Goal: Task Accomplishment & Management: Complete application form

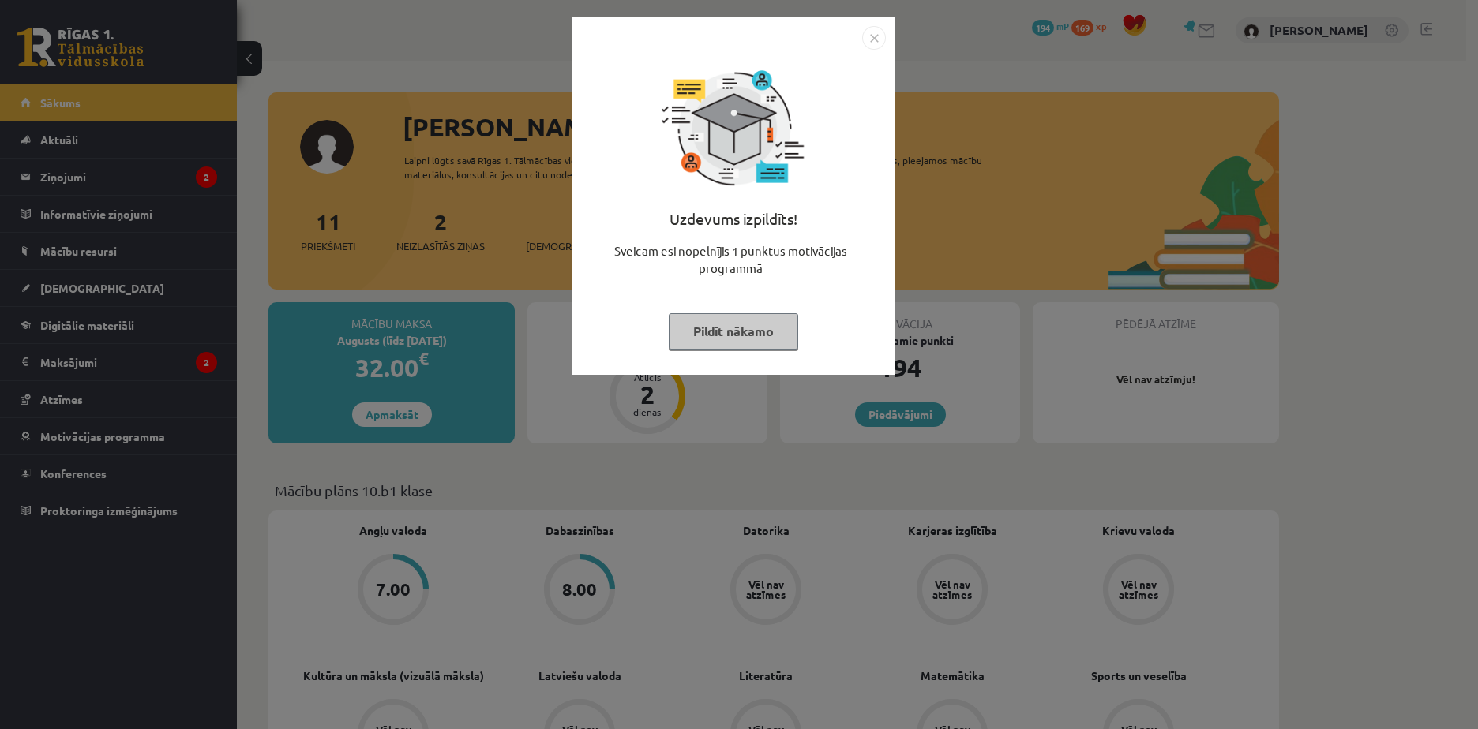
click at [879, 43] on img "Close" at bounding box center [874, 38] width 24 height 24
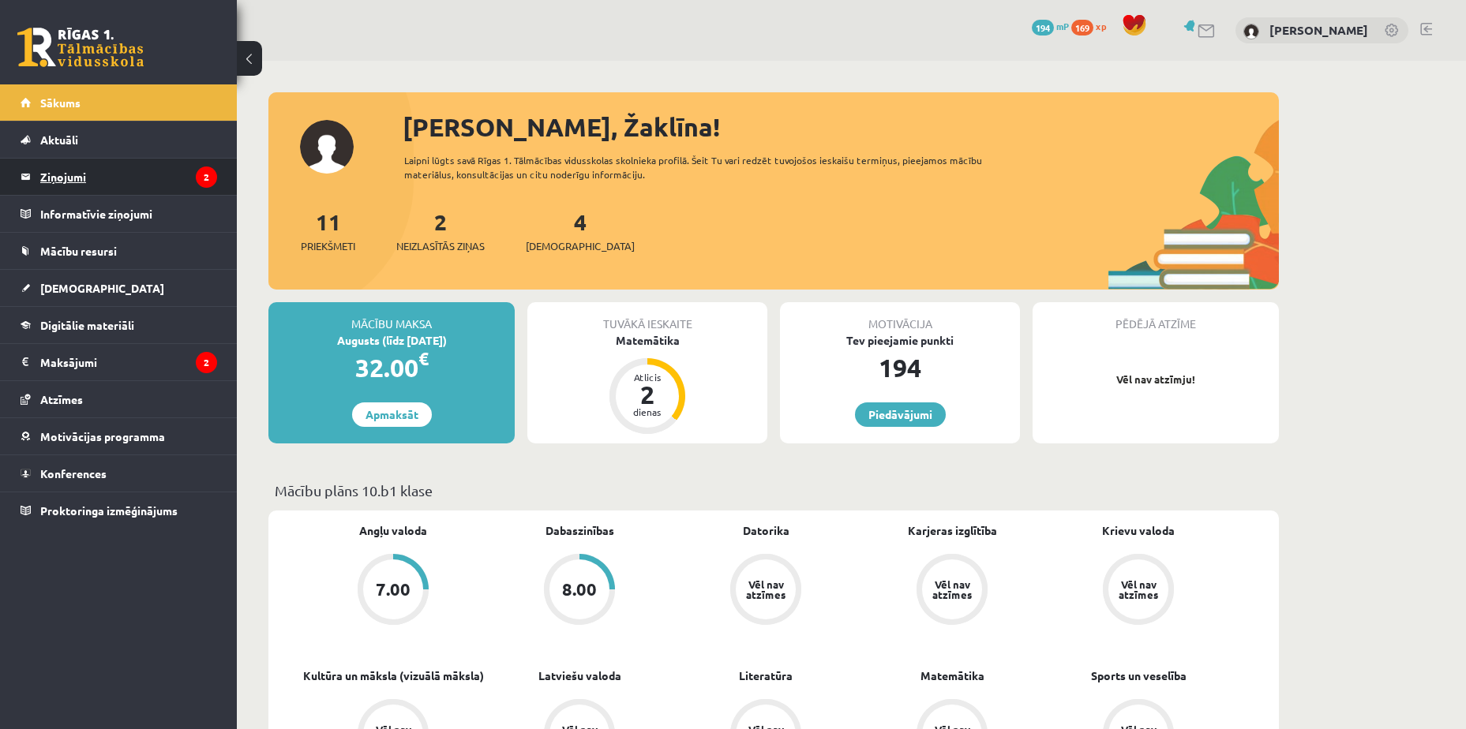
click at [137, 170] on legend "Ziņojumi 2" at bounding box center [128, 177] width 177 height 36
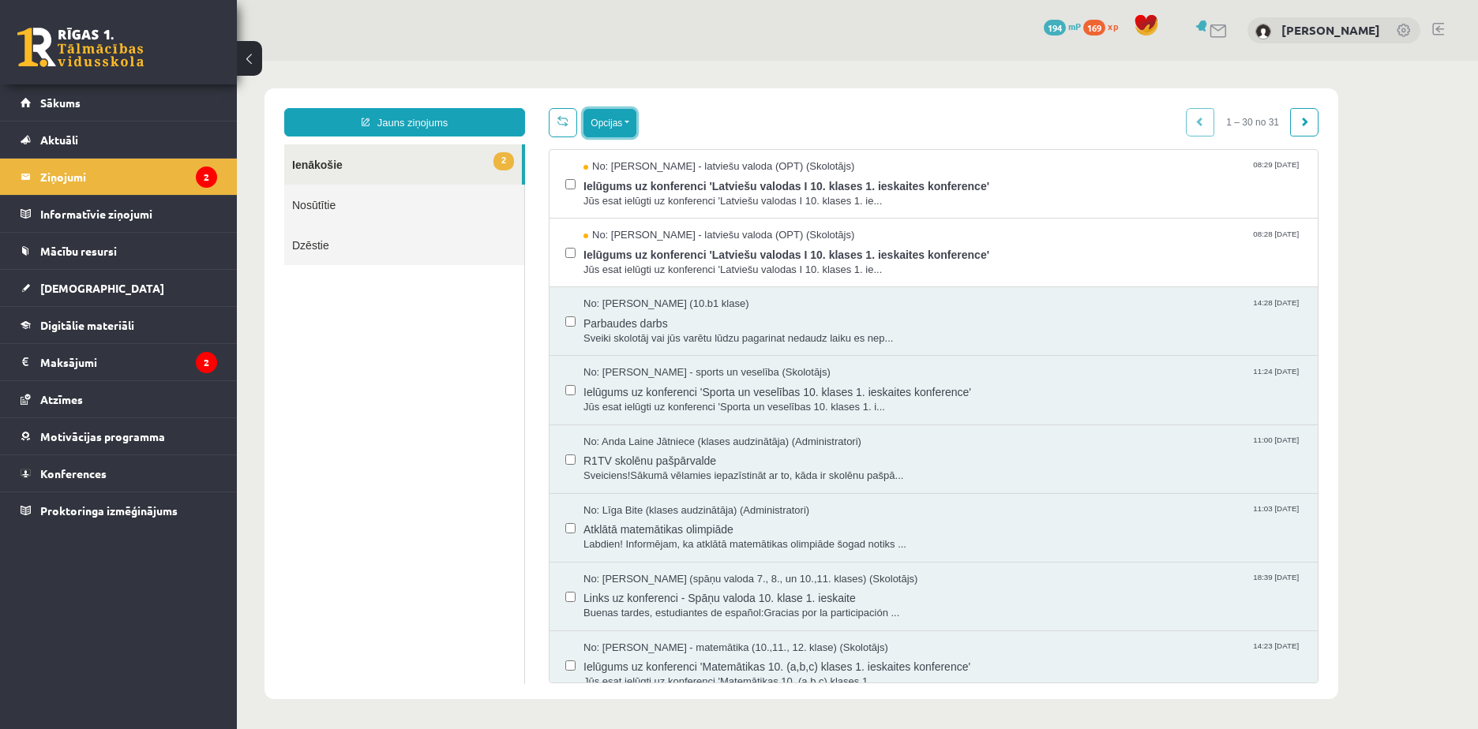
click at [602, 127] on button "Opcijas" at bounding box center [609, 123] width 53 height 28
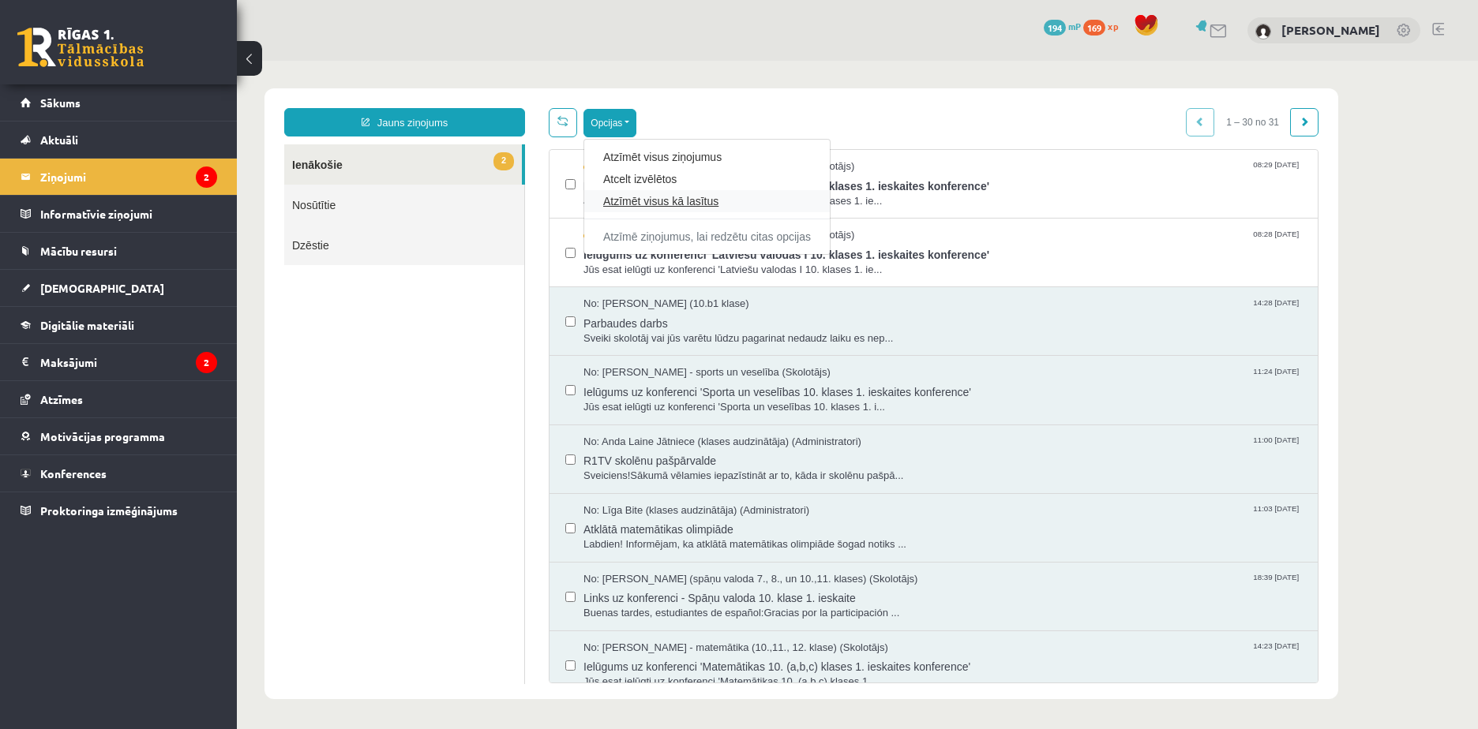
click at [661, 203] on link "Atzīmēt visus kā lasītus" at bounding box center [707, 201] width 208 height 16
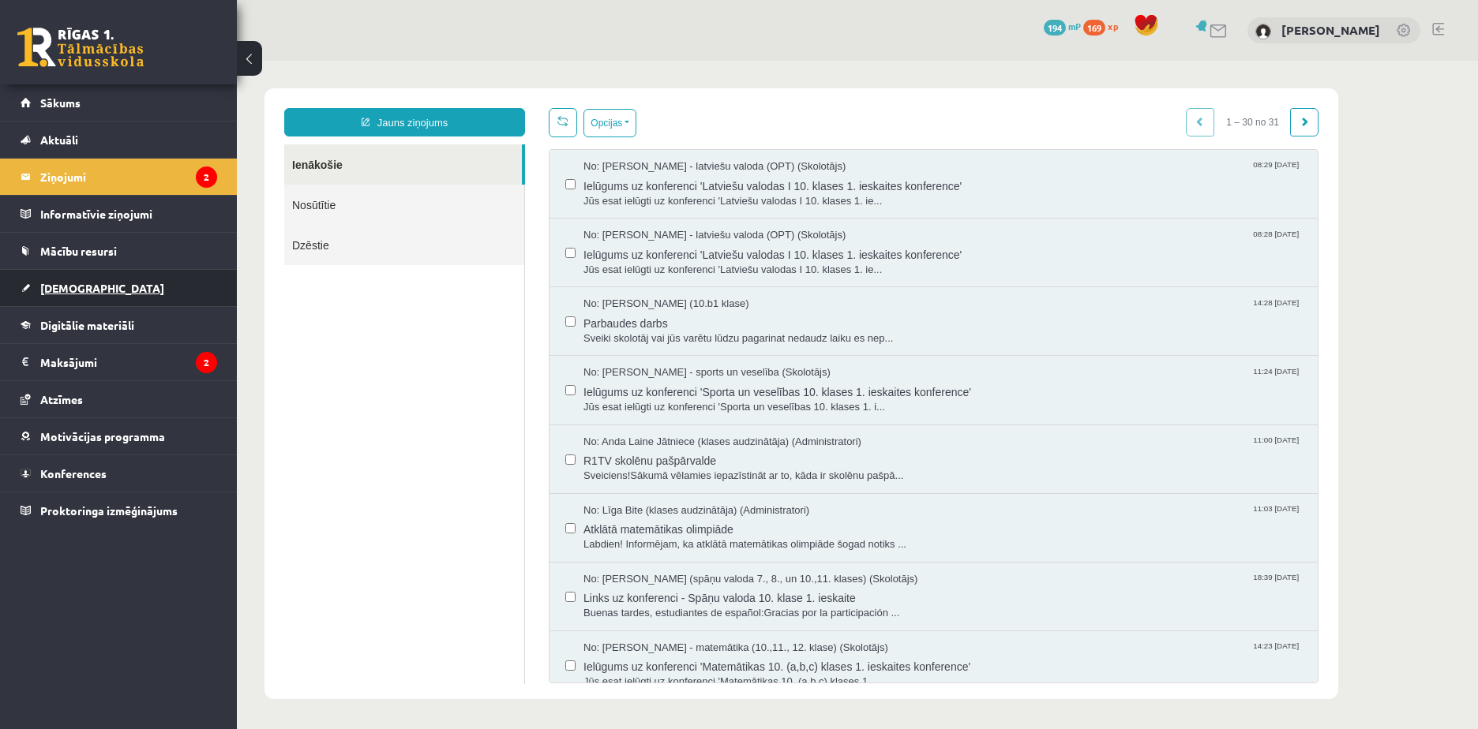
click at [142, 287] on link "[DEMOGRAPHIC_DATA]" at bounding box center [119, 288] width 197 height 36
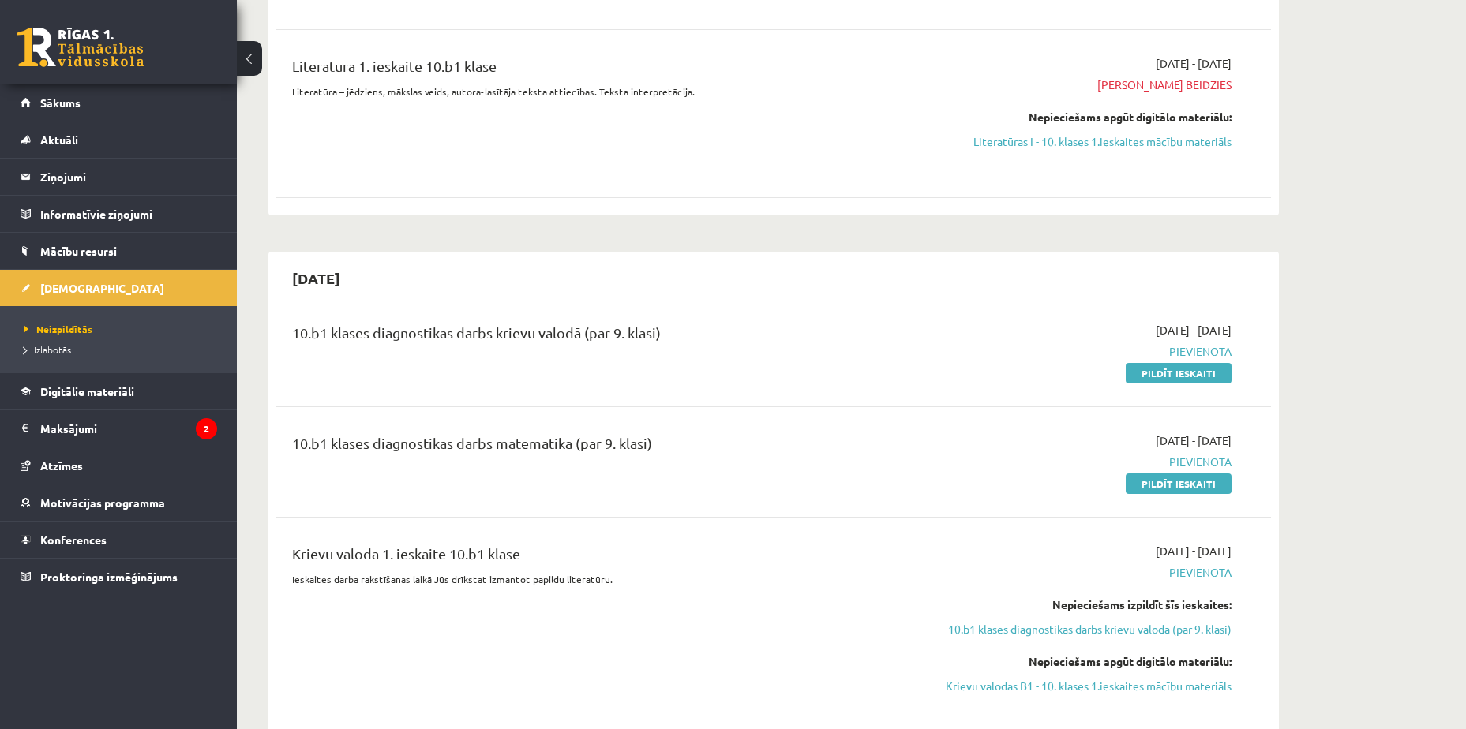
scroll to position [710, 0]
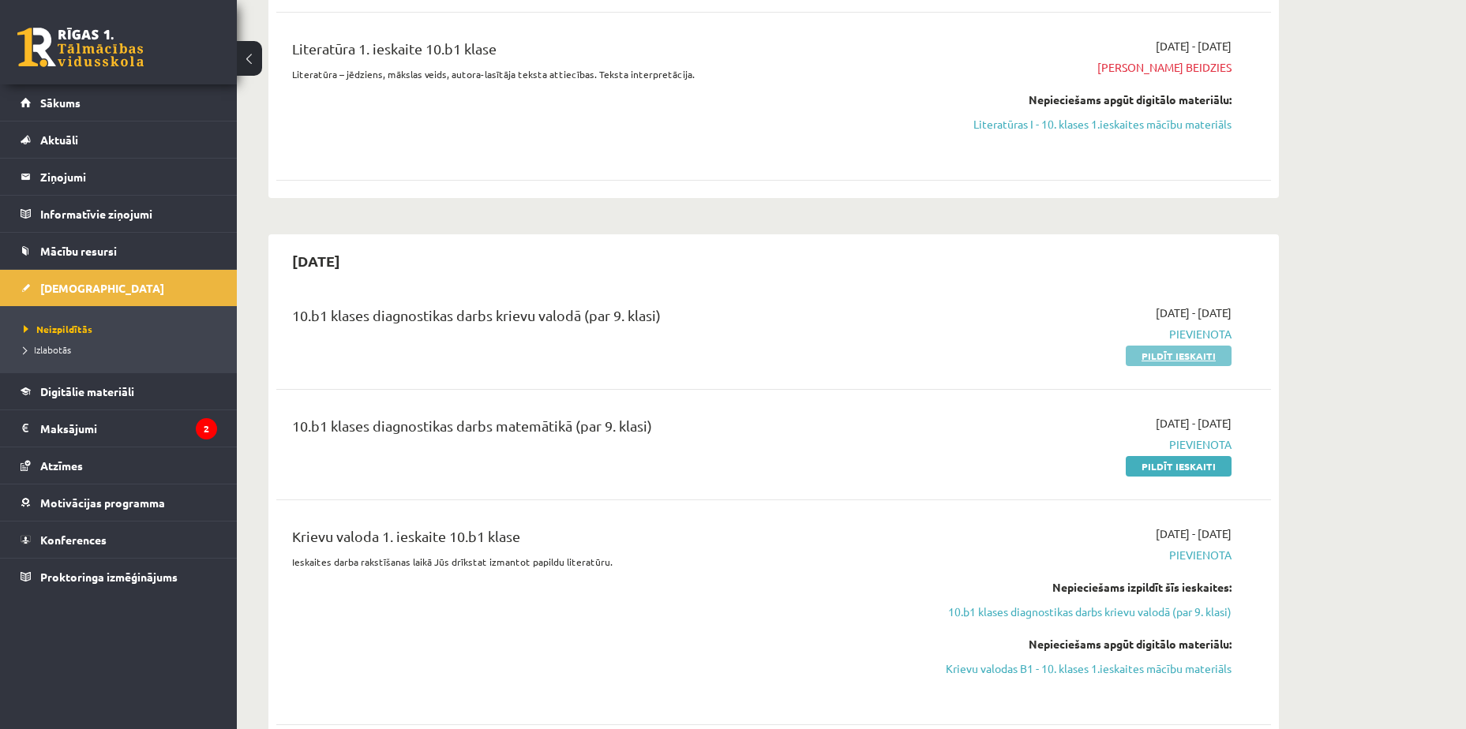
click at [1133, 354] on link "Pildīt ieskaiti" at bounding box center [1179, 356] width 106 height 21
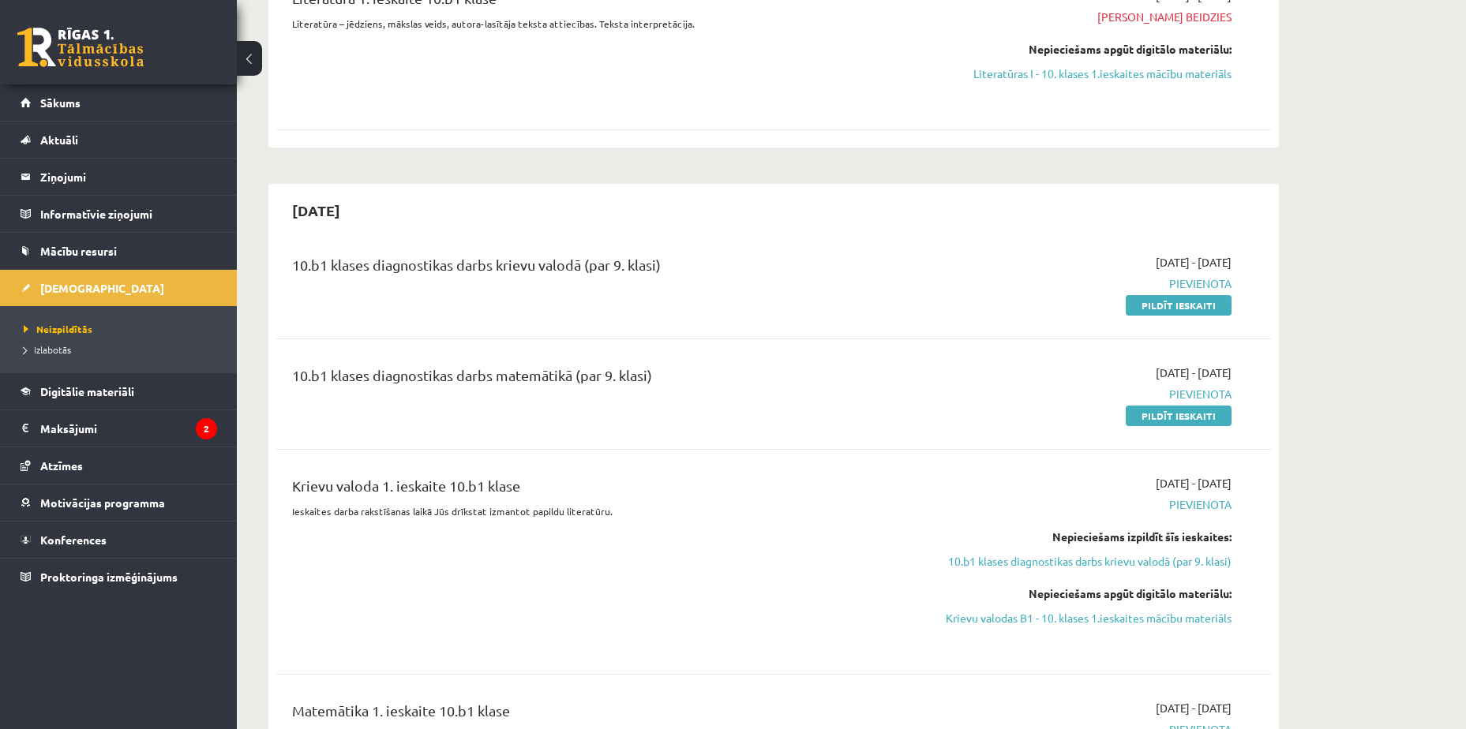
scroll to position [789, 0]
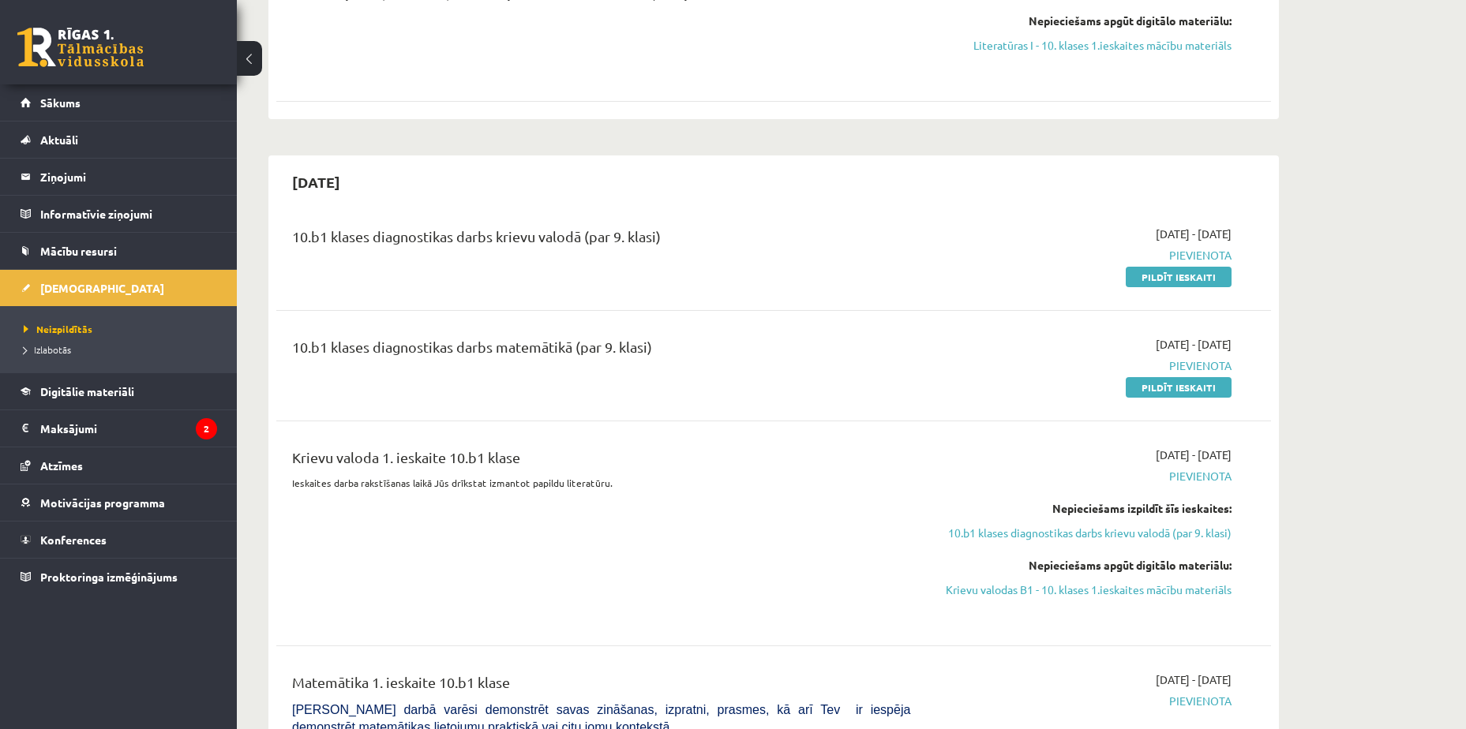
drag, startPoint x: 1167, startPoint y: 276, endPoint x: 819, endPoint y: 43, distance: 418.6
click at [1167, 276] on link "Pildīt ieskaiti" at bounding box center [1179, 277] width 106 height 21
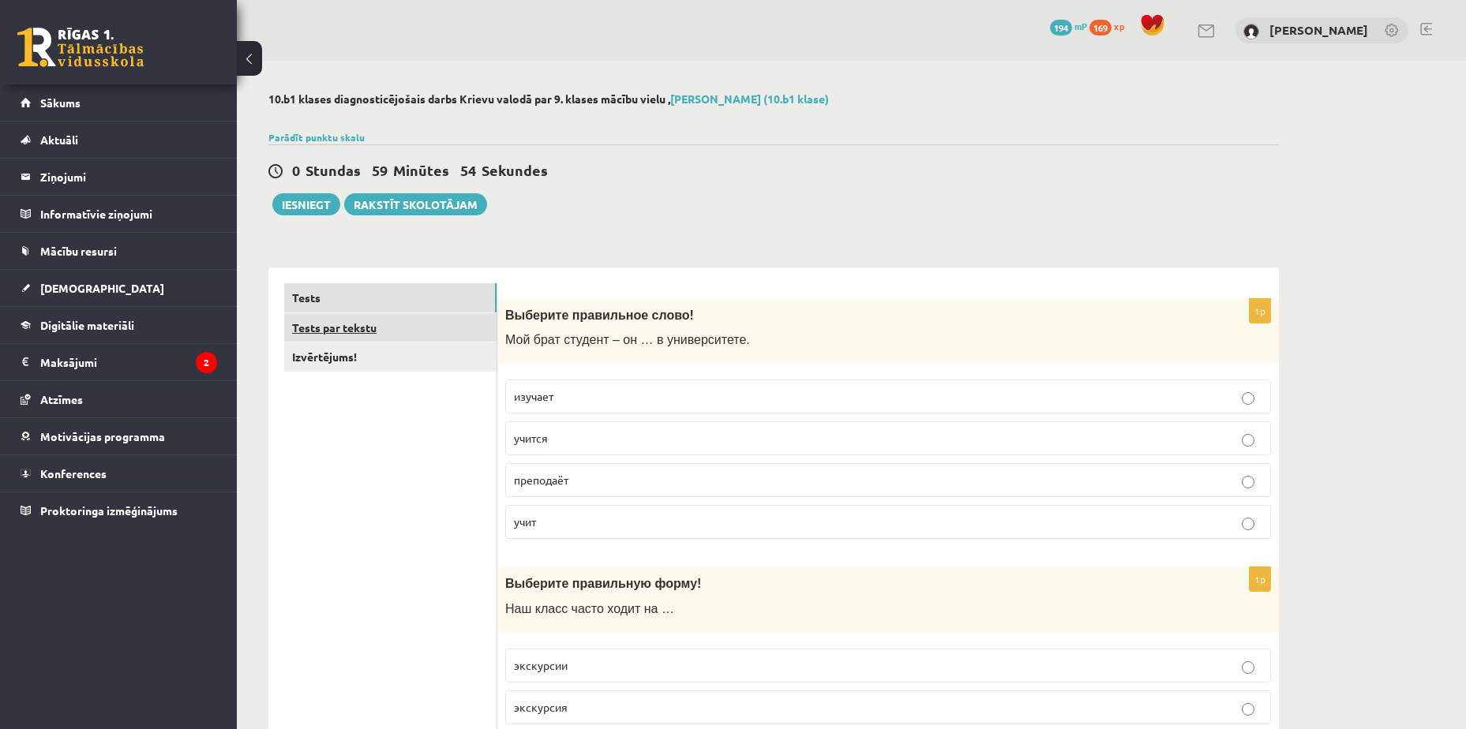
click at [409, 327] on link "Tests par tekstu" at bounding box center [390, 327] width 212 height 29
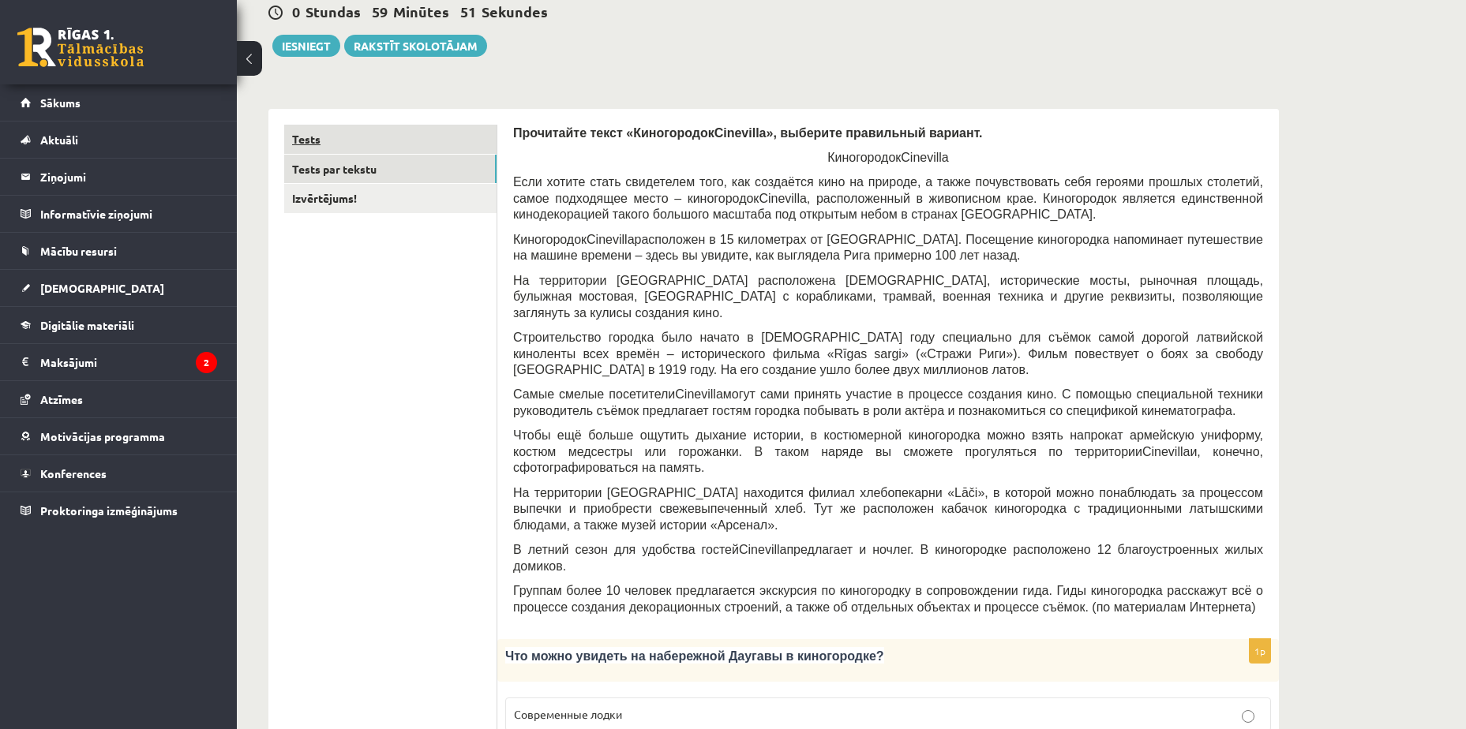
scroll to position [158, 0]
click at [381, 200] on link "Izvērtējums!" at bounding box center [390, 199] width 212 height 29
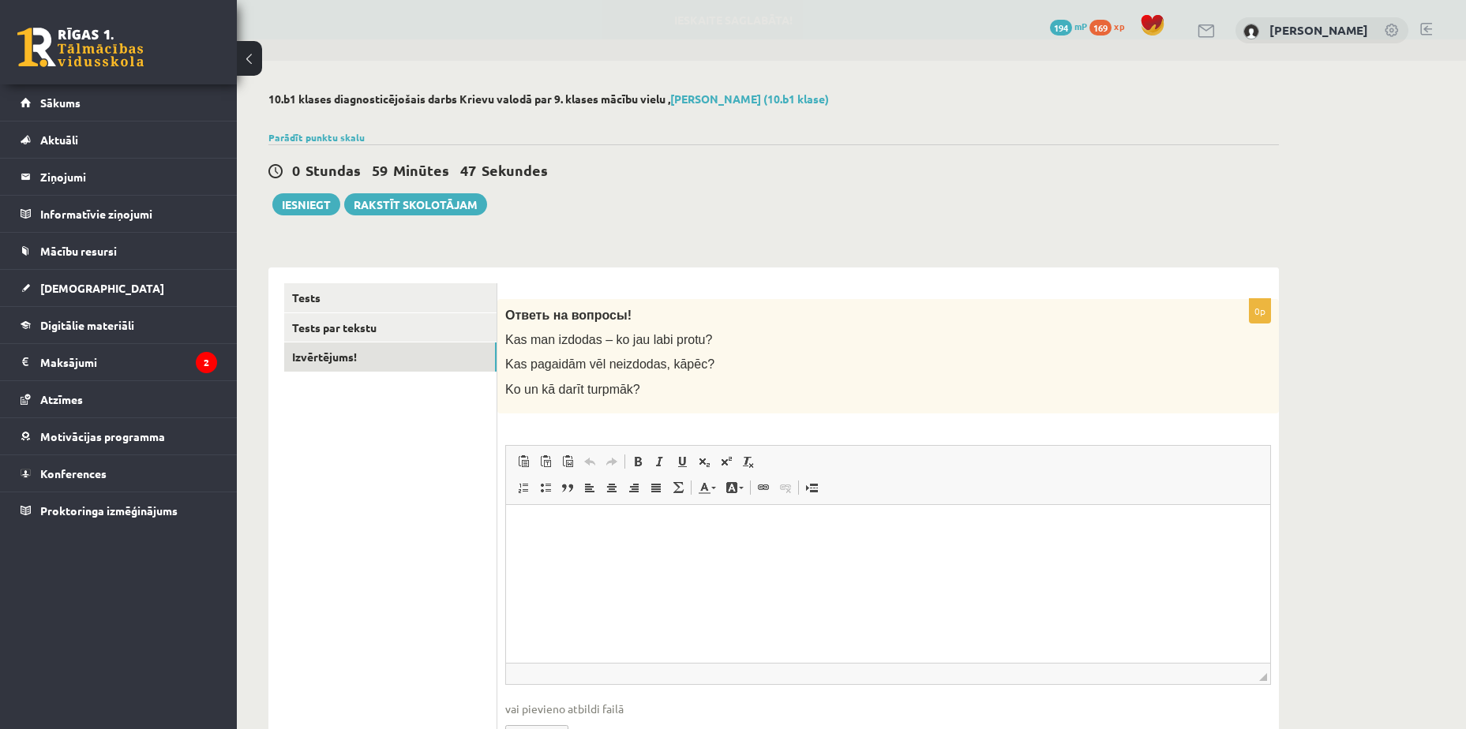
scroll to position [0, 0]
click at [388, 298] on link "Tests" at bounding box center [390, 297] width 212 height 29
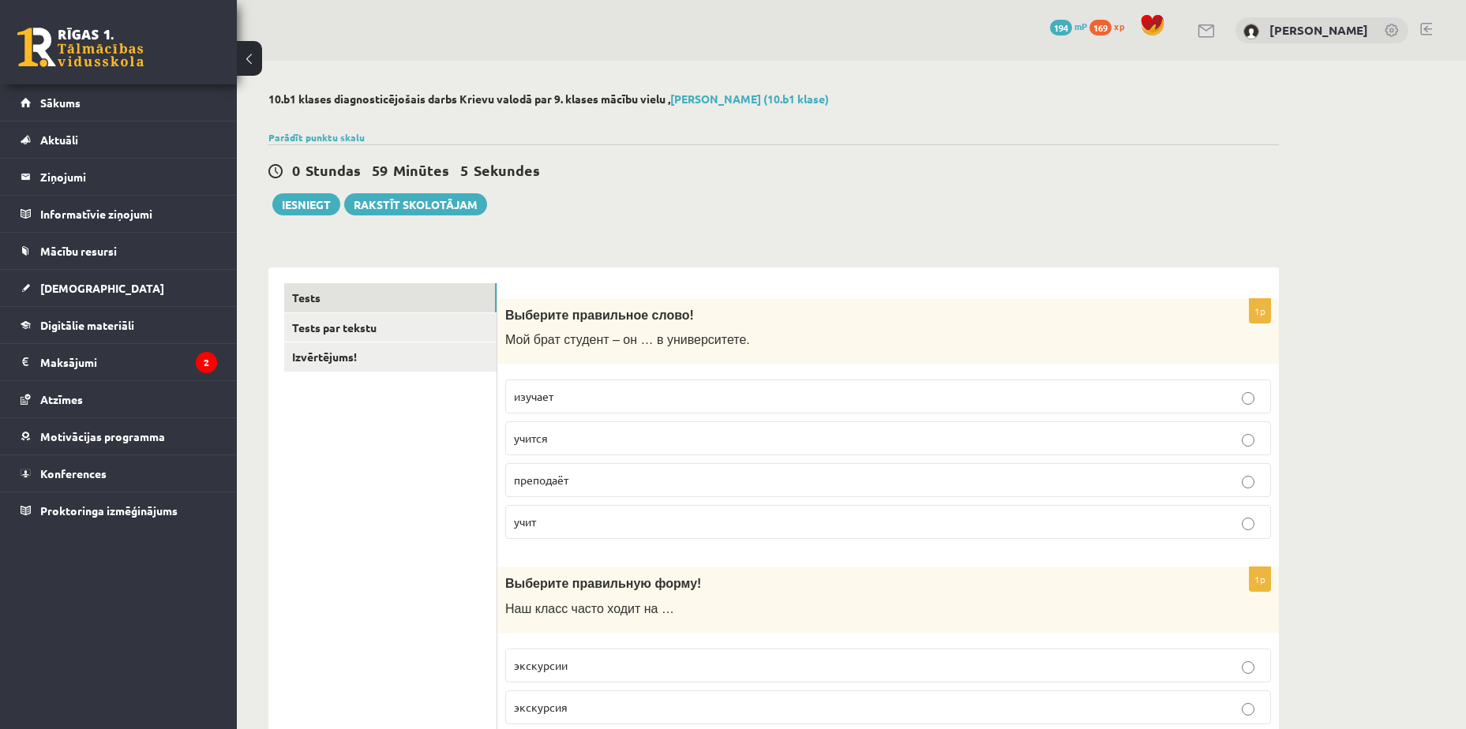
click at [665, 439] on p "учится" at bounding box center [888, 438] width 748 height 17
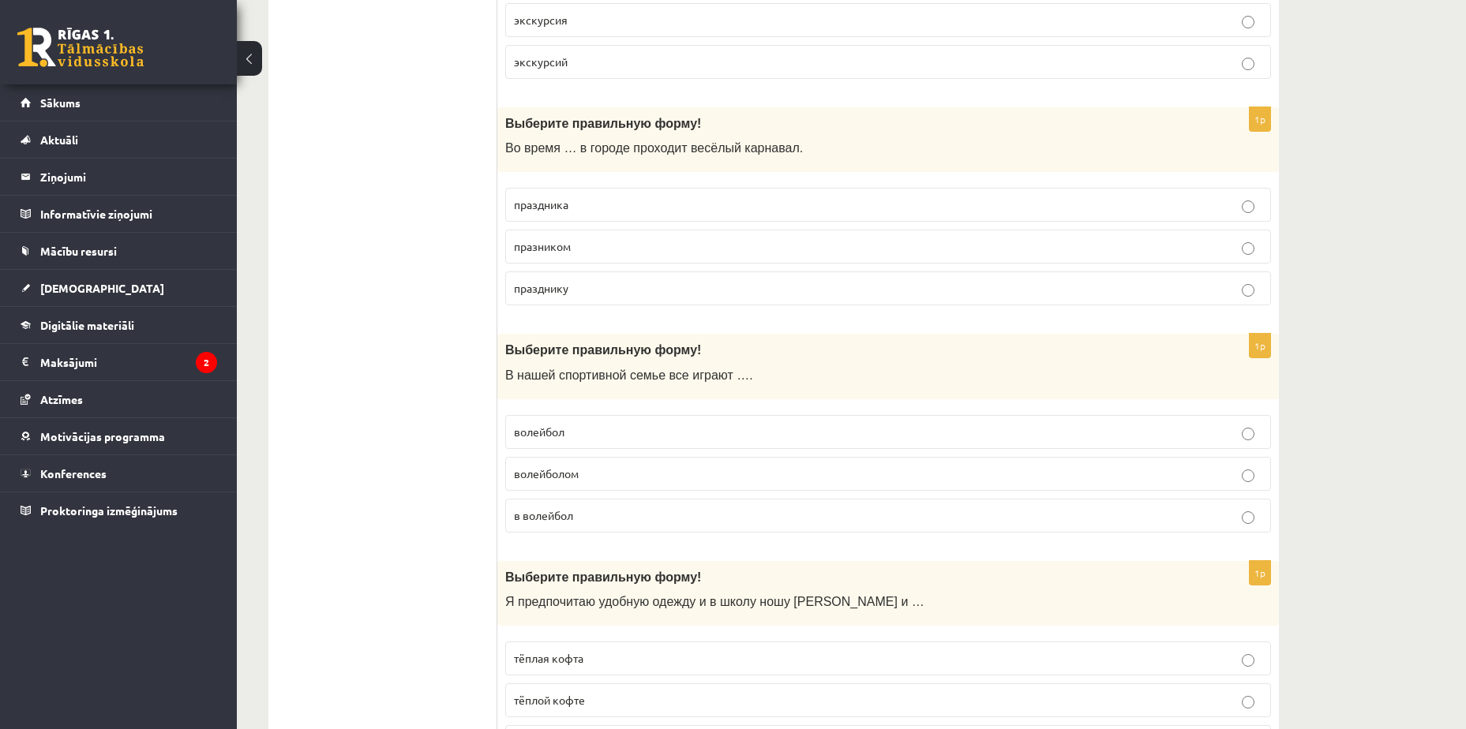
scroll to position [710, 0]
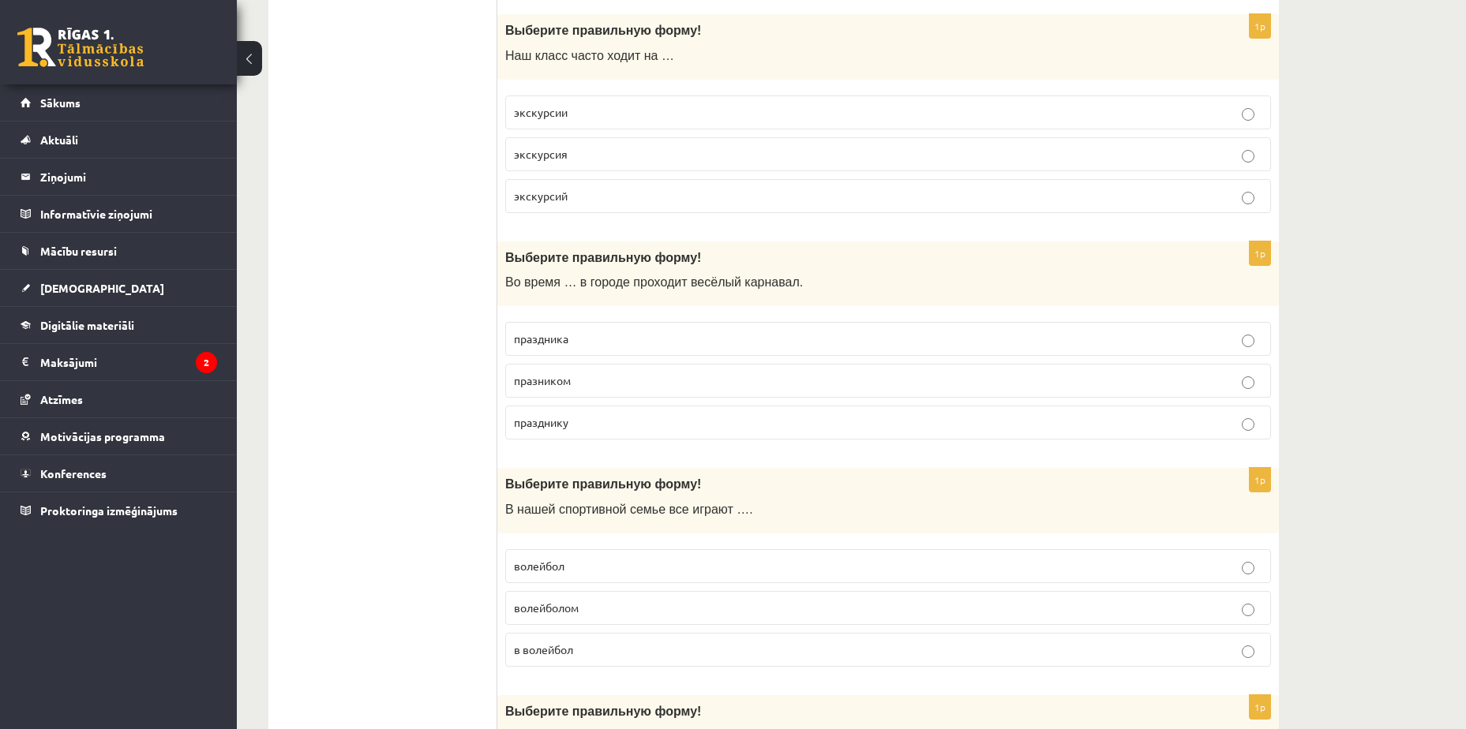
scroll to position [553, 0]
click at [626, 121] on p "экскурсии" at bounding box center [888, 113] width 748 height 17
drag, startPoint x: 563, startPoint y: 282, endPoint x: 682, endPoint y: 441, distance: 199.1
drag, startPoint x: 682, startPoint y: 441, endPoint x: 240, endPoint y: 245, distance: 483.7
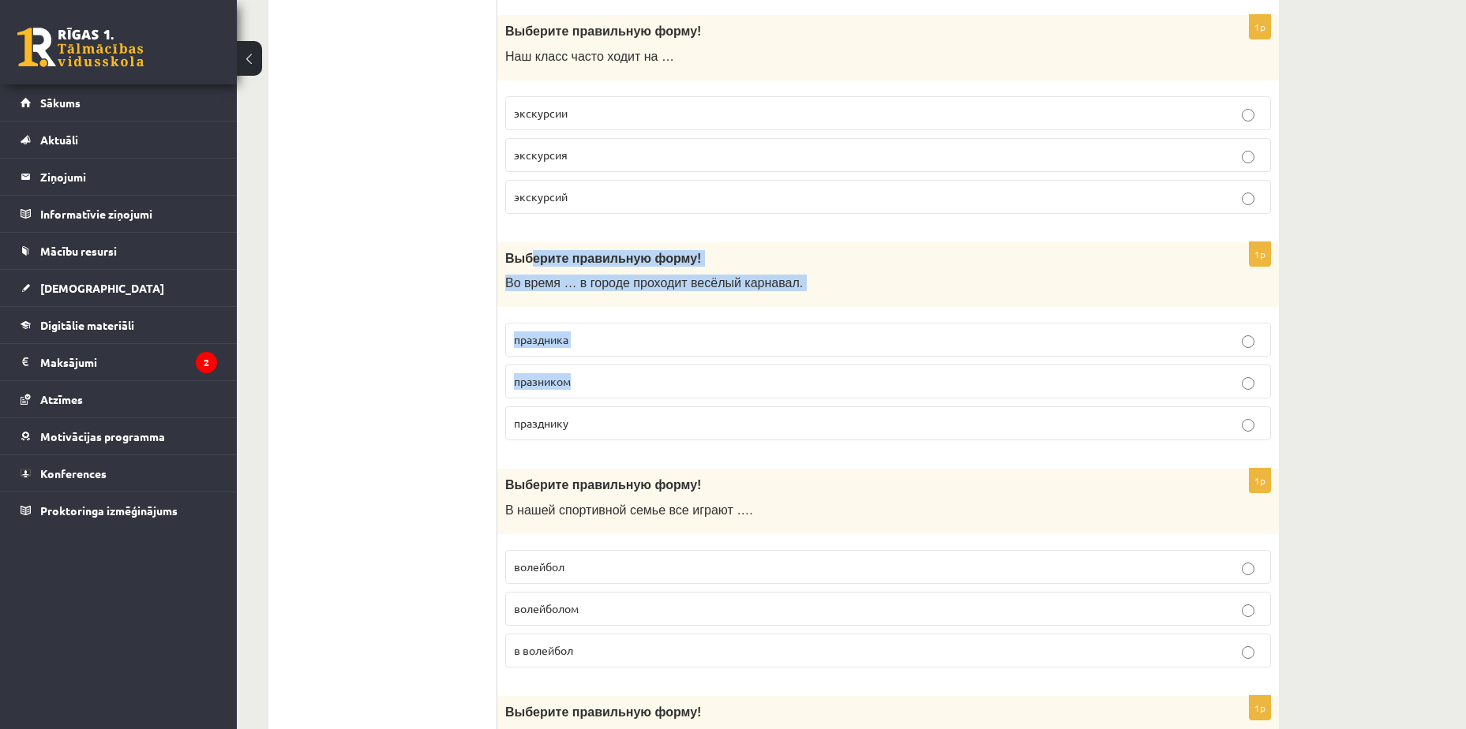
drag, startPoint x: 550, startPoint y: 270, endPoint x: 669, endPoint y: 379, distance: 161.5
click at [669, 379] on div "1p Выберите правильную форму! Во время … в городе проходит весёлый карнавал. пр…" at bounding box center [887, 348] width 781 height 212
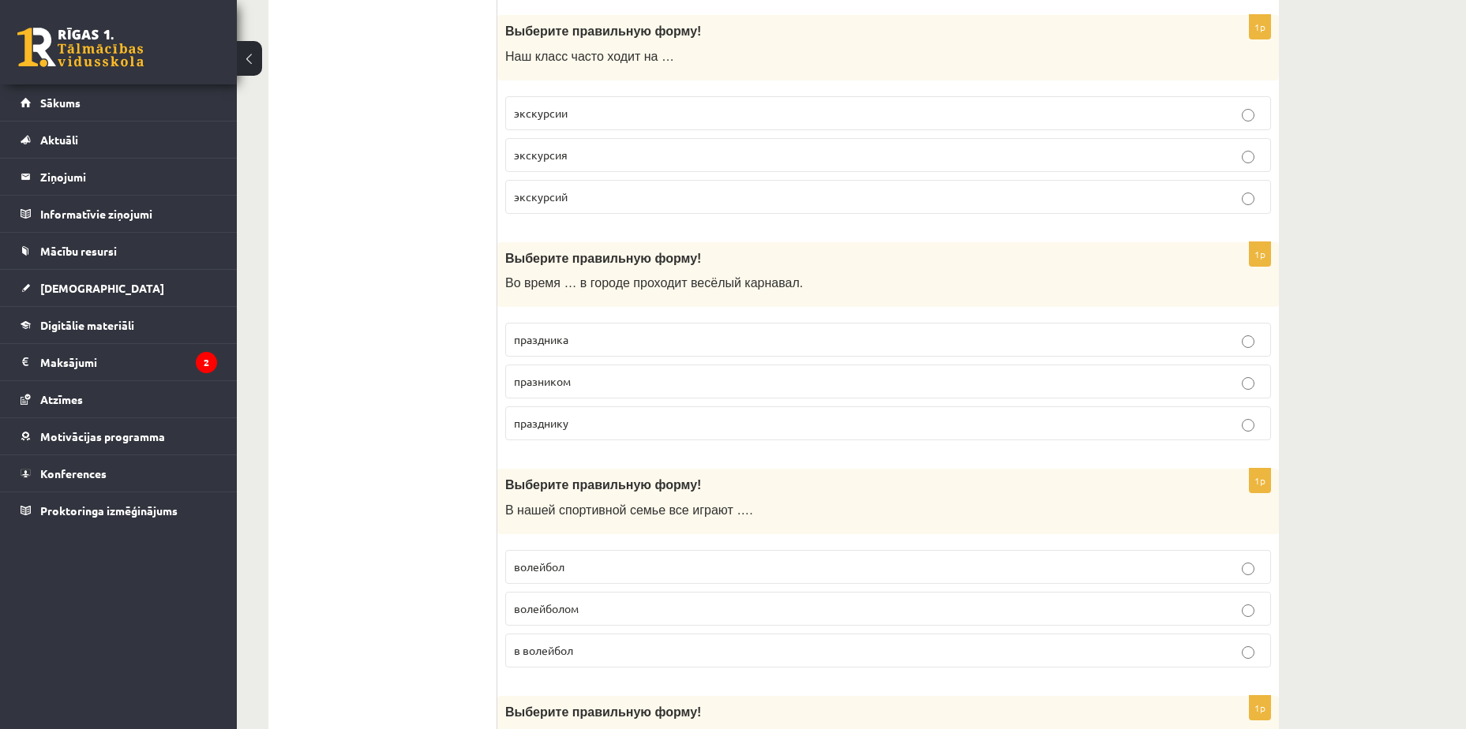
drag, startPoint x: 669, startPoint y: 379, endPoint x: 333, endPoint y: 252, distance: 359.5
drag, startPoint x: 333, startPoint y: 252, endPoint x: 623, endPoint y: 420, distance: 334.9
drag, startPoint x: 623, startPoint y: 420, endPoint x: 402, endPoint y: 283, distance: 260.2
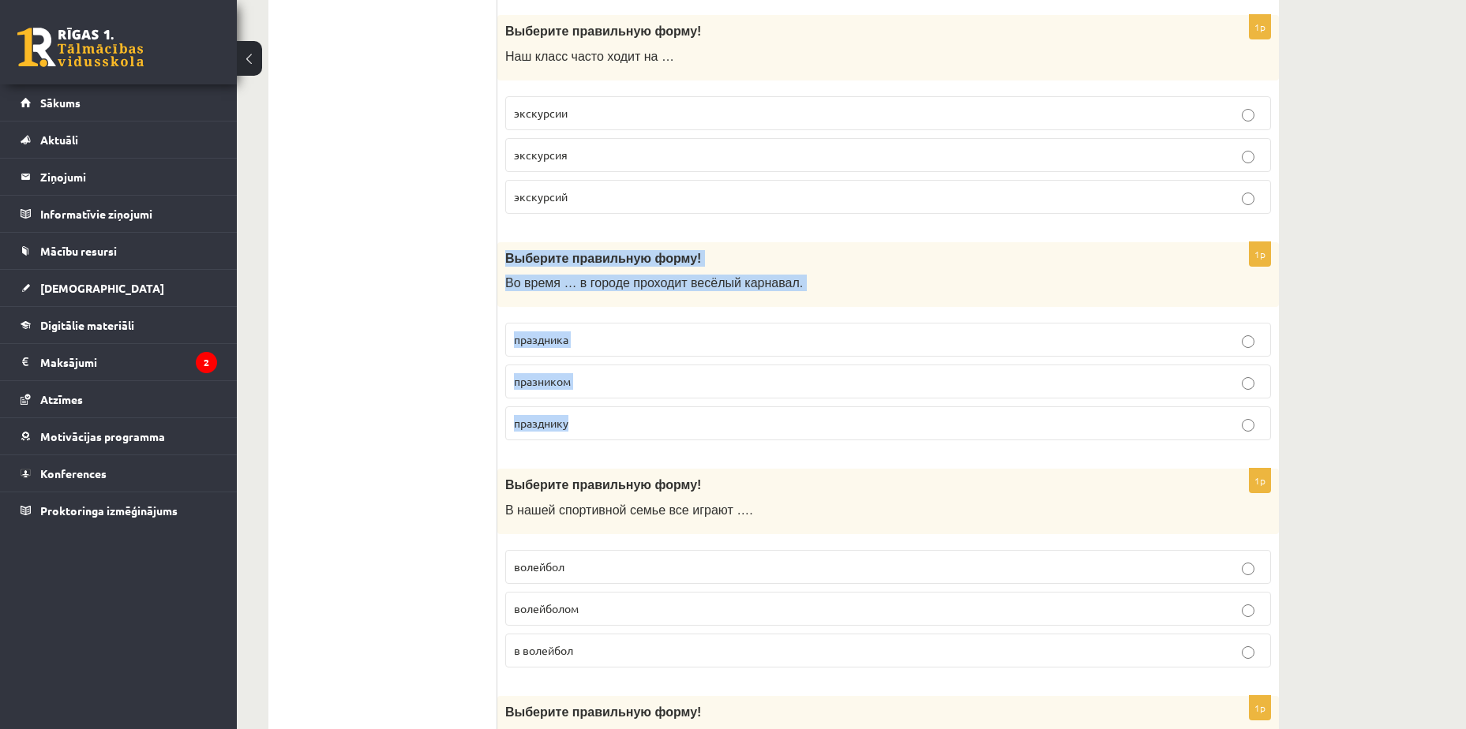
drag, startPoint x: 504, startPoint y: 257, endPoint x: 612, endPoint y: 419, distance: 194.2
click at [612, 419] on div "1p Выберите правильную форму! Во время … в городе проходит весёлый карнавал. пр…" at bounding box center [887, 348] width 781 height 212
copy div "Выберите правильную форму! Во время … в городе проходит весёлый карнавал. празд…"
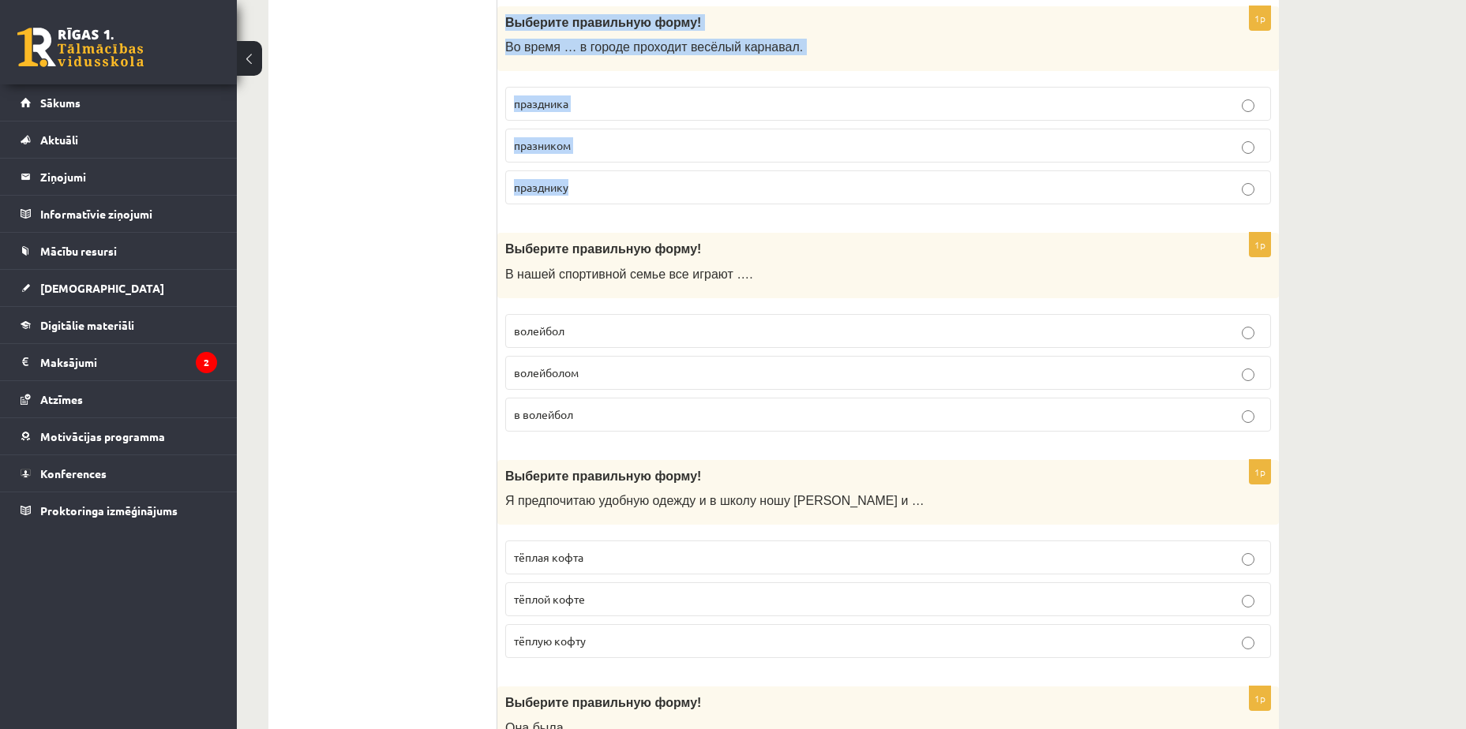
scroll to position [837, 0]
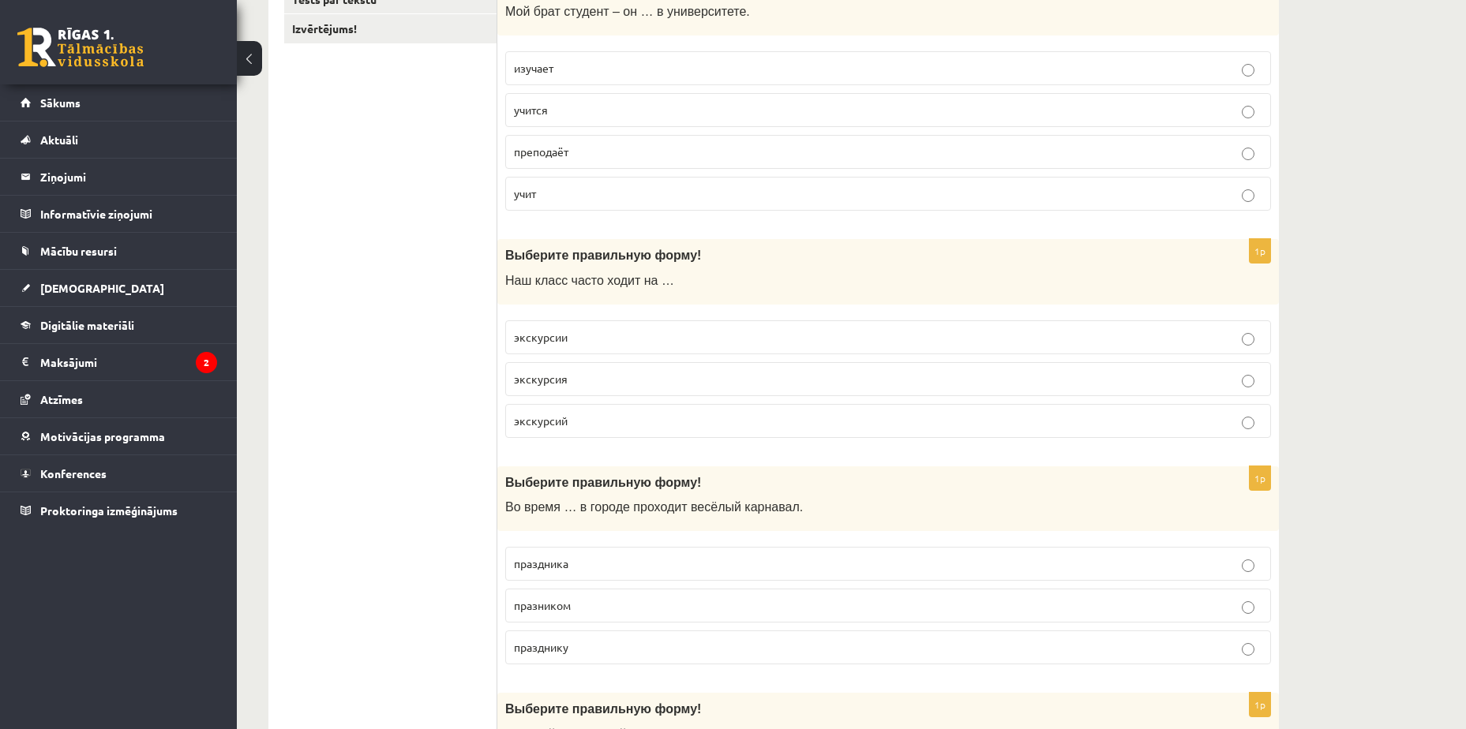
scroll to position [442, 0]
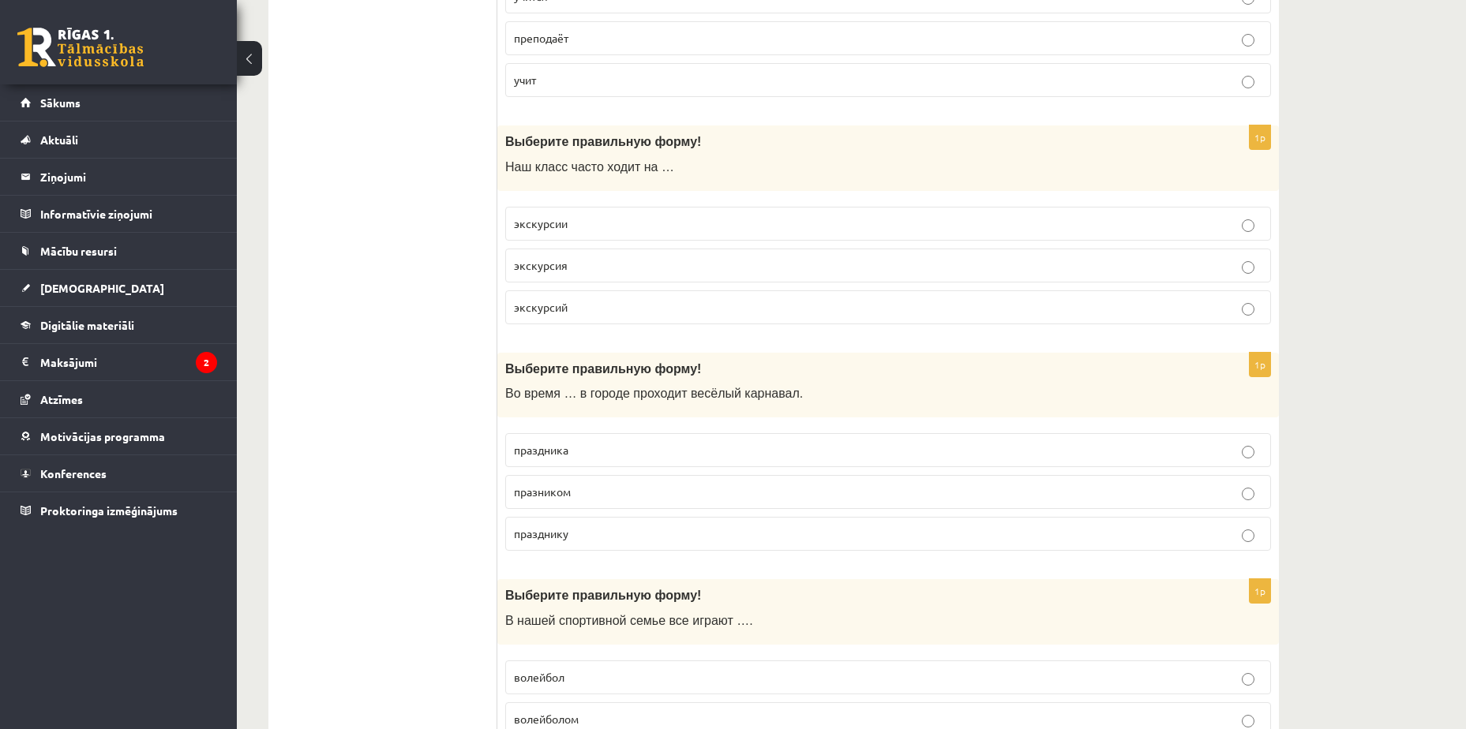
click at [1217, 270] on p "экскурсия" at bounding box center [888, 265] width 748 height 17
click at [1204, 232] on p "экскурсии" at bounding box center [888, 223] width 748 height 17
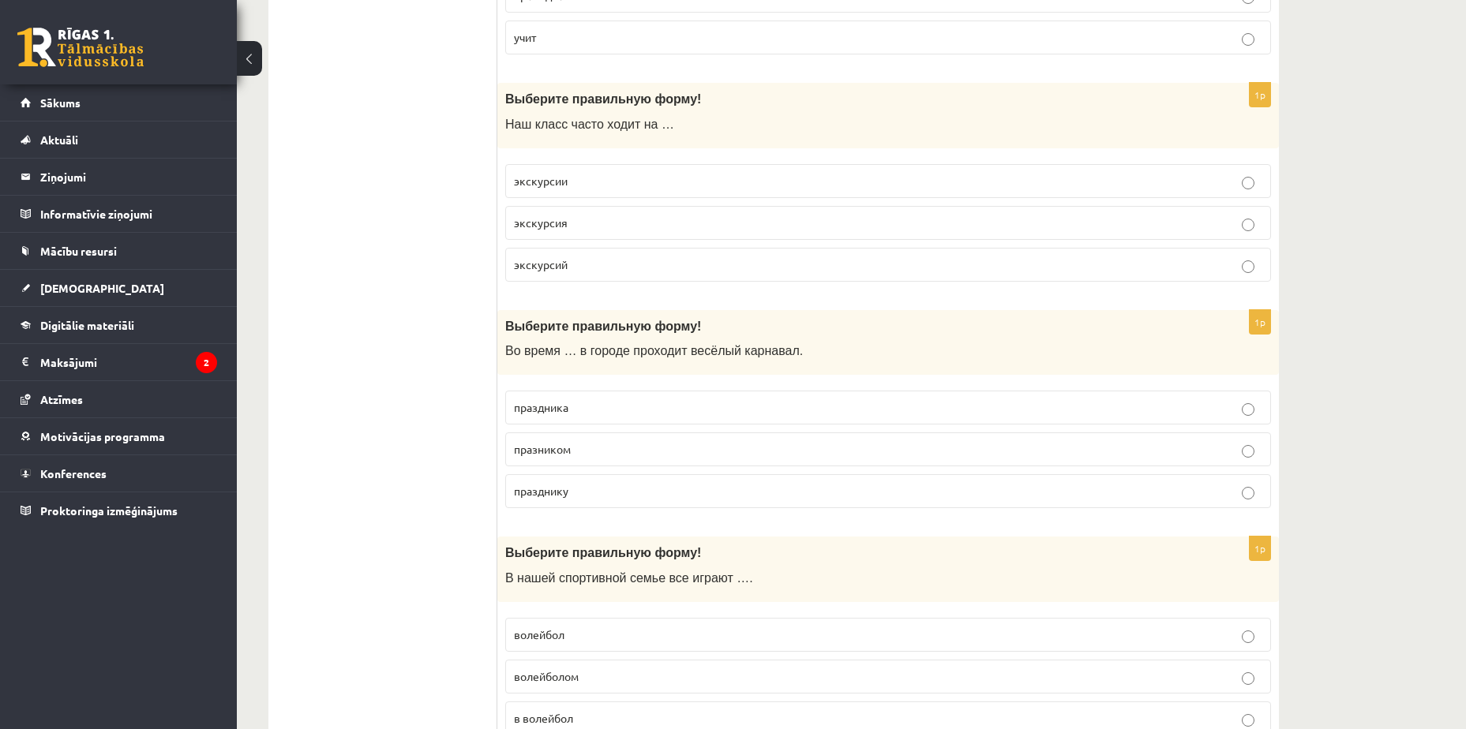
scroll to position [521, 0]
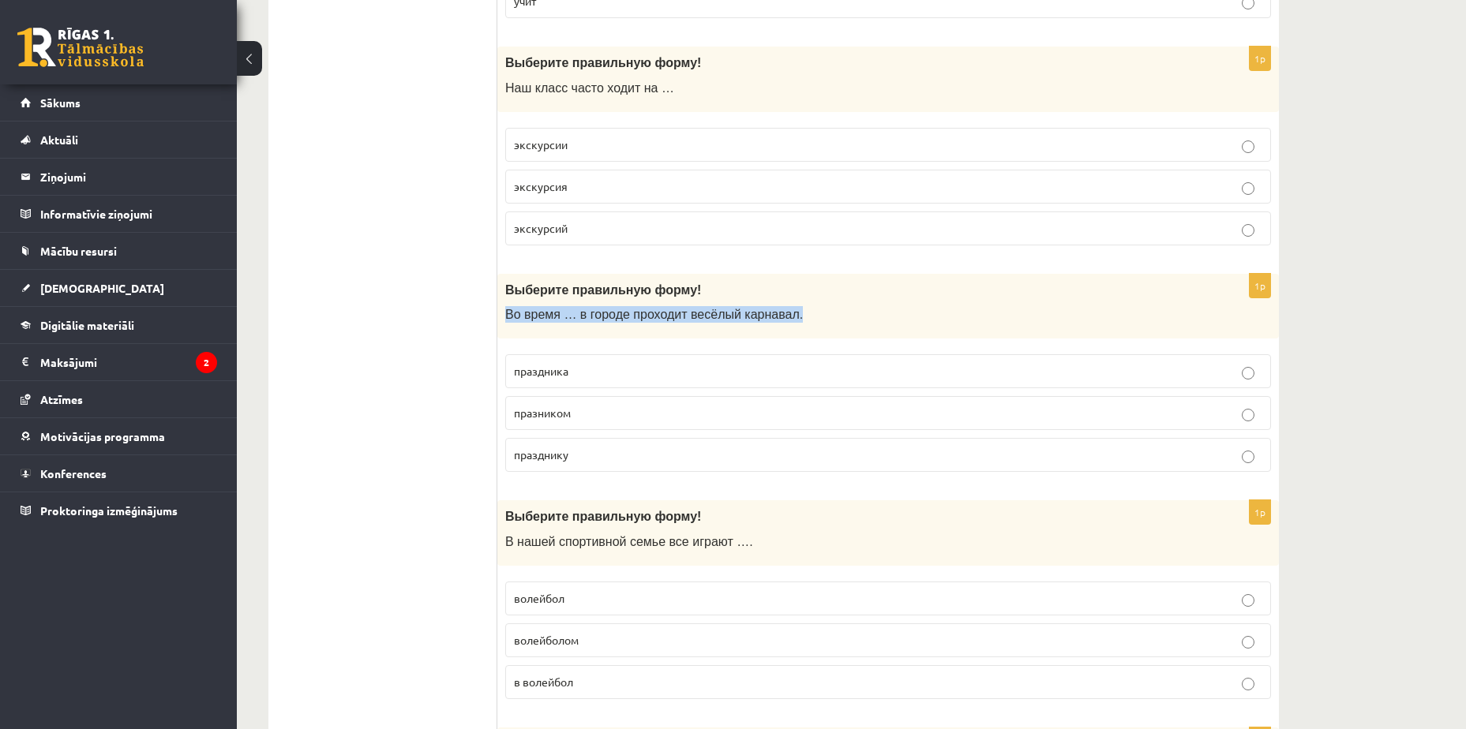
drag, startPoint x: 505, startPoint y: 312, endPoint x: 819, endPoint y: 309, distance: 314.2
click at [819, 309] on div "Выберите правильную форму! Во время … в городе проходит весёлый карнавал." at bounding box center [887, 307] width 781 height 66
copy span "Во время … в городе проходит весёлый карнавал."
drag, startPoint x: 511, startPoint y: 369, endPoint x: 590, endPoint y: 451, distance: 114.4
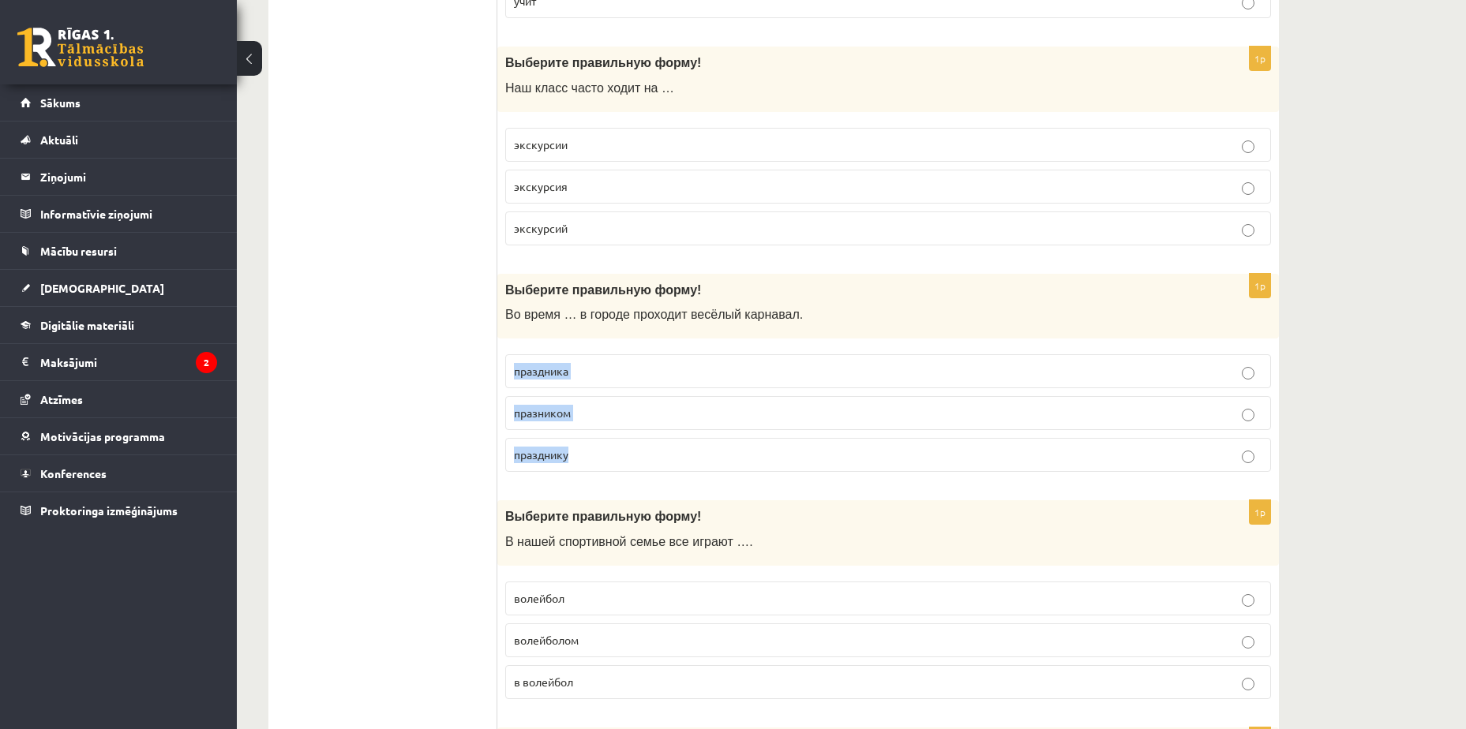
click at [590, 451] on fieldset "праздника празником празднику" at bounding box center [888, 411] width 766 height 130
copy fieldset "праздника празником празднику"
drag, startPoint x: 508, startPoint y: 452, endPoint x: 582, endPoint y: 457, distance: 75.1
click at [582, 457] on label "празднику" at bounding box center [888, 455] width 766 height 34
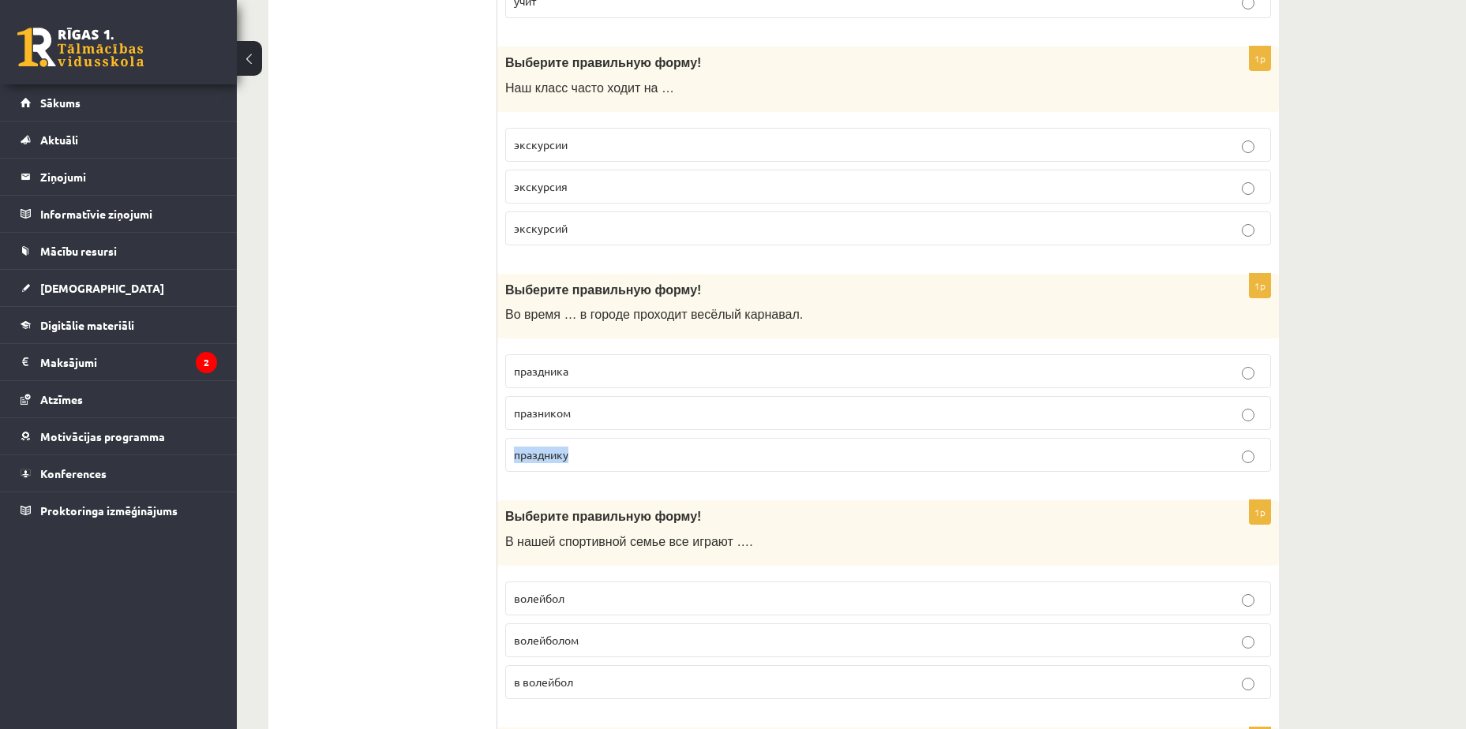
copy span "празднику"
drag, startPoint x: 502, startPoint y: 412, endPoint x: 582, endPoint y: 407, distance: 80.6
click at [582, 407] on div "1p Выберите правильную форму! Во время … в городе проходит весёлый карнавал. пр…" at bounding box center [887, 380] width 781 height 212
copy span "празником"
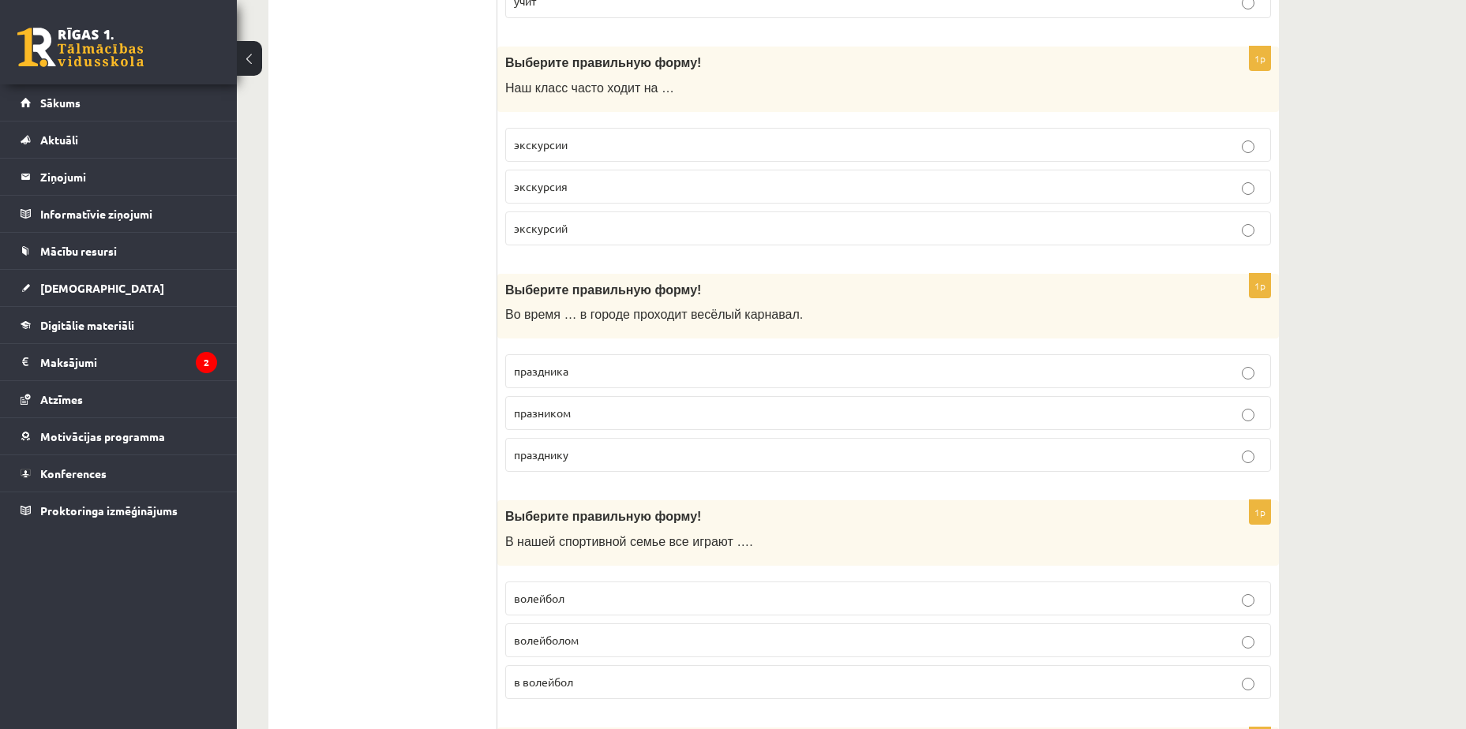
drag, startPoint x: 594, startPoint y: 371, endPoint x: 589, endPoint y: 378, distance: 9.0
click at [594, 371] on p "праздника" at bounding box center [888, 371] width 748 height 17
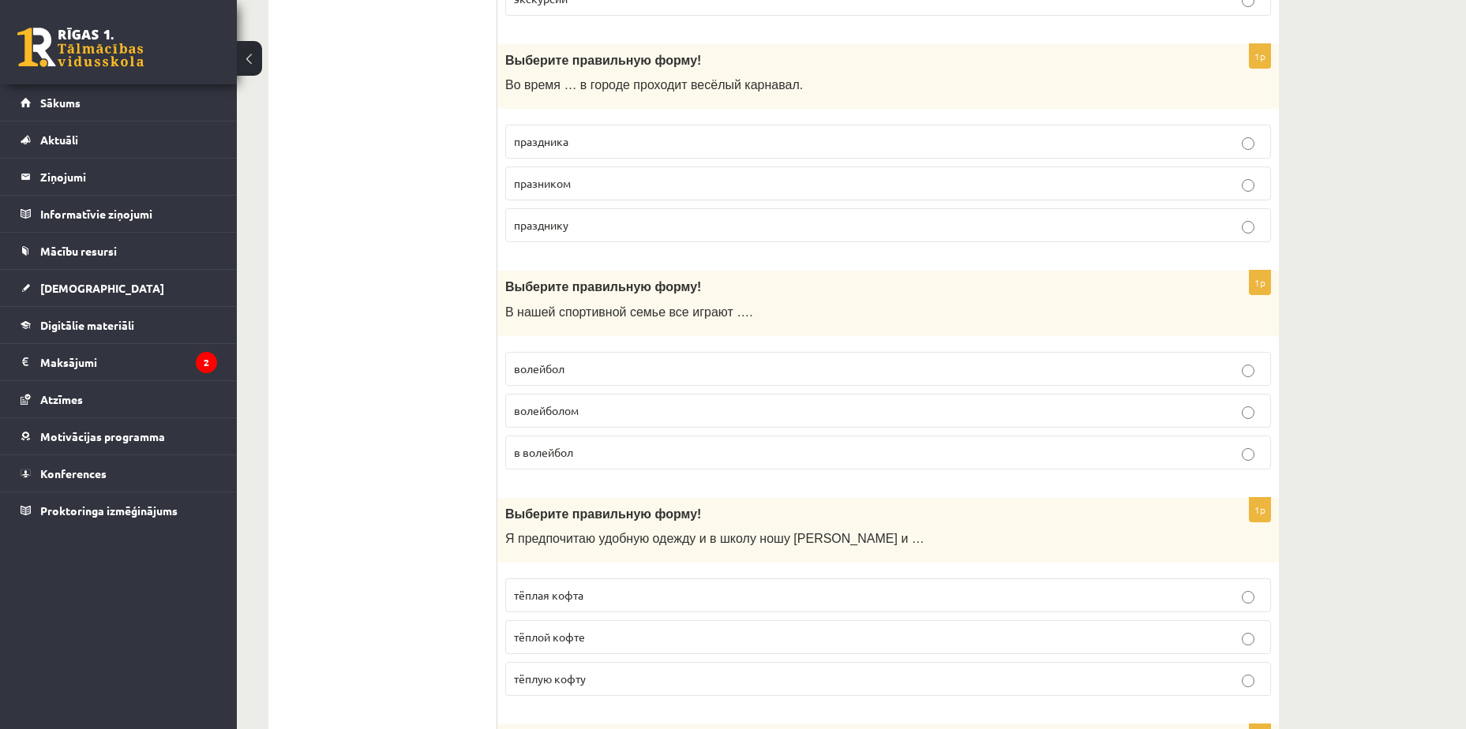
scroll to position [758, 0]
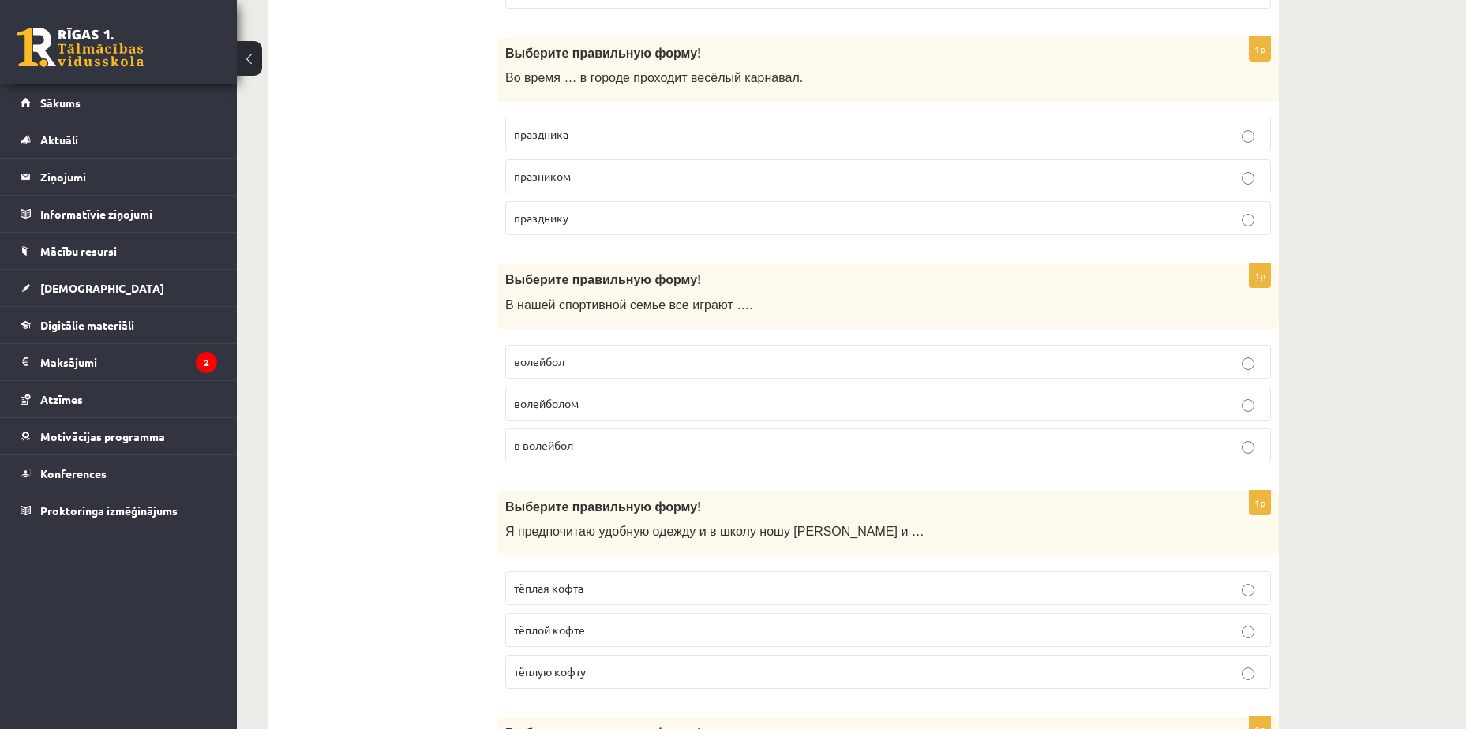
click at [557, 371] on label "волейбол" at bounding box center [888, 362] width 766 height 34
click at [597, 446] on p "в волейбол" at bounding box center [888, 445] width 748 height 17
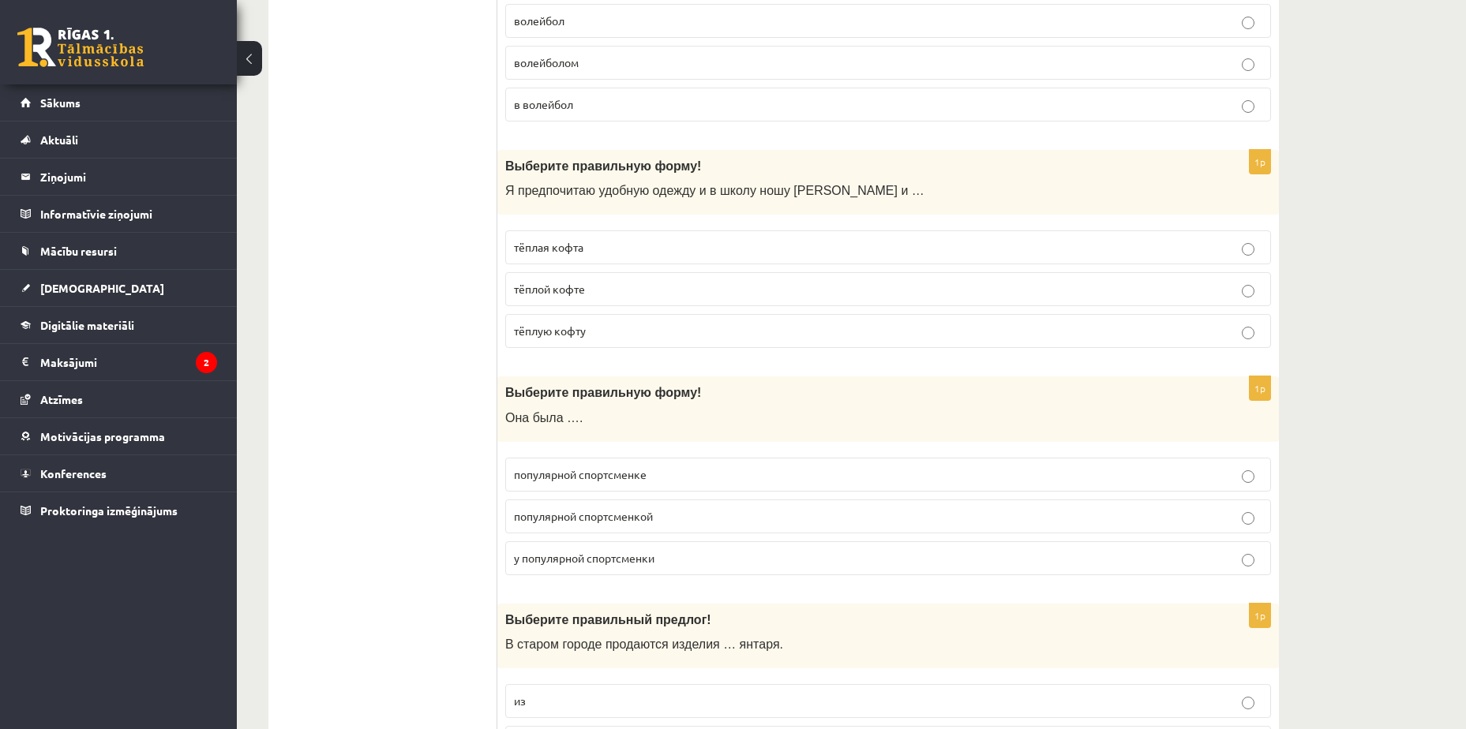
scroll to position [1073, 0]
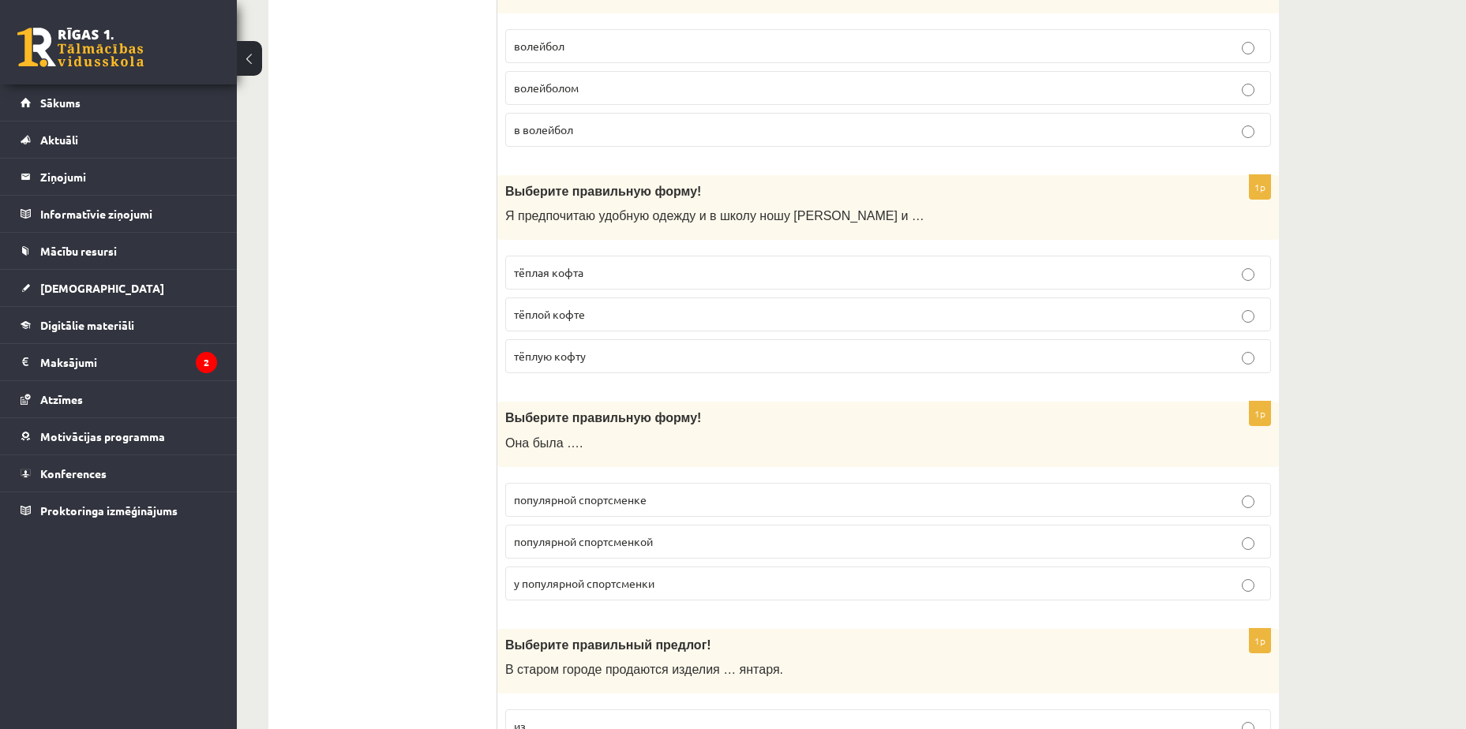
click at [554, 359] on span "тёплую кофту" at bounding box center [550, 356] width 72 height 14
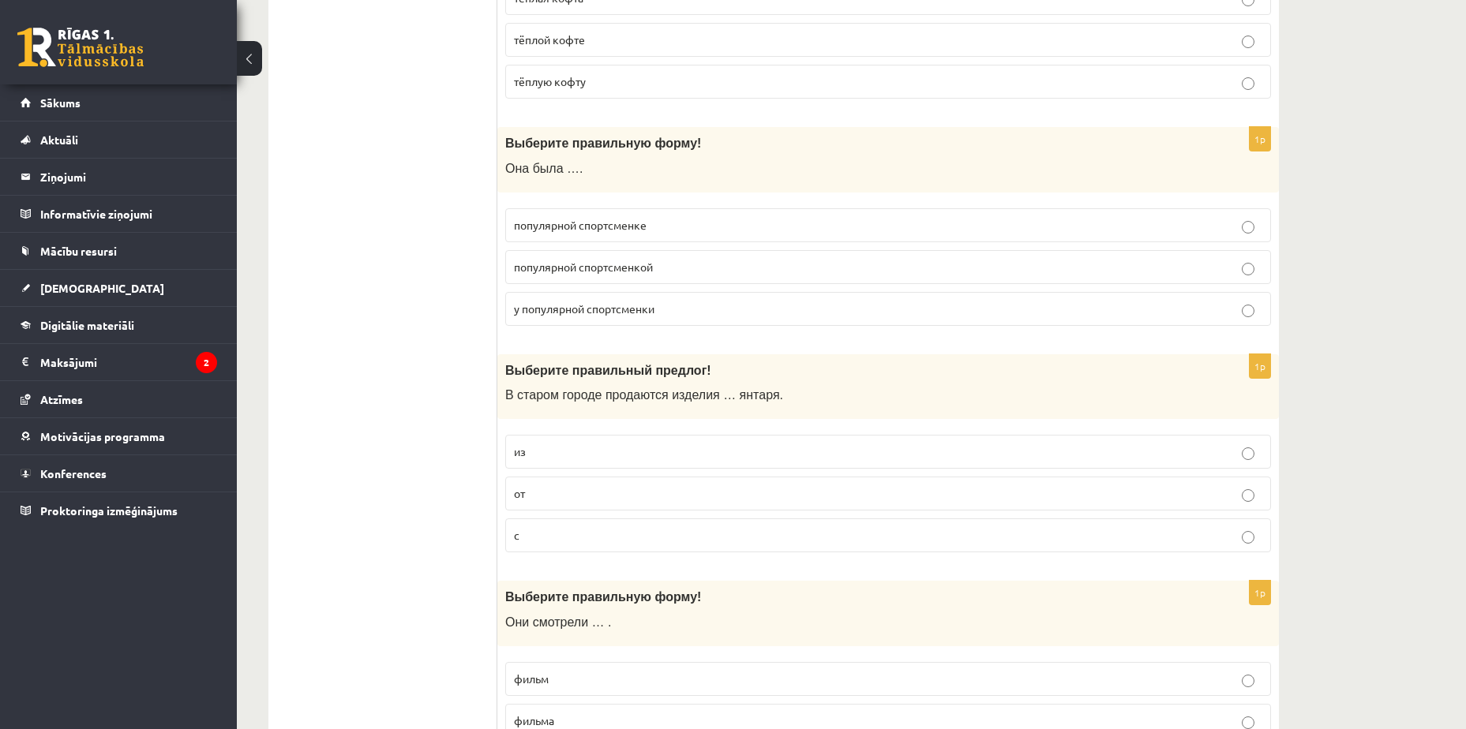
scroll to position [1389, 0]
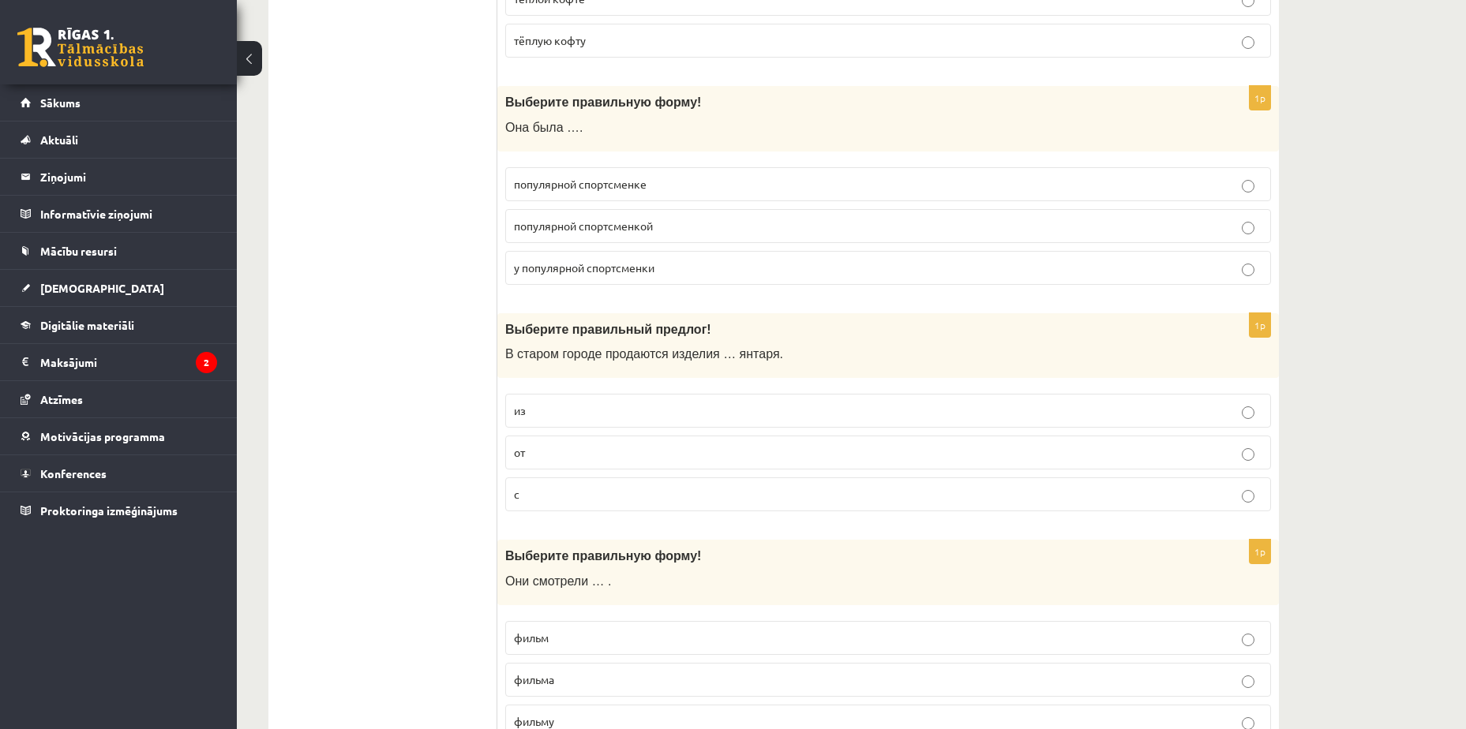
drag, startPoint x: 511, startPoint y: 100, endPoint x: 557, endPoint y: 113, distance: 48.3
click at [557, 113] on div "Выберите правильную форму! Она была …." at bounding box center [887, 119] width 781 height 66
drag, startPoint x: 557, startPoint y: 113, endPoint x: 461, endPoint y: 112, distance: 96.3
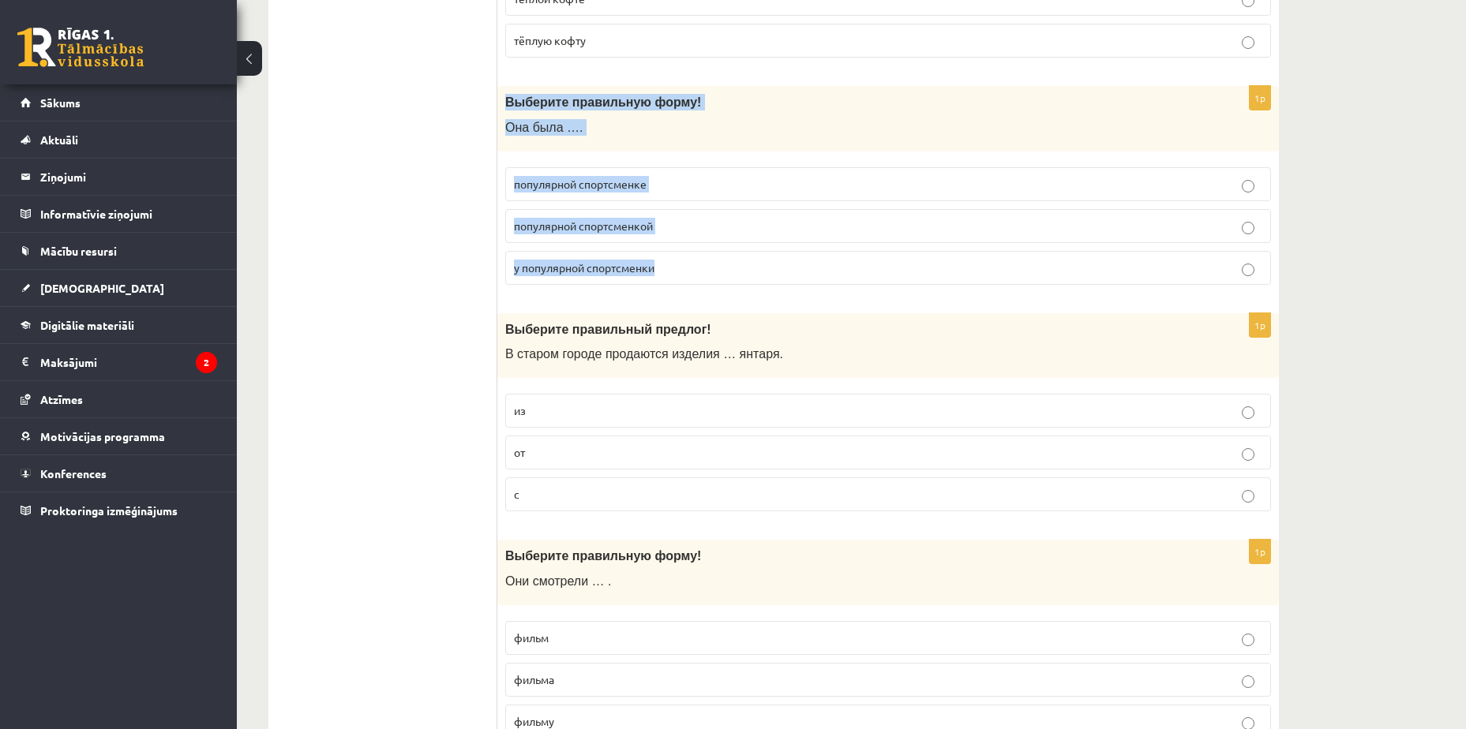
drag, startPoint x: 502, startPoint y: 103, endPoint x: 702, endPoint y: 270, distance: 260.6
click at [702, 270] on div "1p Выберите правильную форму! Она была …. популярной спортсменке популярной спо…" at bounding box center [887, 192] width 781 height 212
copy div "Выберите правильную форму! Она была …. популярной спортсменке популярной спортс…"
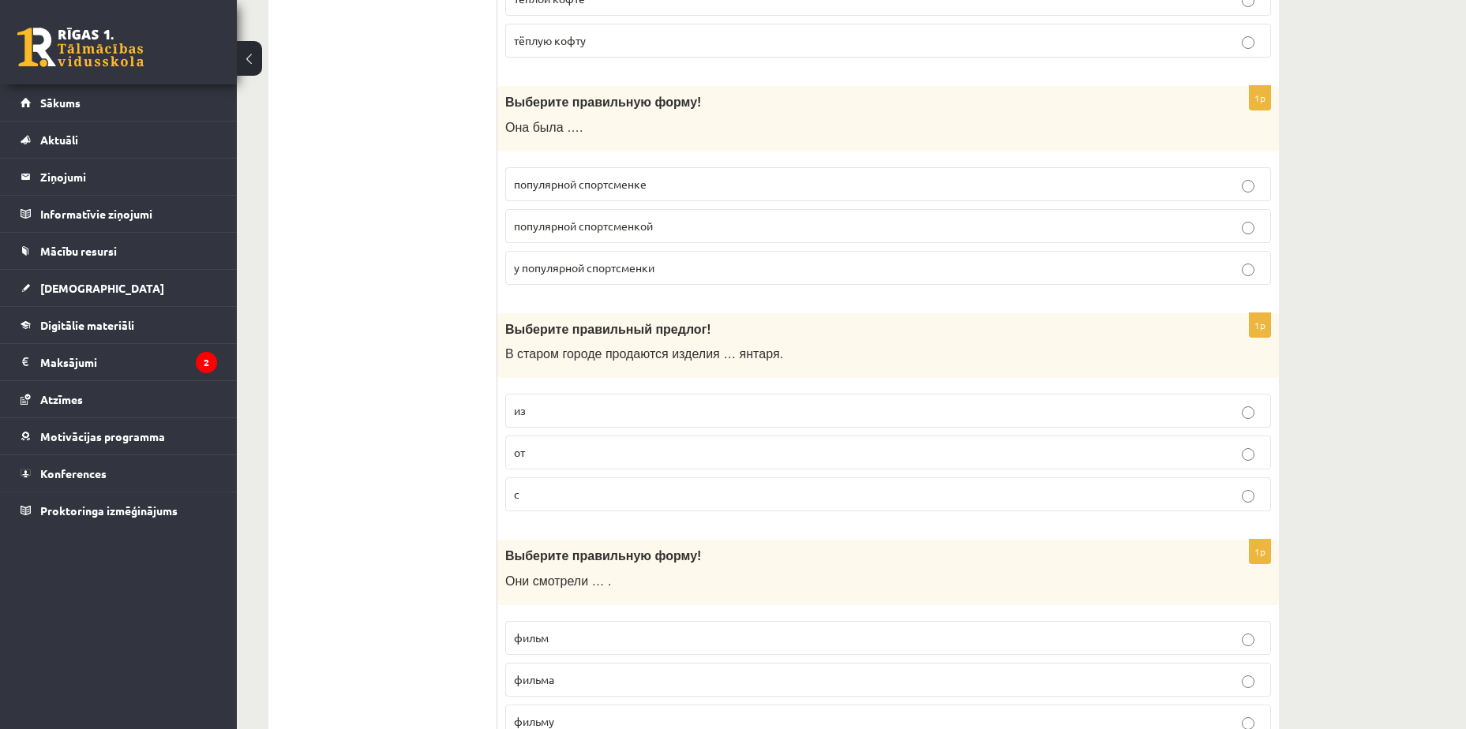
click at [651, 185] on p "популярной спортсменке" at bounding box center [888, 184] width 748 height 17
drag, startPoint x: 611, startPoint y: 191, endPoint x: 516, endPoint y: 199, distance: 95.0
click at [516, 199] on label "популярной спортсменке" at bounding box center [888, 184] width 766 height 34
copy span "популярной спортсменке"
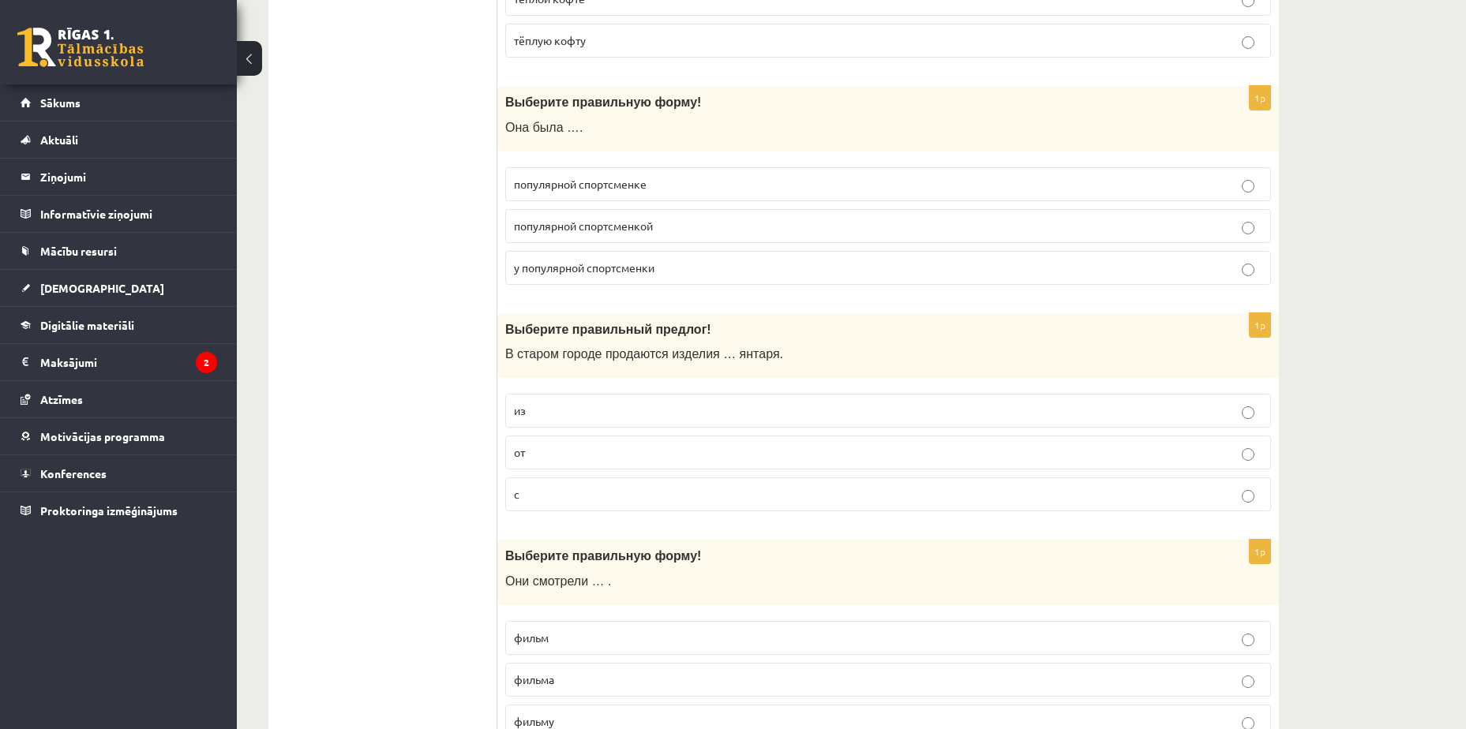
drag, startPoint x: 672, startPoint y: 225, endPoint x: 511, endPoint y: 232, distance: 161.2
click at [511, 232] on label "популярной спортсменкой" at bounding box center [888, 226] width 766 height 34
copy span "популярной спортсменкой"
click at [957, 239] on label "популярной спортсменкой" at bounding box center [888, 226] width 766 height 34
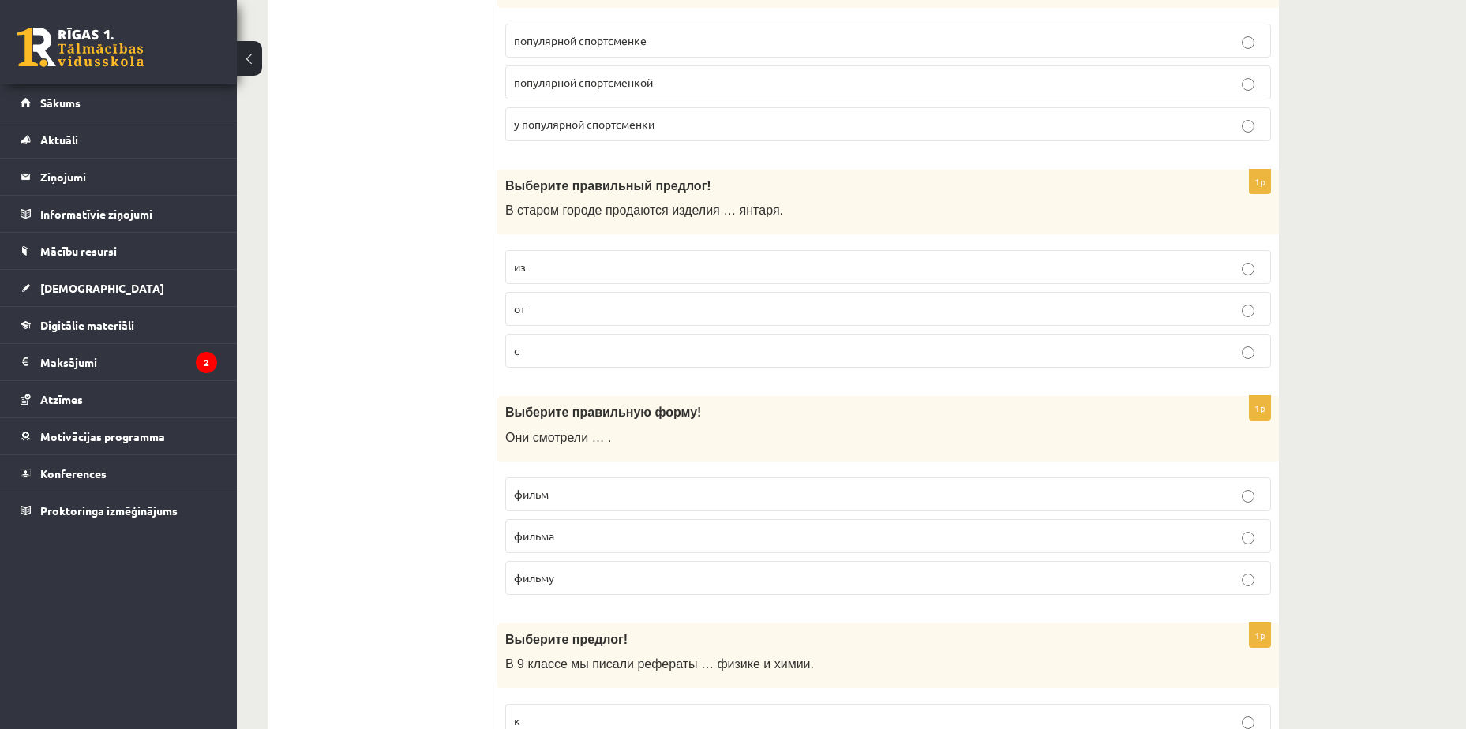
scroll to position [1547, 0]
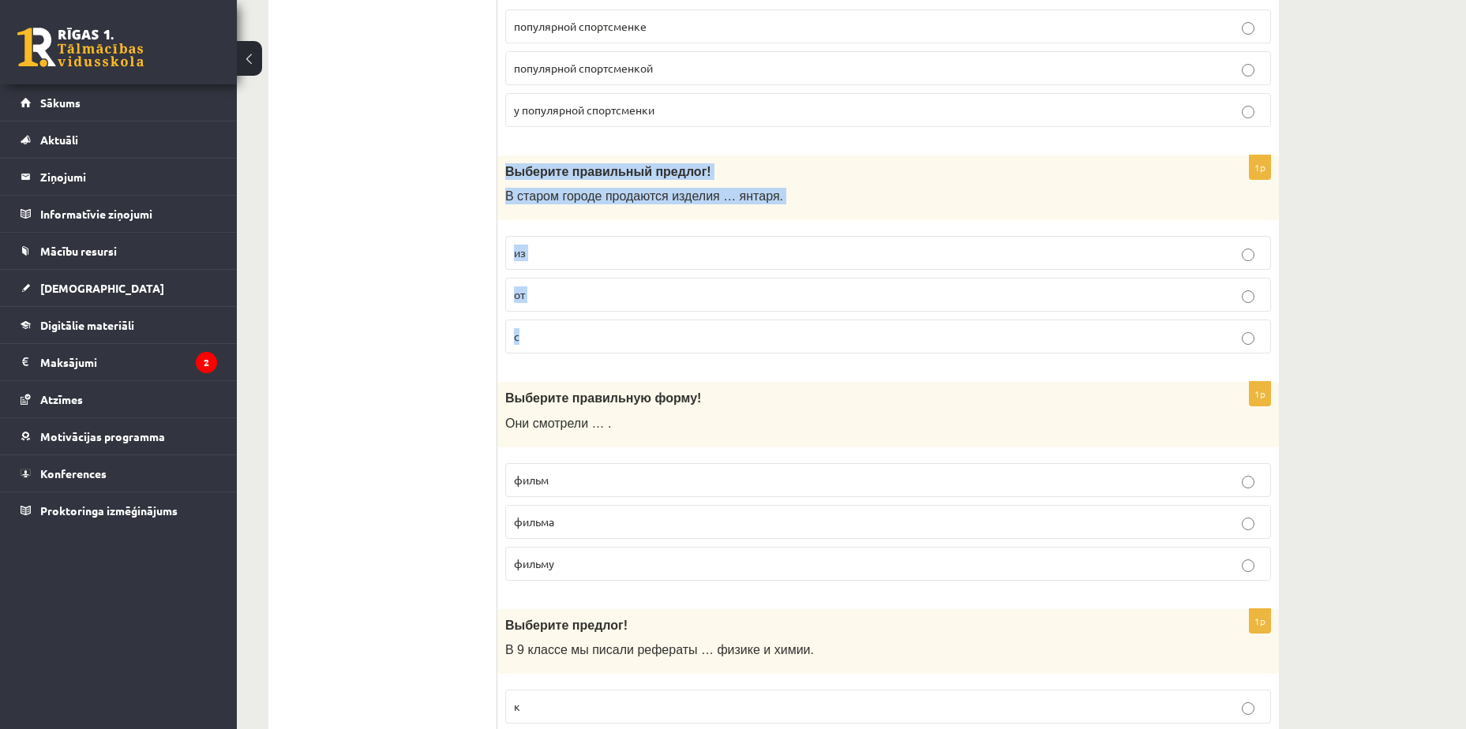
drag, startPoint x: 507, startPoint y: 164, endPoint x: 654, endPoint y: 320, distance: 215.0
click at [654, 320] on div "1p Выберите правильный предлог! В старом городе продаются изделия … янтаря. из …" at bounding box center [887, 261] width 781 height 212
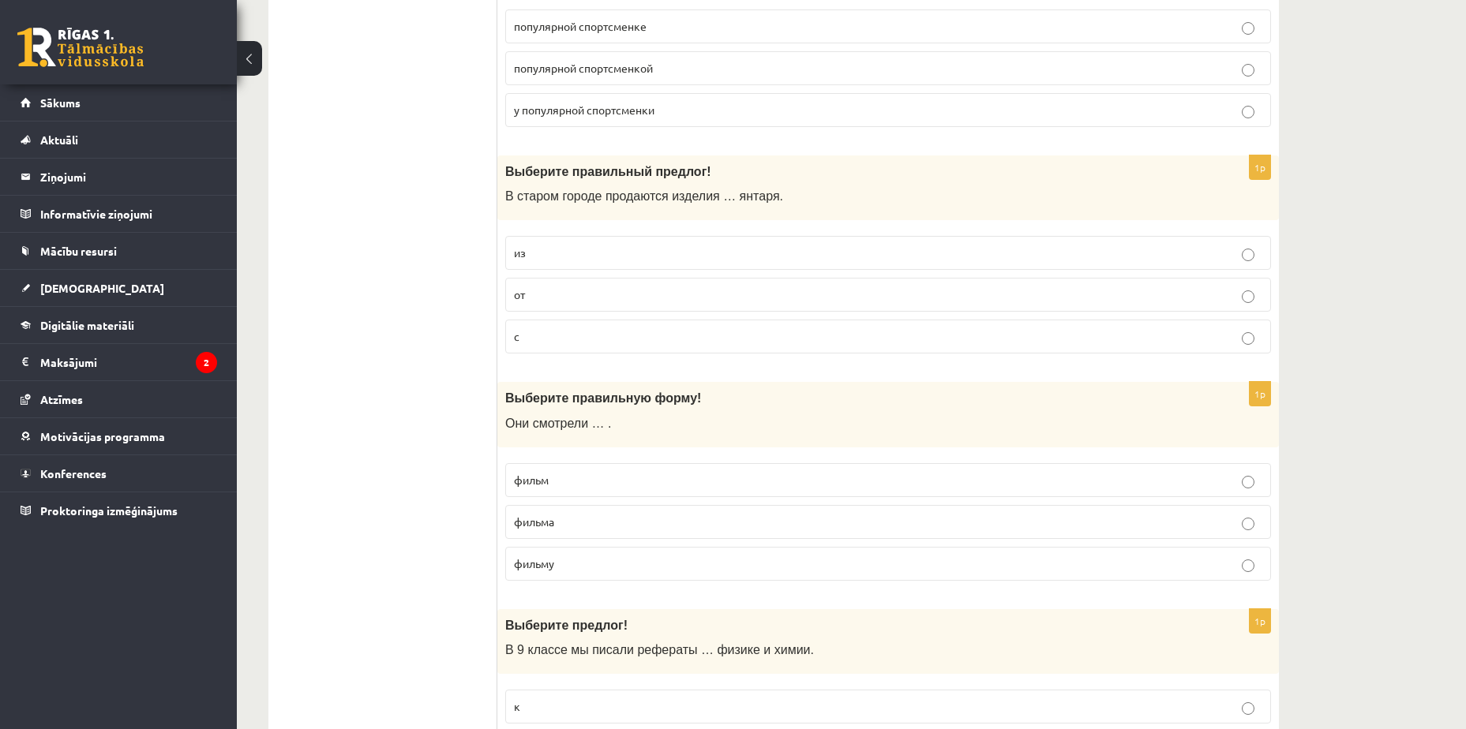
drag, startPoint x: 508, startPoint y: 190, endPoint x: 612, endPoint y: 330, distance: 174.3
click at [612, 330] on div "1p Выберите правильный предлог! В старом городе продаются изделия … янтаря. из …" at bounding box center [887, 261] width 781 height 212
copy div "В старом городе продаются изделия … янтаря. из от с"
drag, startPoint x: 455, startPoint y: 256, endPoint x: 569, endPoint y: 248, distance: 113.9
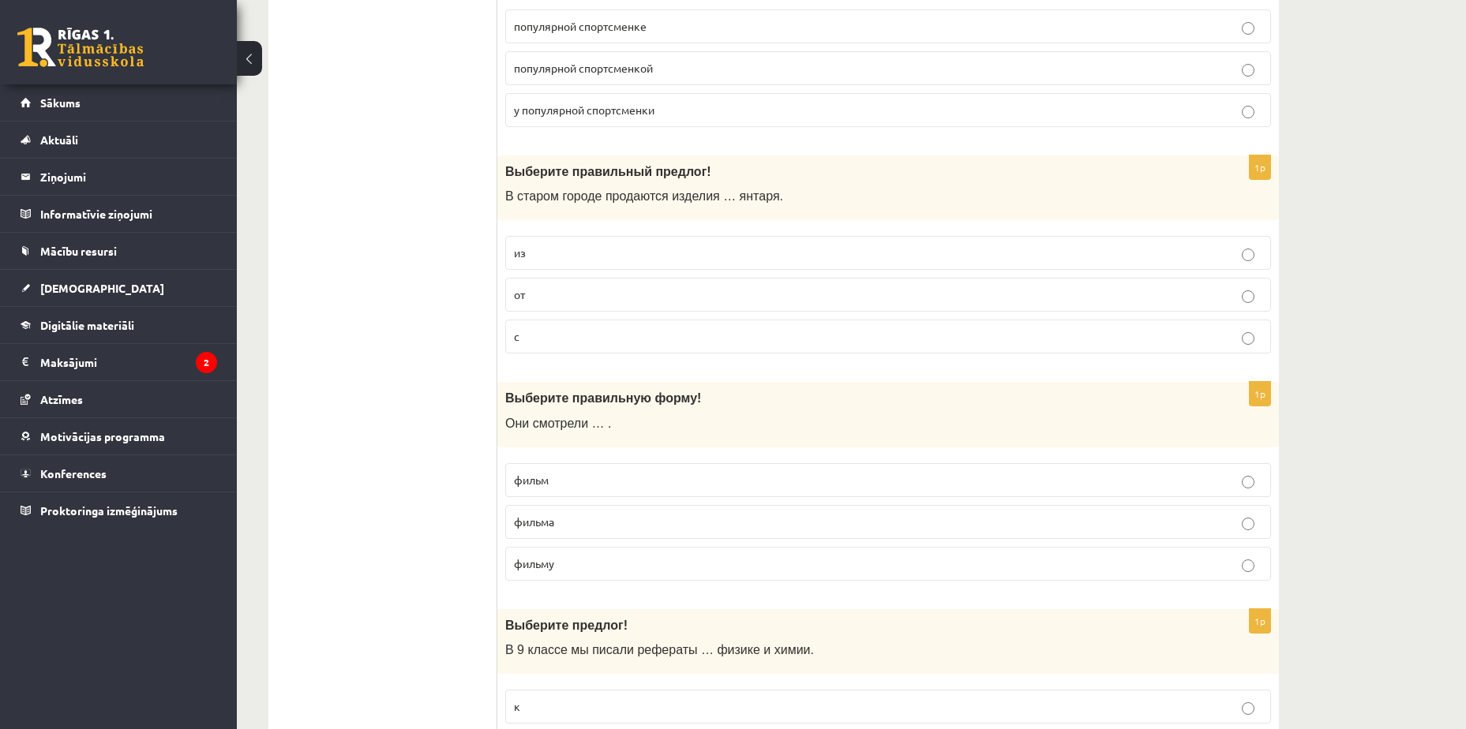
drag, startPoint x: 570, startPoint y: 248, endPoint x: 505, endPoint y: 253, distance: 64.9
click at [505, 253] on label "из" at bounding box center [888, 253] width 766 height 34
copy span "из"
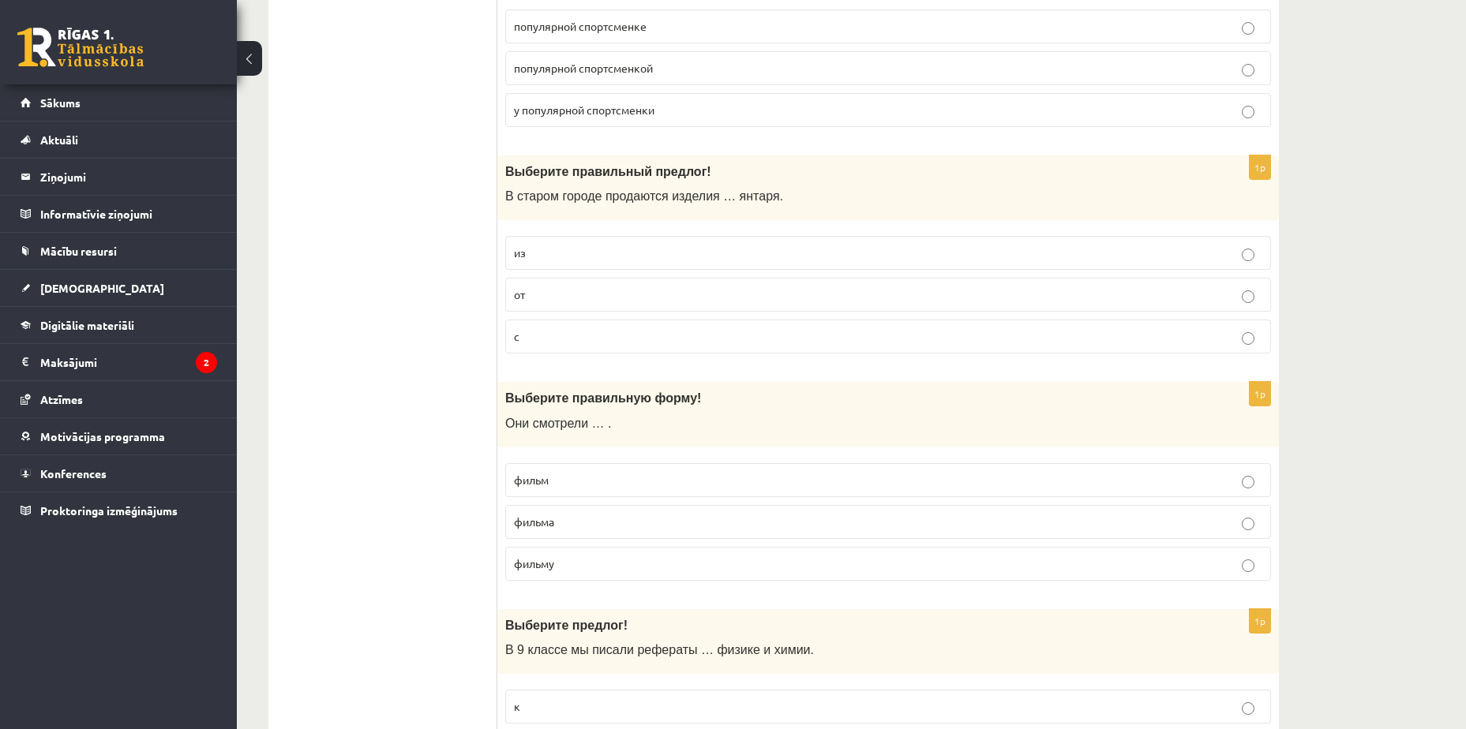
click at [863, 252] on p "из" at bounding box center [888, 253] width 748 height 17
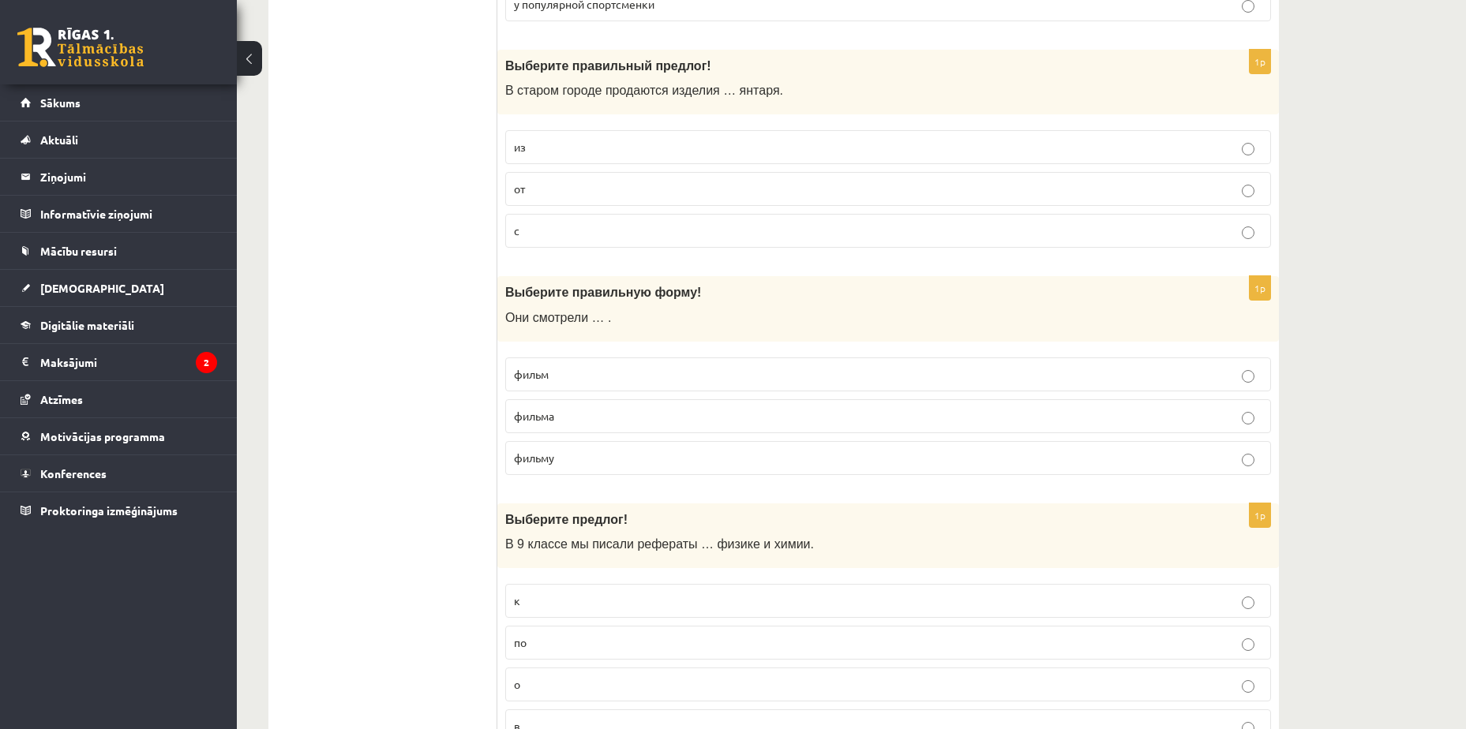
scroll to position [1657, 0]
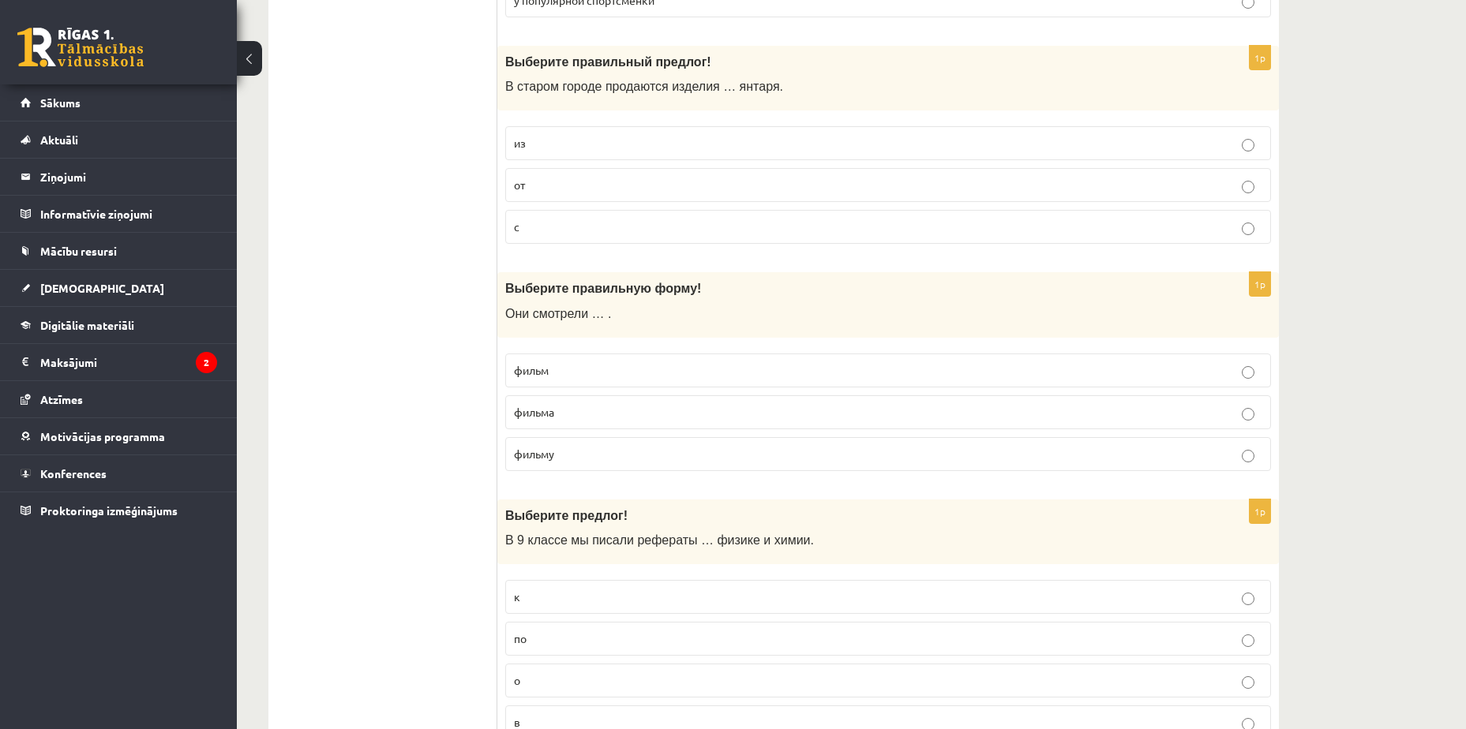
click at [591, 369] on p "фильм" at bounding box center [888, 370] width 748 height 17
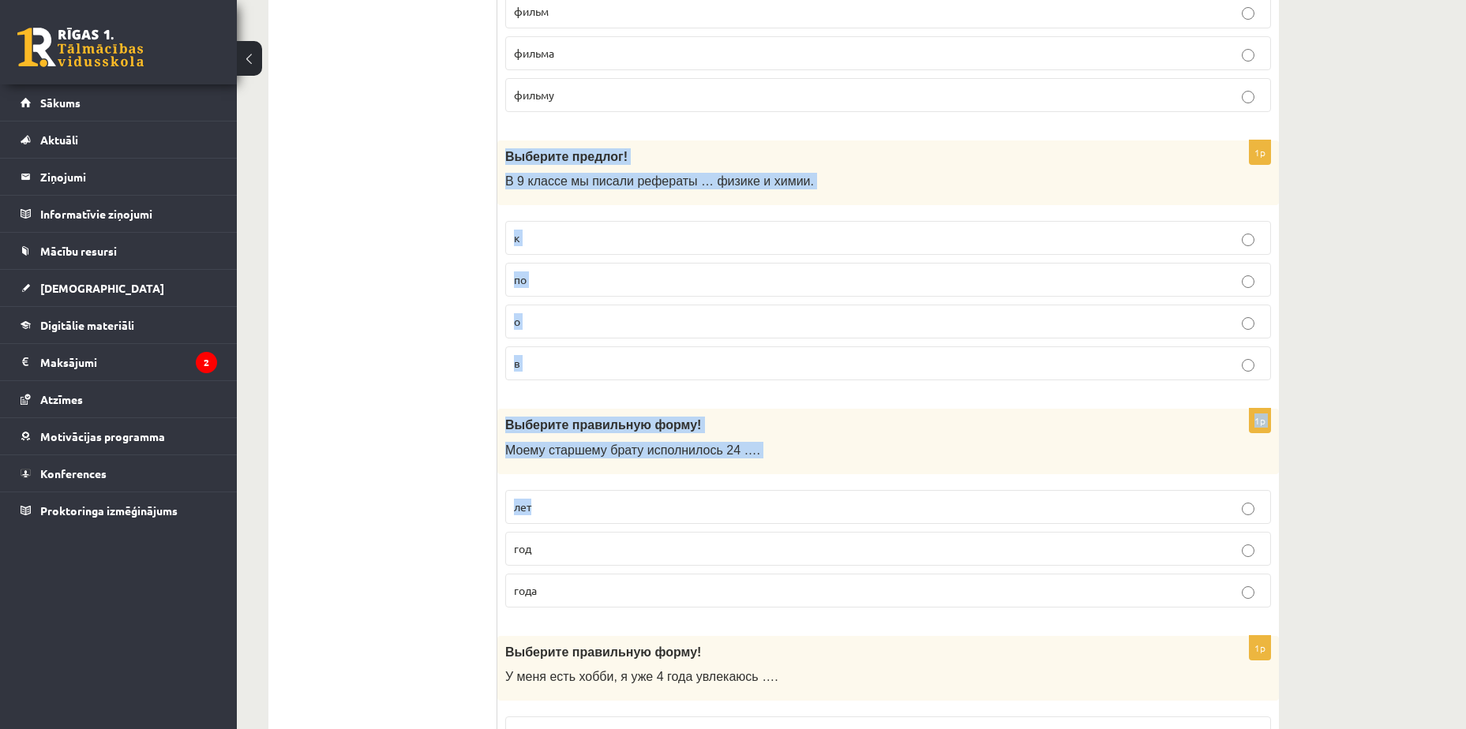
scroll to position [2051, 0]
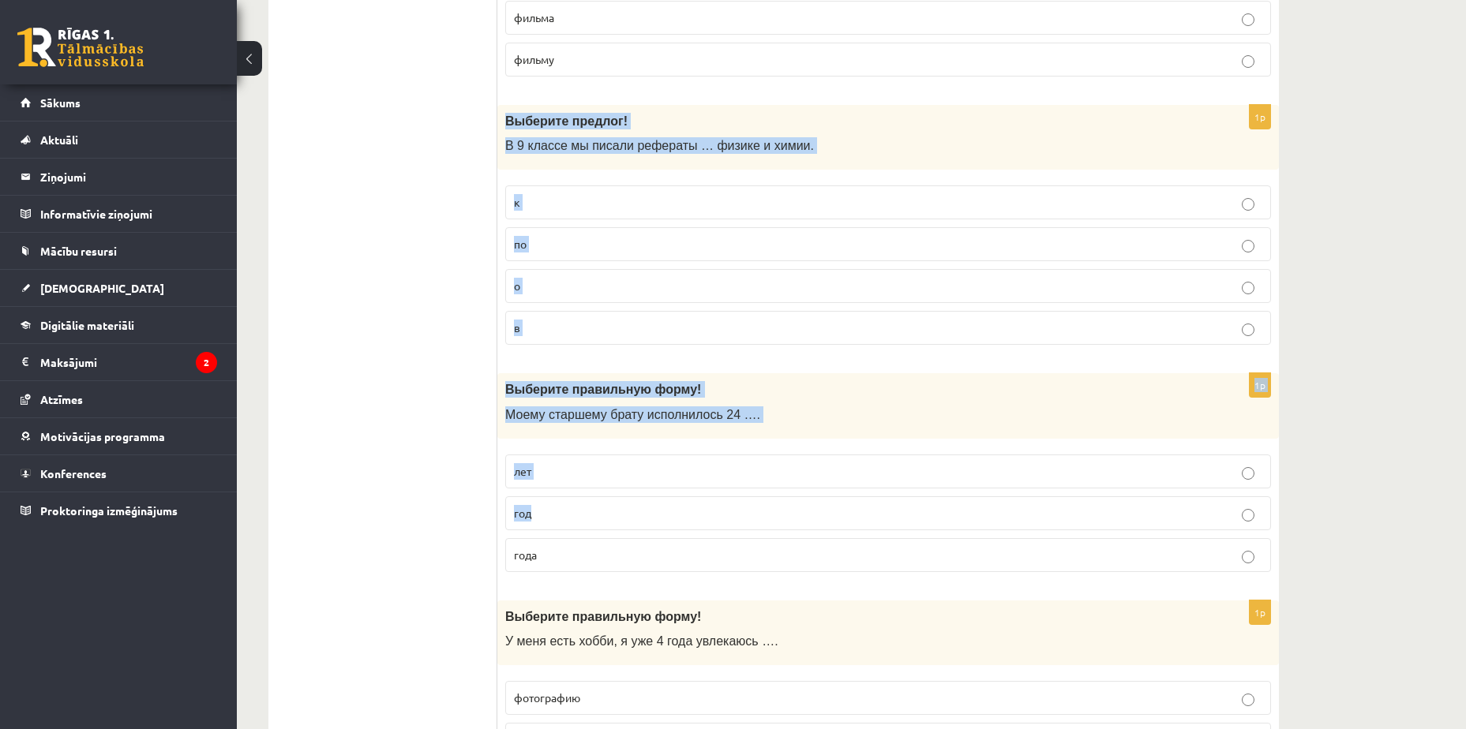
drag, startPoint x: 500, startPoint y: 195, endPoint x: 702, endPoint y: 491, distance: 358.8
click at [702, 491] on form "1p Выберите правильное слово! Мой брат студент – он … в университете. изучает у…" at bounding box center [888, 719] width 750 height 4975
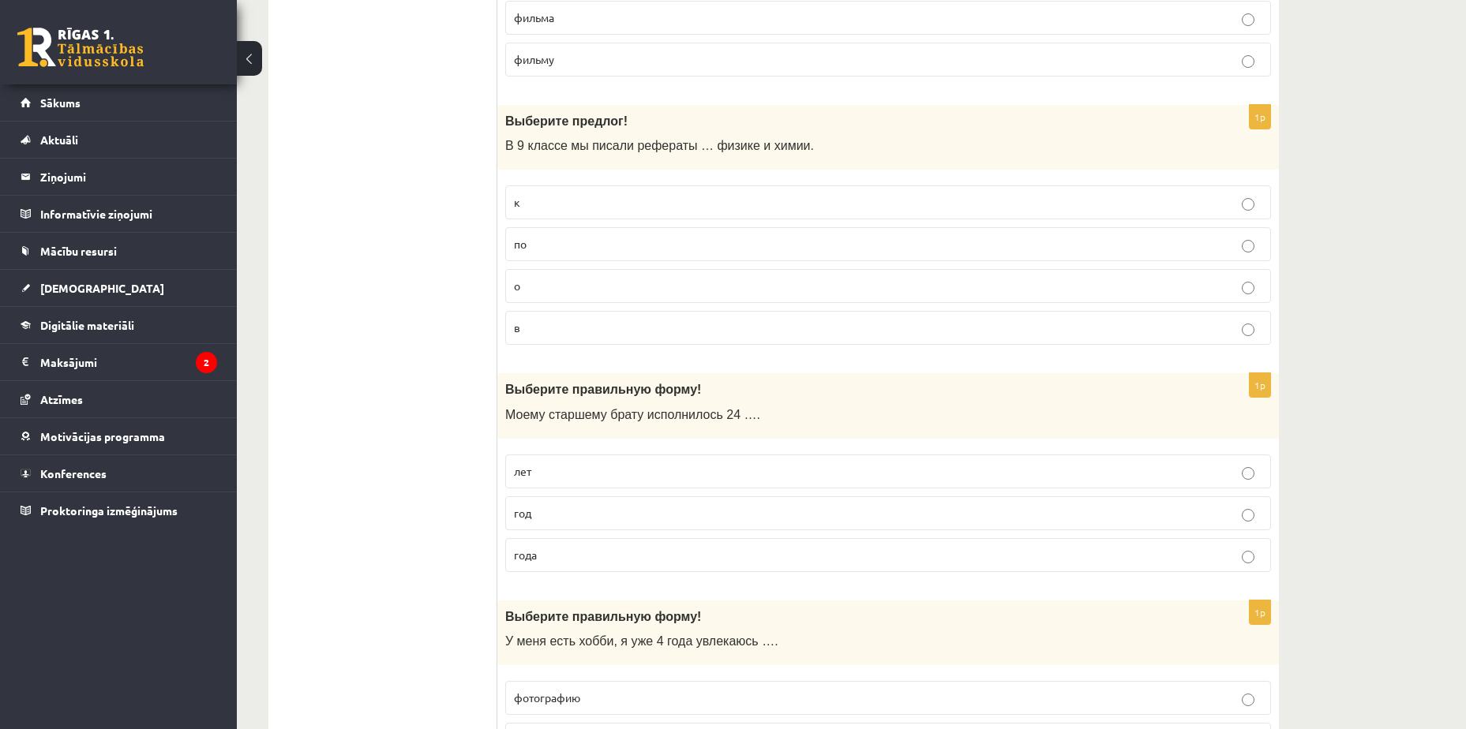
click at [381, 387] on ul "Tests Tests par tekstu Izvērtējums!" at bounding box center [390, 719] width 213 height 4975
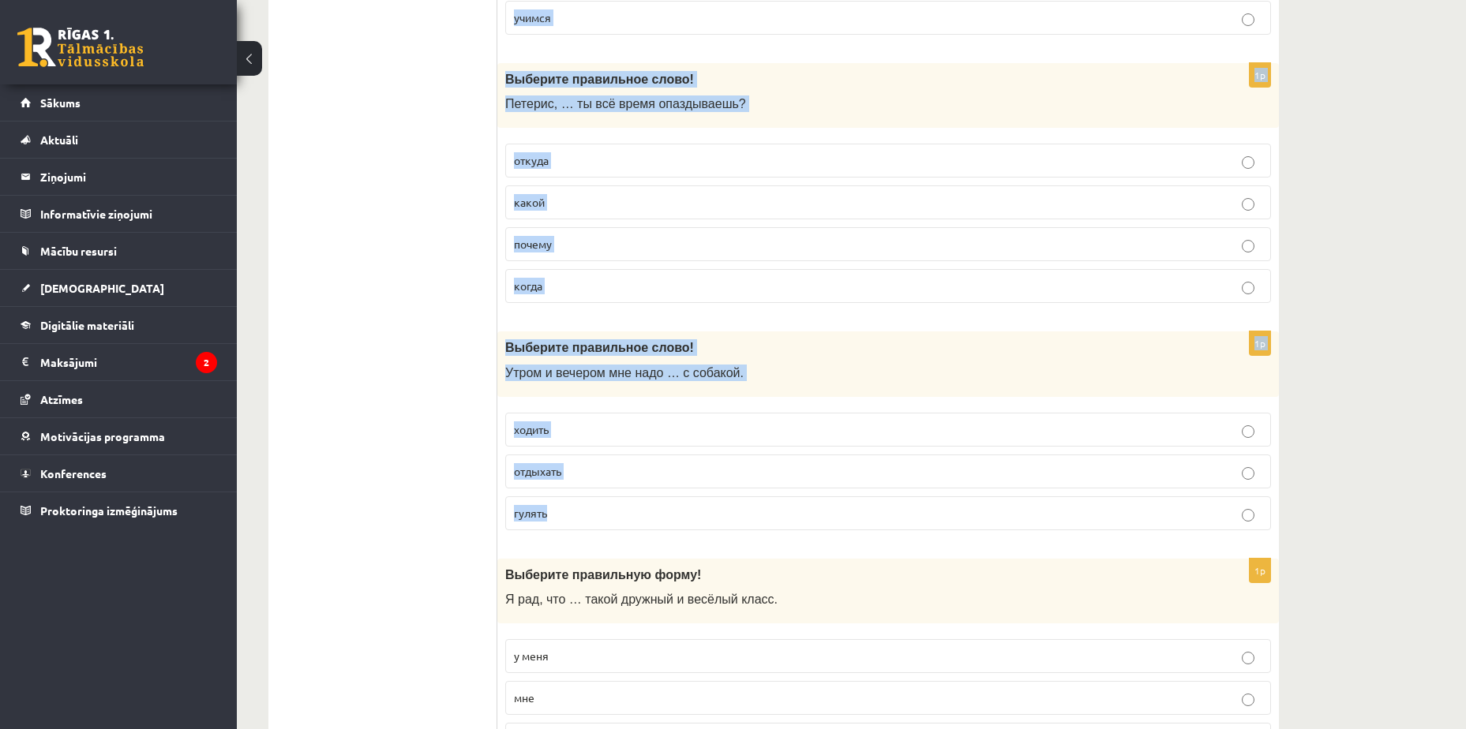
drag, startPoint x: 531, startPoint y: 403, endPoint x: 668, endPoint y: 529, distance: 186.0
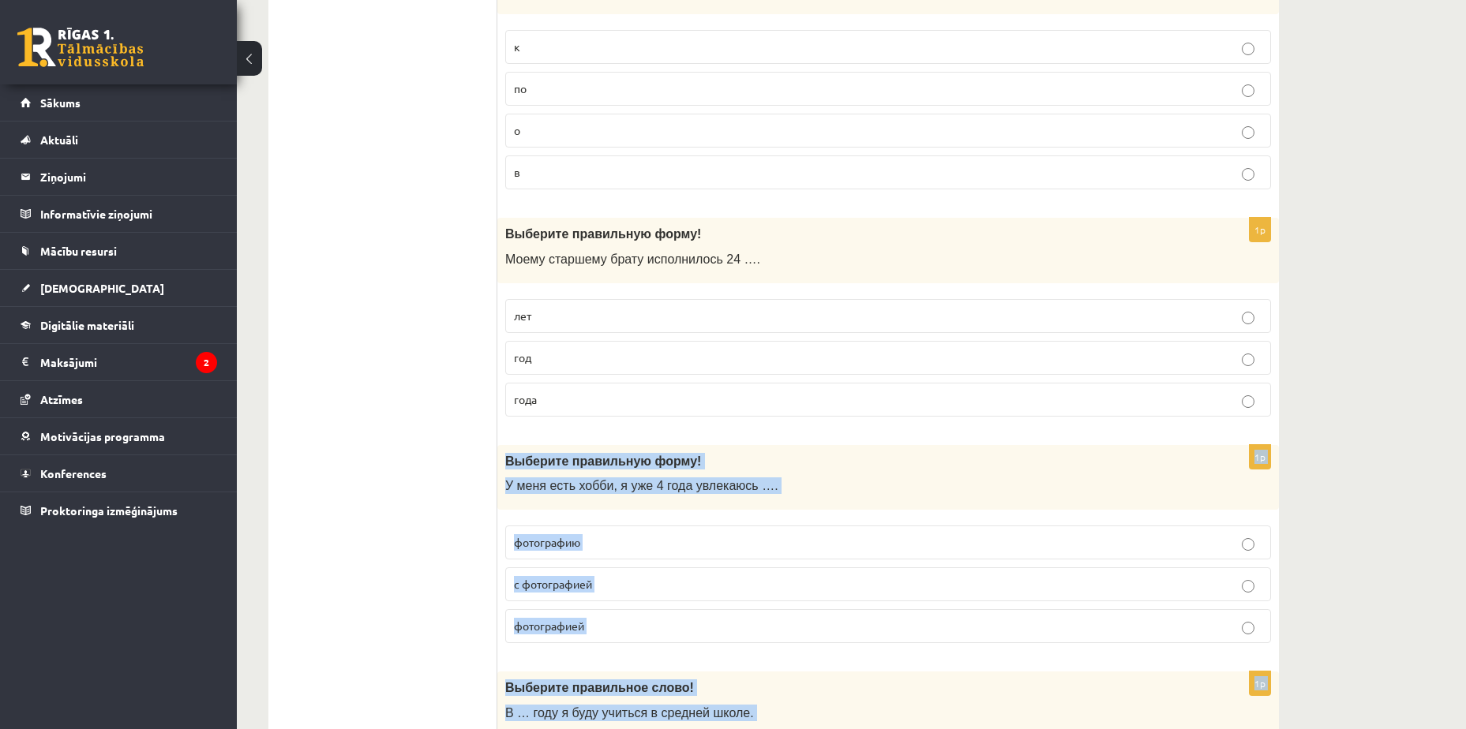
scroll to position [2209, 0]
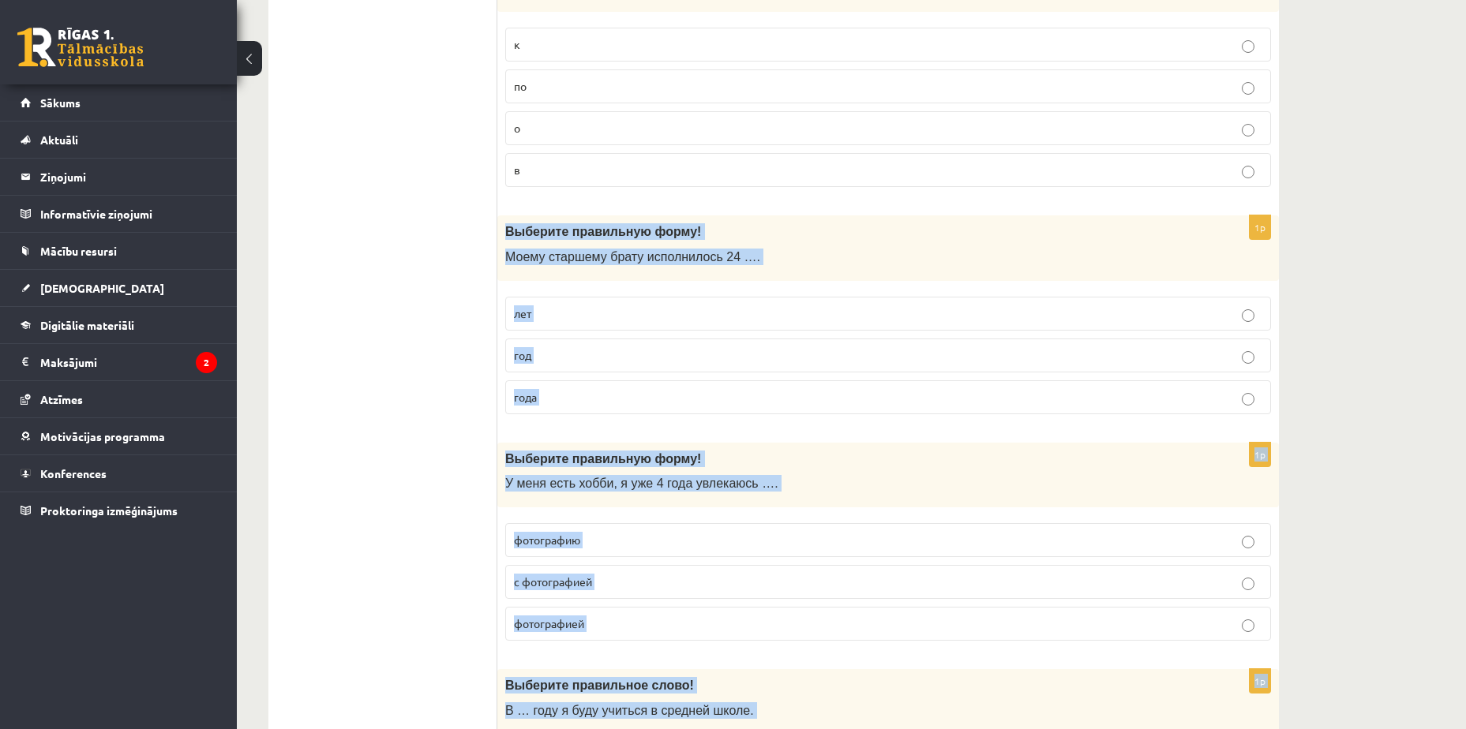
drag, startPoint x: 794, startPoint y: 640, endPoint x: 501, endPoint y: 233, distance: 501.6
click at [513, 233] on form "1p Выберите правильное слово! Мой брат студент – он … в университете. изучает у…" at bounding box center [888, 561] width 750 height 4975
click at [1419, 263] on div "**********" at bounding box center [851, 474] width 1229 height 5244
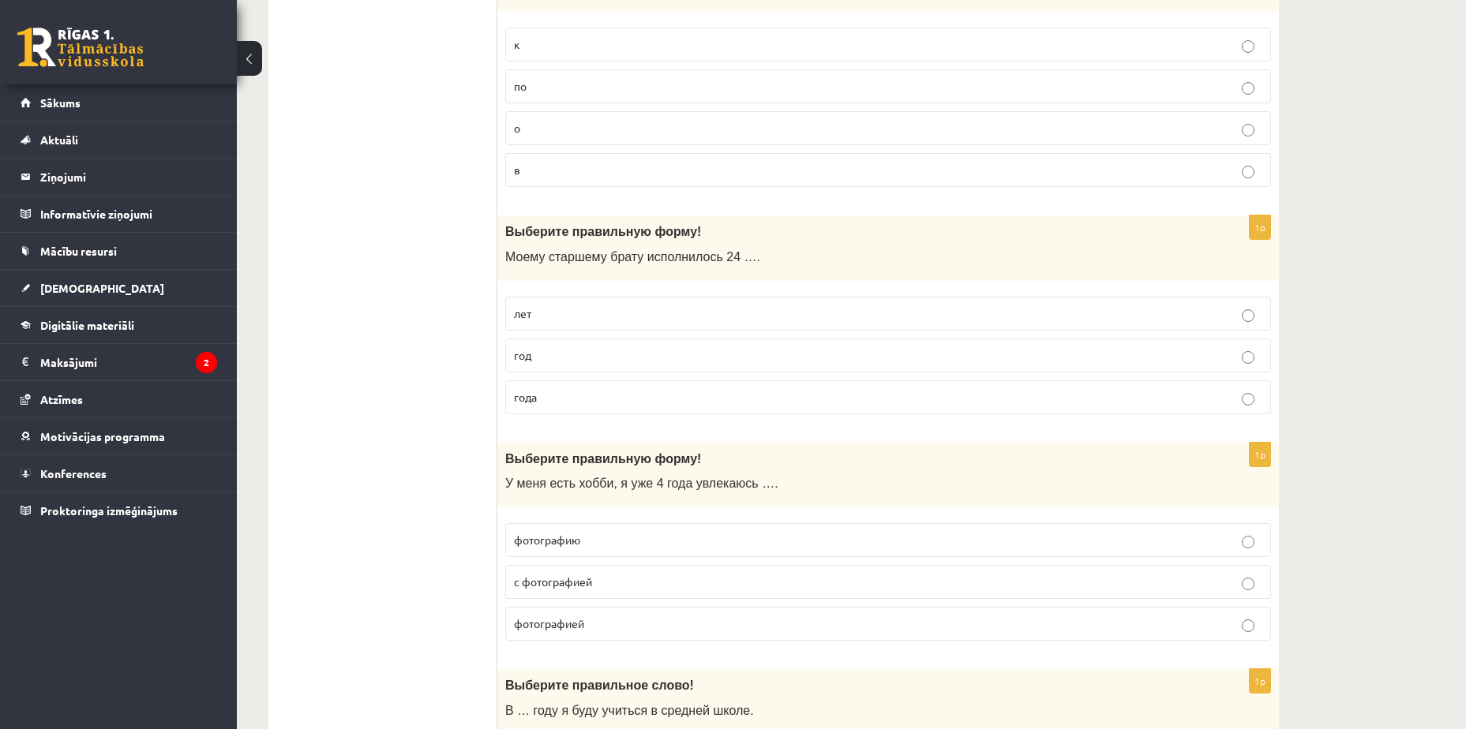
click at [304, 287] on ul "Tests Tests par tekstu Izvērtējums!" at bounding box center [390, 561] width 213 height 4975
click at [552, 400] on p "года" at bounding box center [888, 397] width 748 height 17
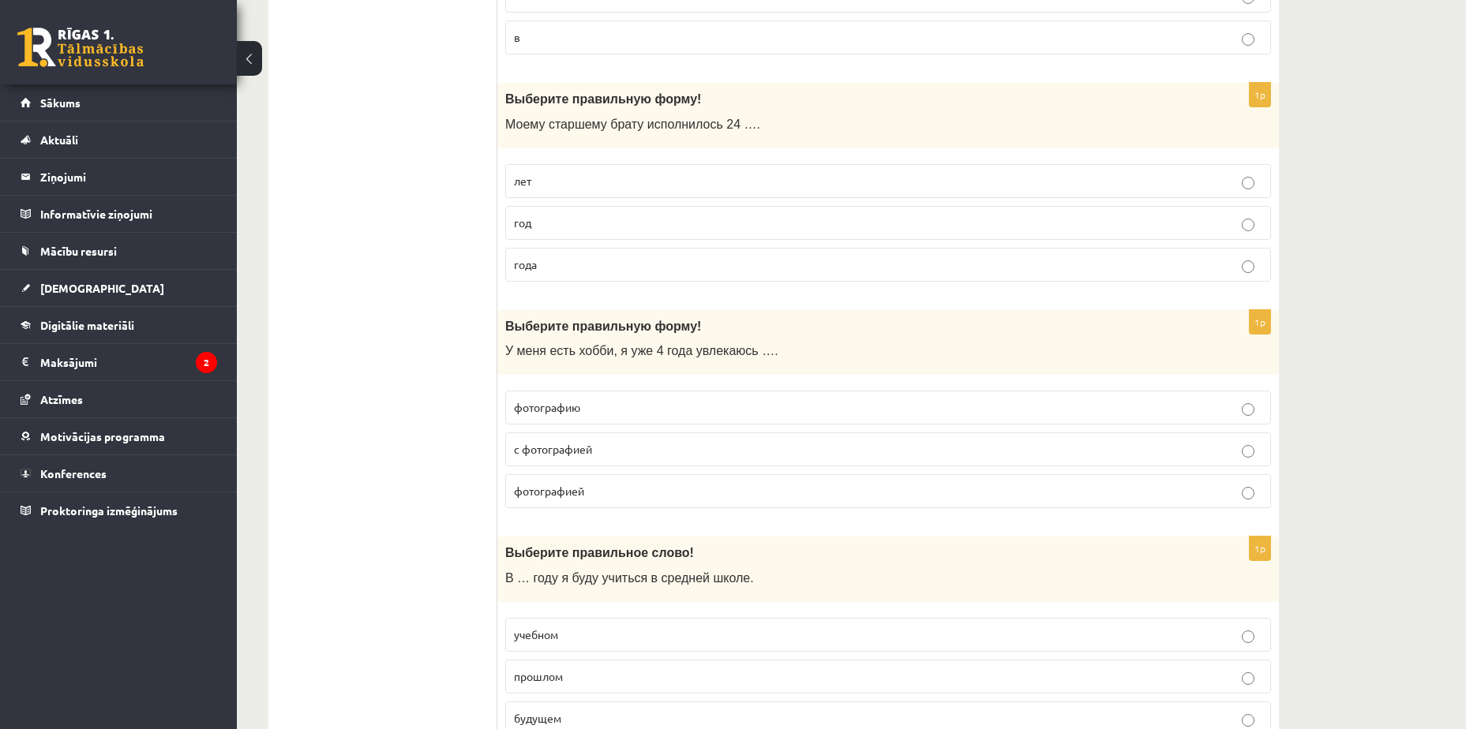
scroll to position [2367, 0]
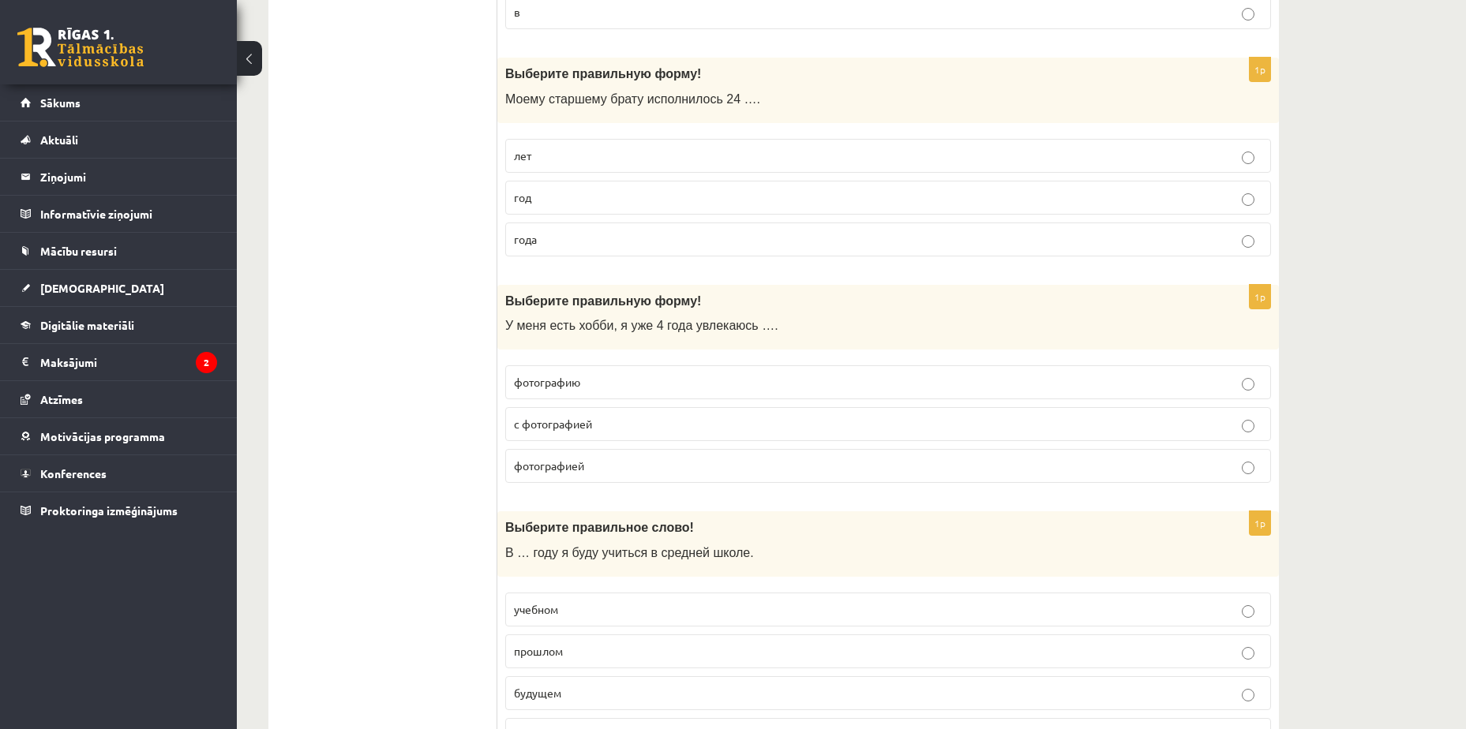
click at [586, 418] on span "с фотографией" at bounding box center [553, 424] width 78 height 14
click at [618, 469] on p "фотографией" at bounding box center [888, 466] width 748 height 17
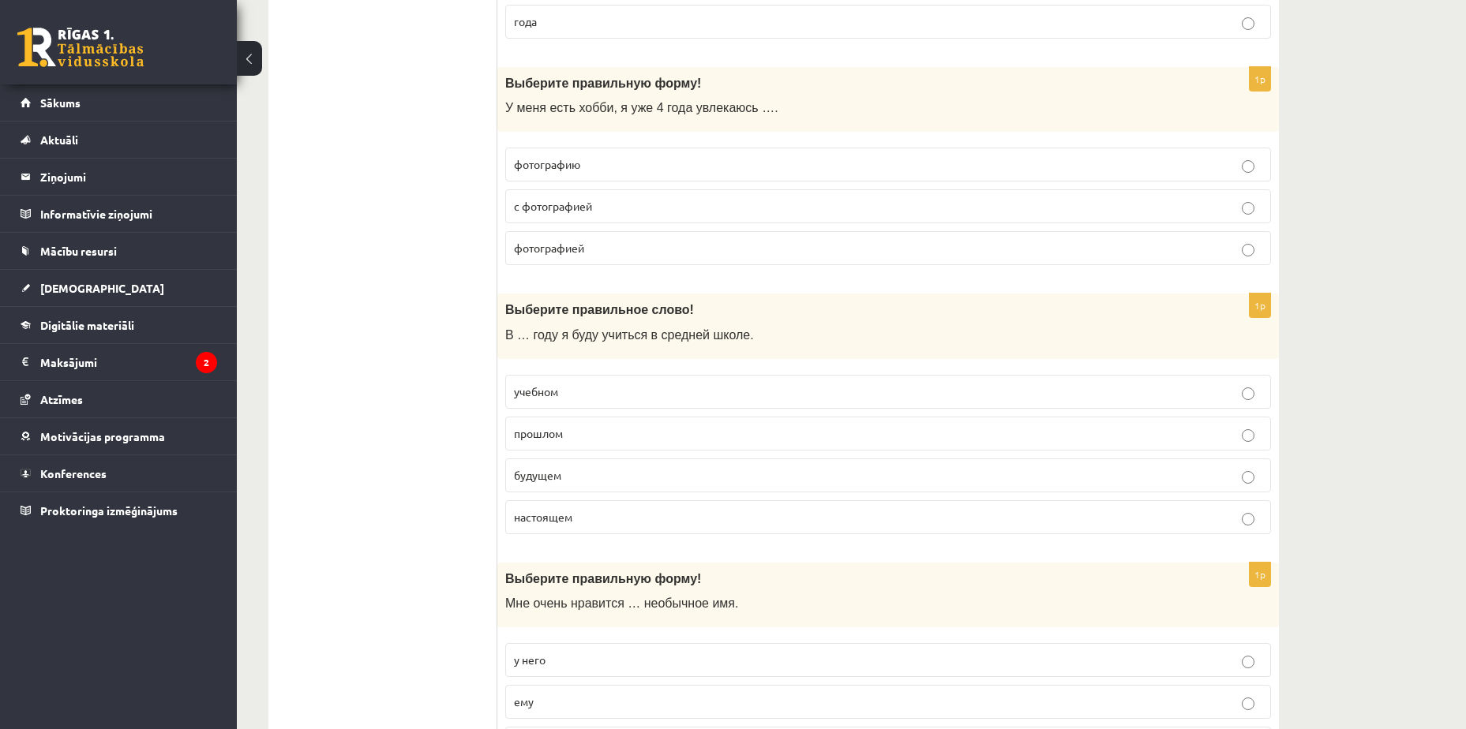
scroll to position [2604, 0]
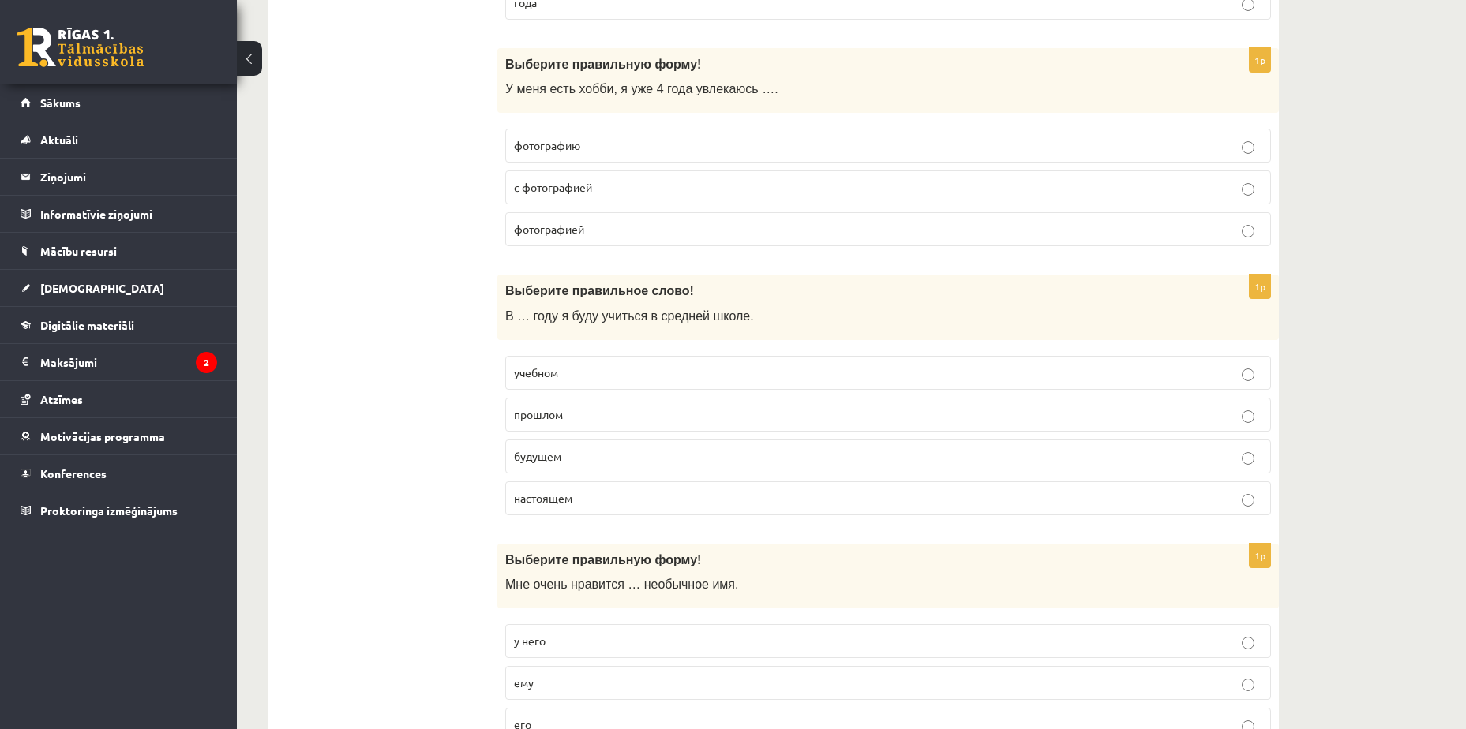
click at [594, 455] on p "будущем" at bounding box center [888, 456] width 748 height 17
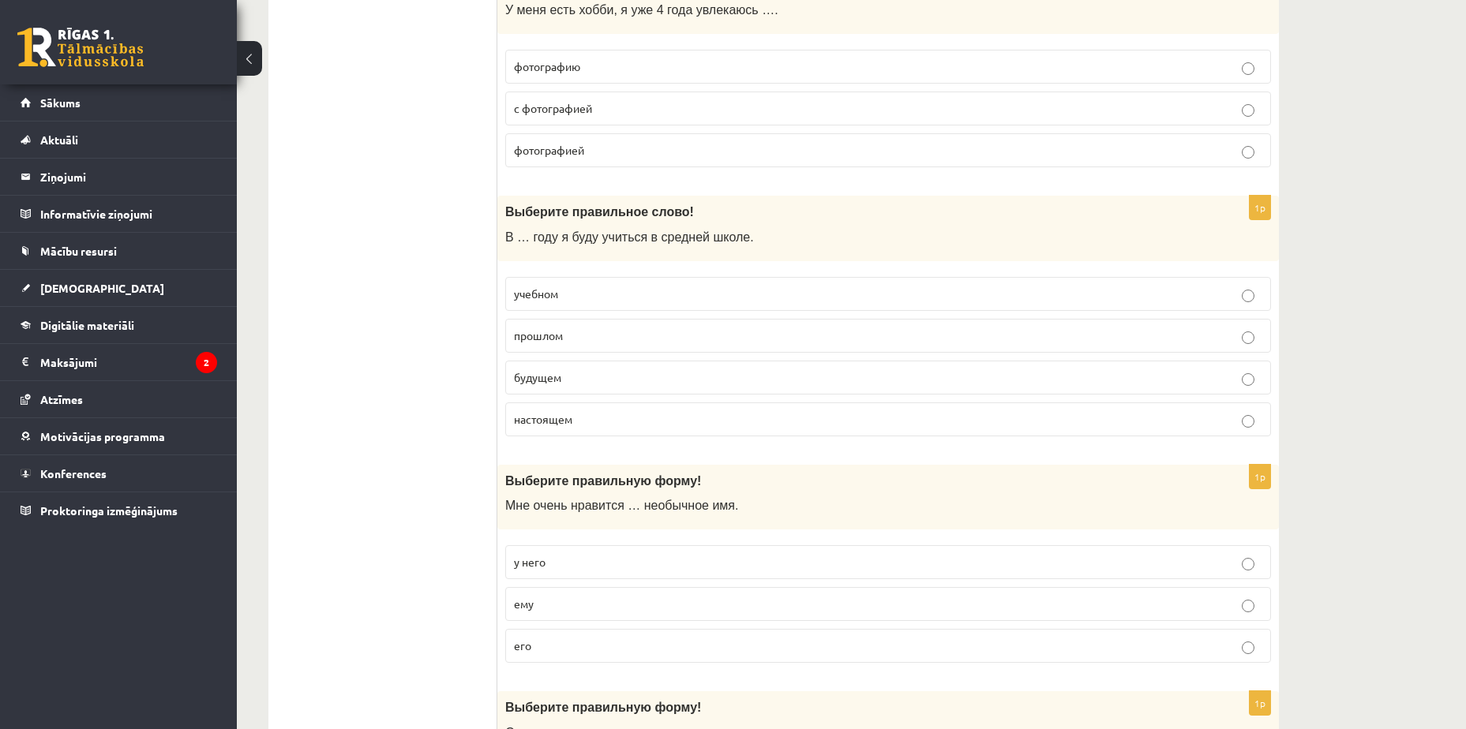
scroll to position [2762, 0]
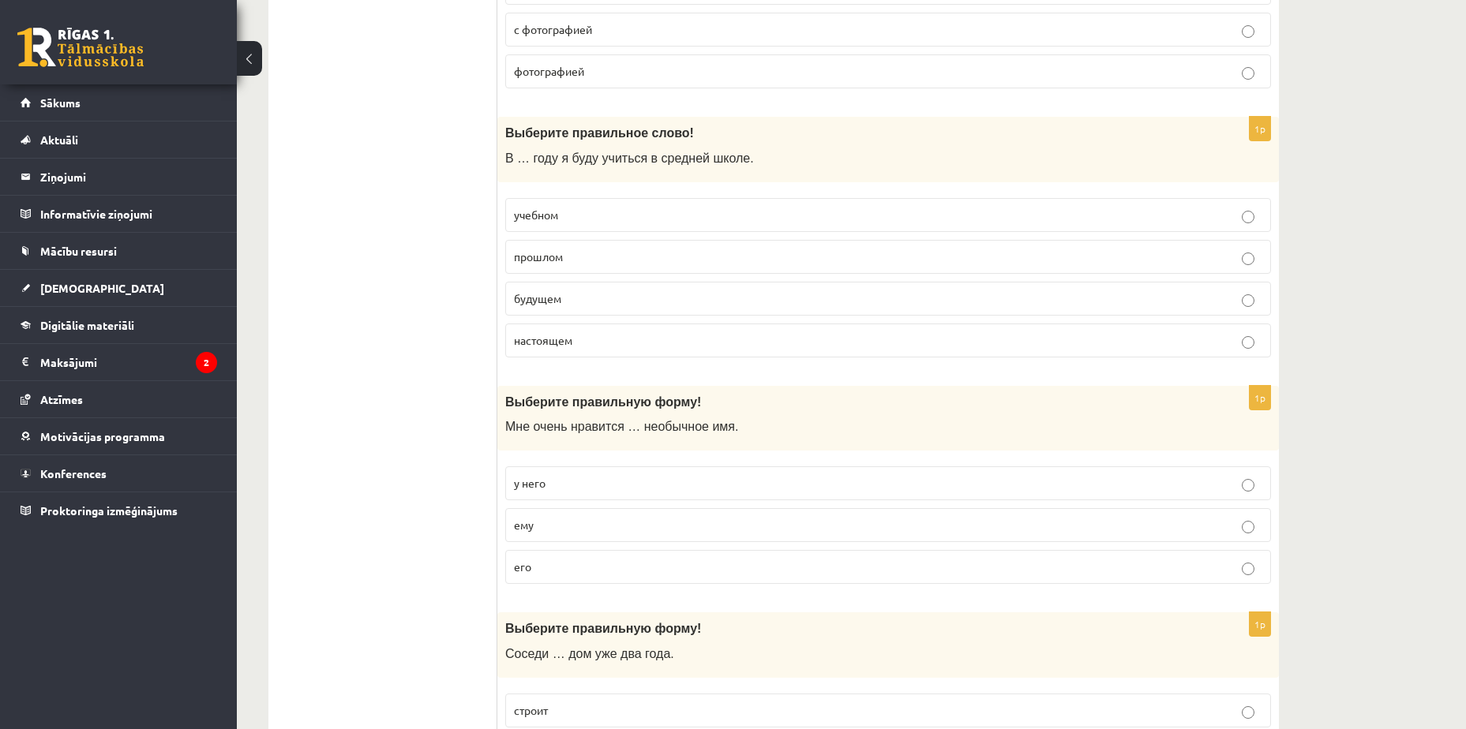
click at [552, 557] on label "его" at bounding box center [888, 567] width 766 height 34
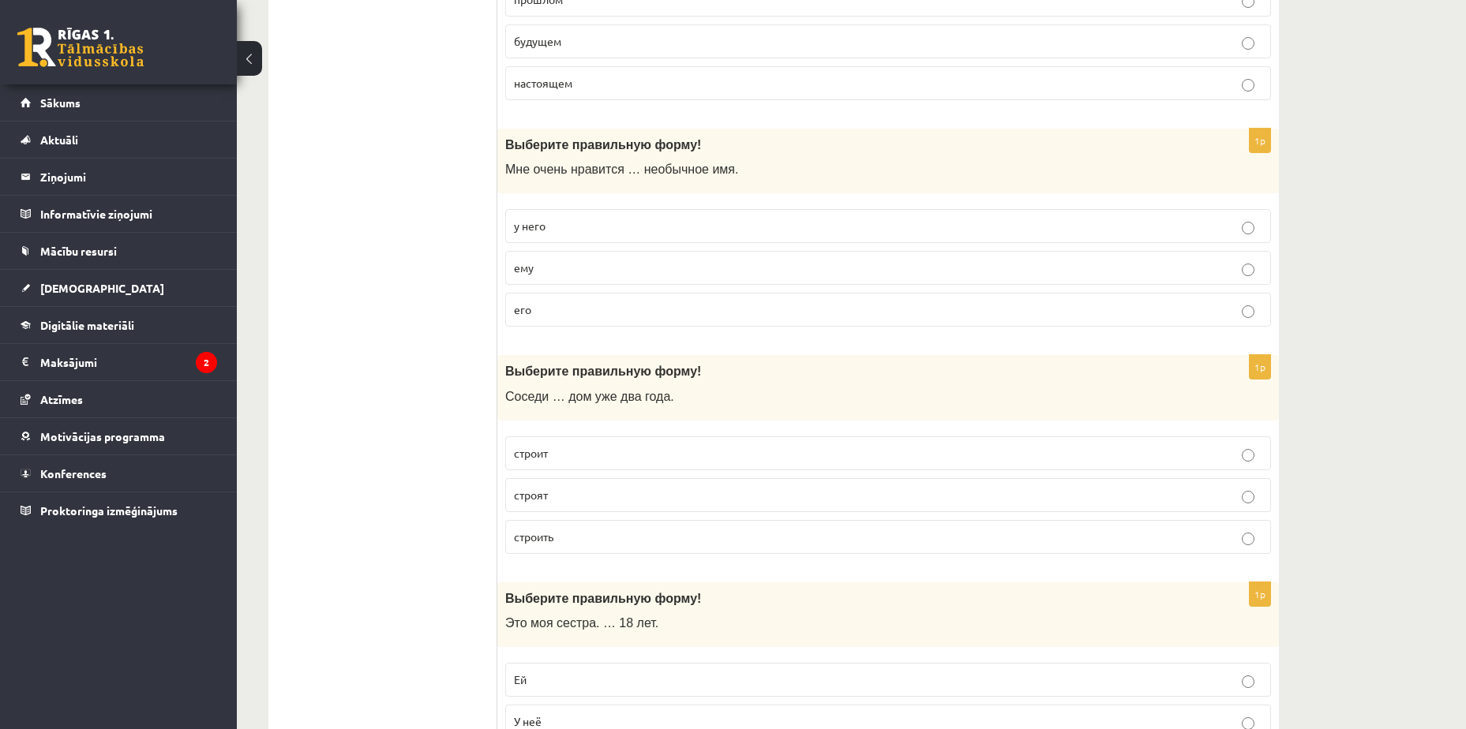
scroll to position [3077, 0]
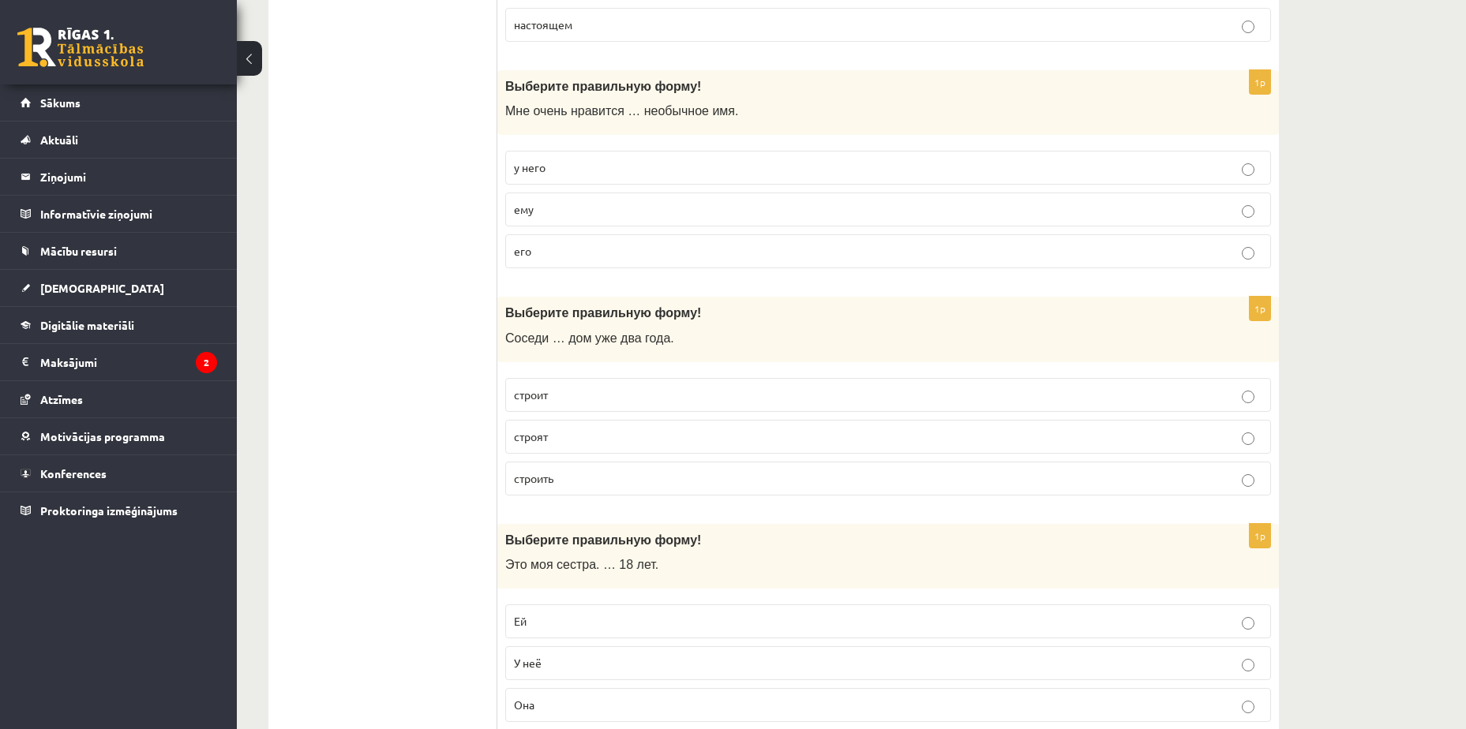
click at [575, 440] on p "строят" at bounding box center [888, 437] width 748 height 17
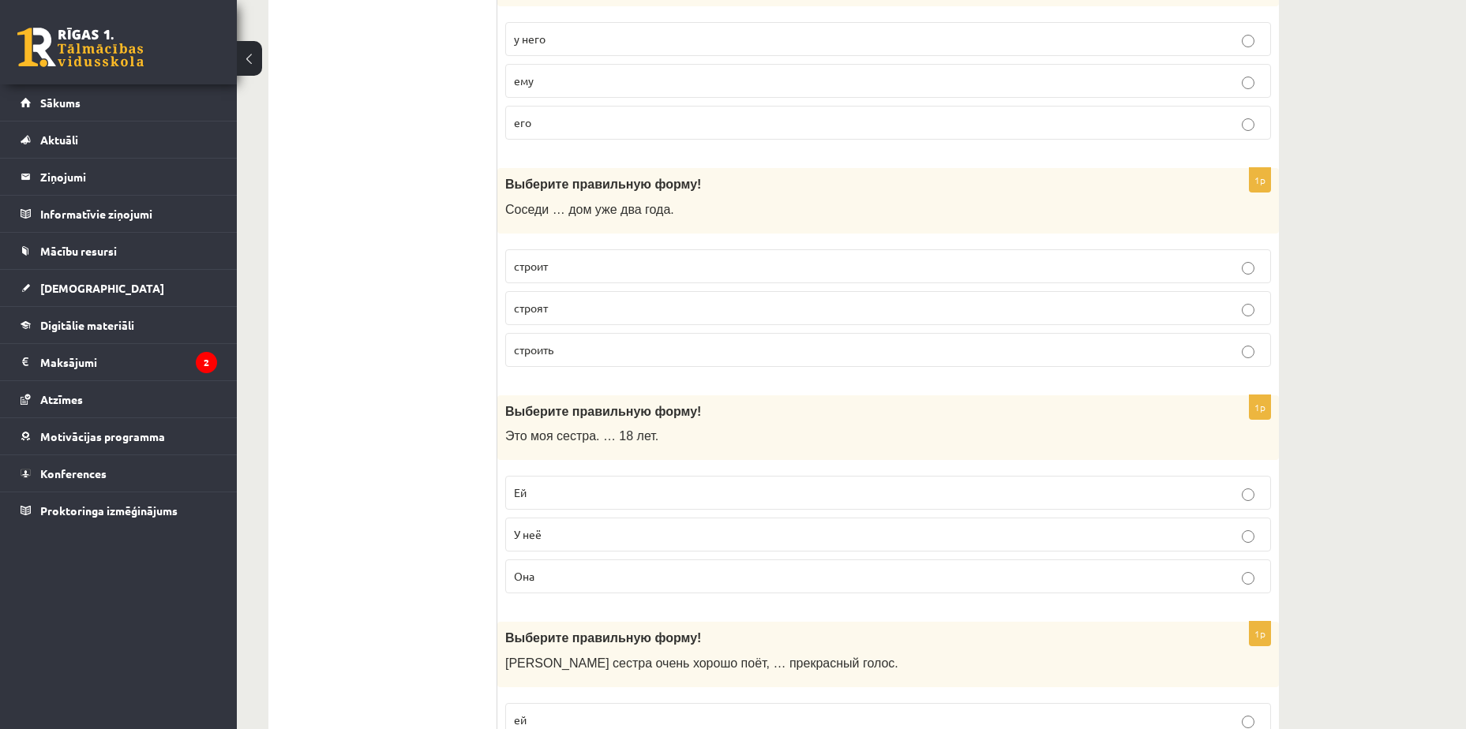
scroll to position [3314, 0]
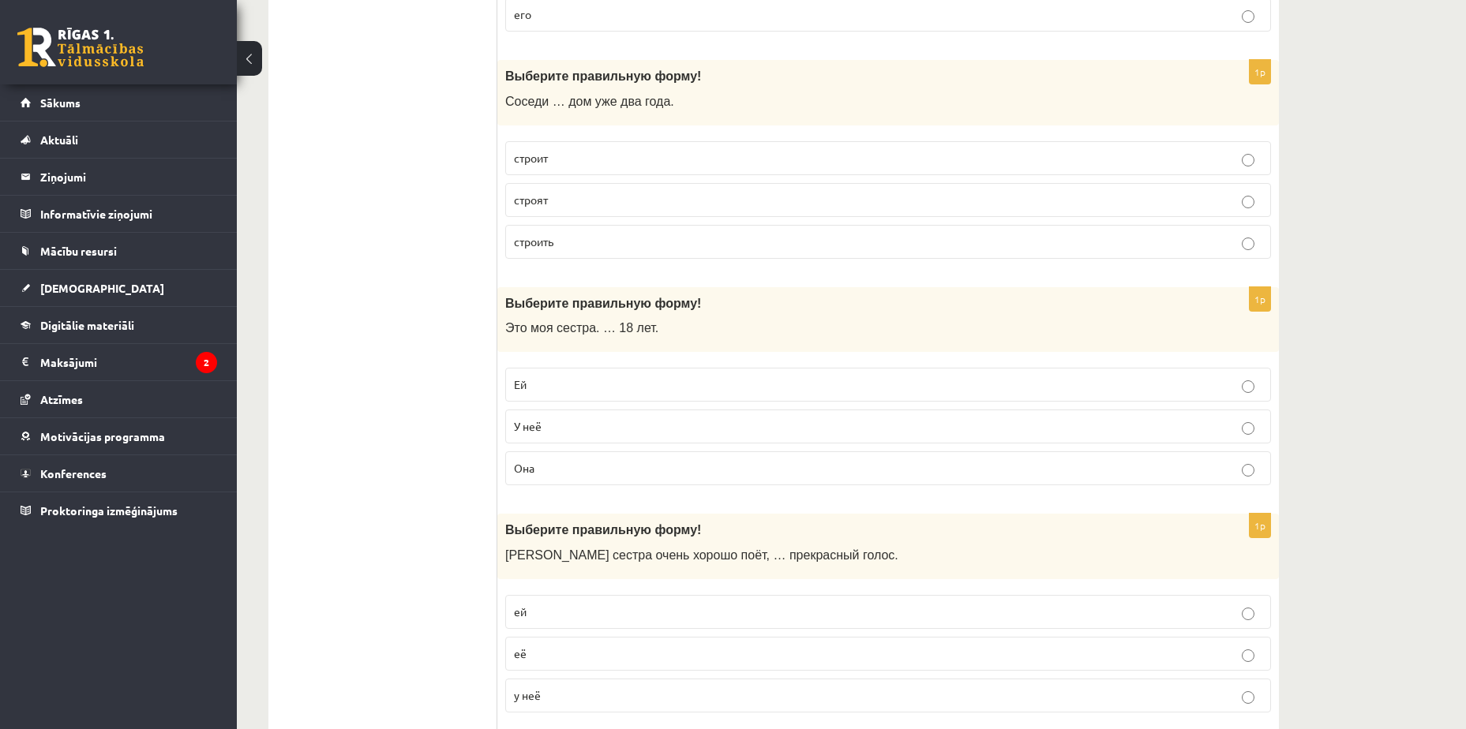
click at [543, 465] on p "Она" at bounding box center [888, 468] width 748 height 17
click at [555, 391] on p "Ей" at bounding box center [888, 384] width 748 height 17
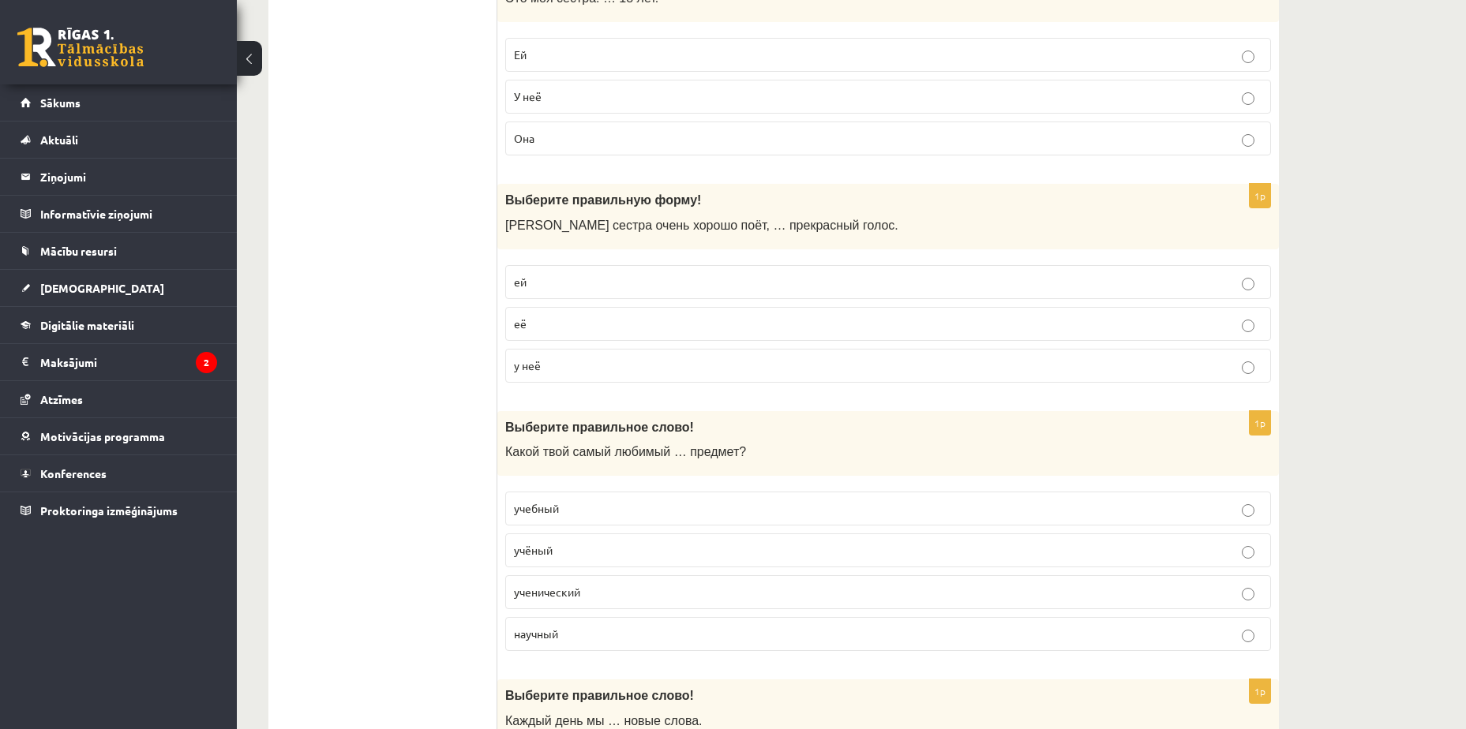
scroll to position [3709, 0]
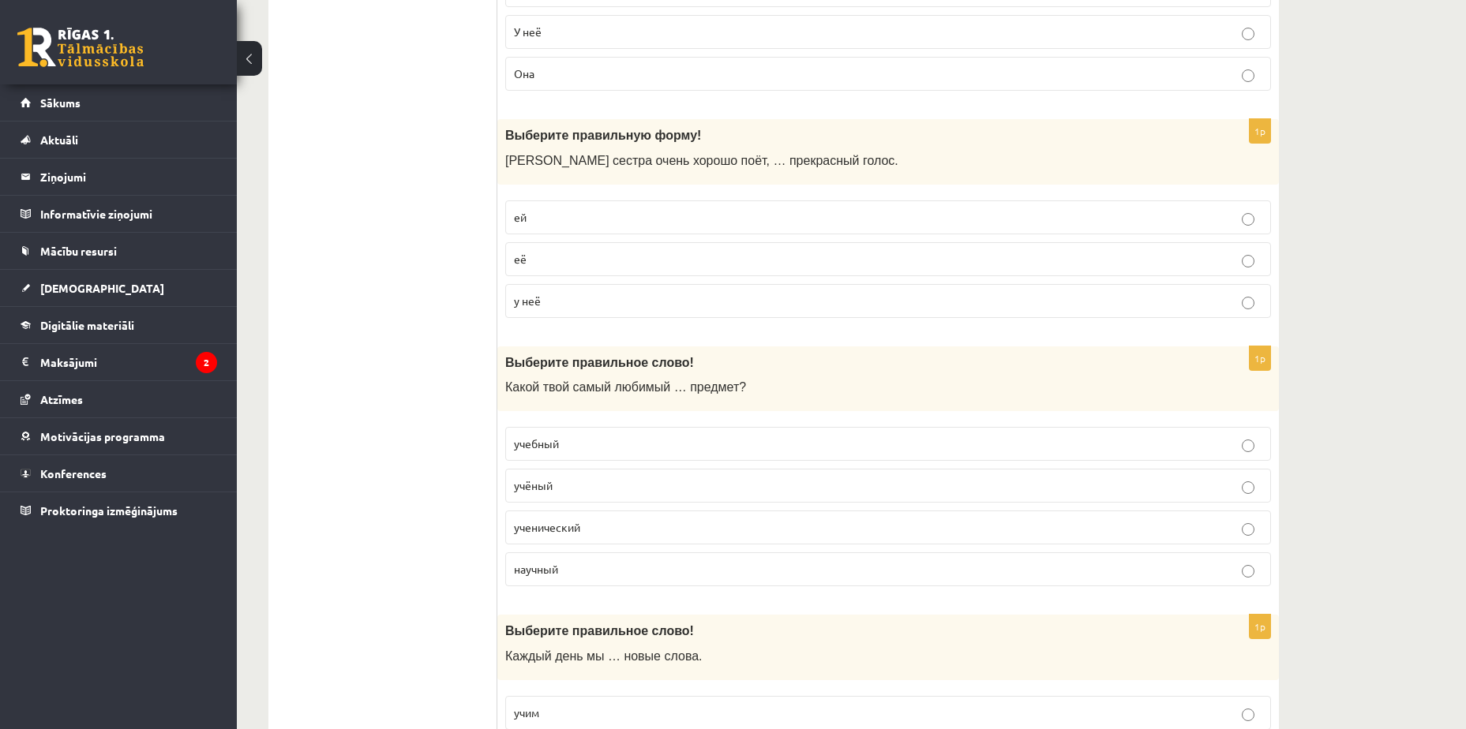
click at [585, 257] on p "её" at bounding box center [888, 259] width 748 height 17
click at [567, 300] on p "у неё" at bounding box center [888, 301] width 748 height 17
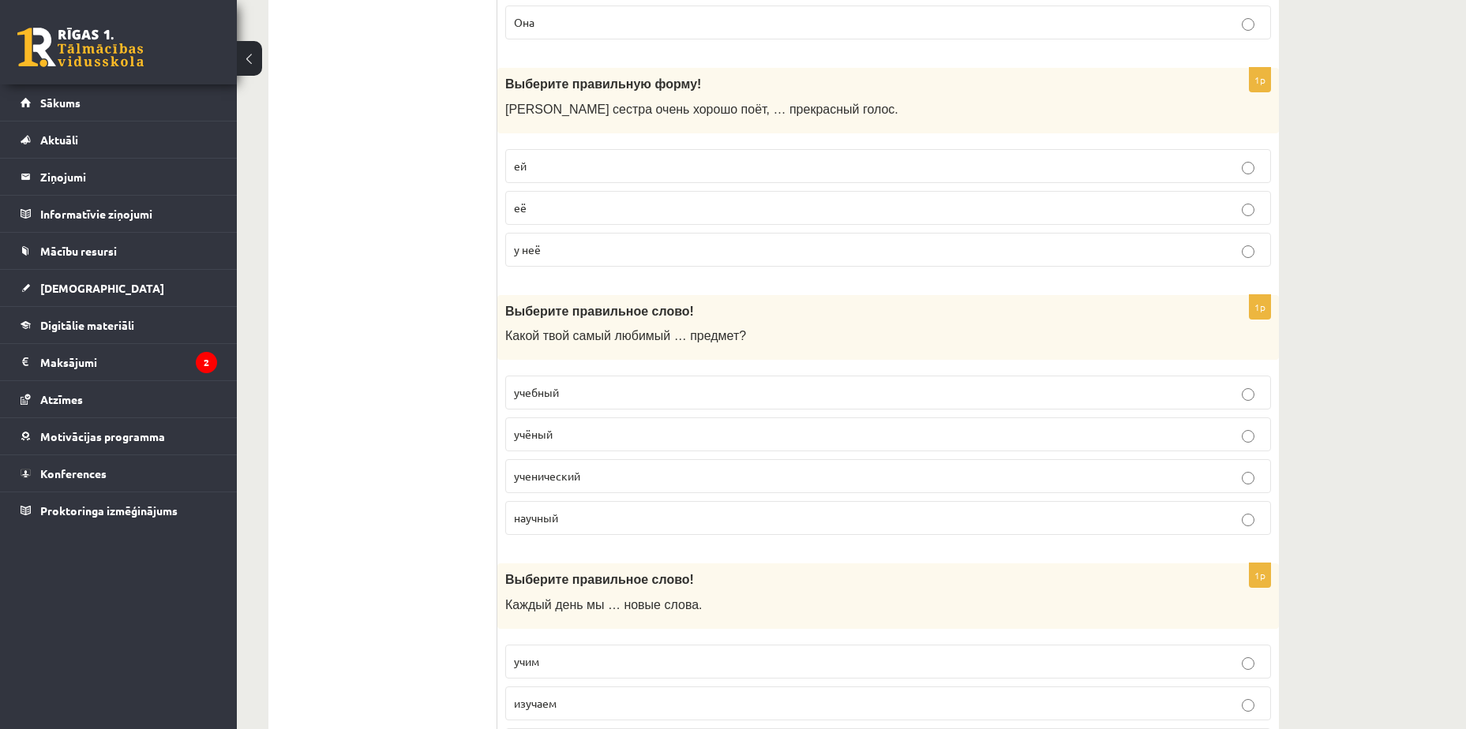
scroll to position [3788, 0]
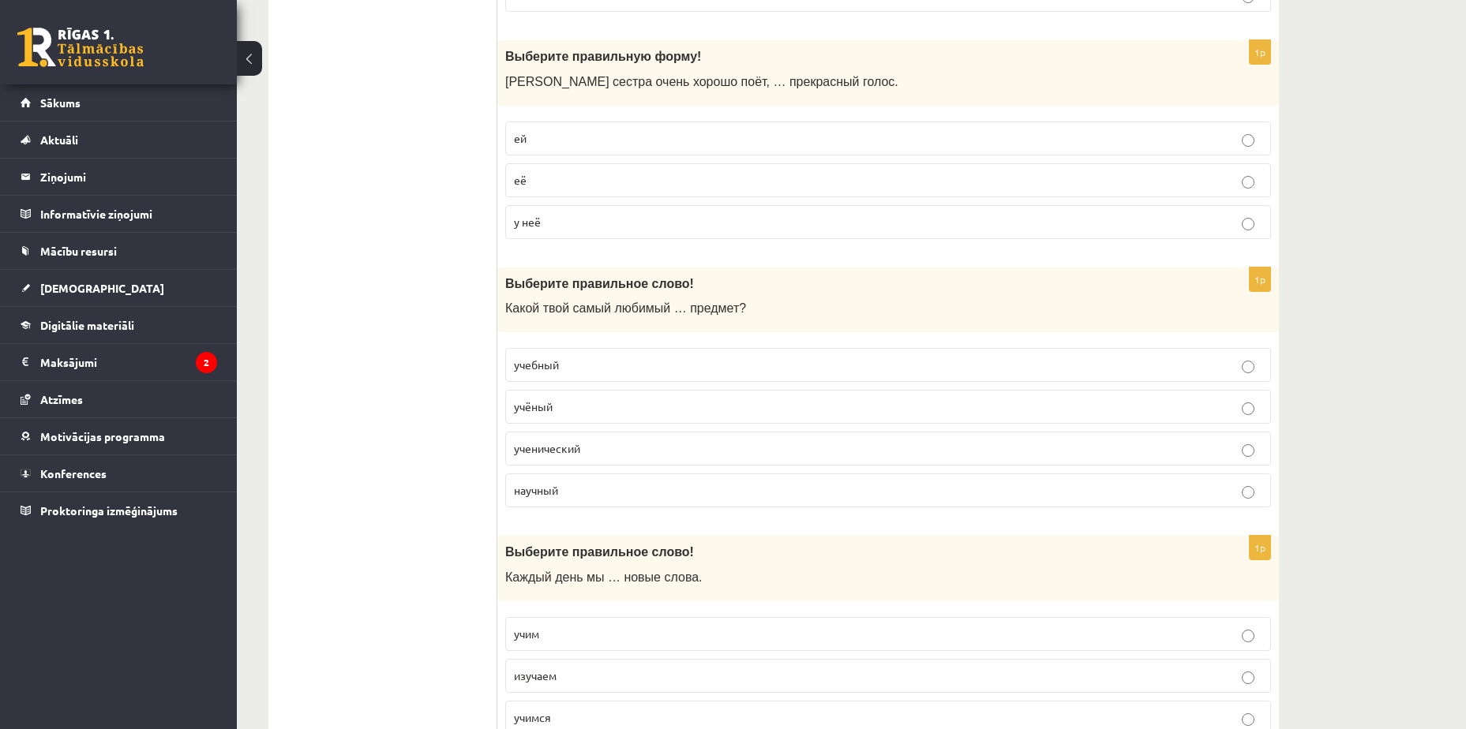
click at [587, 372] on p "учебный" at bounding box center [888, 365] width 748 height 17
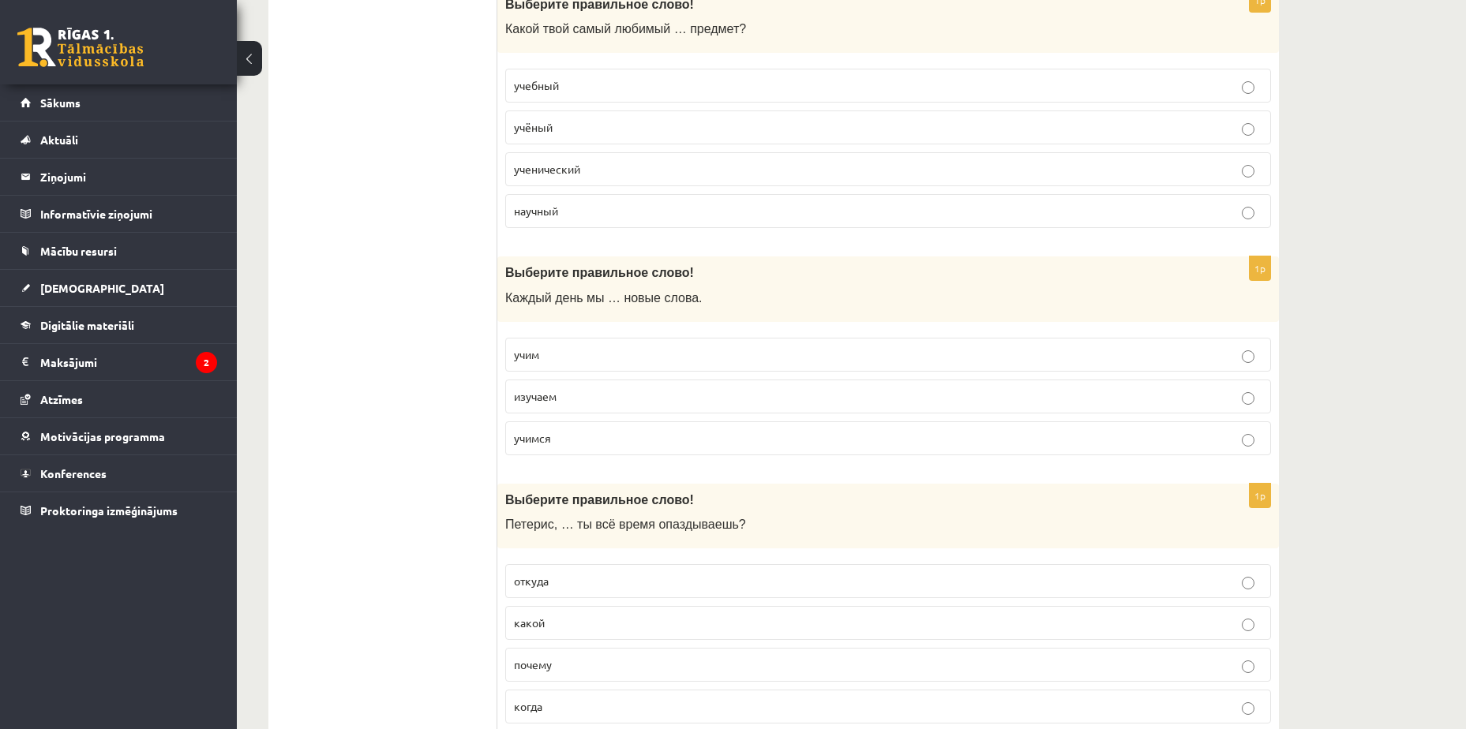
scroll to position [4104, 0]
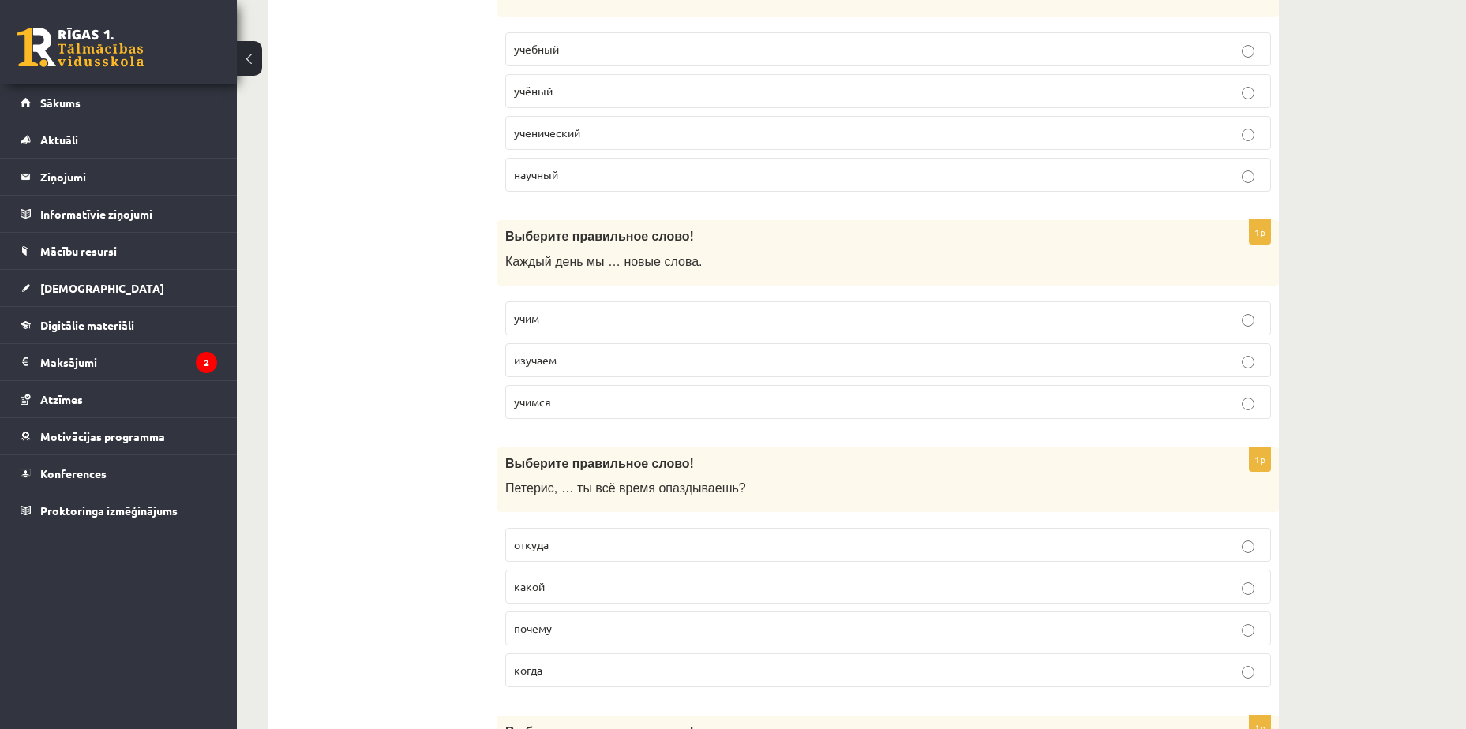
click at [632, 317] on p "учим" at bounding box center [888, 318] width 748 height 17
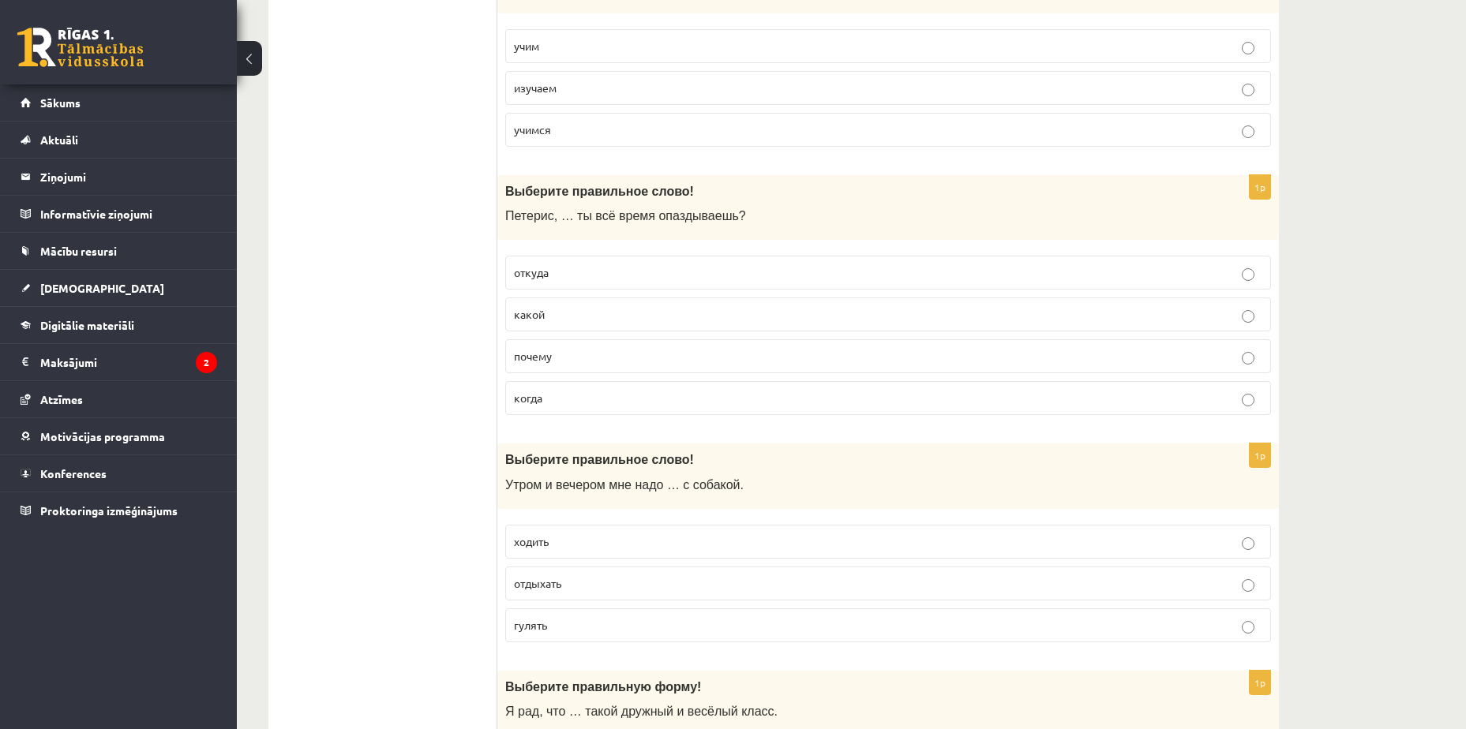
scroll to position [4340, 0]
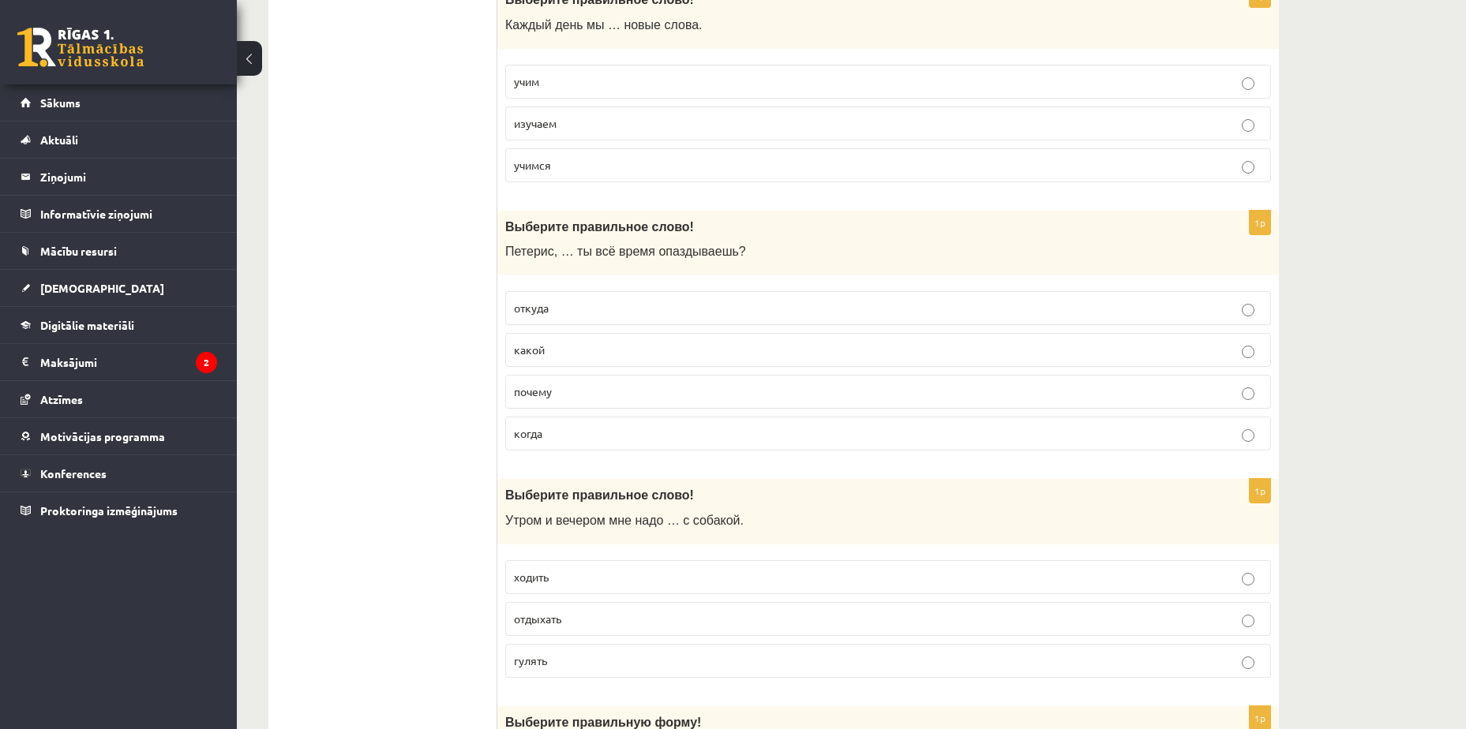
click at [562, 399] on p "почему" at bounding box center [888, 392] width 748 height 17
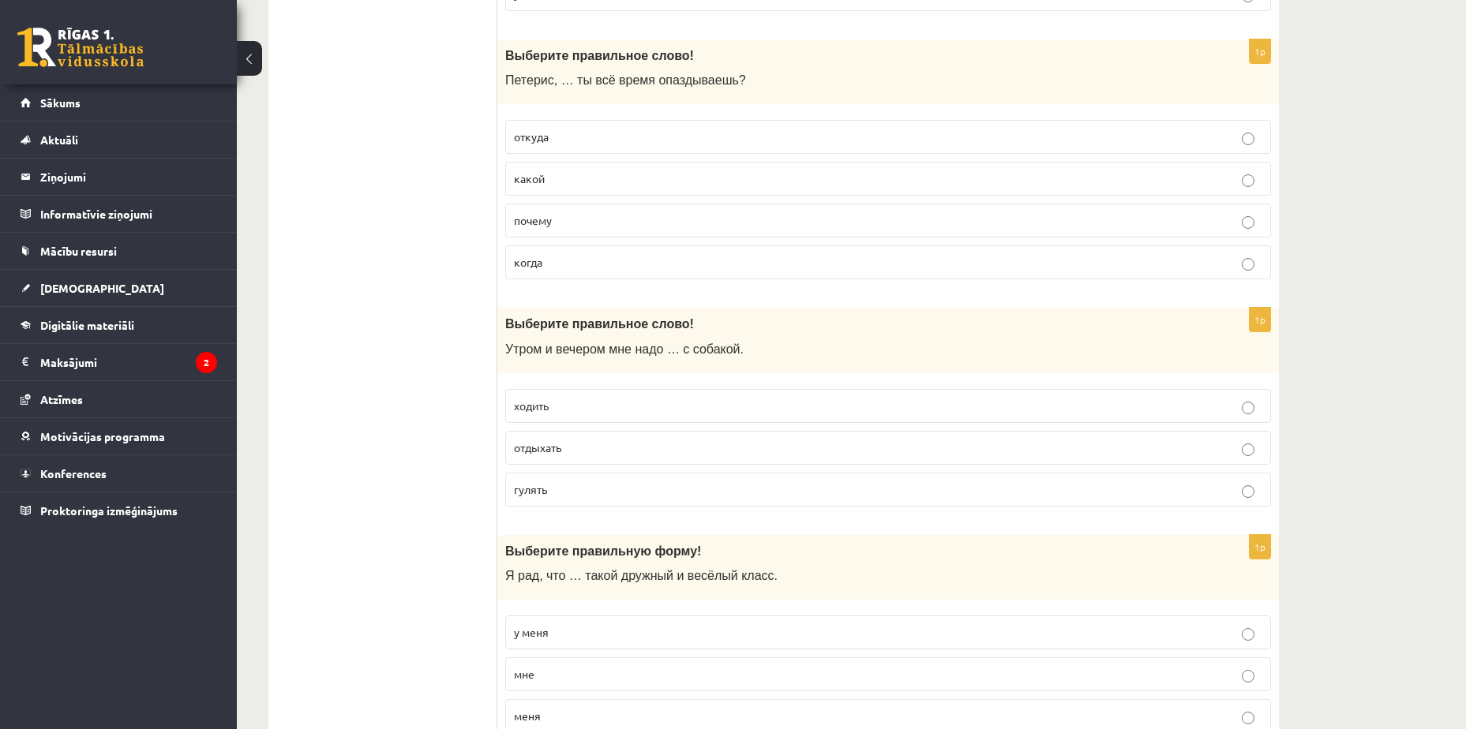
scroll to position [4577, 0]
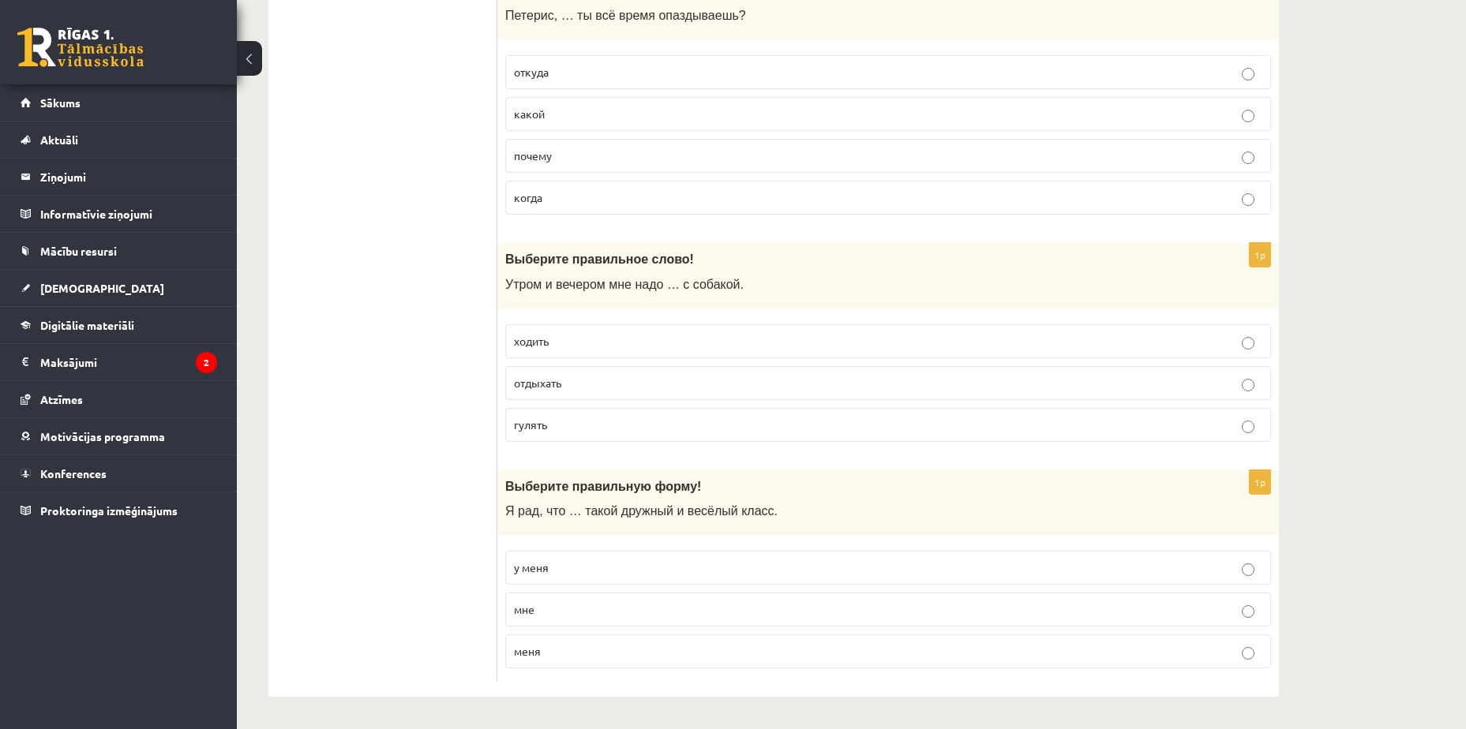
click at [549, 422] on p "гулять" at bounding box center [888, 425] width 748 height 17
click at [547, 601] on p "мне" at bounding box center [888, 609] width 748 height 17
click at [559, 647] on p "меня" at bounding box center [888, 651] width 748 height 17
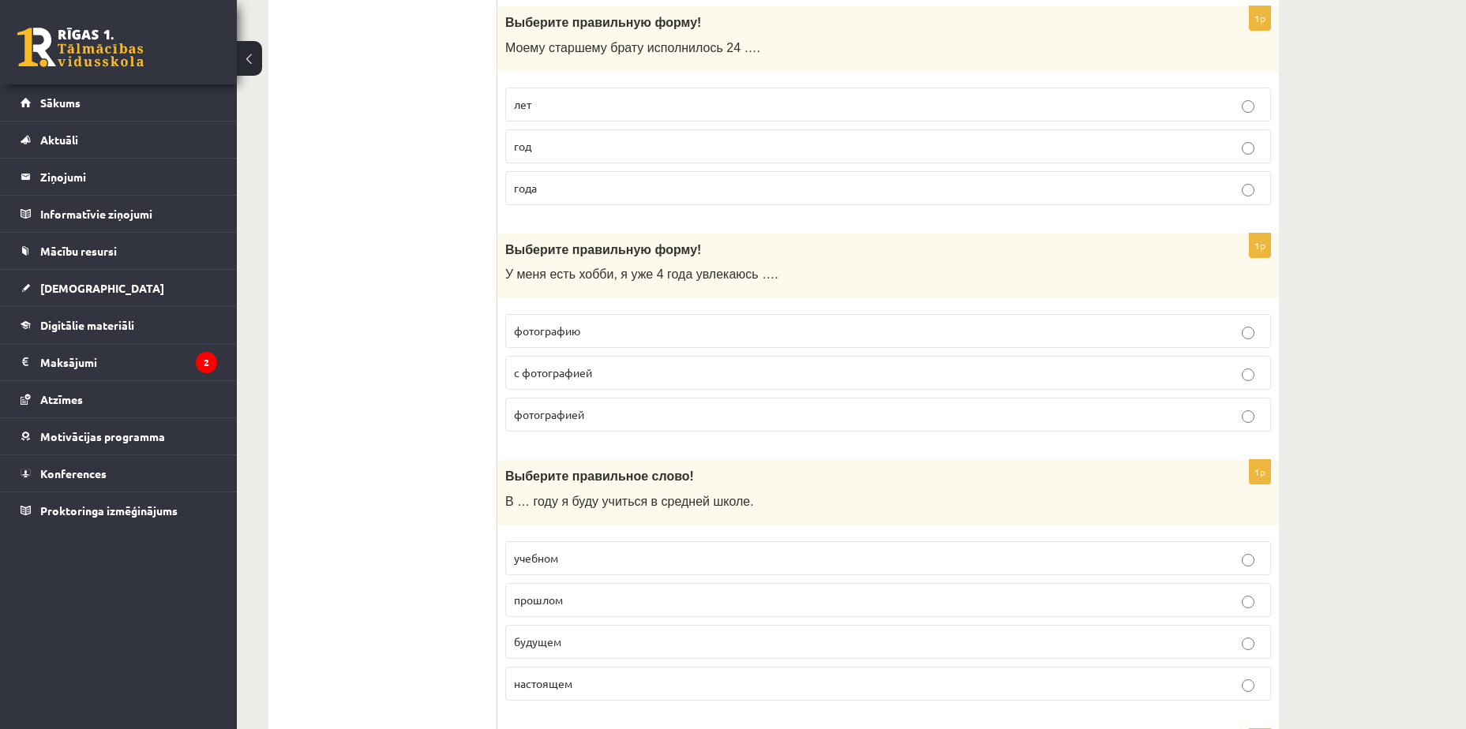
scroll to position [2437, 0]
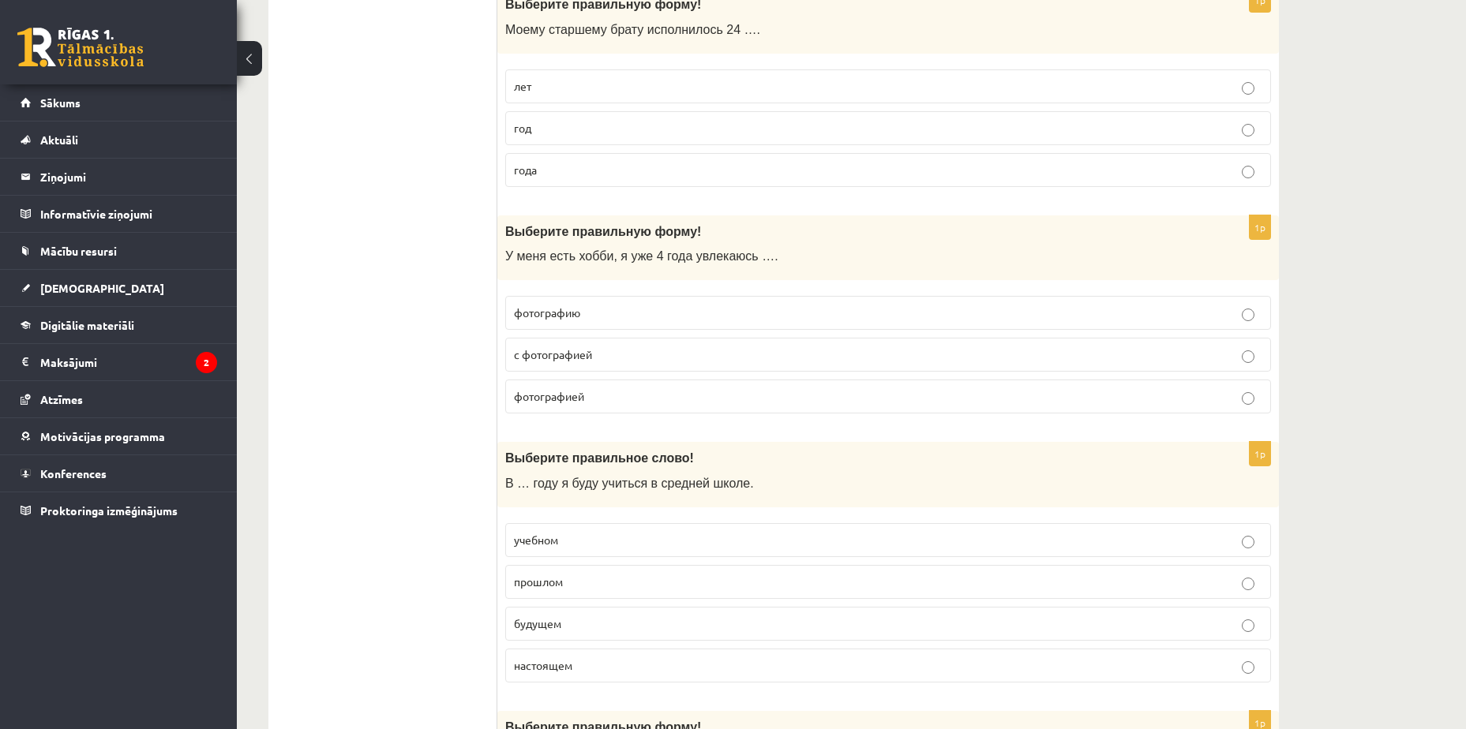
click at [1189, 363] on p "с фотографией" at bounding box center [888, 354] width 748 height 17
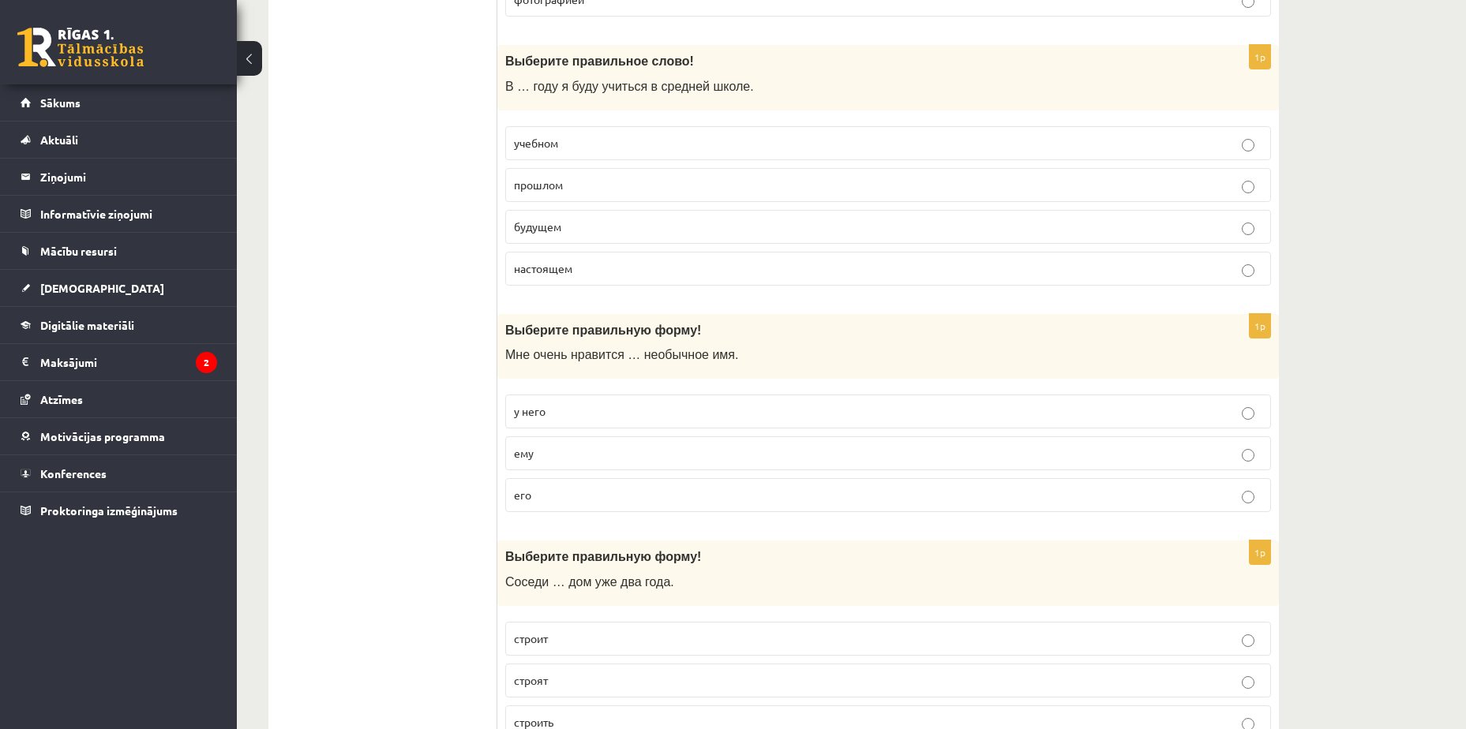
scroll to position [2989, 0]
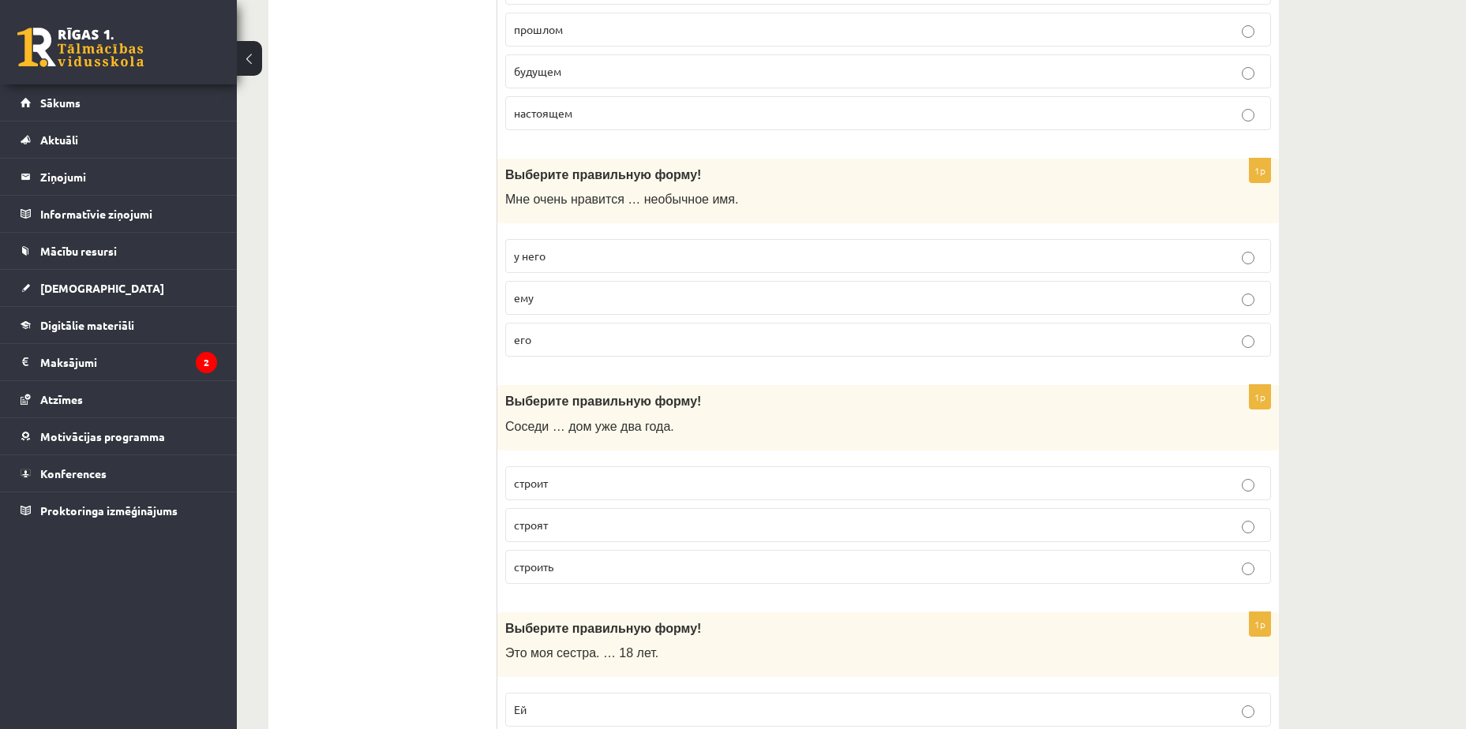
click at [994, 305] on p "ему" at bounding box center [888, 298] width 748 height 17
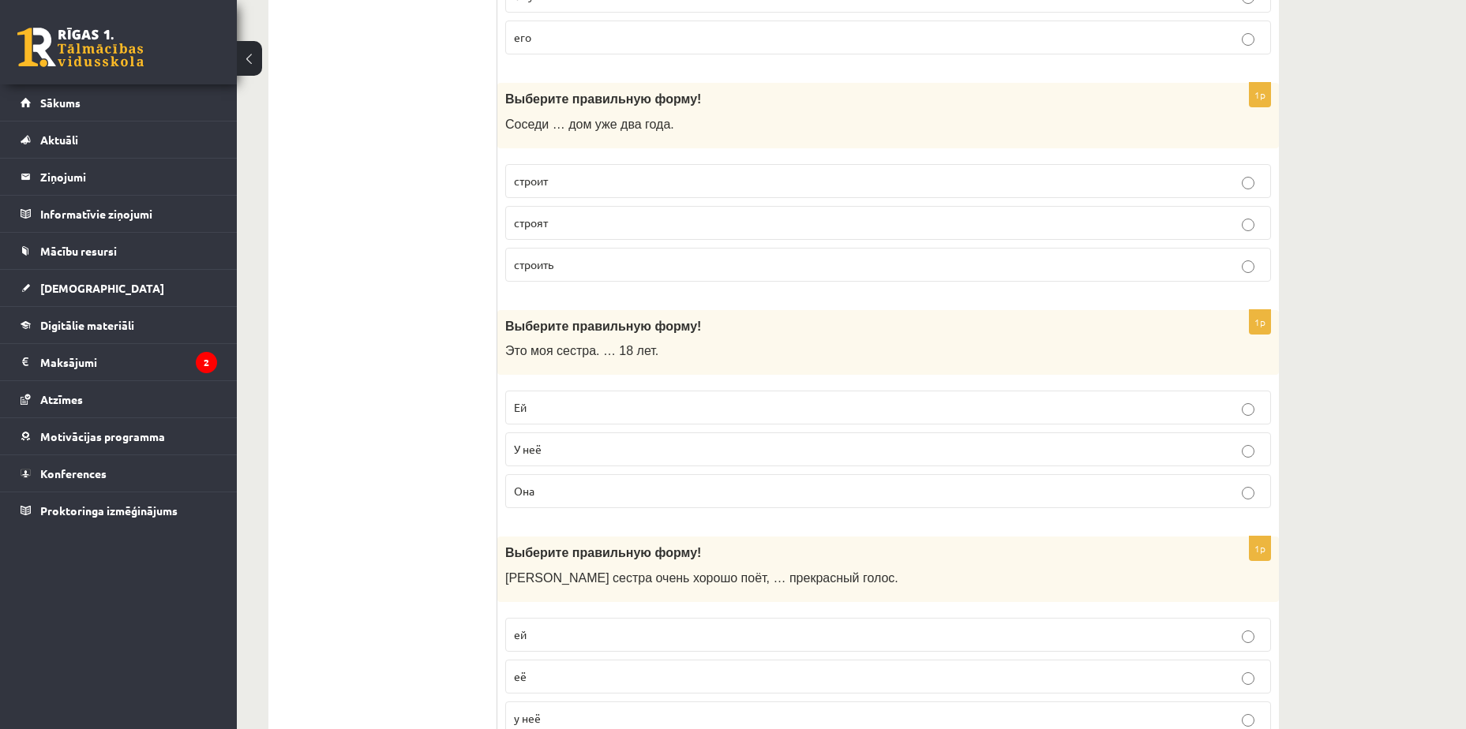
scroll to position [3305, 0]
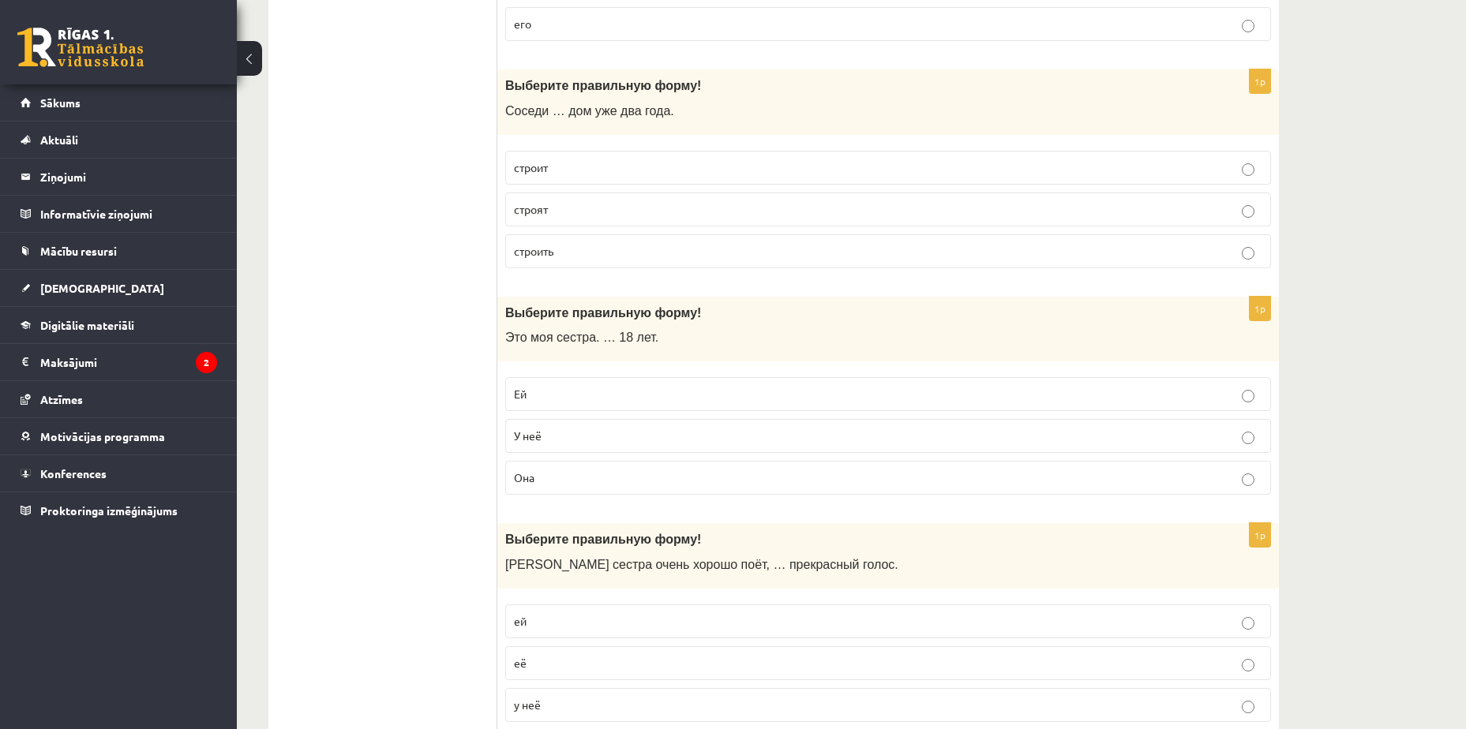
click at [1081, 481] on p "Она" at bounding box center [888, 478] width 748 height 17
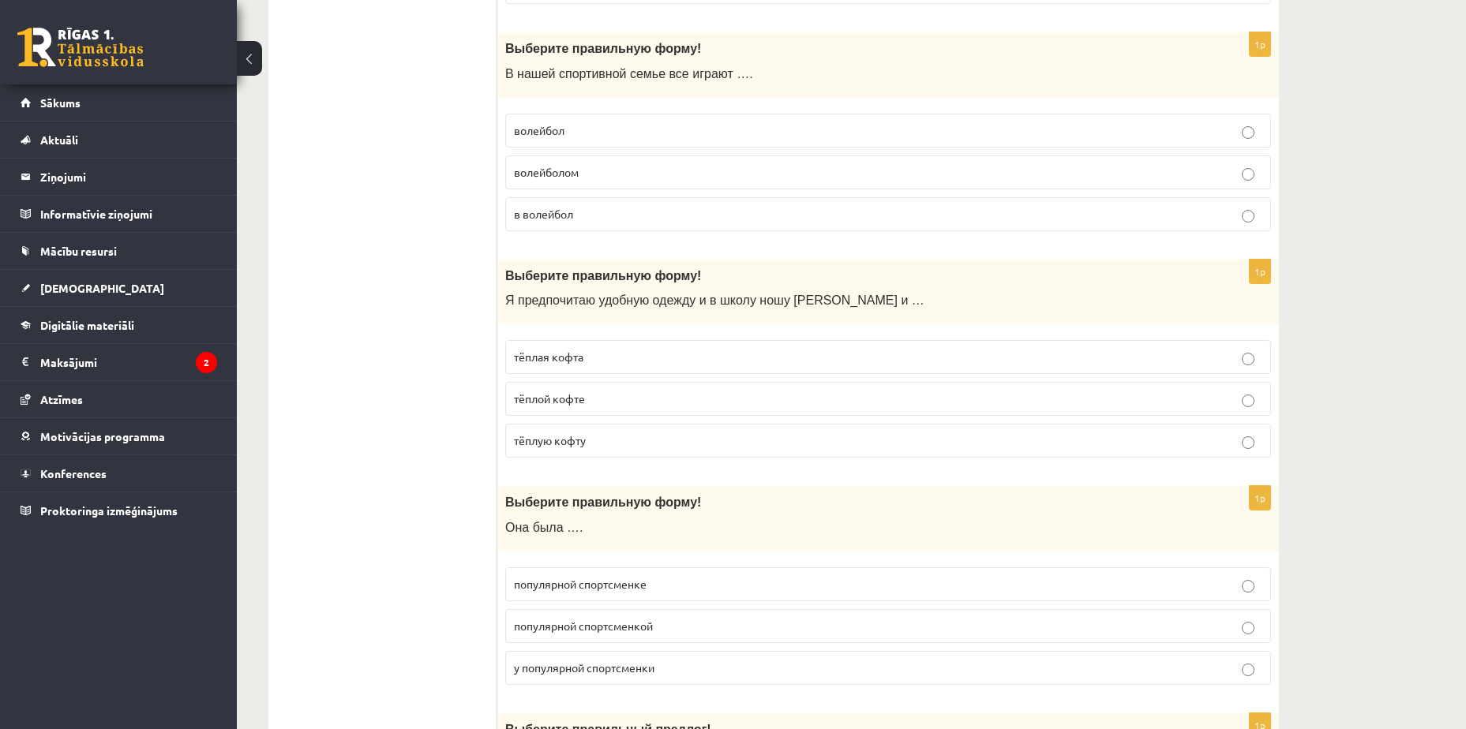
scroll to position [0, 0]
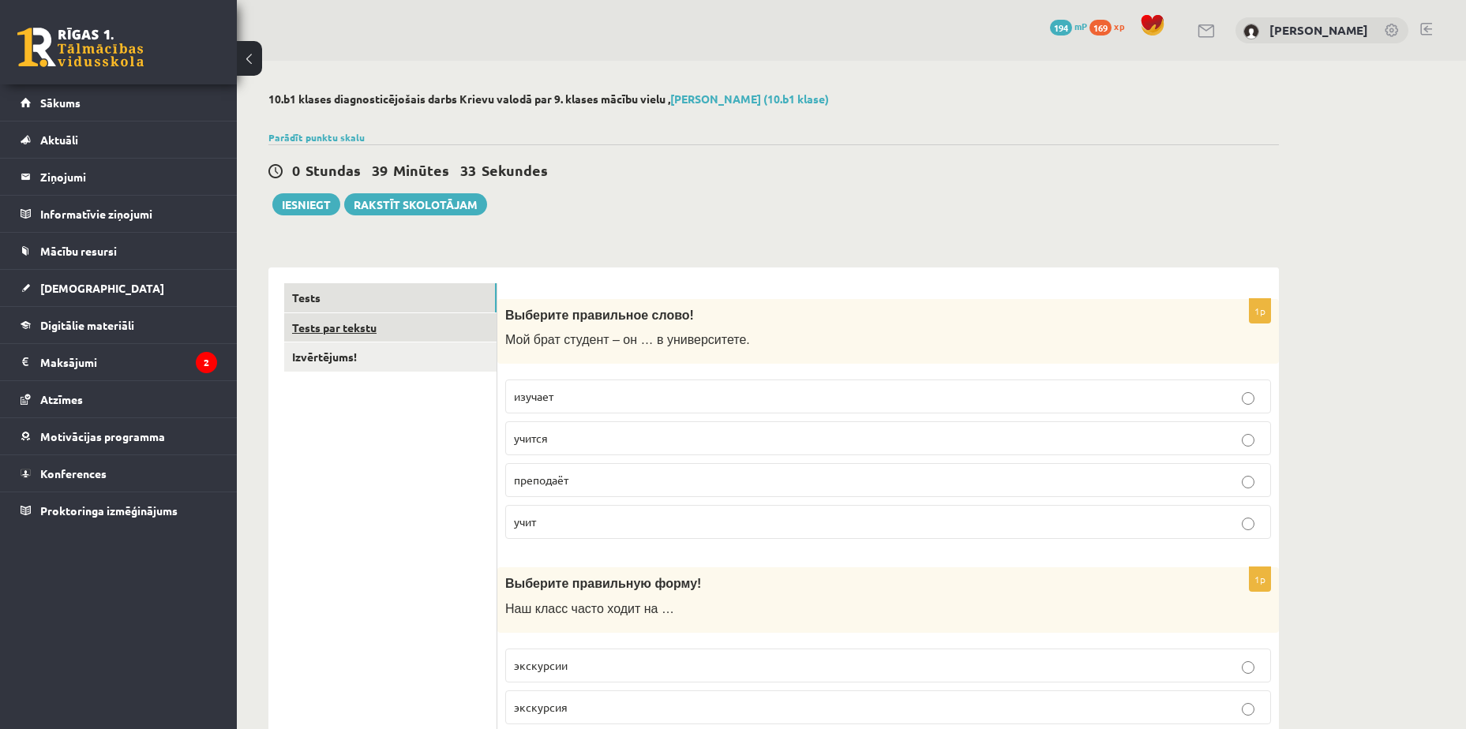
click at [432, 327] on link "Tests par tekstu" at bounding box center [390, 327] width 212 height 29
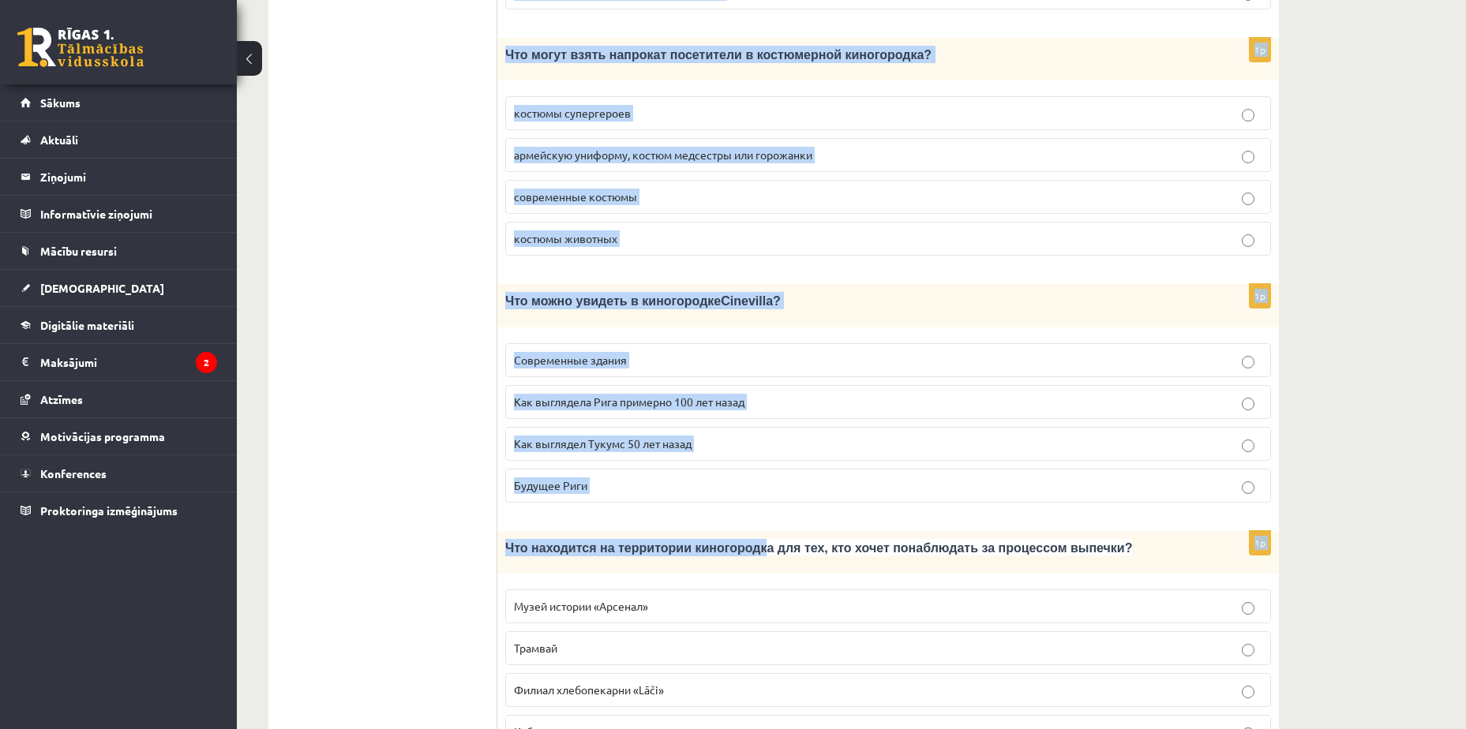
scroll to position [2027, 0]
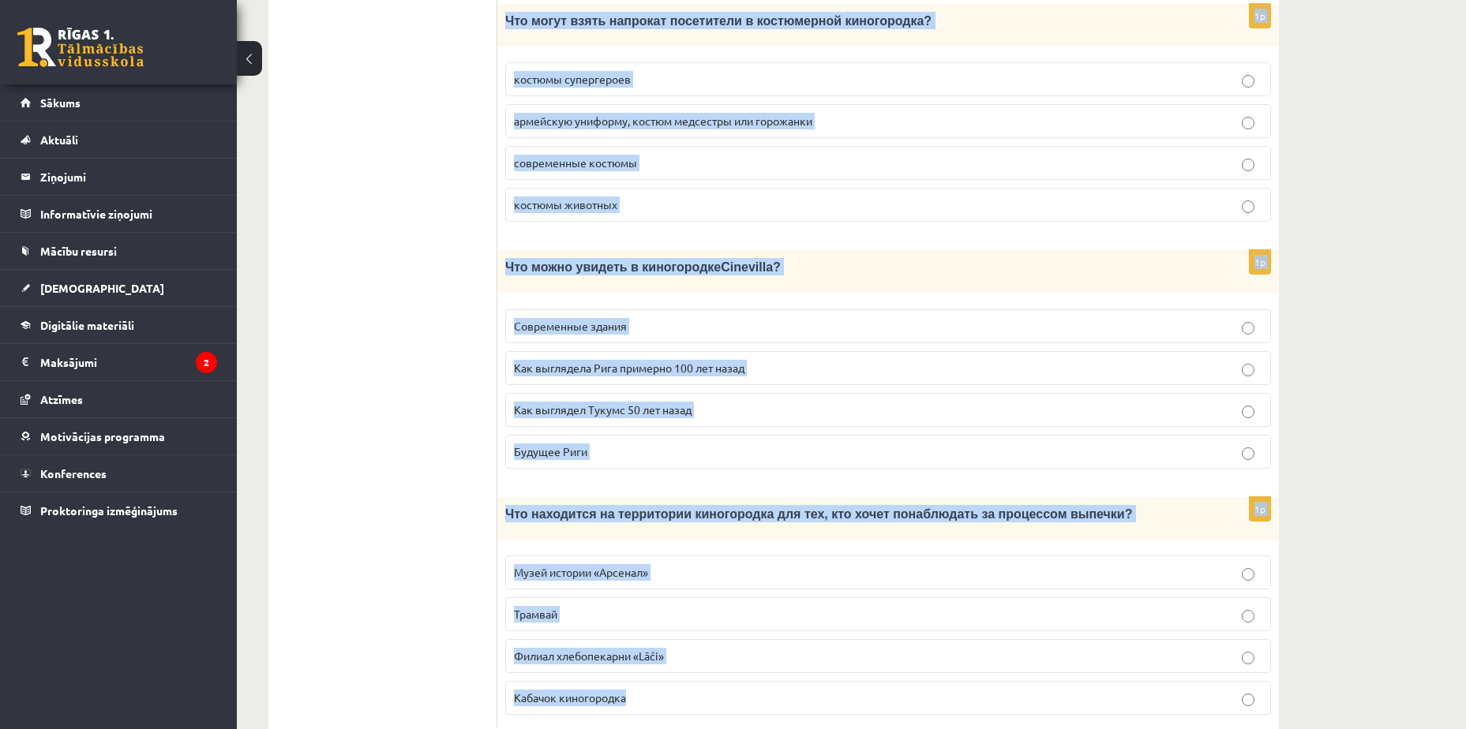
drag, startPoint x: 512, startPoint y: 284, endPoint x: 731, endPoint y: 646, distance: 423.1
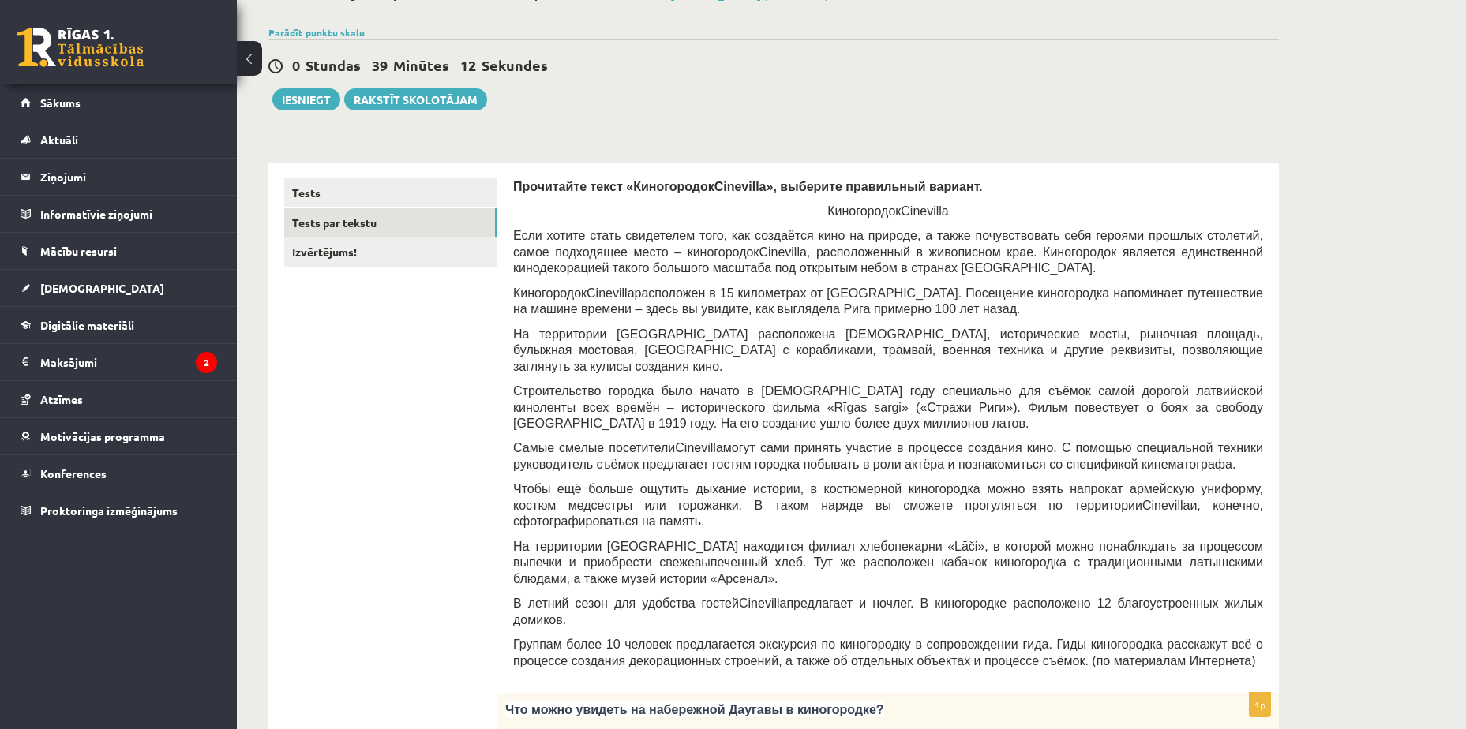
scroll to position [474, 0]
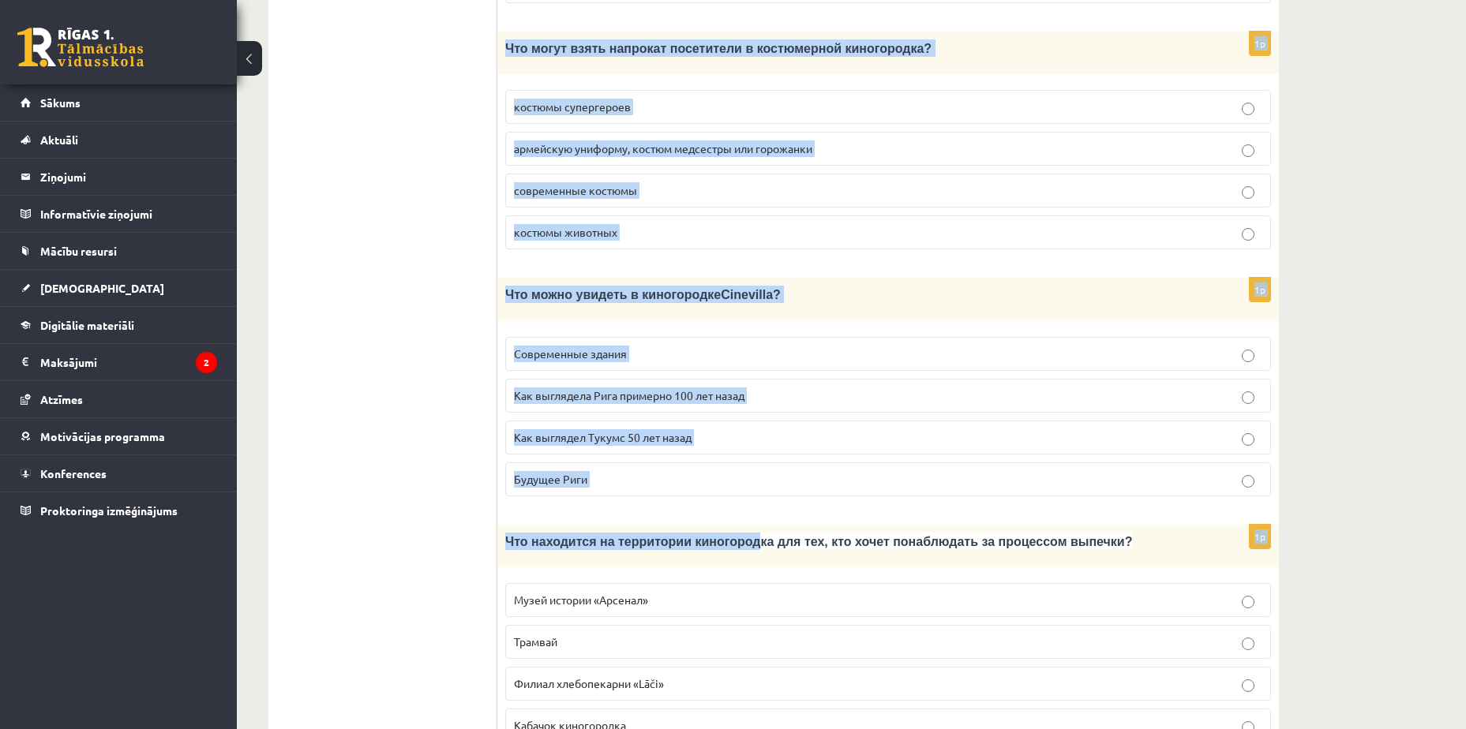
scroll to position [2027, 0]
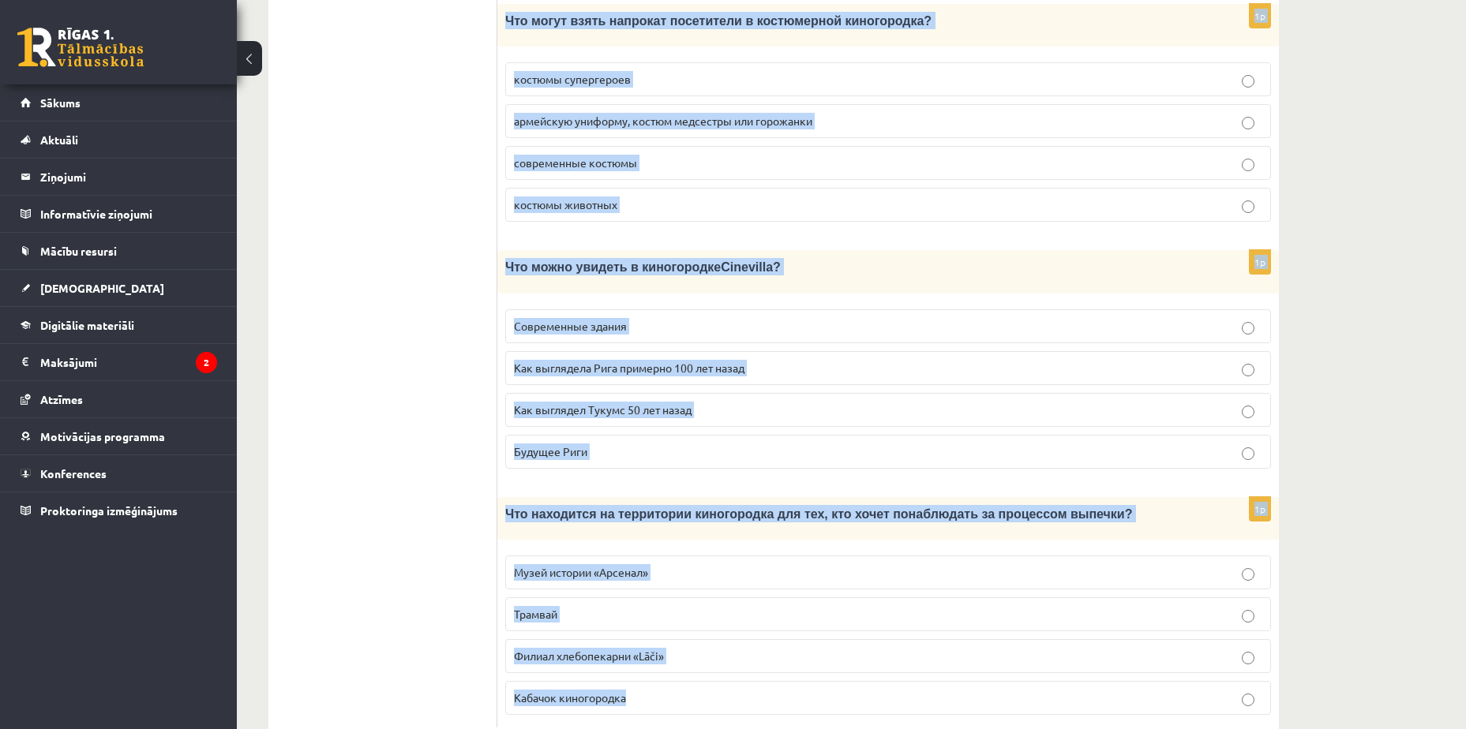
drag, startPoint x: 517, startPoint y: 129, endPoint x: 717, endPoint y: 644, distance: 553.0
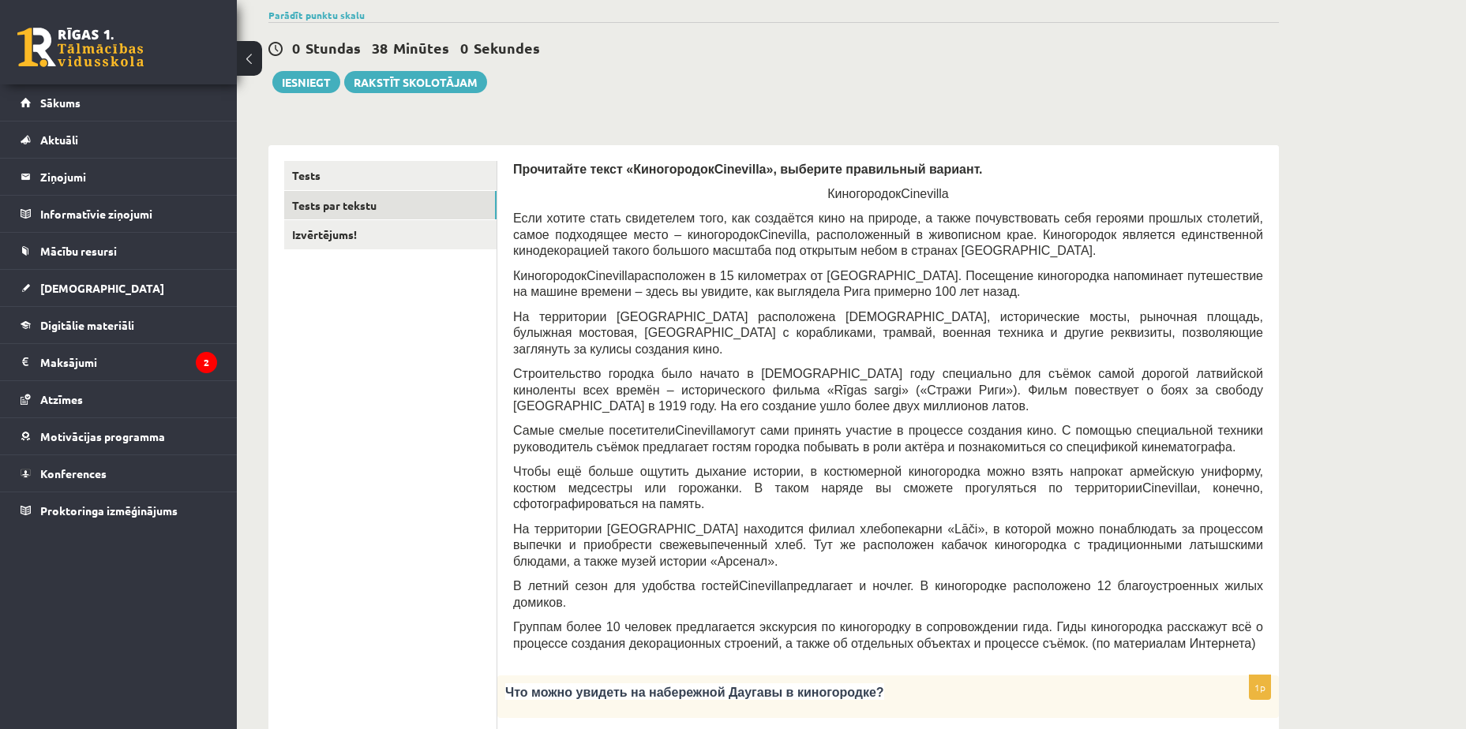
scroll to position [0, 0]
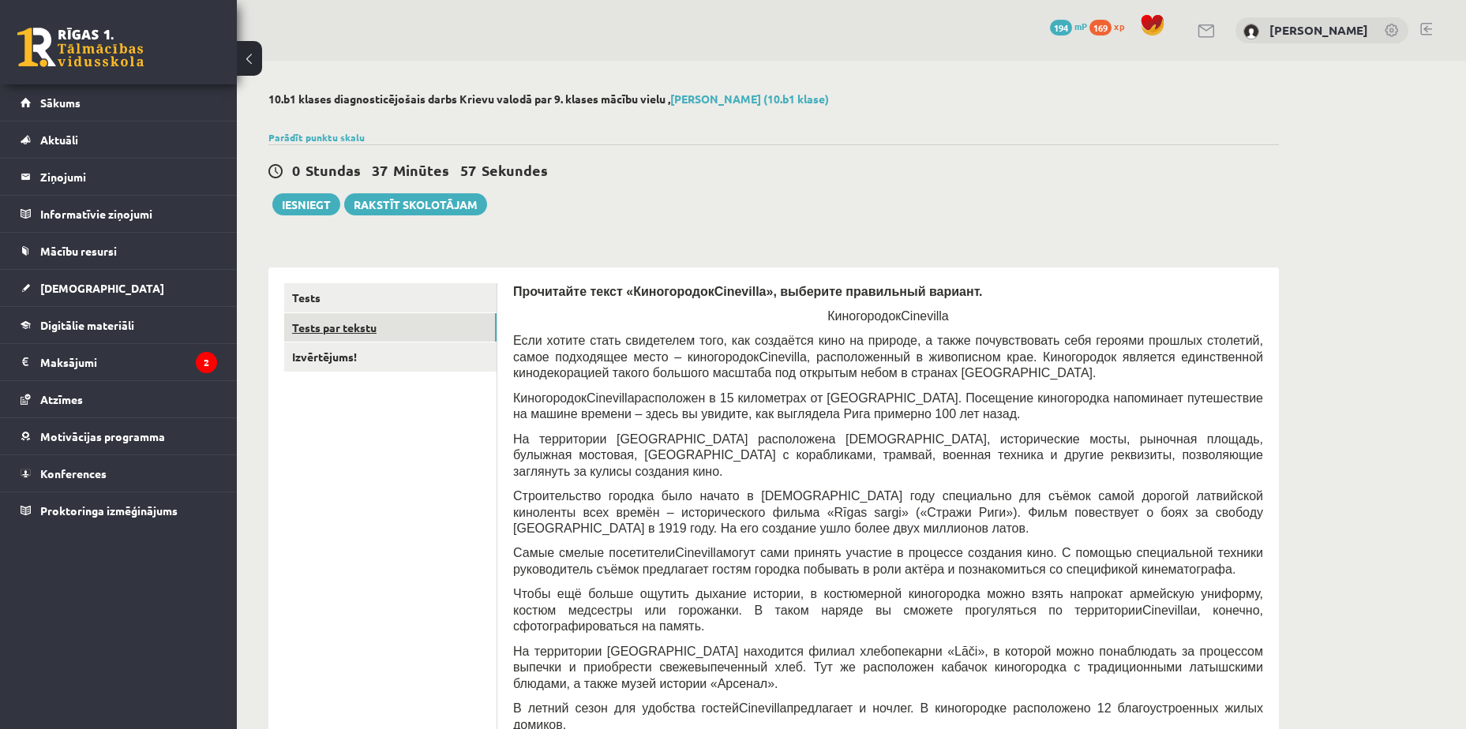
click at [399, 343] on link "Tests par tekstu" at bounding box center [390, 327] width 212 height 29
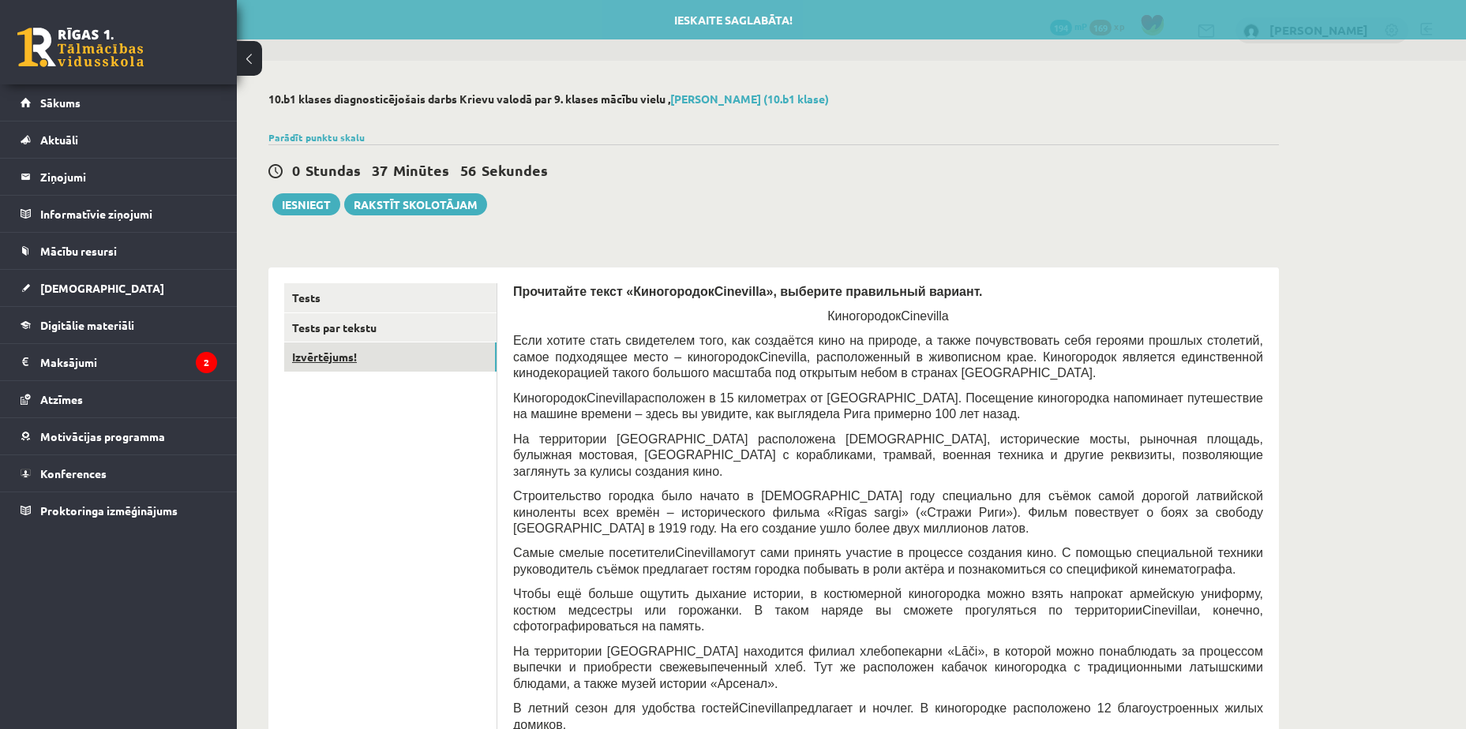
click at [400, 361] on link "Izvērtējums!" at bounding box center [390, 357] width 212 height 29
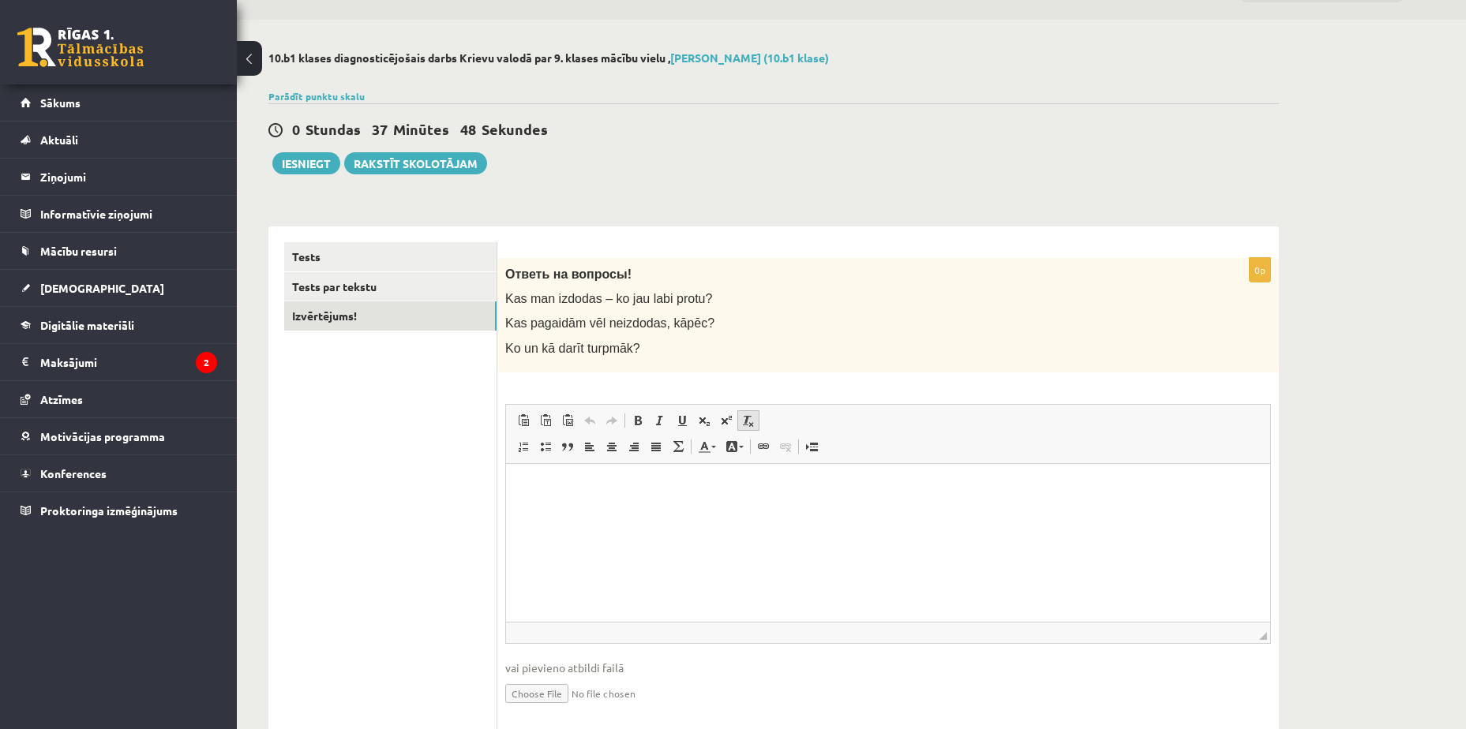
scroll to position [93, 0]
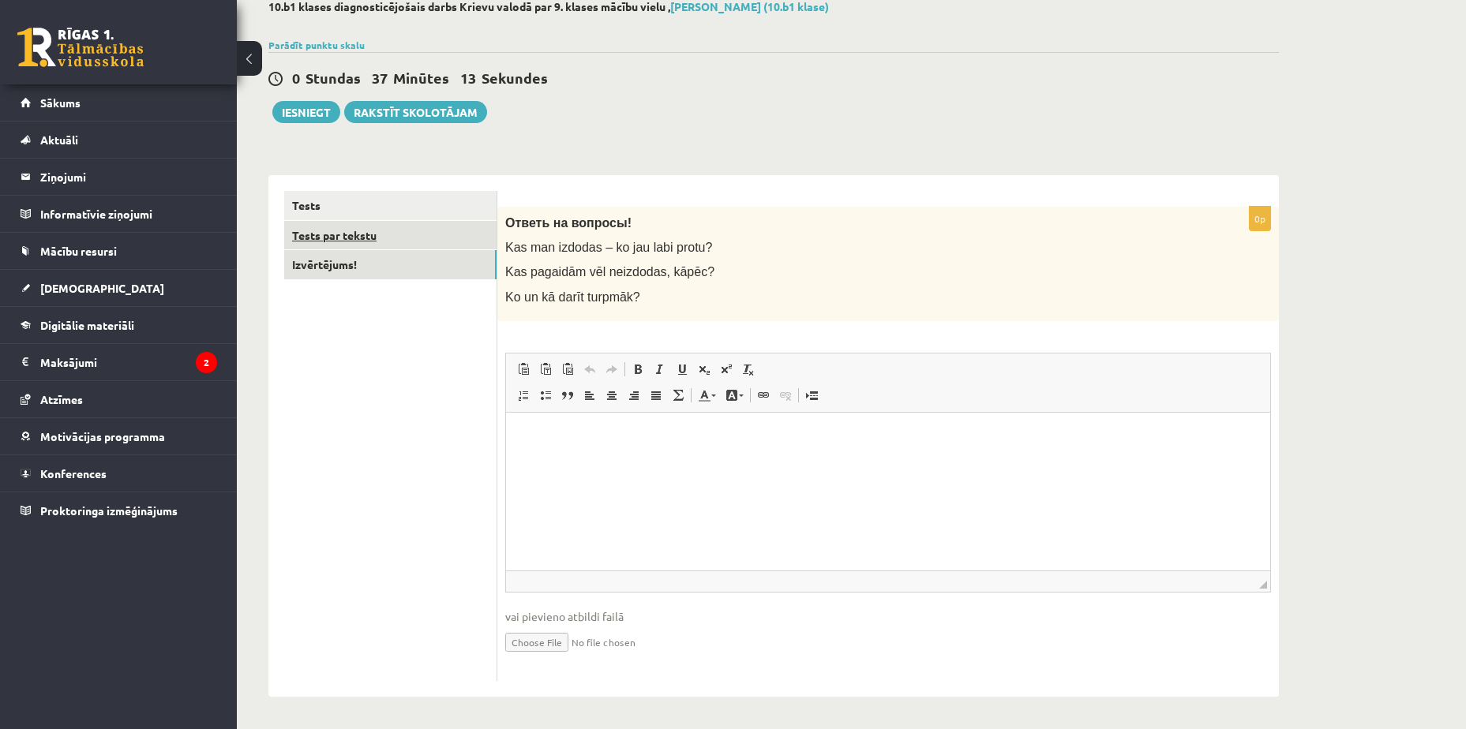
click at [381, 237] on link "Tests par tekstu" at bounding box center [390, 235] width 212 height 29
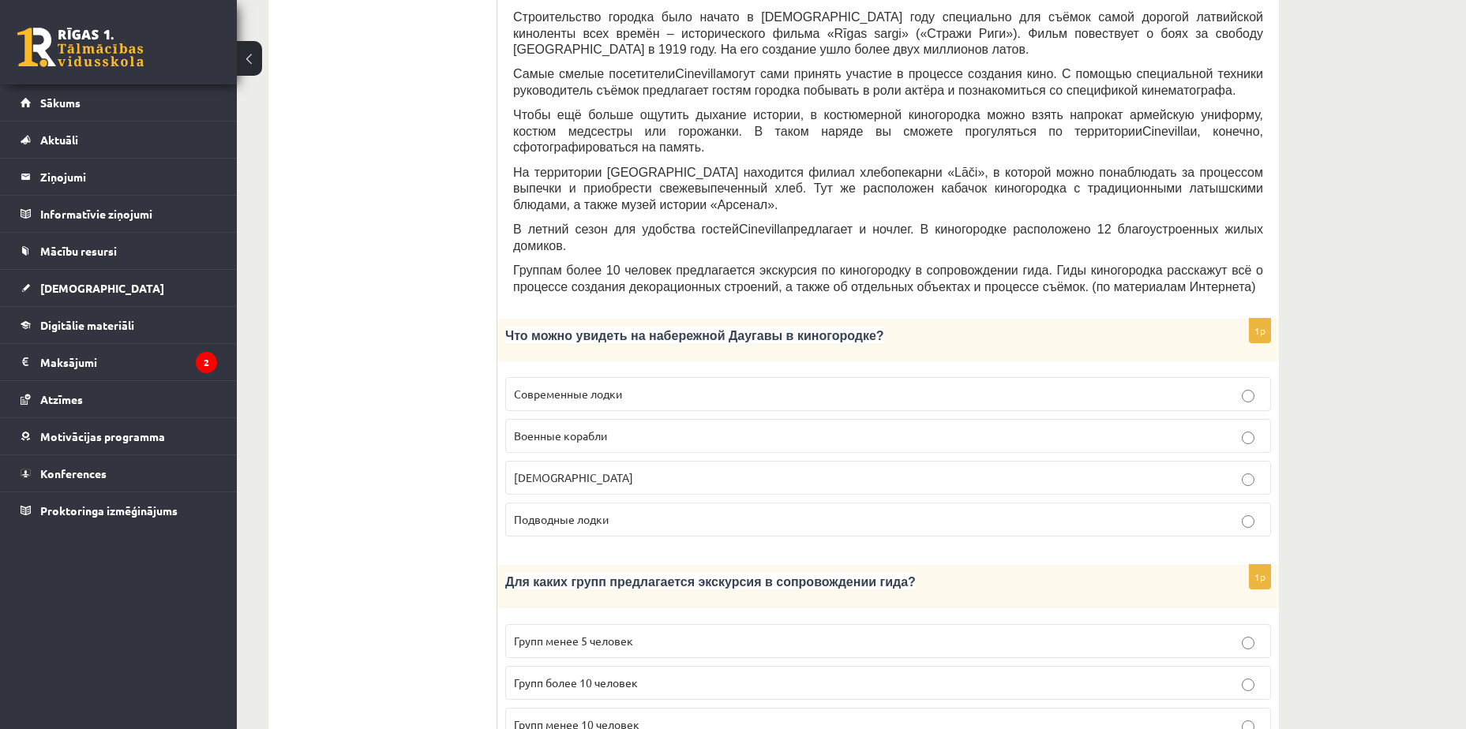
scroll to position [488, 0]
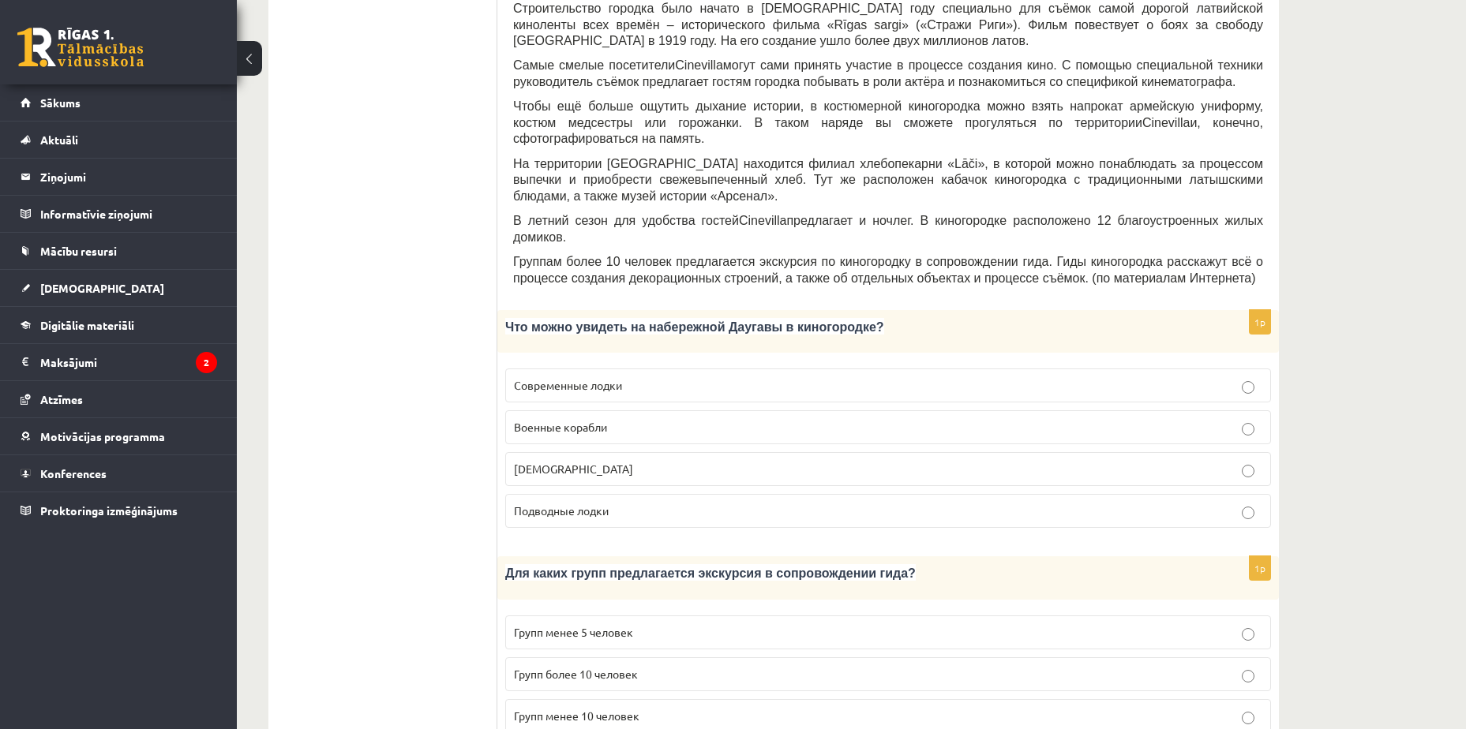
drag, startPoint x: 1395, startPoint y: 380, endPoint x: 1414, endPoint y: 378, distance: 19.8
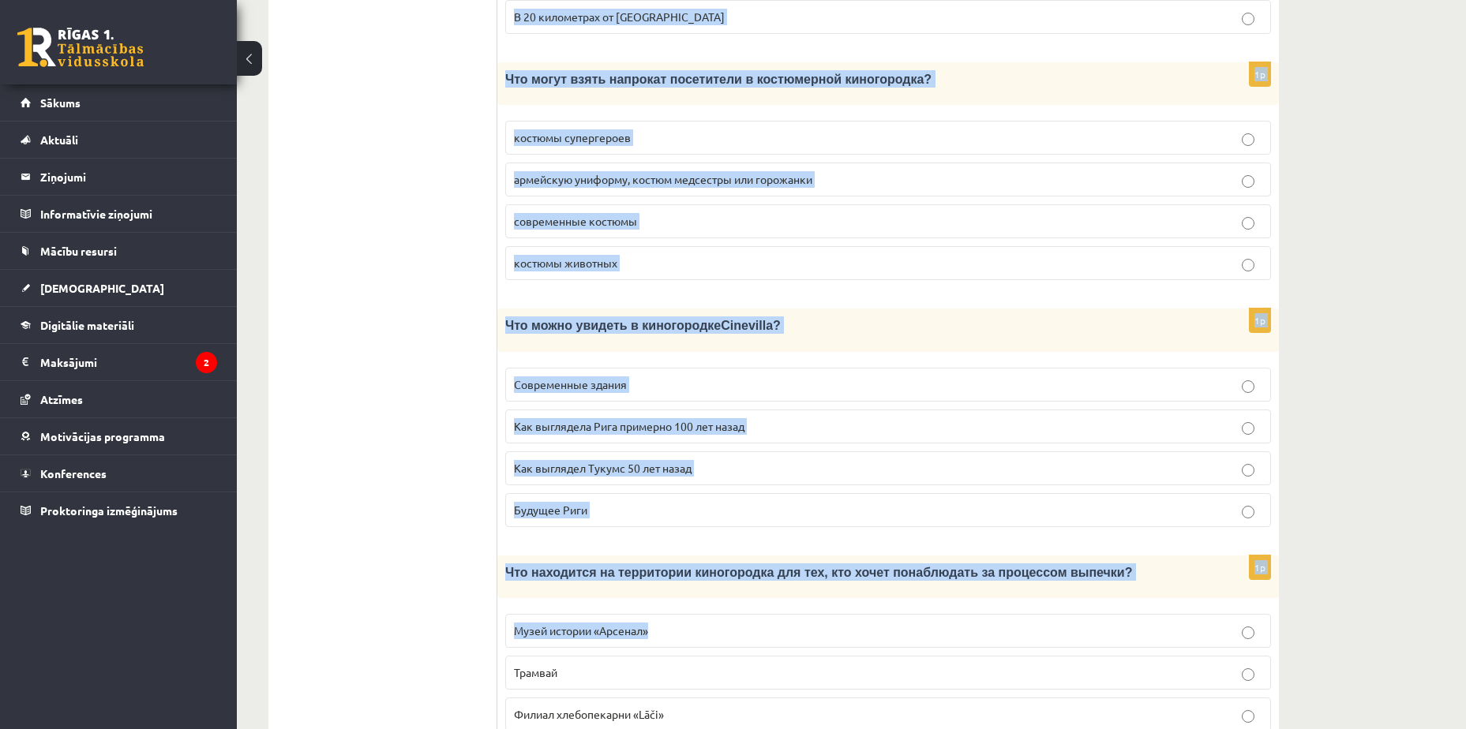
scroll to position [2027, 0]
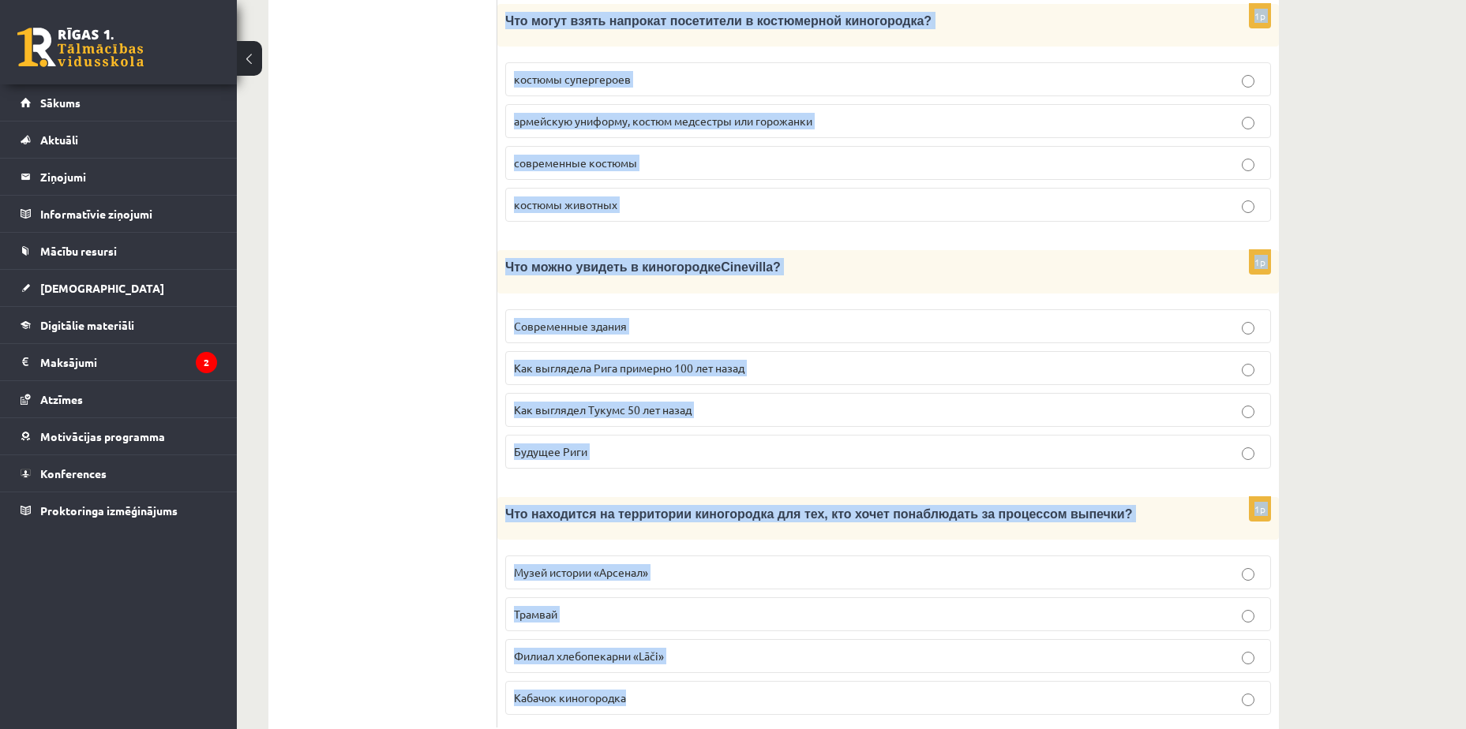
drag, startPoint x: 502, startPoint y: 271, endPoint x: 859, endPoint y: 647, distance: 518.7
drag, startPoint x: 1384, startPoint y: 282, endPoint x: 1390, endPoint y: 296, distance: 15.5
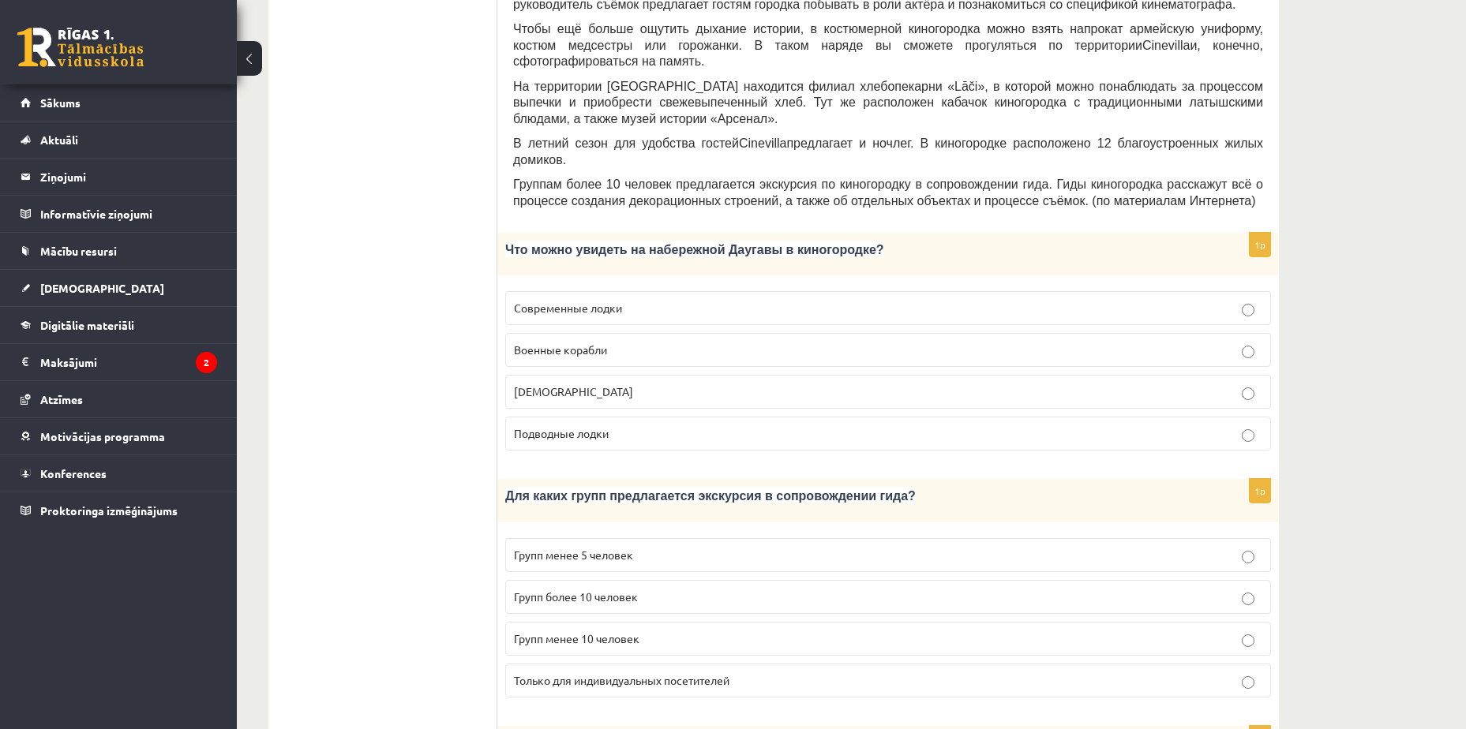
scroll to position [0, 0]
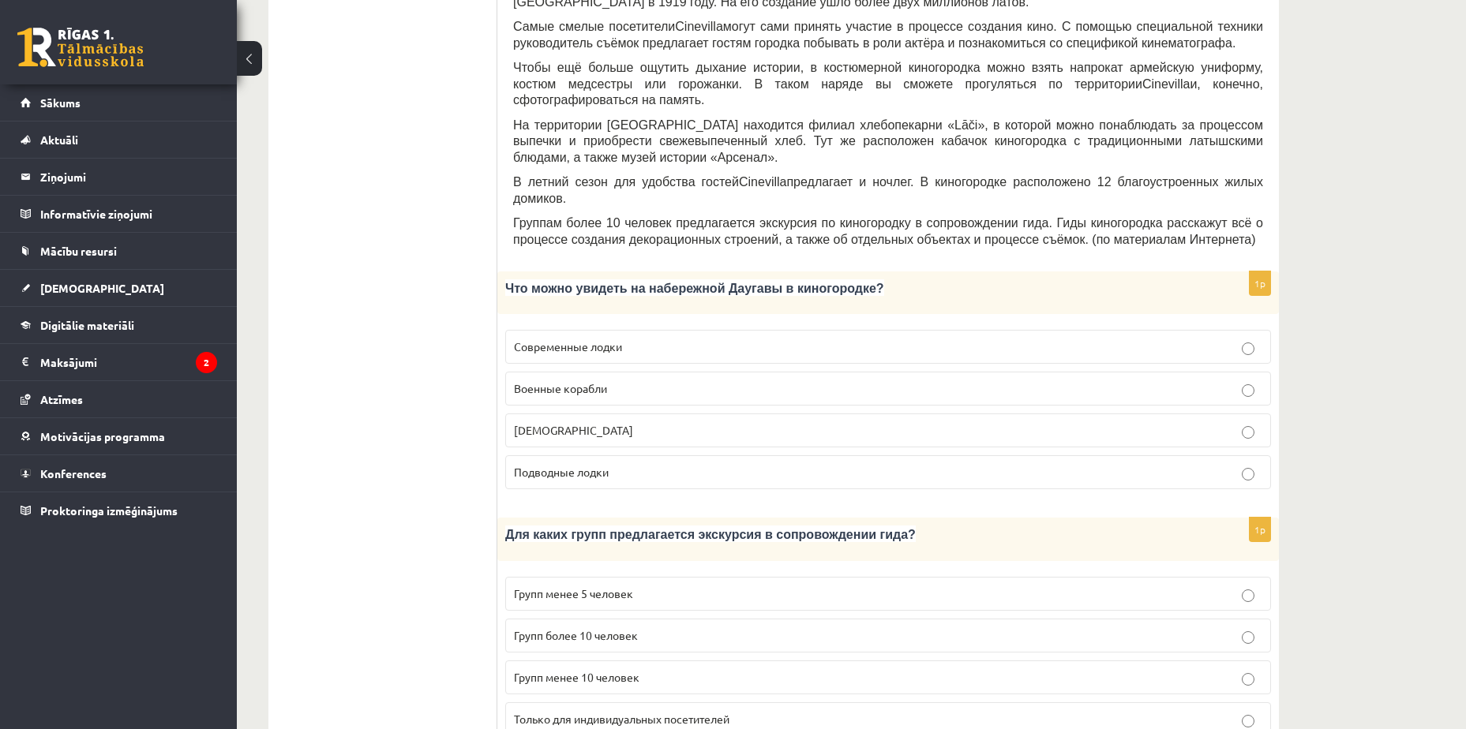
scroll to position [553, 0]
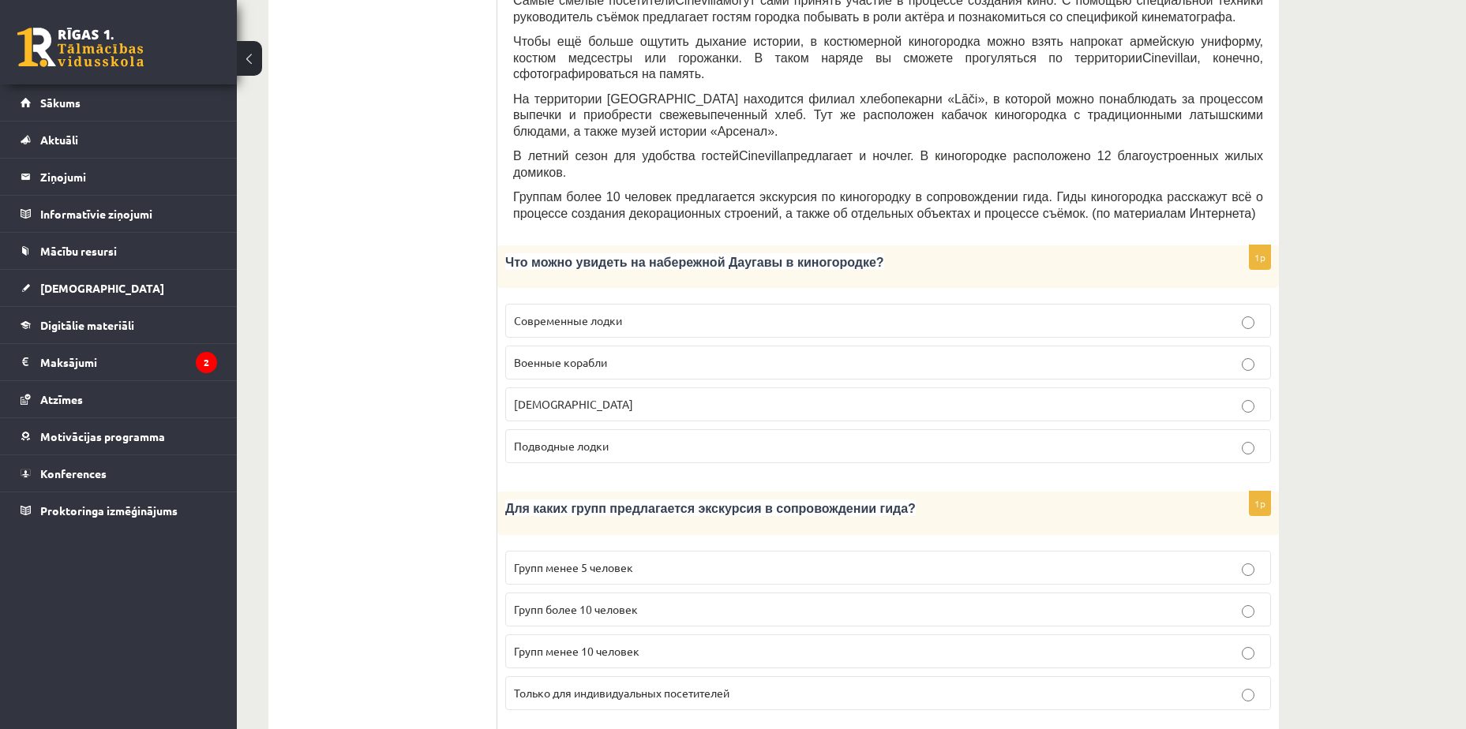
click at [697, 396] on p "Кораблики" at bounding box center [888, 404] width 748 height 17
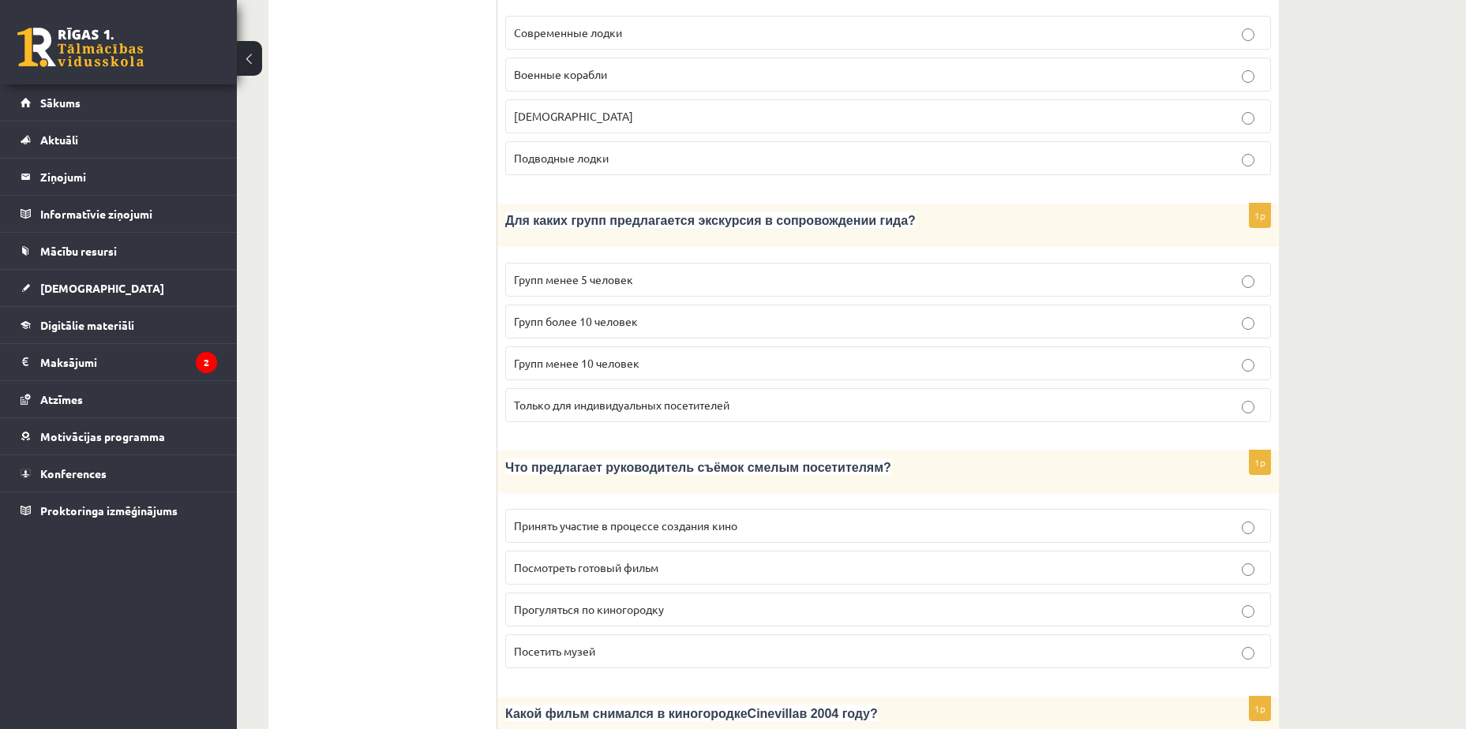
scroll to position [868, 0]
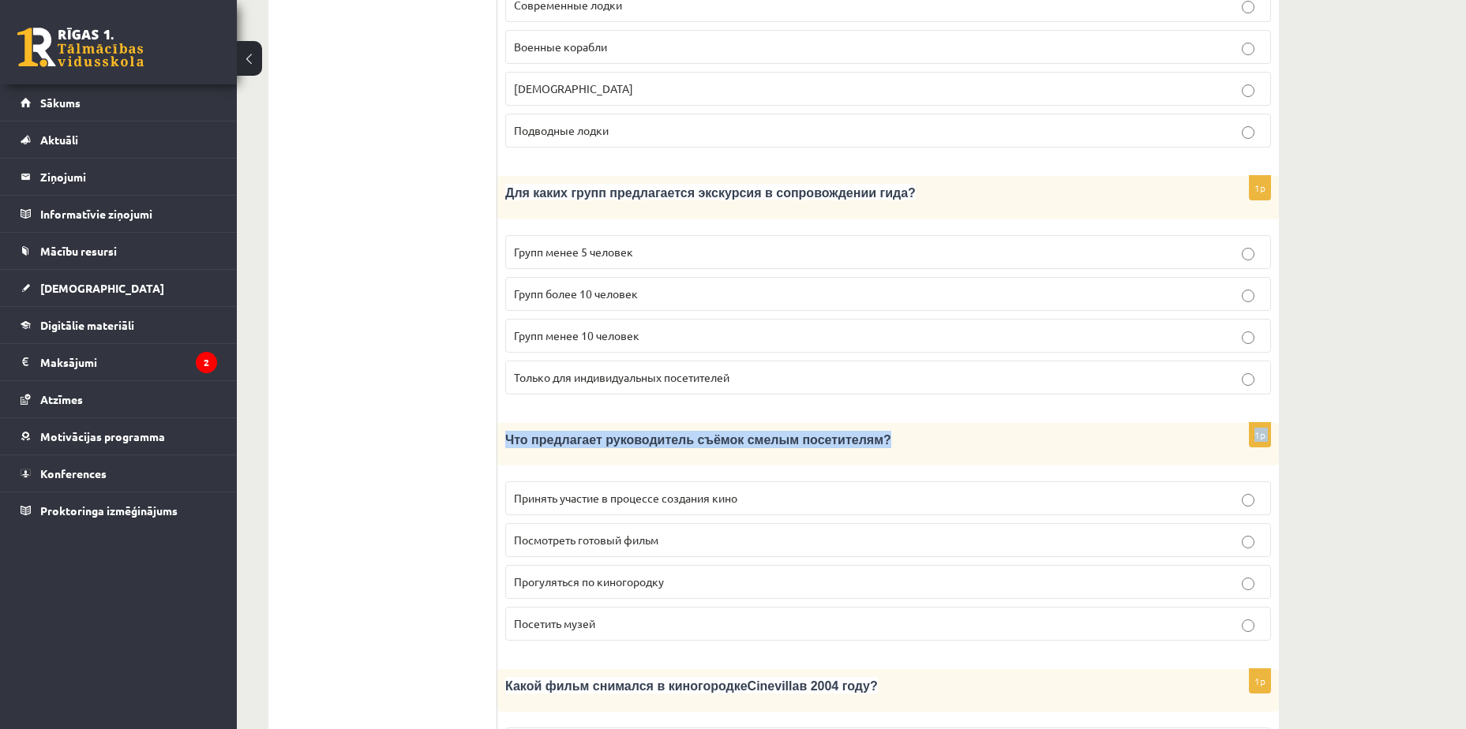
drag, startPoint x: 1470, startPoint y: 369, endPoint x: 1487, endPoint y: 321, distance: 50.4
drag, startPoint x: 1487, startPoint y: 321, endPoint x: 1393, endPoint y: 432, distance: 145.0
click at [1393, 432] on div "**********" at bounding box center [851, 563] width 1229 height 2741
click at [1395, 295] on div "**********" at bounding box center [851, 563] width 1229 height 2741
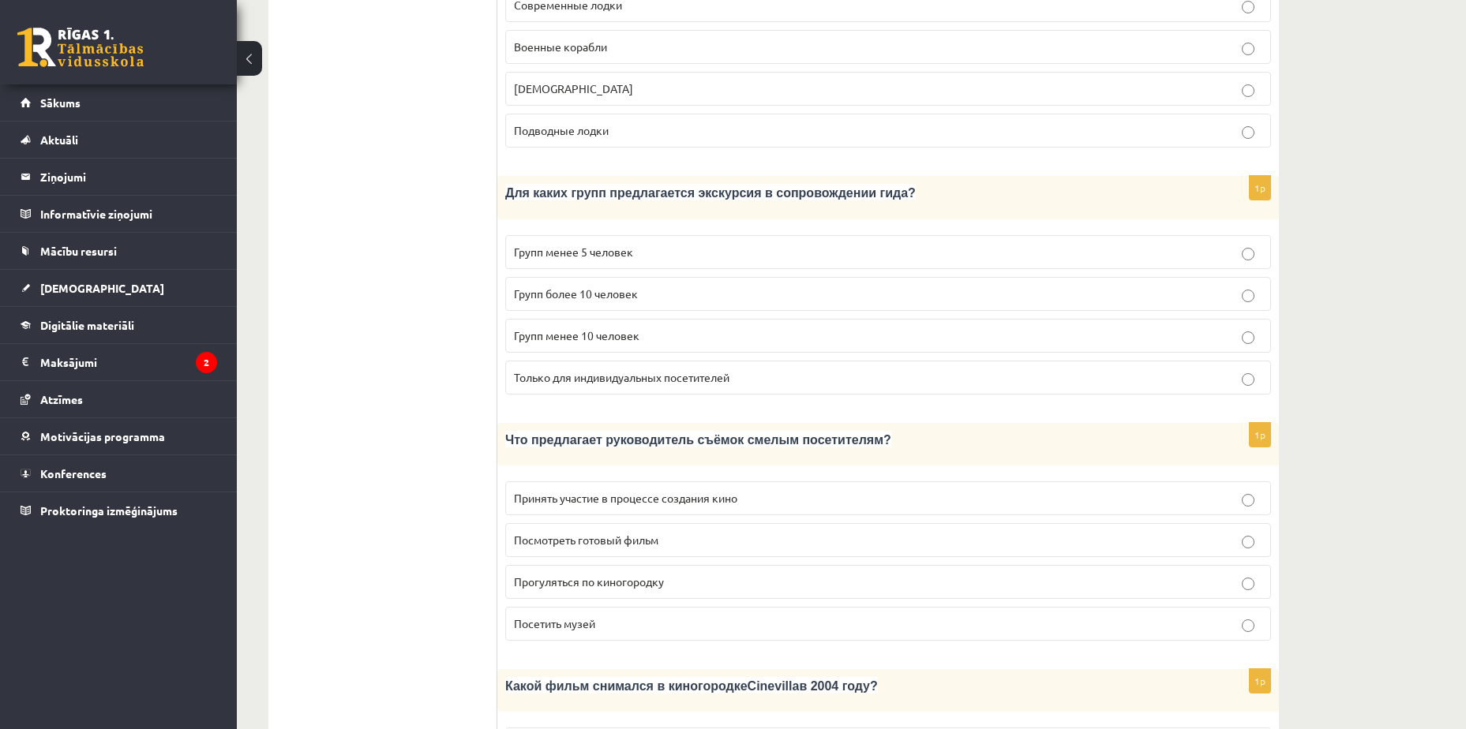
click at [871, 286] on p "Групп более 10 человек" at bounding box center [888, 294] width 748 height 17
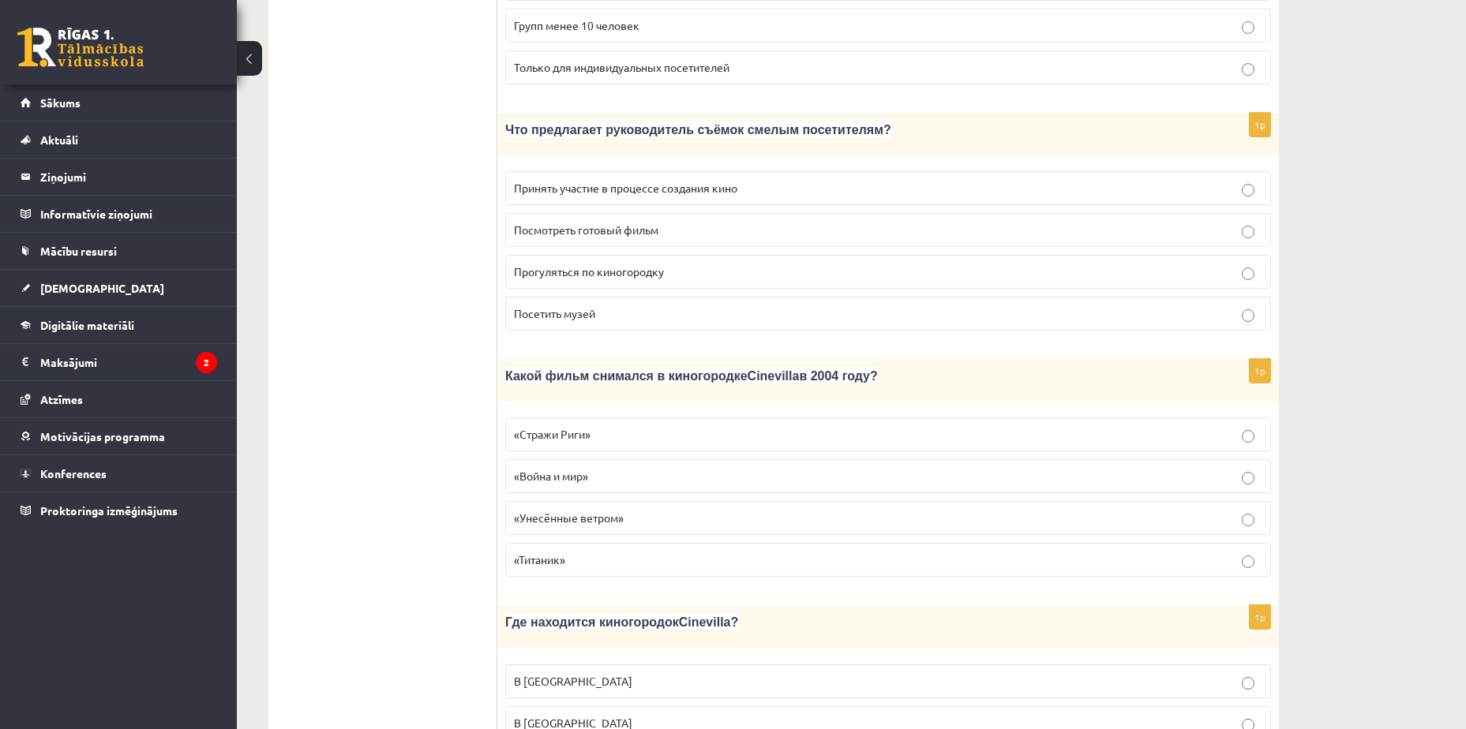
scroll to position [1237, 0]
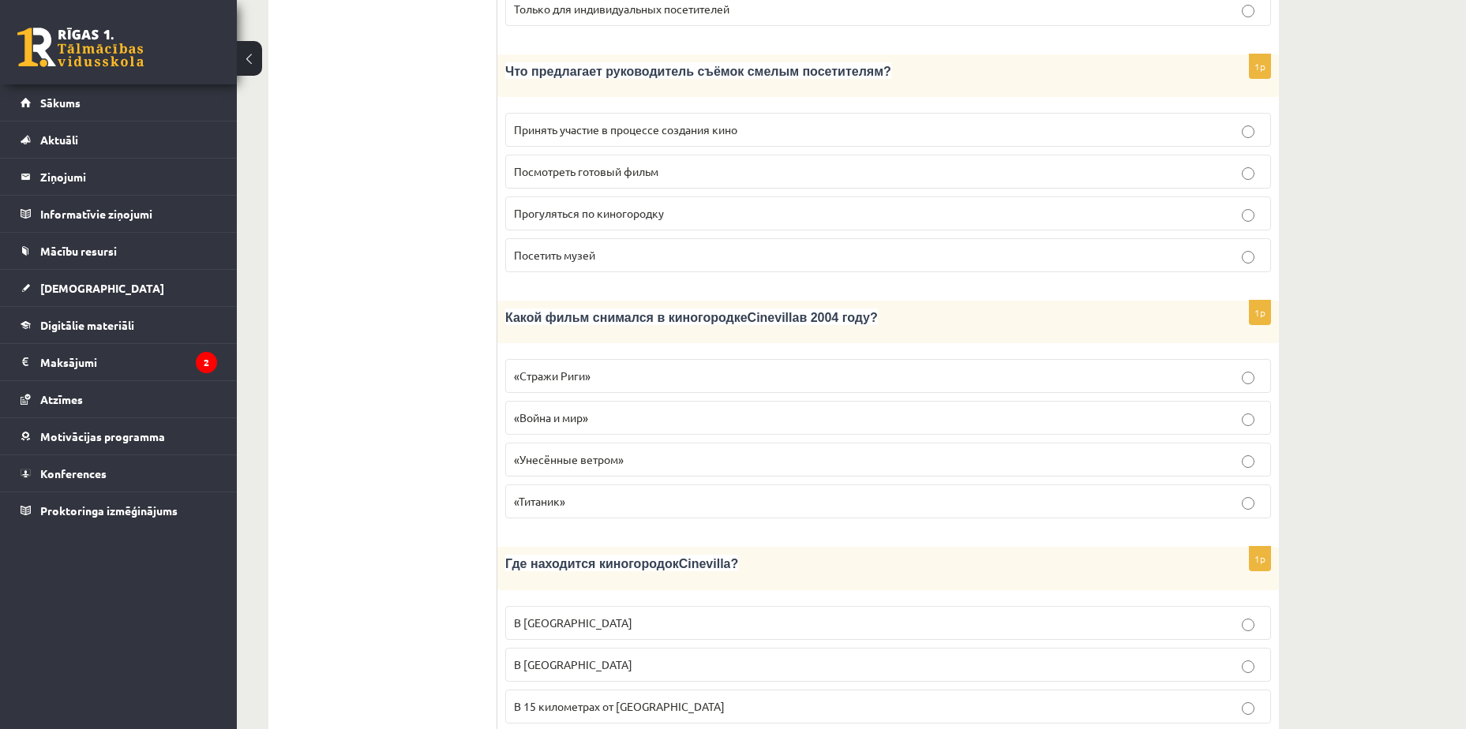
click at [616, 368] on p "«Стражи Риги»" at bounding box center [888, 376] width 748 height 17
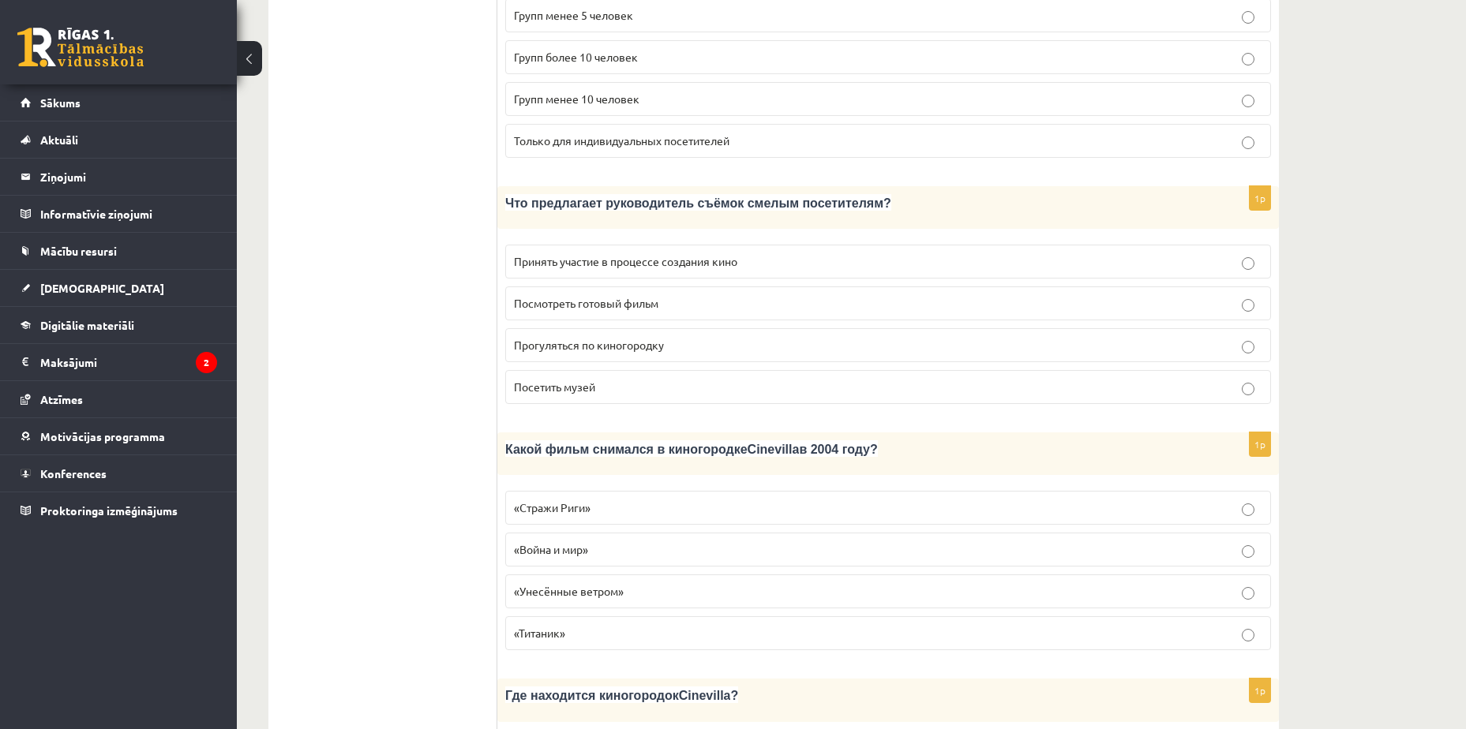
scroll to position [1079, 0]
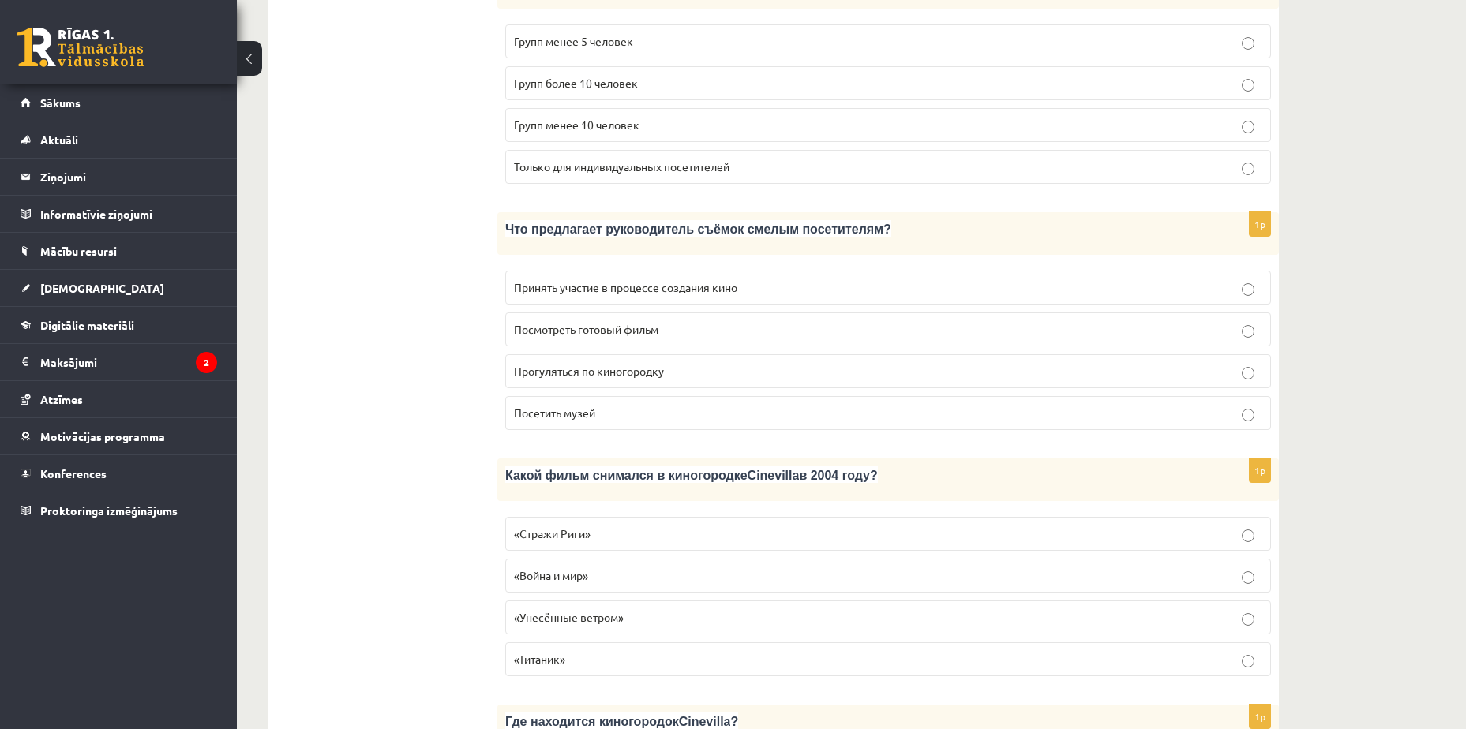
click at [789, 279] on p "Принять участие в процессе создания кино" at bounding box center [888, 287] width 748 height 17
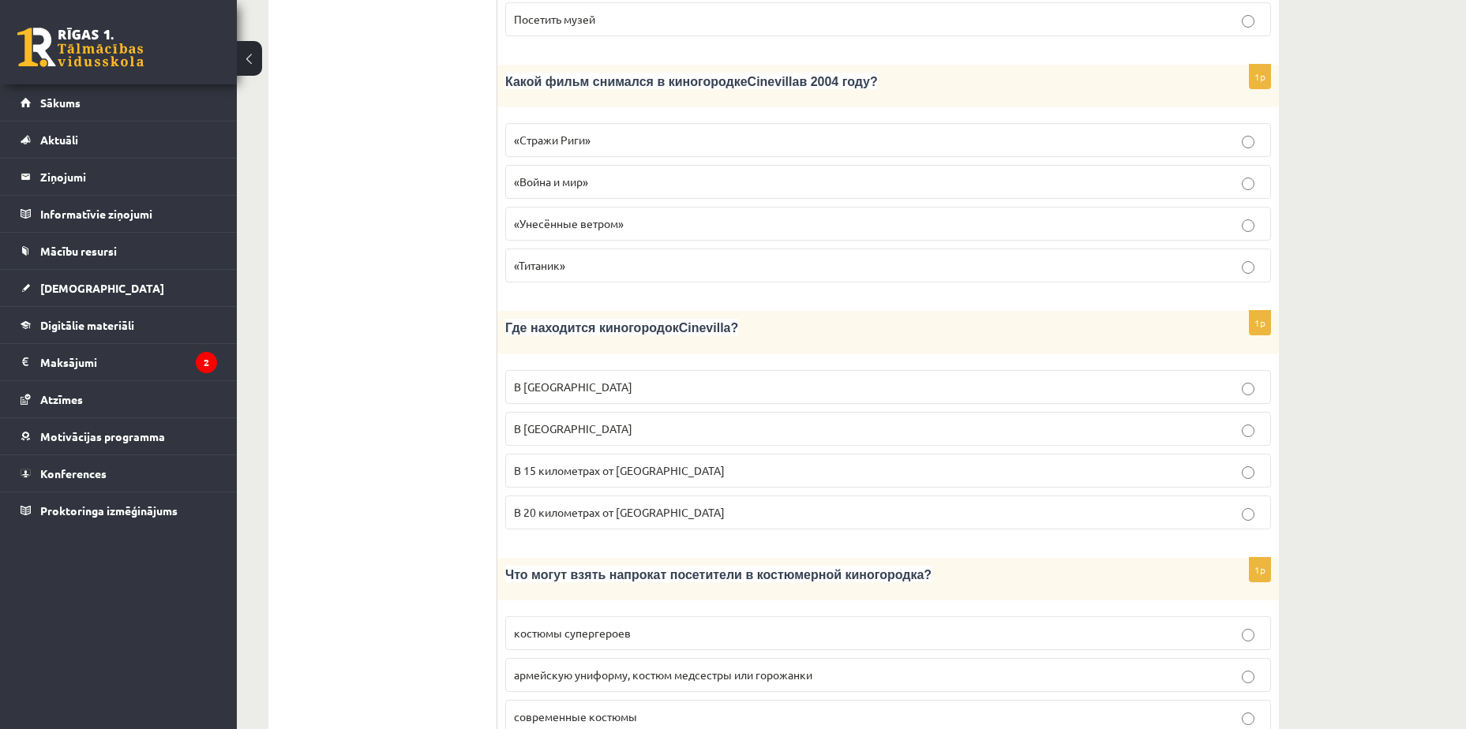
scroll to position [1474, 0]
click at [639, 463] on span "В 15 километрах от Тукумса" at bounding box center [619, 470] width 211 height 14
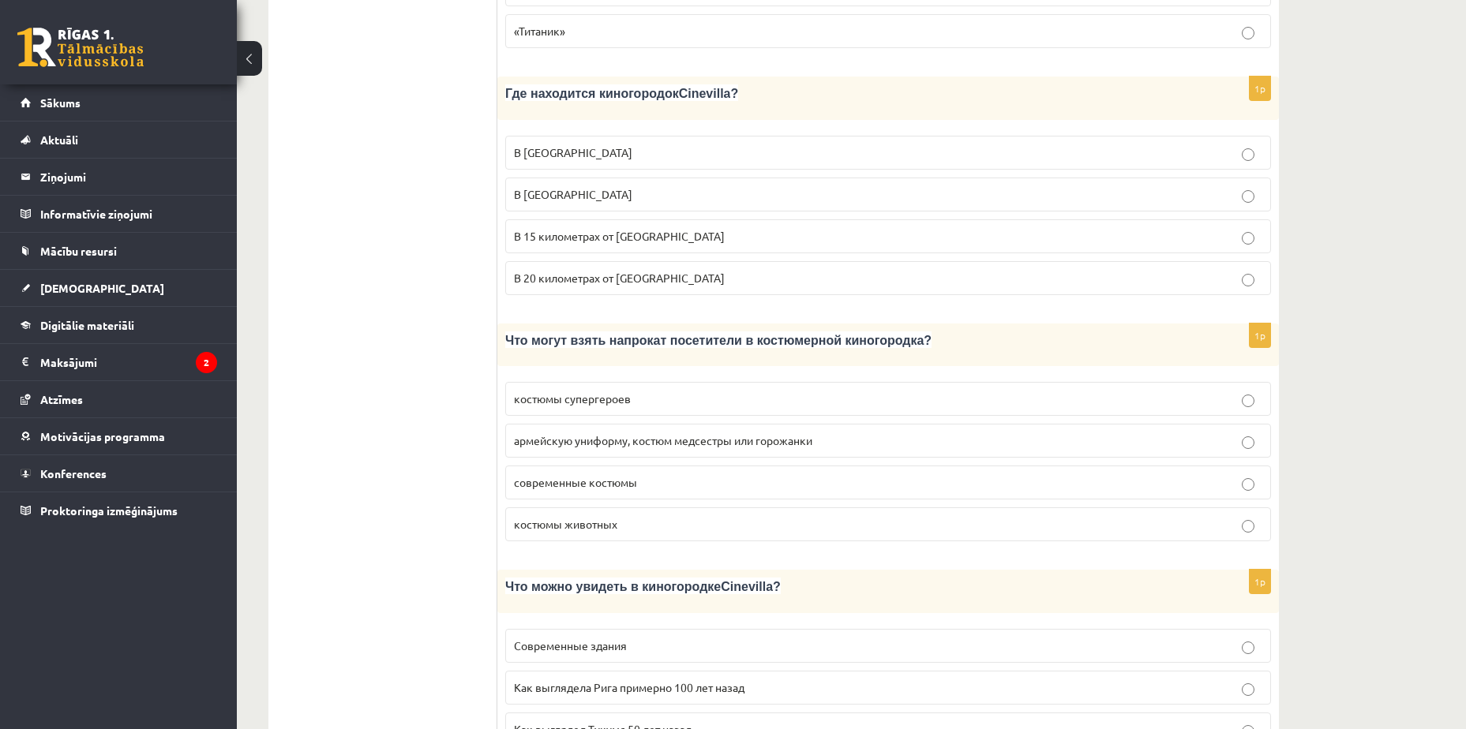
scroll to position [1710, 0]
click at [646, 430] on span "армейскую униформу, костюм медсестры или горожанки" at bounding box center [663, 437] width 298 height 14
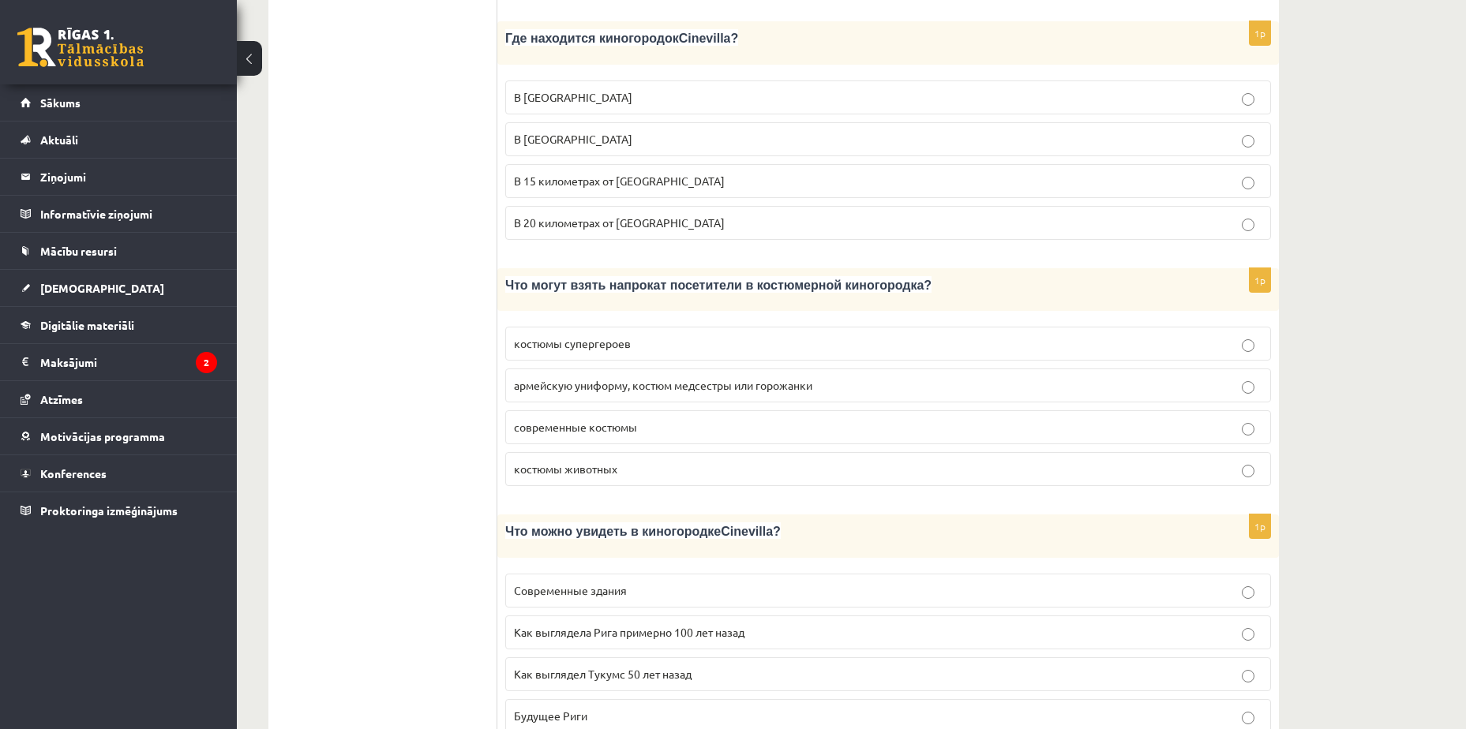
scroll to position [1868, 0]
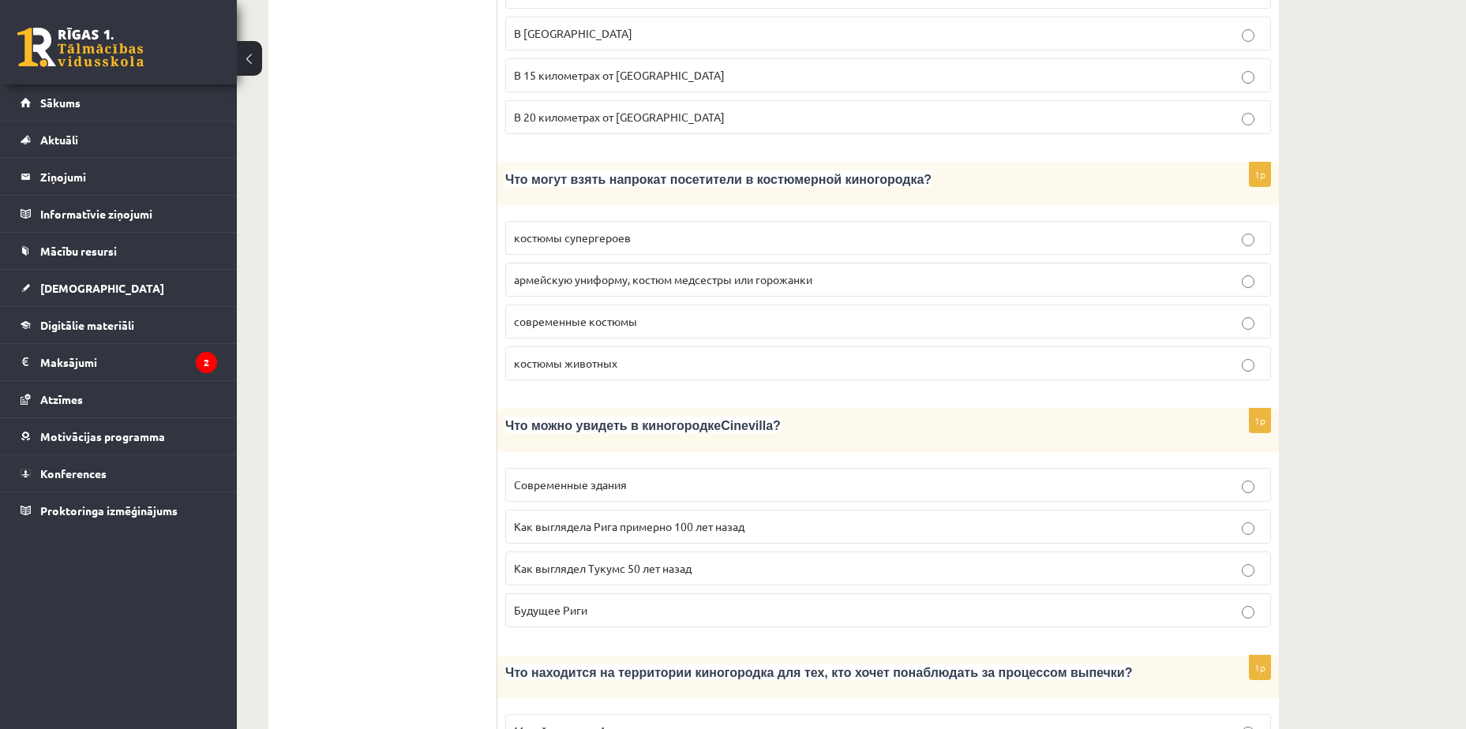
click at [791, 519] on p "Как выглядела Рига примерно 100 лет назад" at bounding box center [888, 527] width 748 height 17
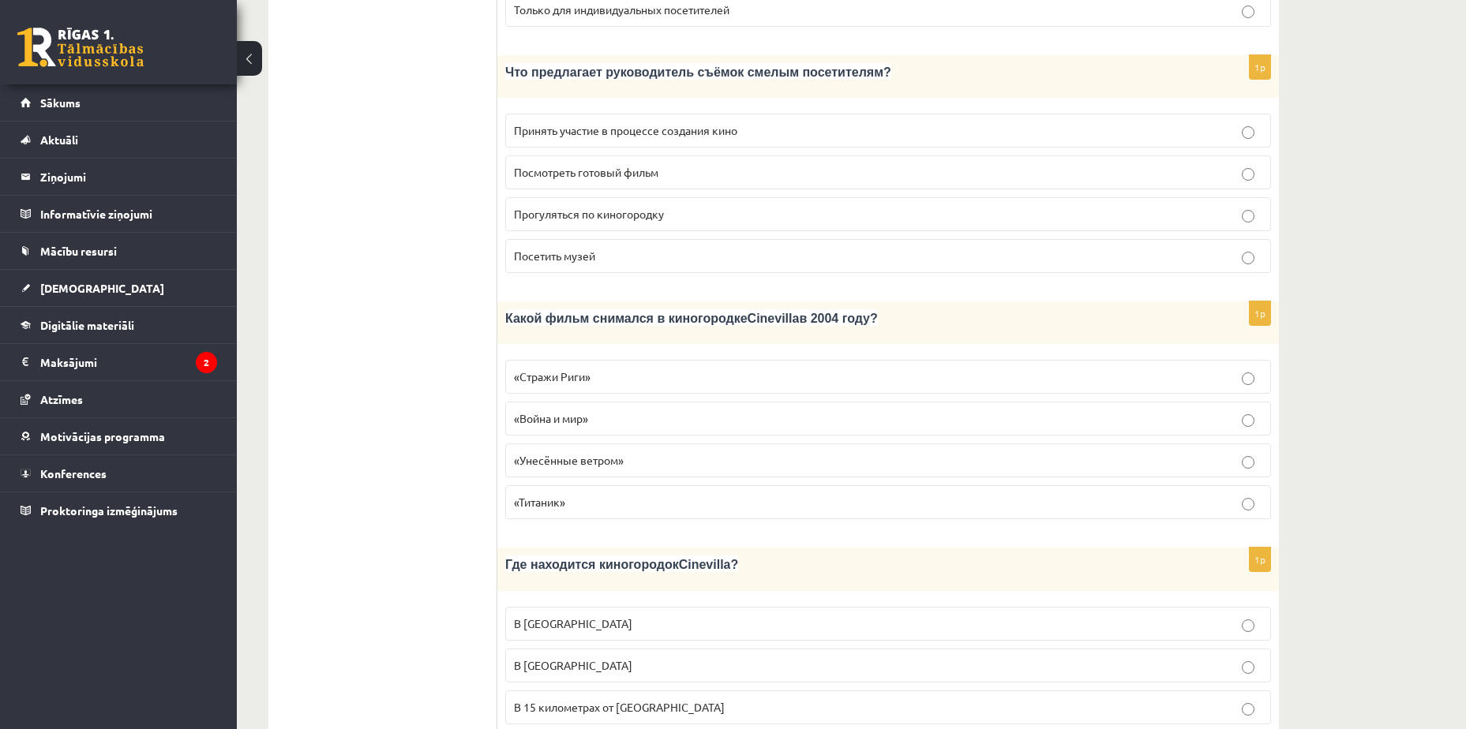
scroll to position [1159, 0]
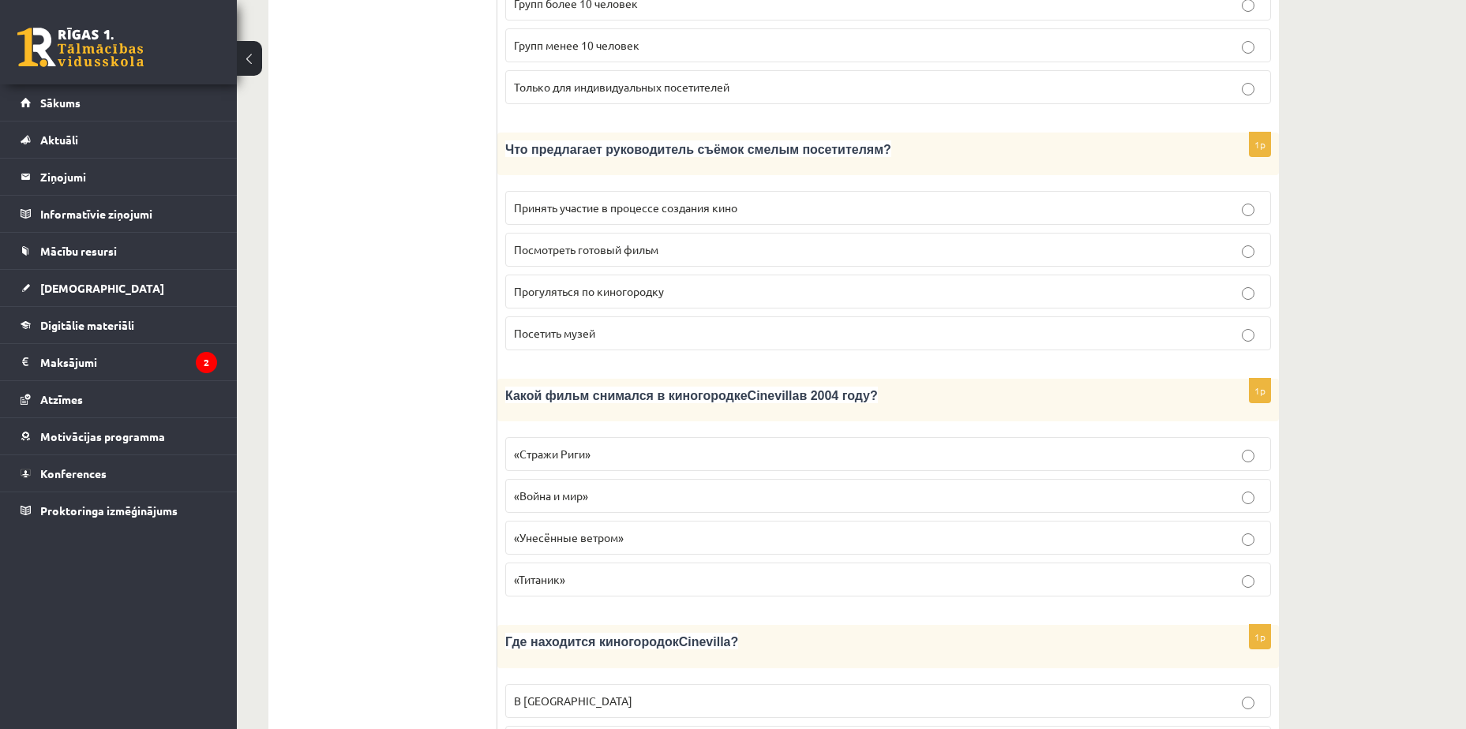
click at [744, 242] on p "Посмотреть готовый фильм" at bounding box center [888, 250] width 748 height 17
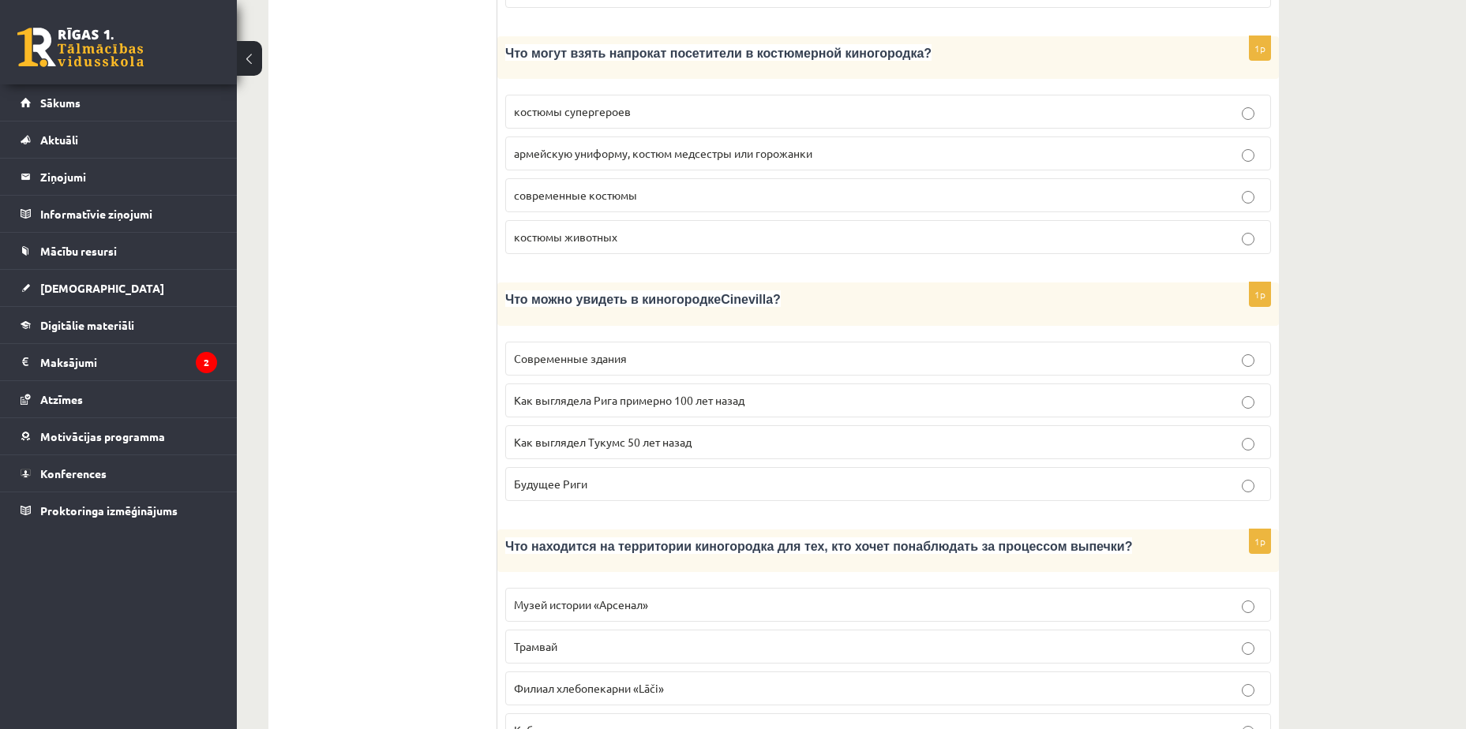
scroll to position [2027, 0]
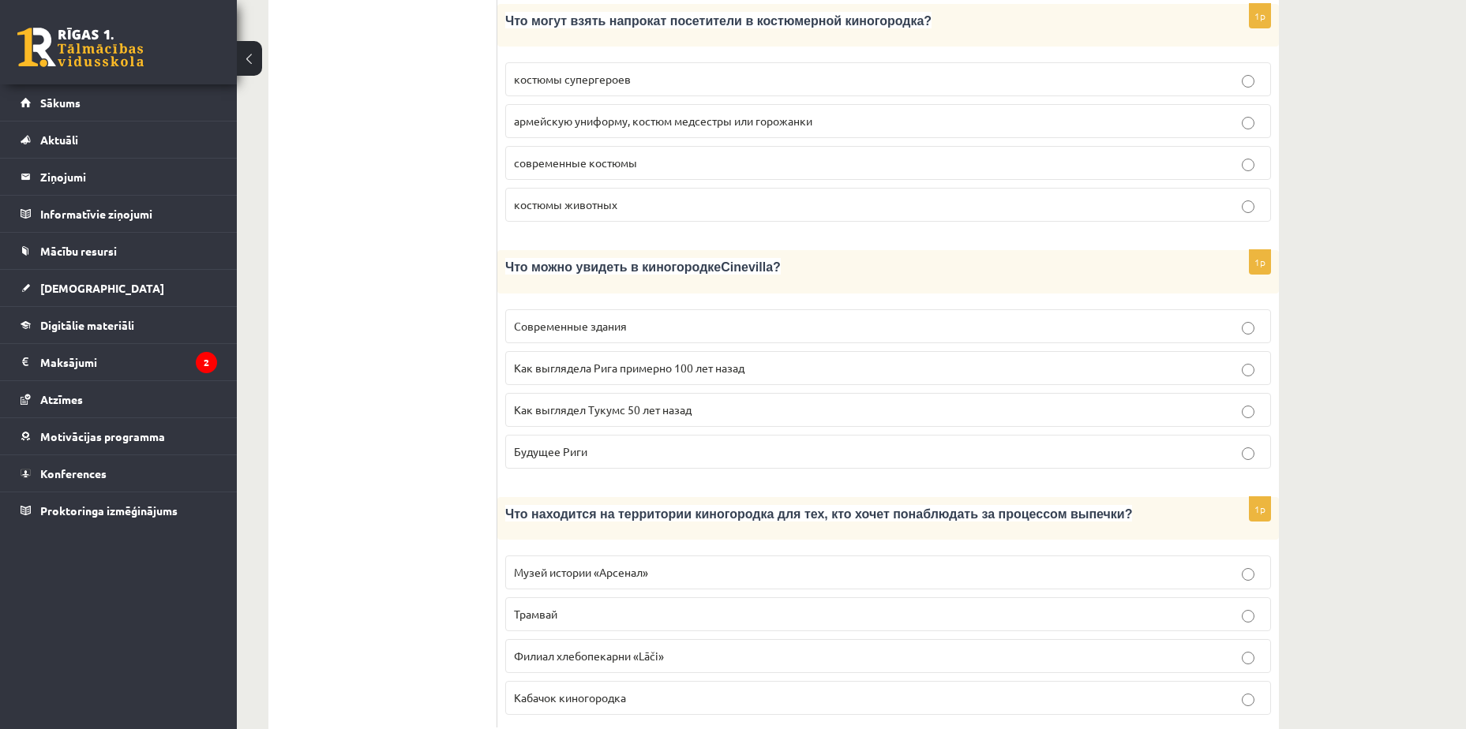
click at [620, 565] on span "Музей истории «Арсенал»" at bounding box center [581, 572] width 134 height 14
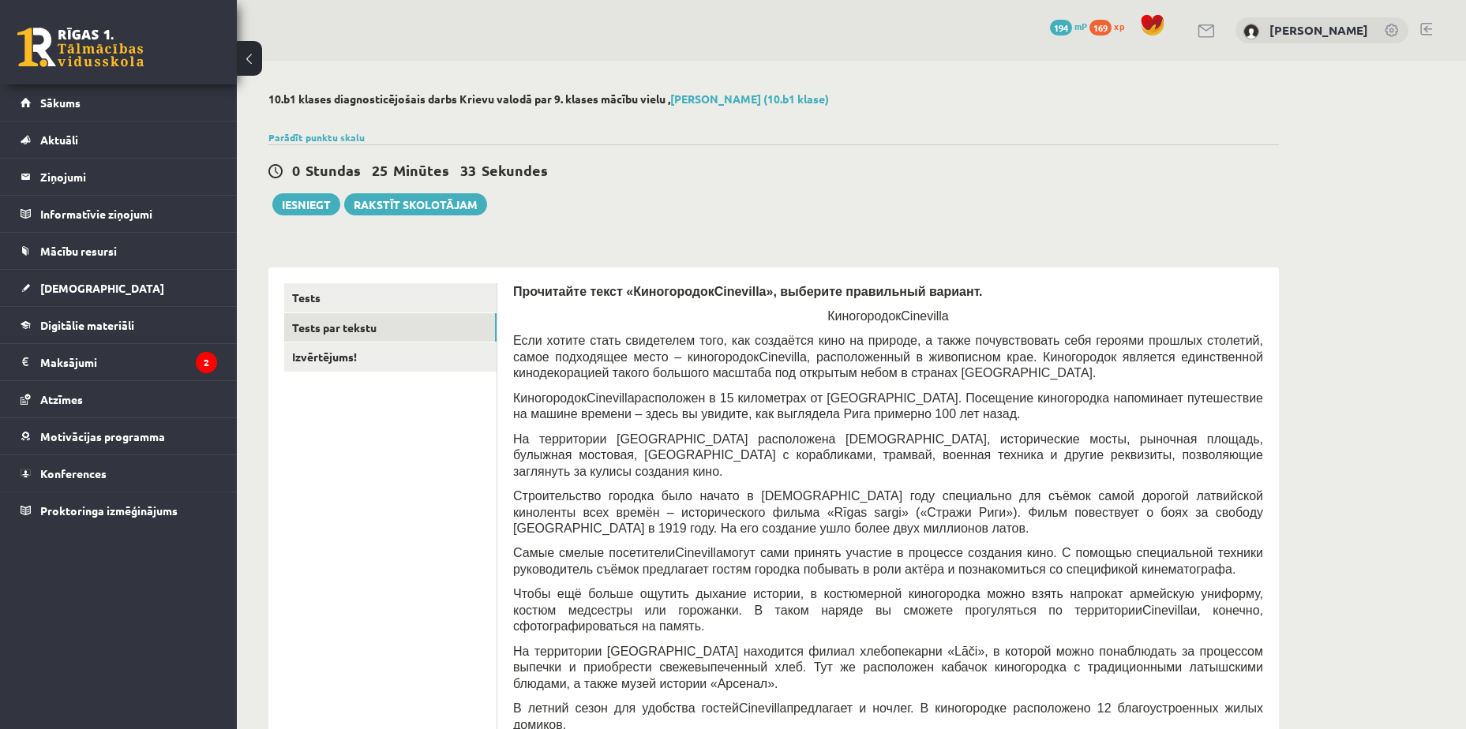
scroll to position [79, 0]
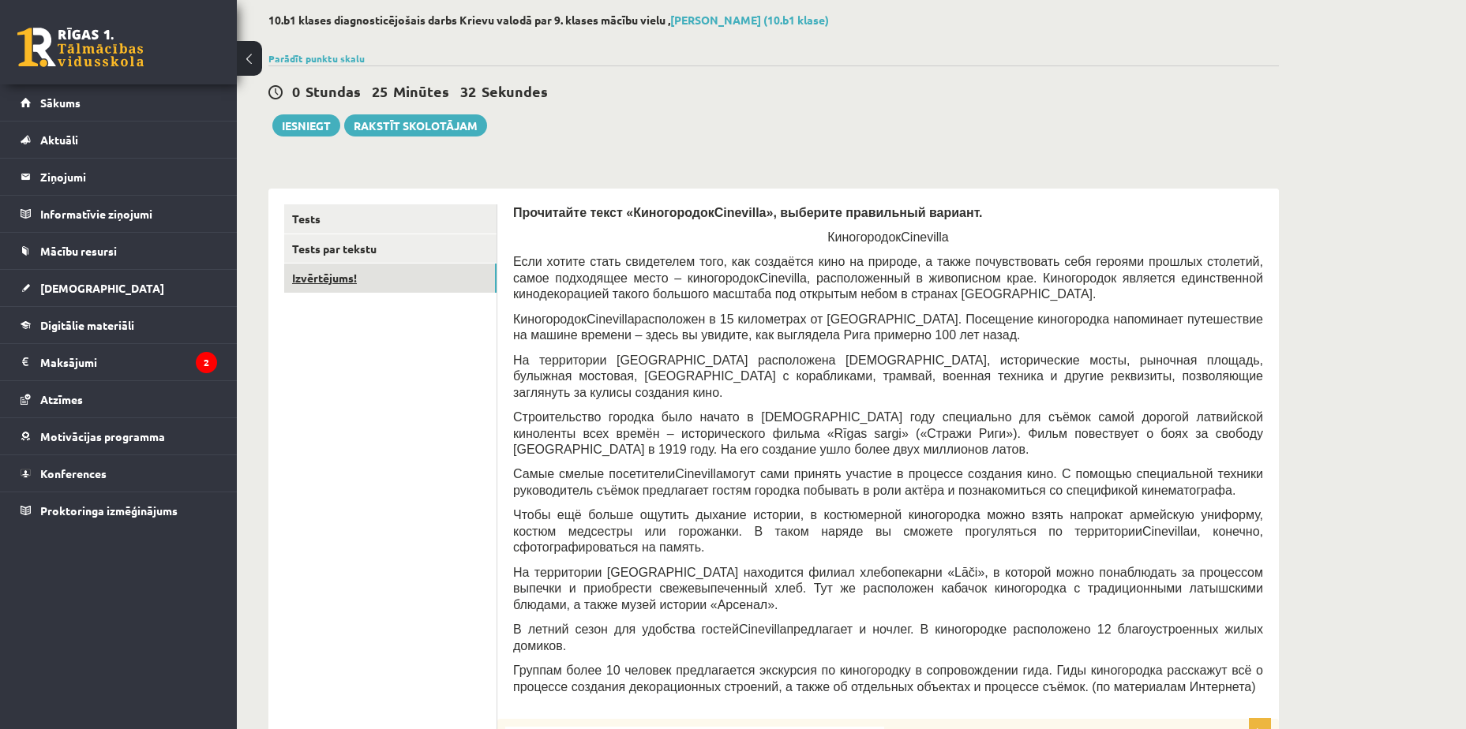
click at [393, 280] on link "Izvērtējums!" at bounding box center [390, 278] width 212 height 29
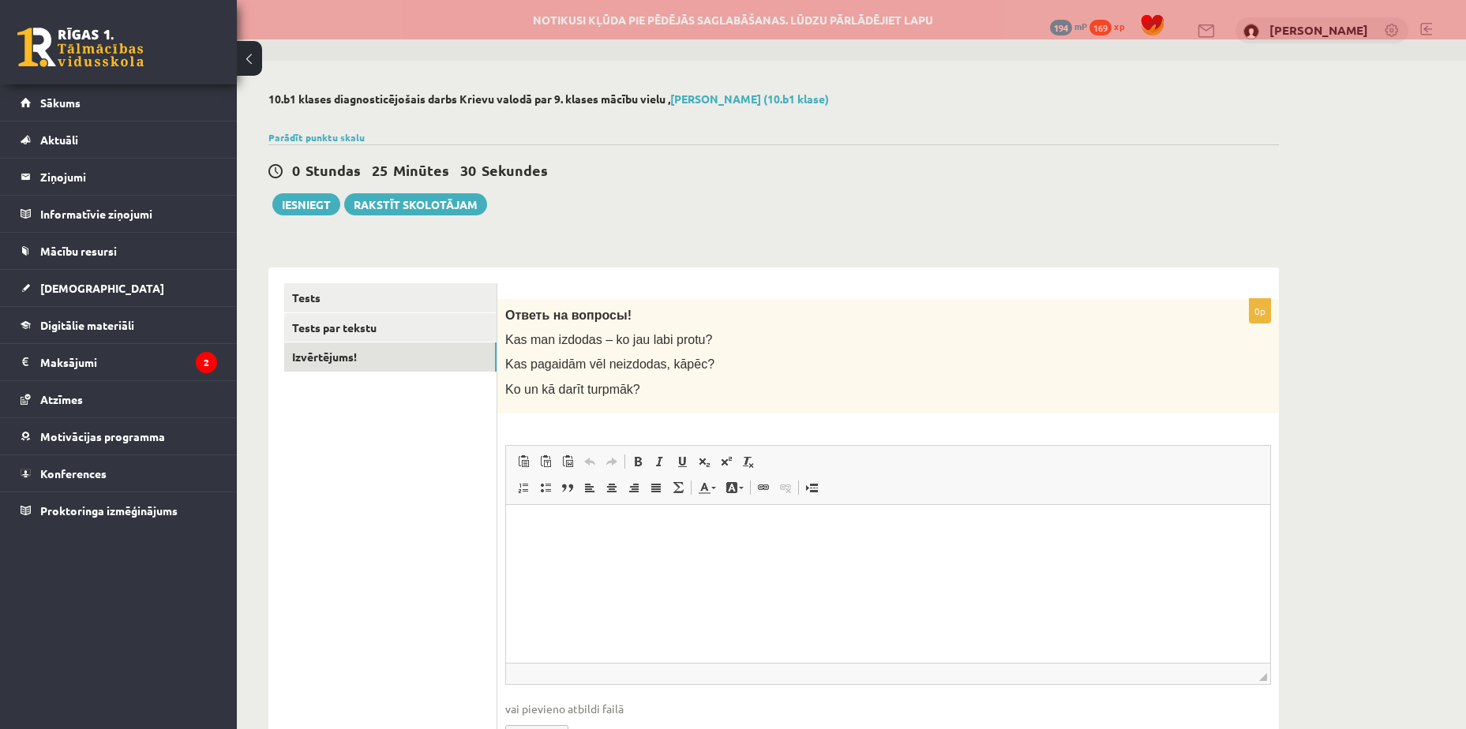
scroll to position [0, 0]
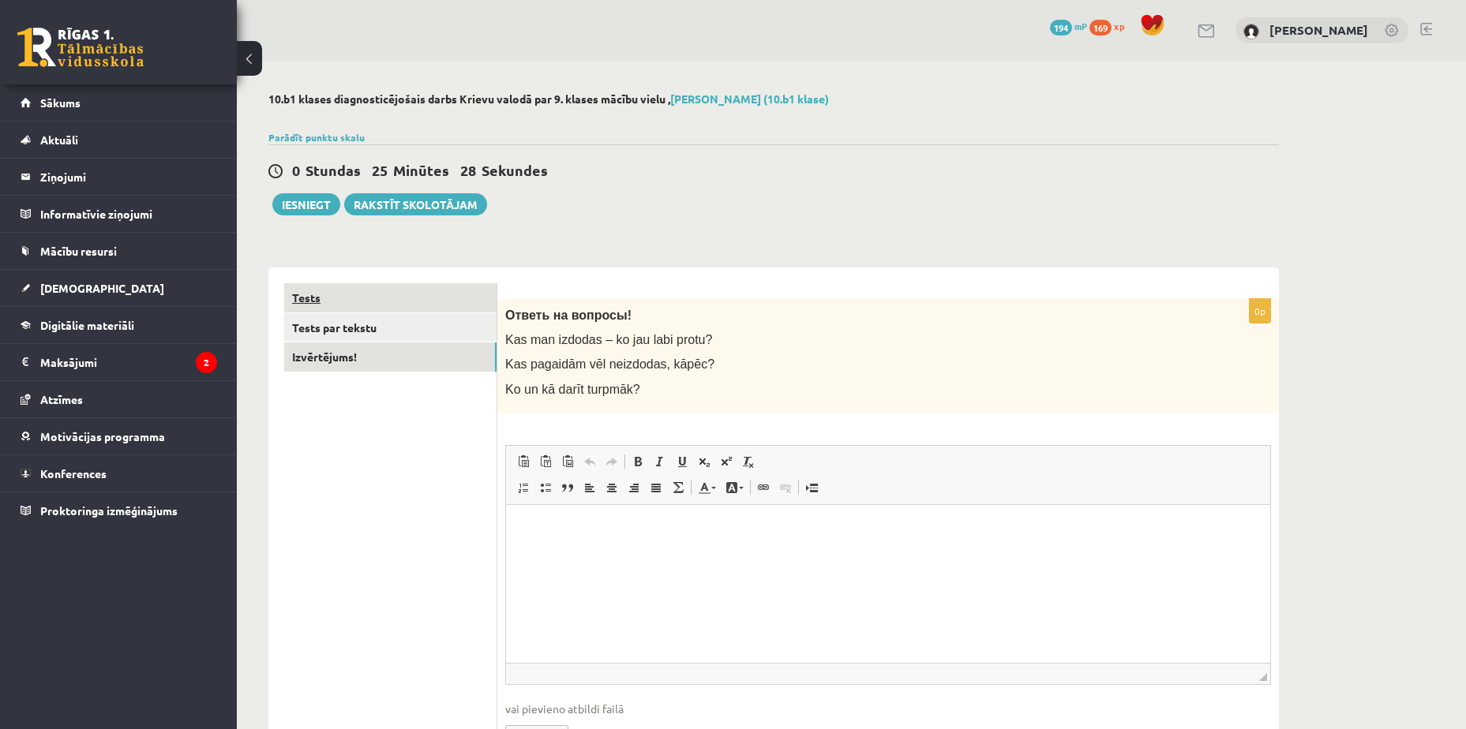
click at [489, 300] on link "Tests" at bounding box center [390, 297] width 212 height 29
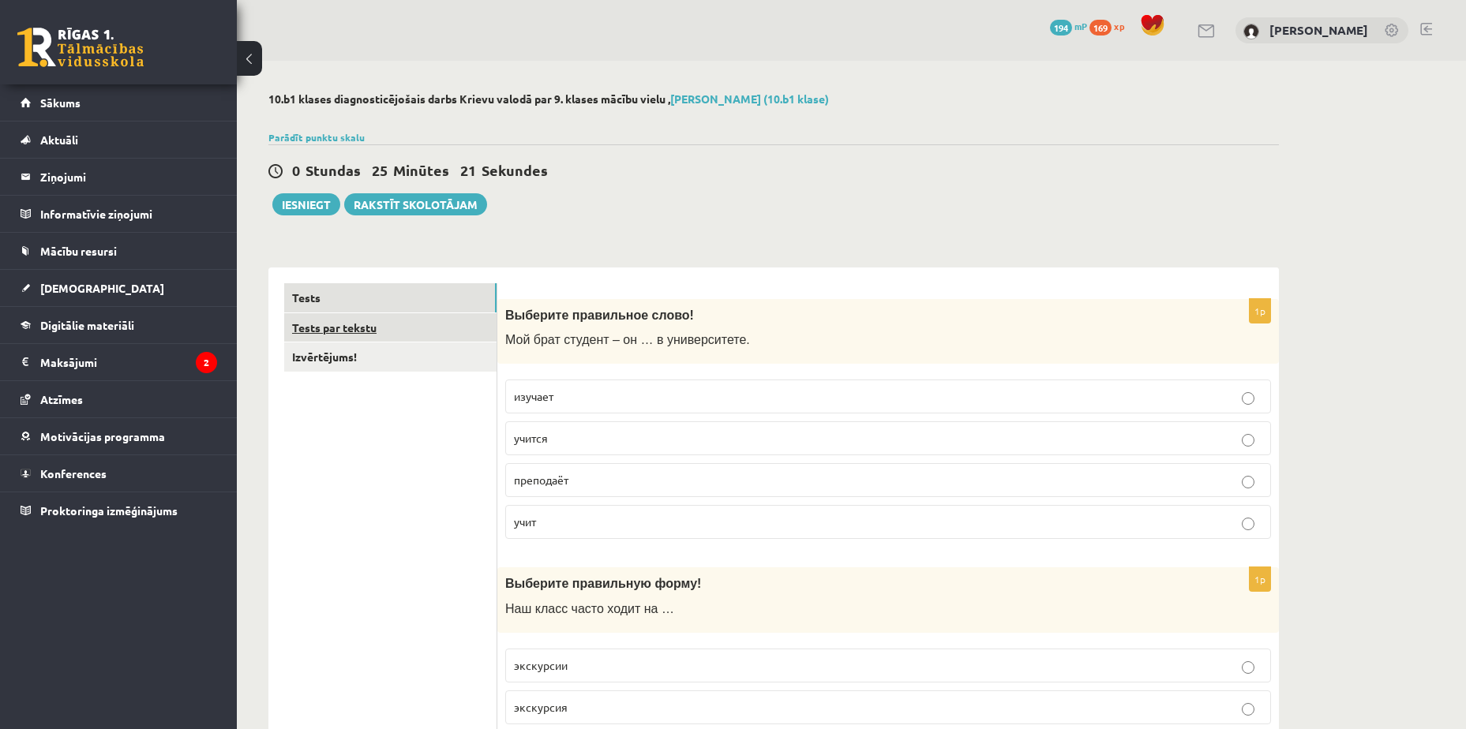
click at [394, 331] on link "Tests par tekstu" at bounding box center [390, 327] width 212 height 29
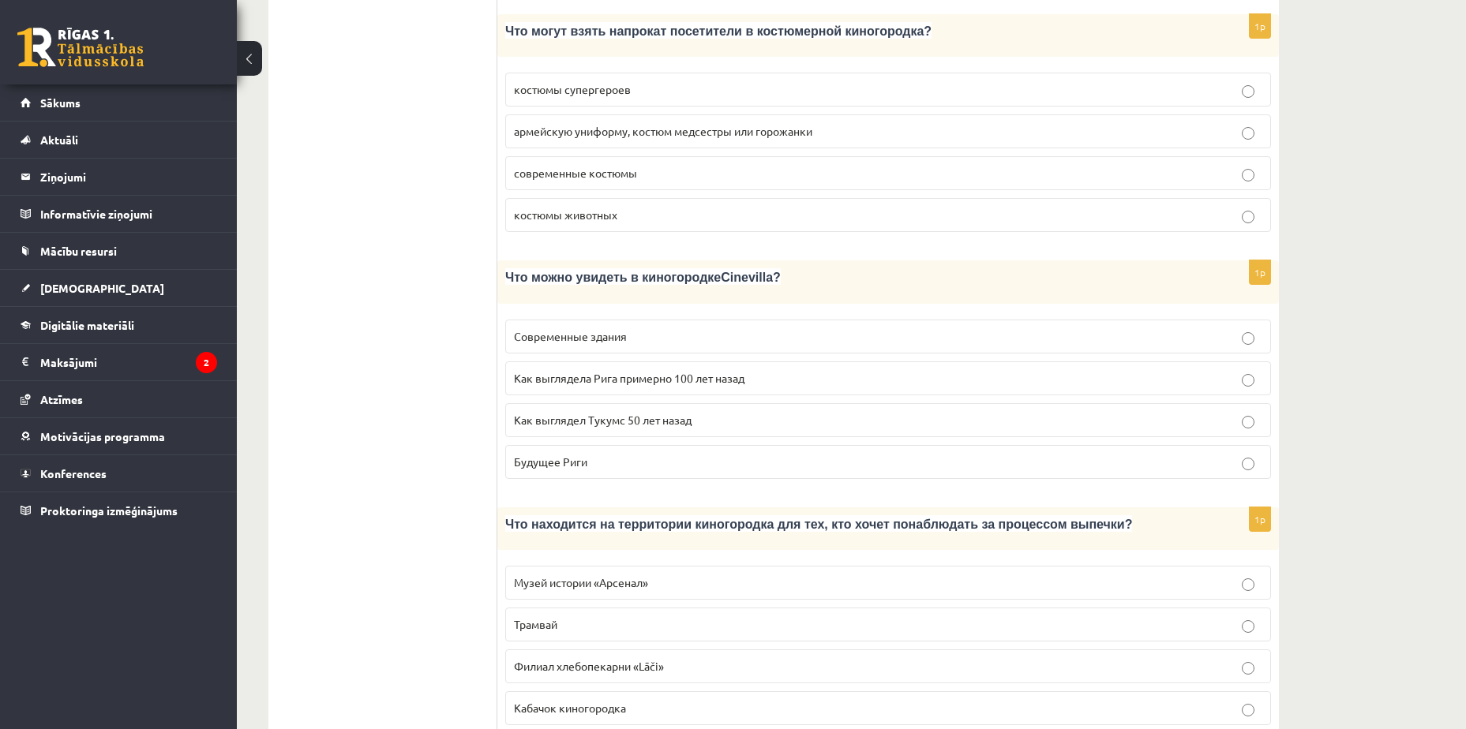
scroll to position [2027, 0]
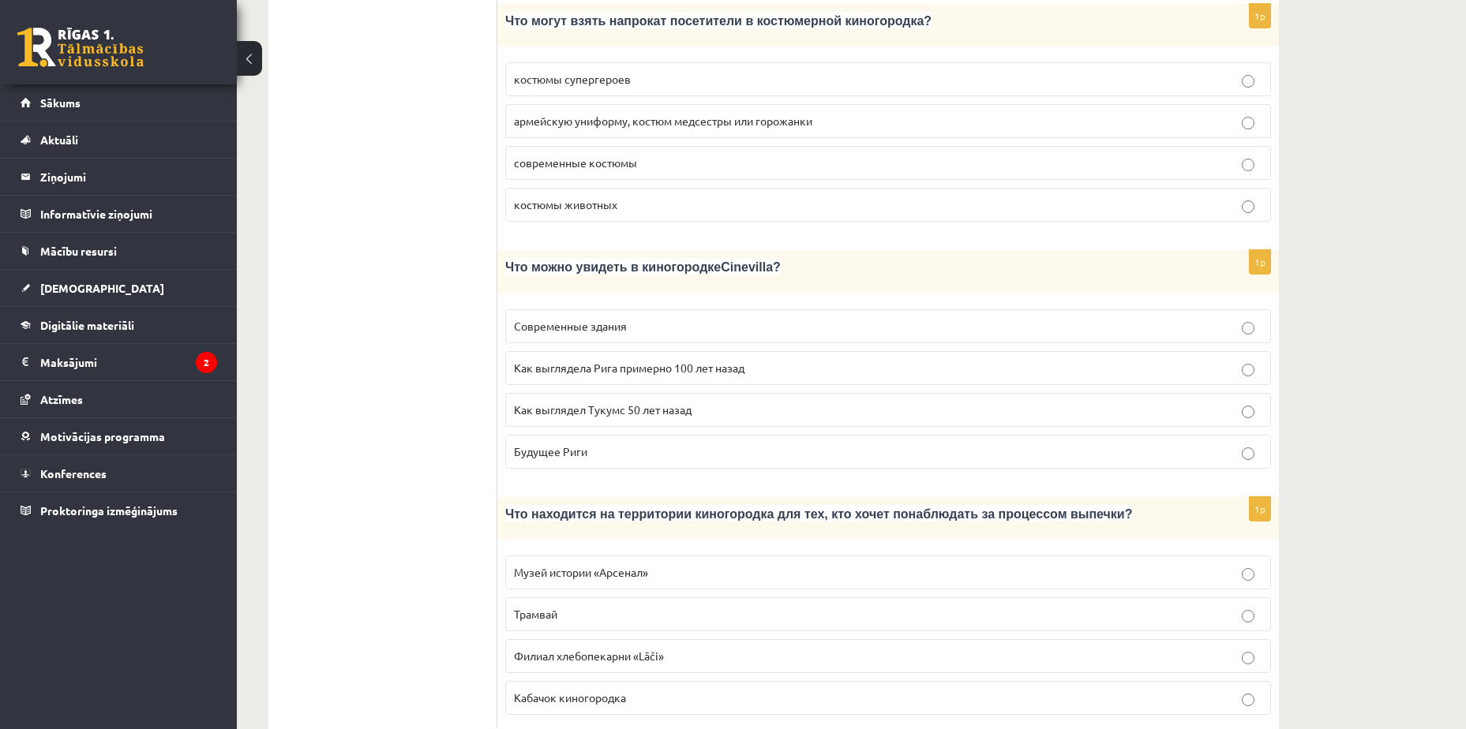
click at [705, 564] on p "Музей истории «Арсенал»" at bounding box center [888, 572] width 748 height 17
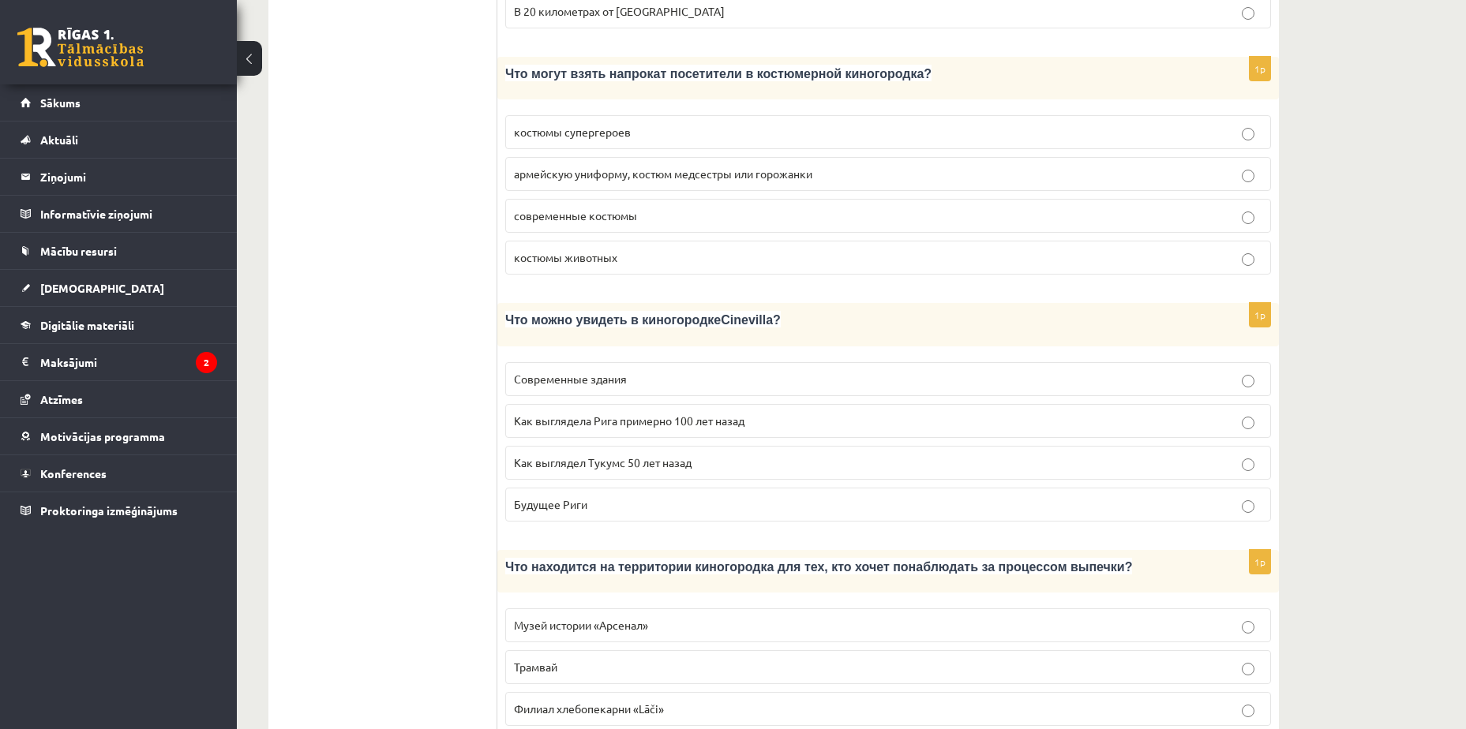
scroll to position [1948, 0]
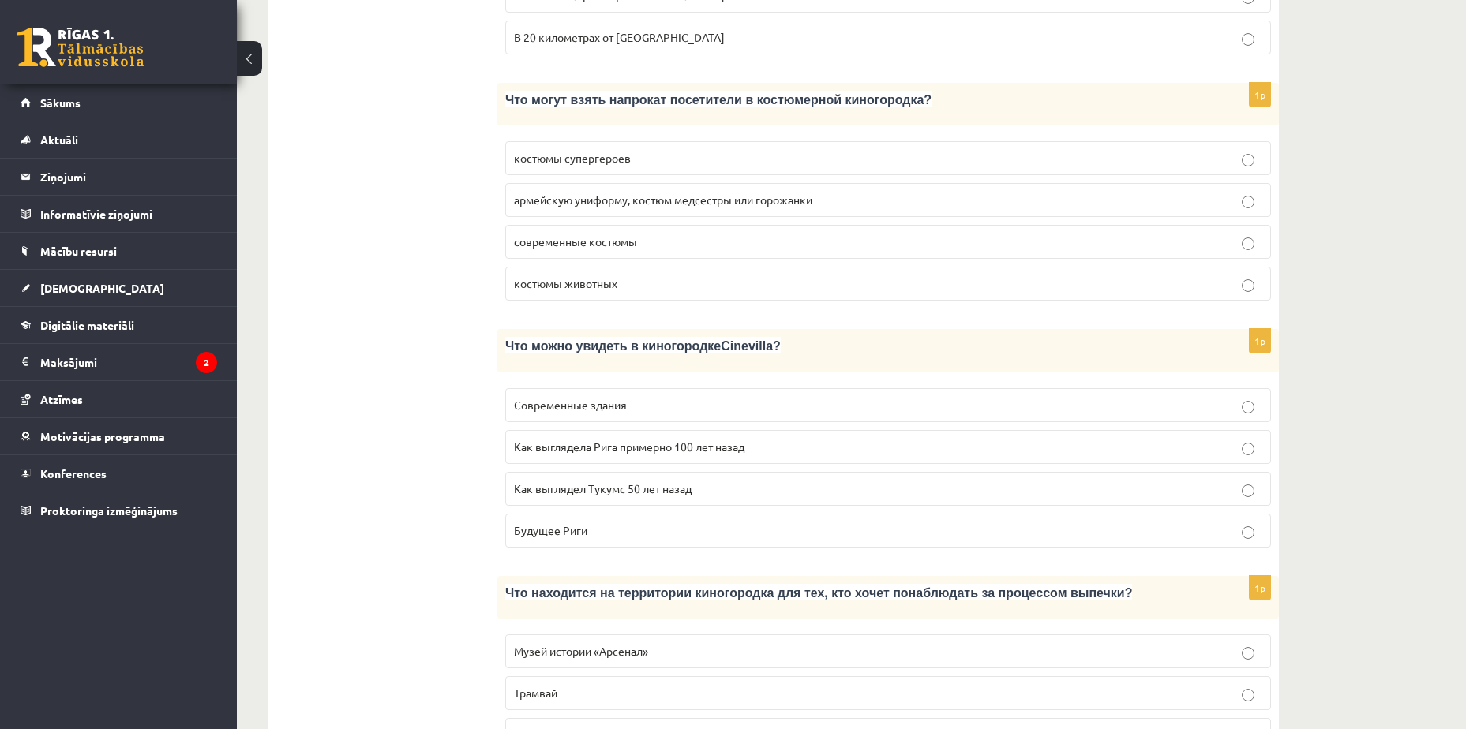
click at [762, 439] on p "Как выглядела Рига примерно 100 лет назад" at bounding box center [888, 447] width 748 height 17
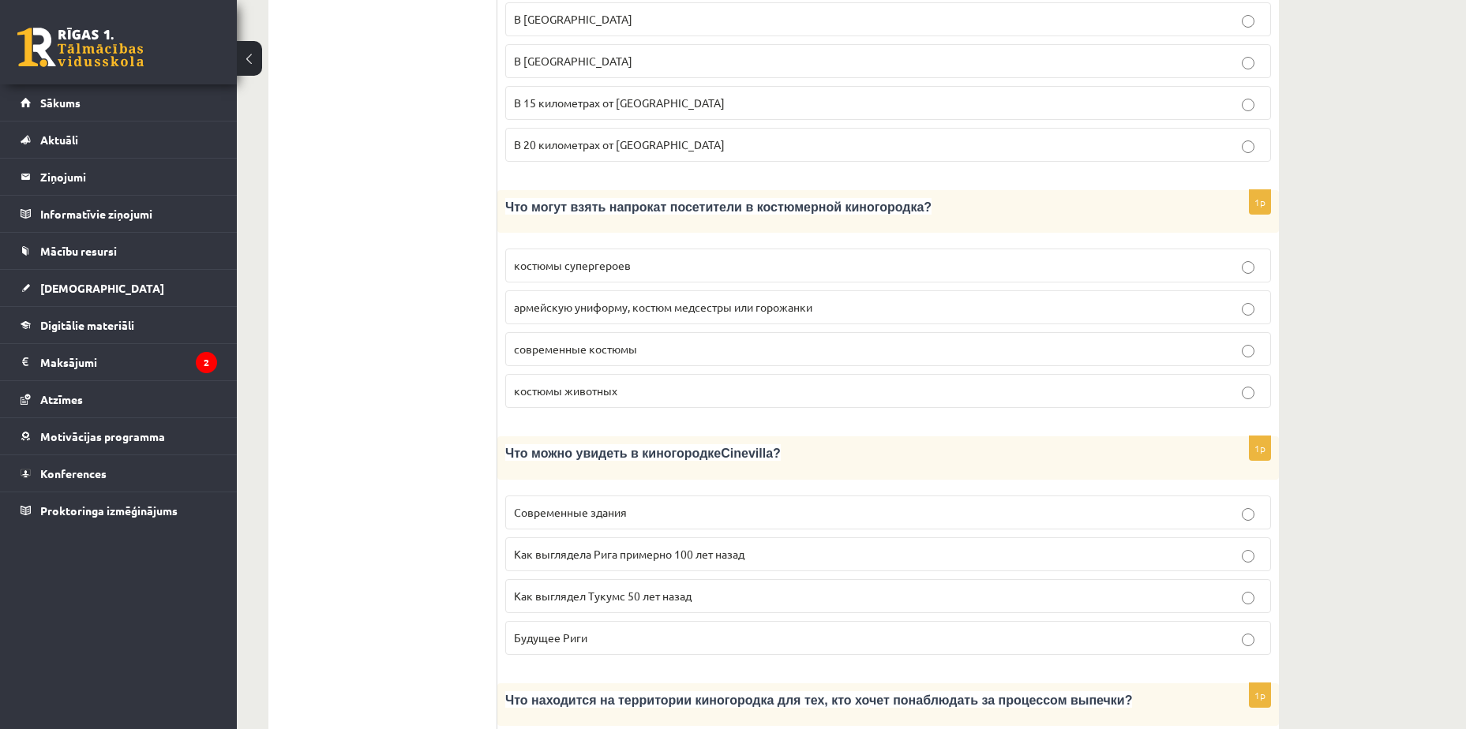
scroll to position [1790, 0]
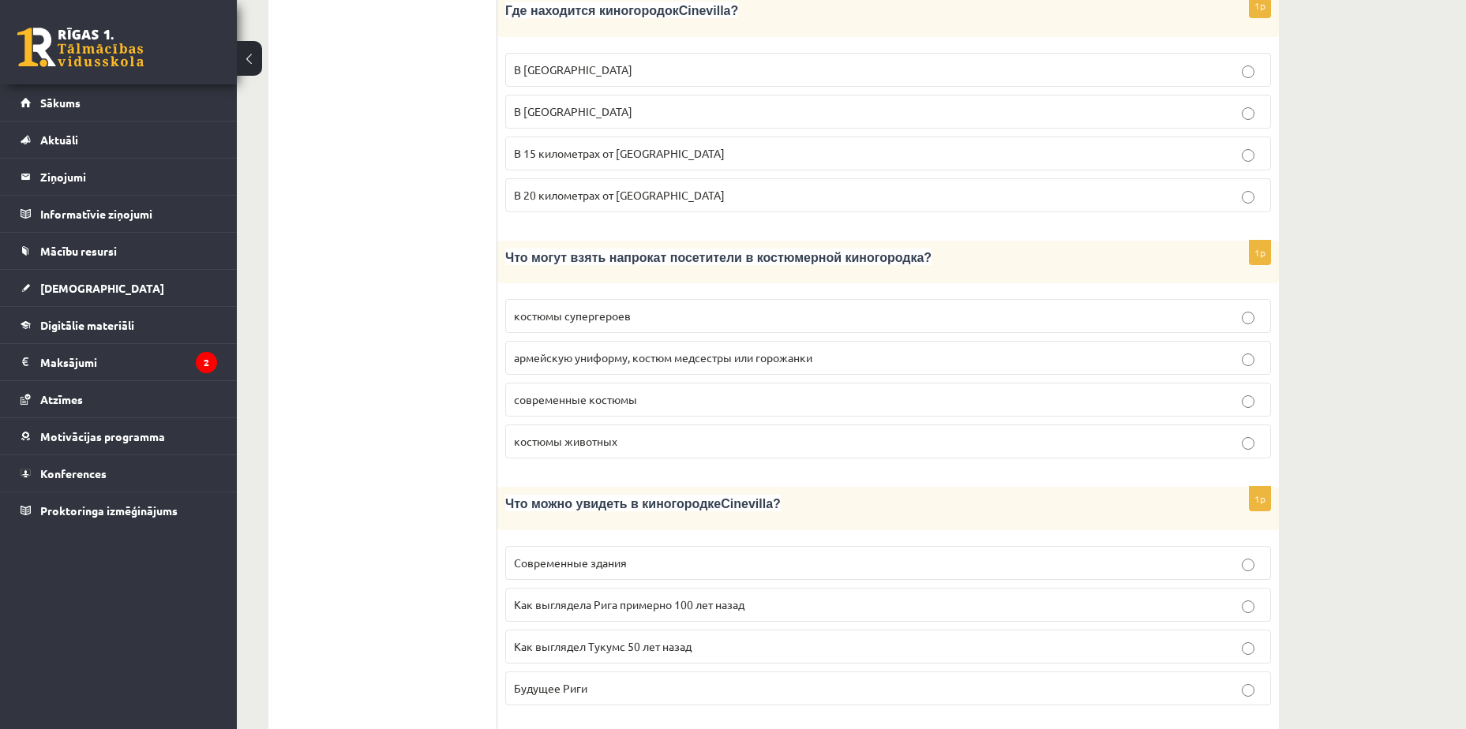
click at [771, 350] on span "армейскую униформу, костюм медсестры или горожанки" at bounding box center [663, 357] width 298 height 14
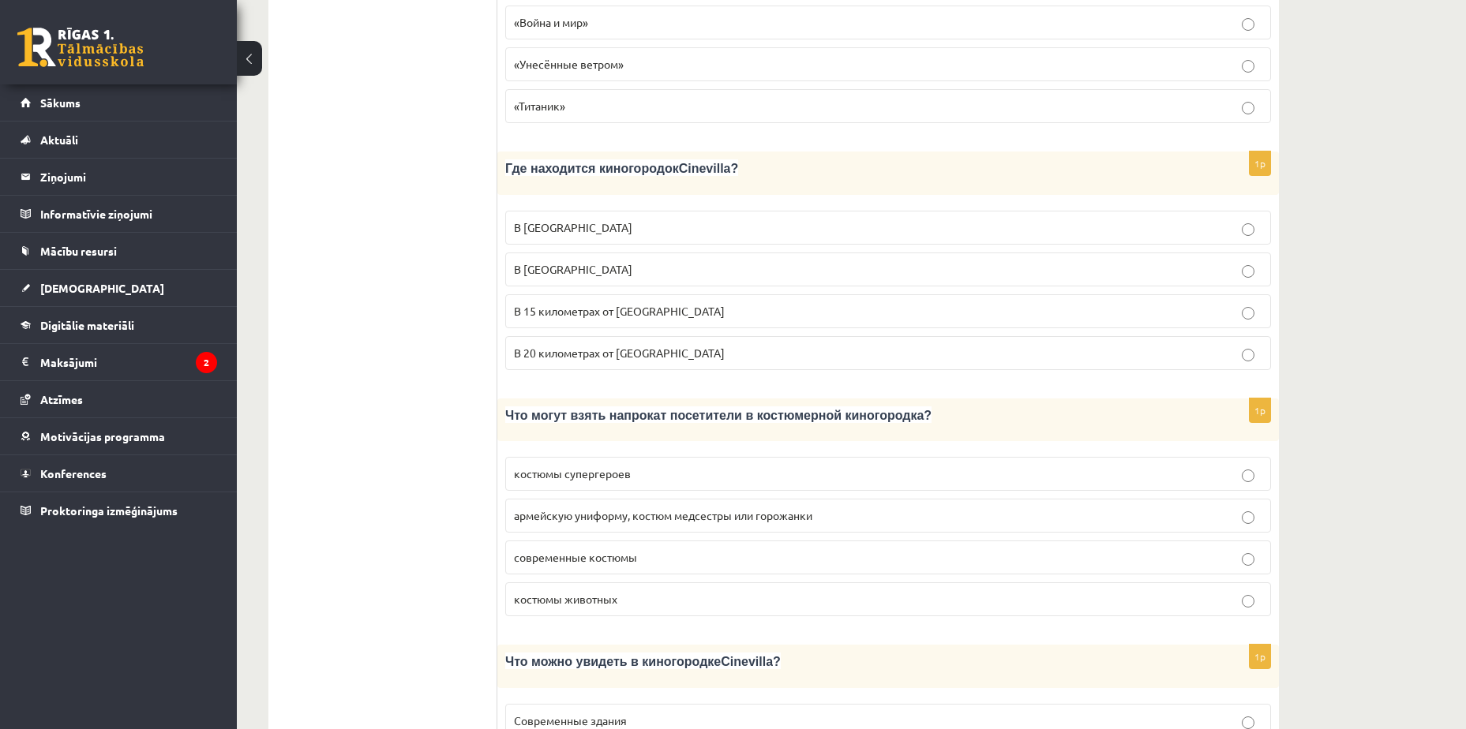
scroll to position [1553, 0]
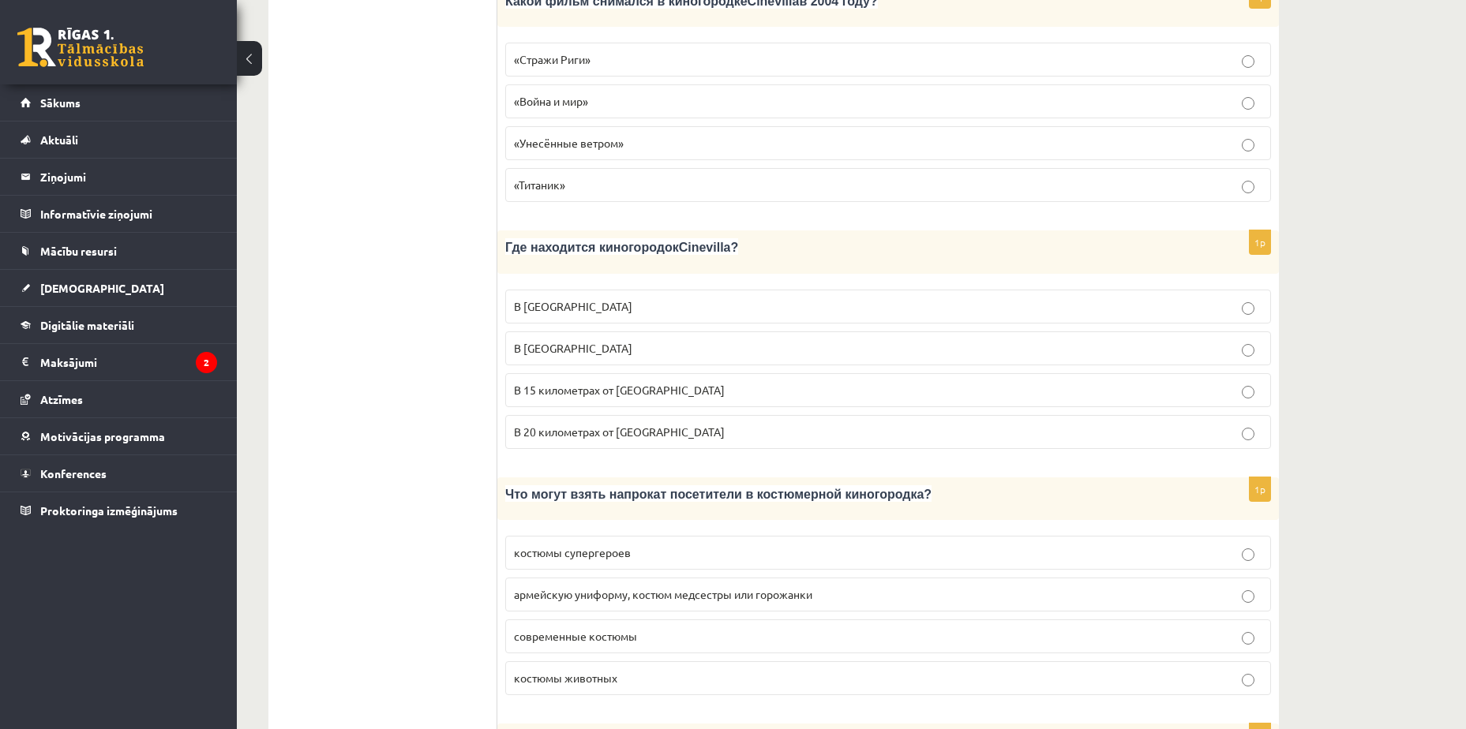
click at [684, 382] on p "В 15 километрах от Тукумса" at bounding box center [888, 390] width 748 height 17
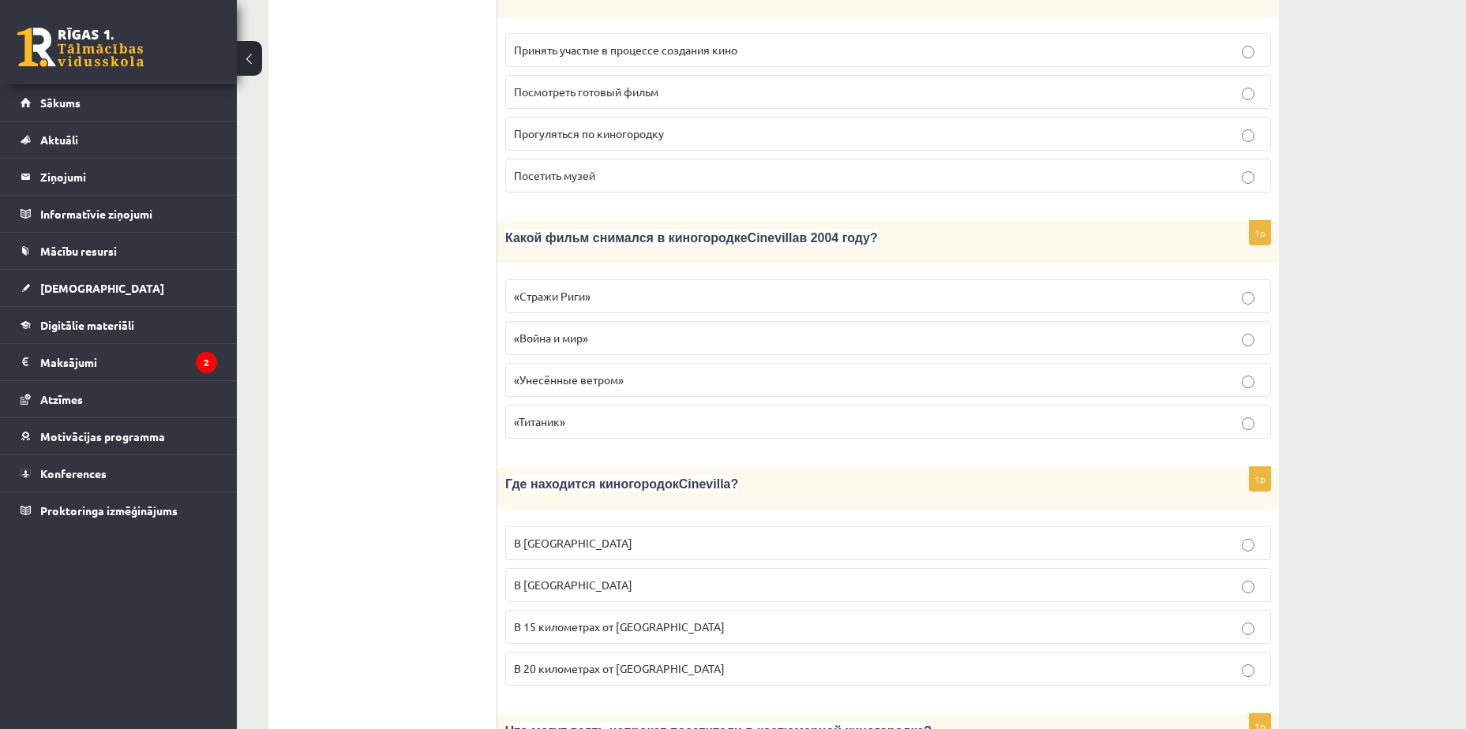
drag, startPoint x: 683, startPoint y: 249, endPoint x: 758, endPoint y: 327, distance: 108.3
click at [684, 288] on p "«Стражи Риги»" at bounding box center [888, 296] width 748 height 17
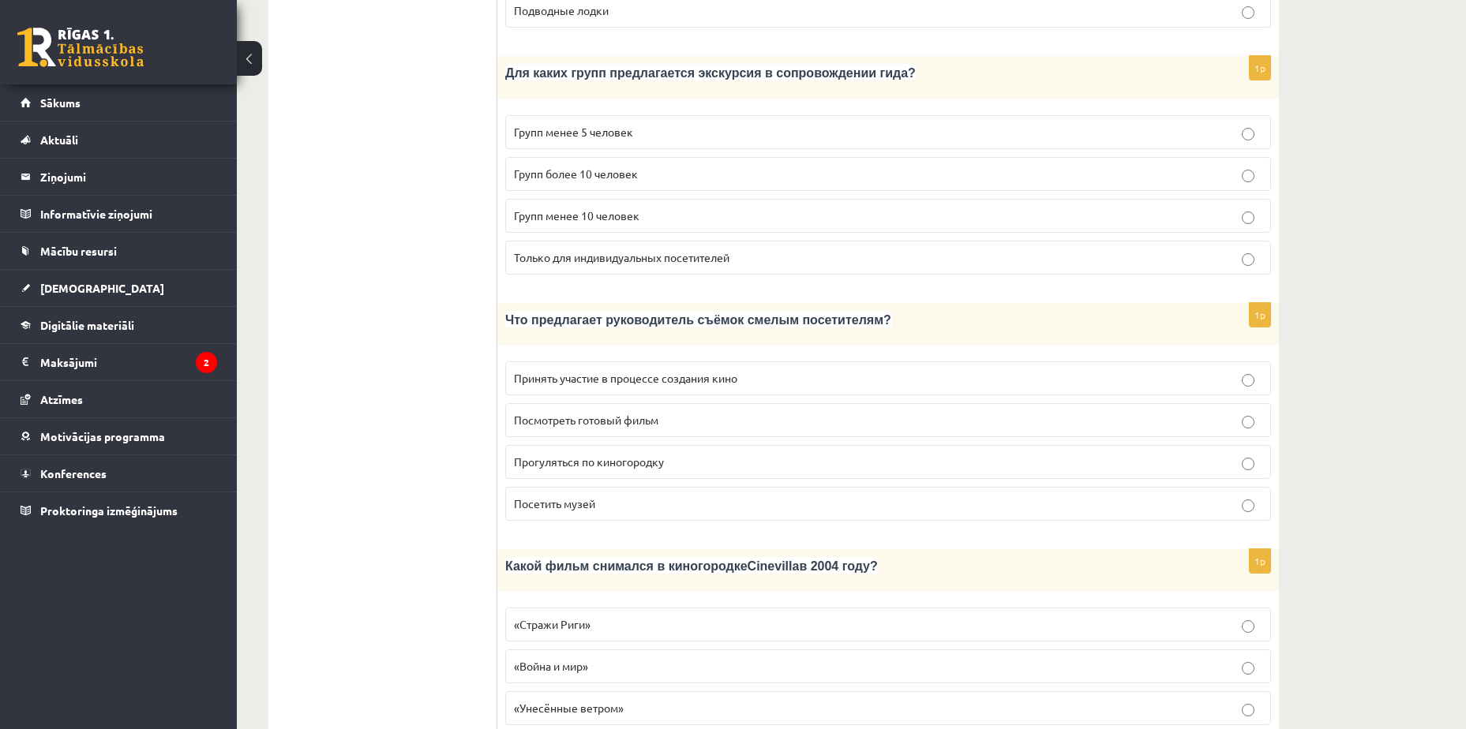
scroll to position [922, 0]
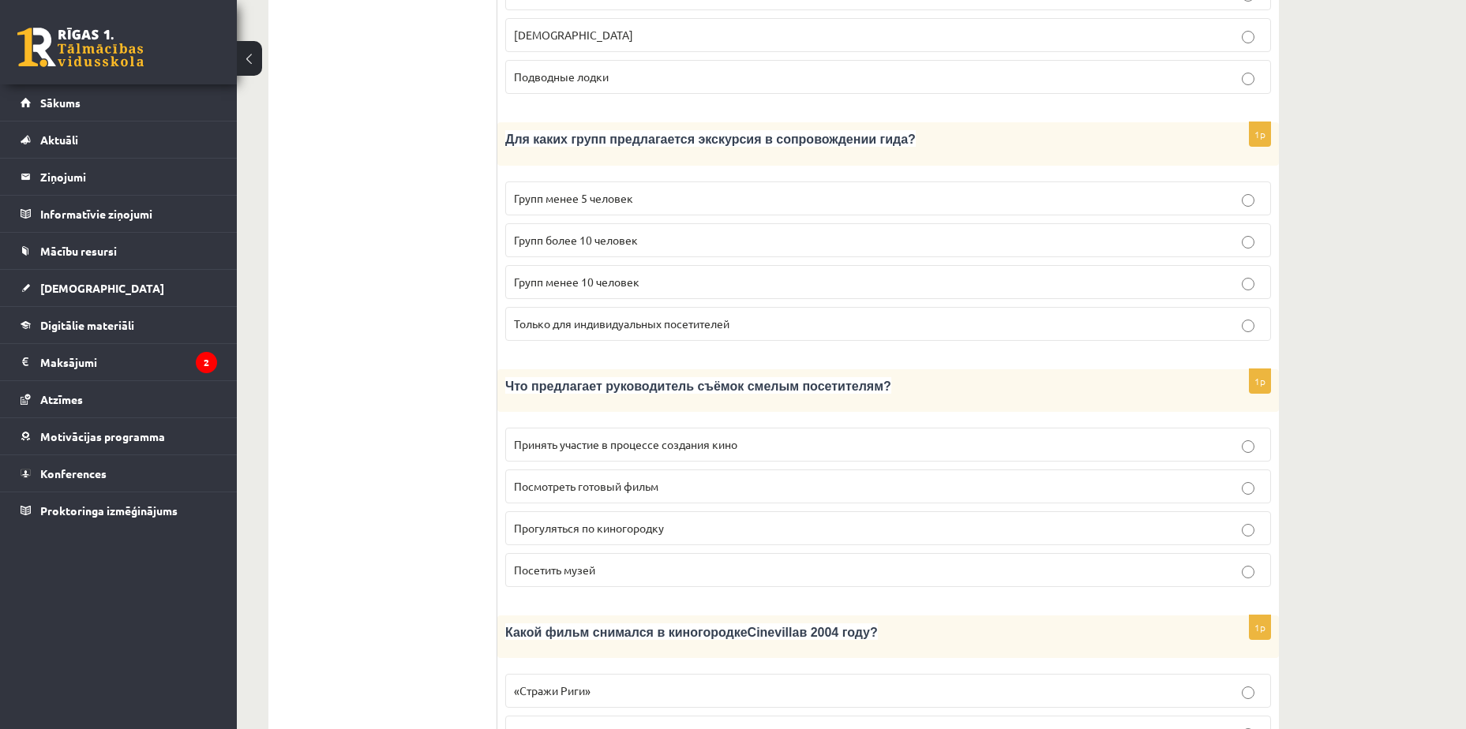
click at [658, 190] on p "Групп менее 5 человек" at bounding box center [888, 198] width 748 height 17
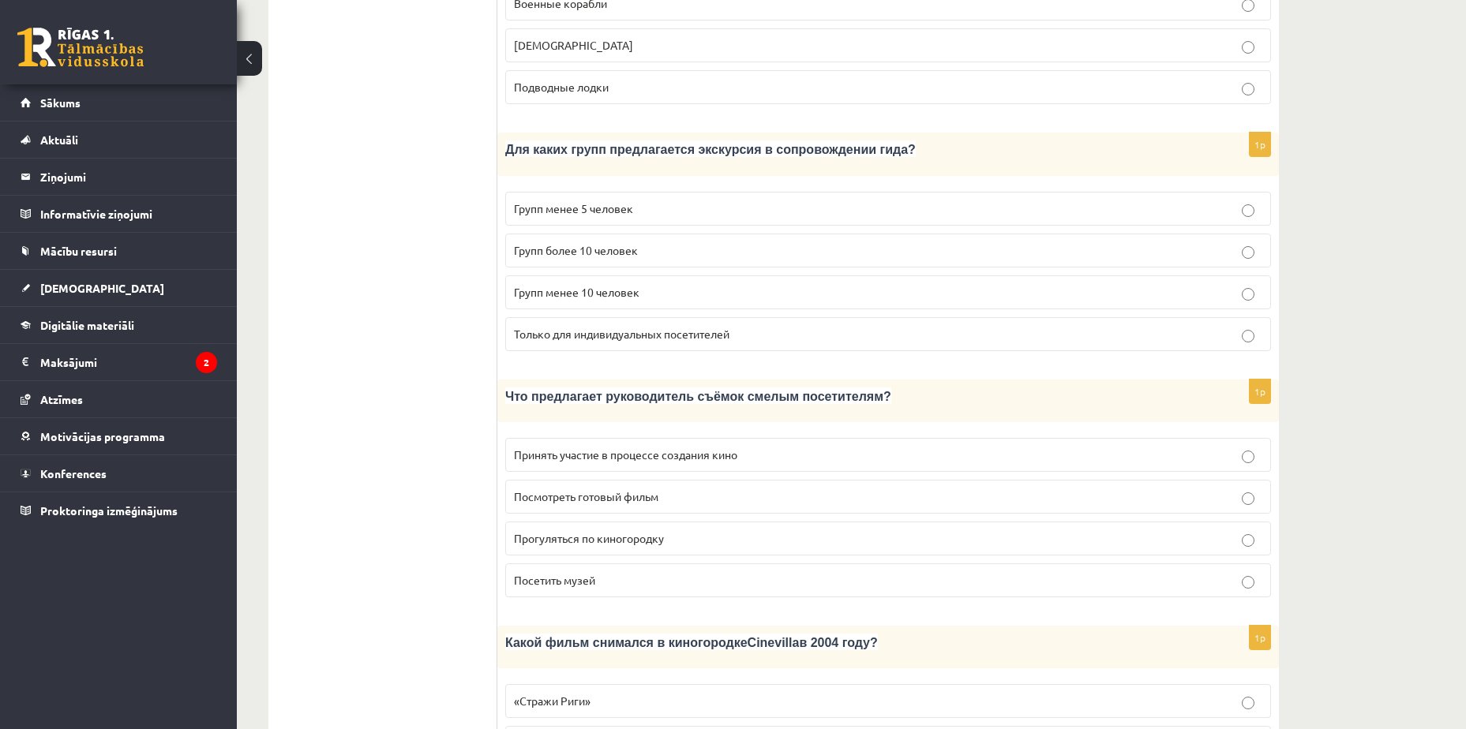
scroll to position [843, 0]
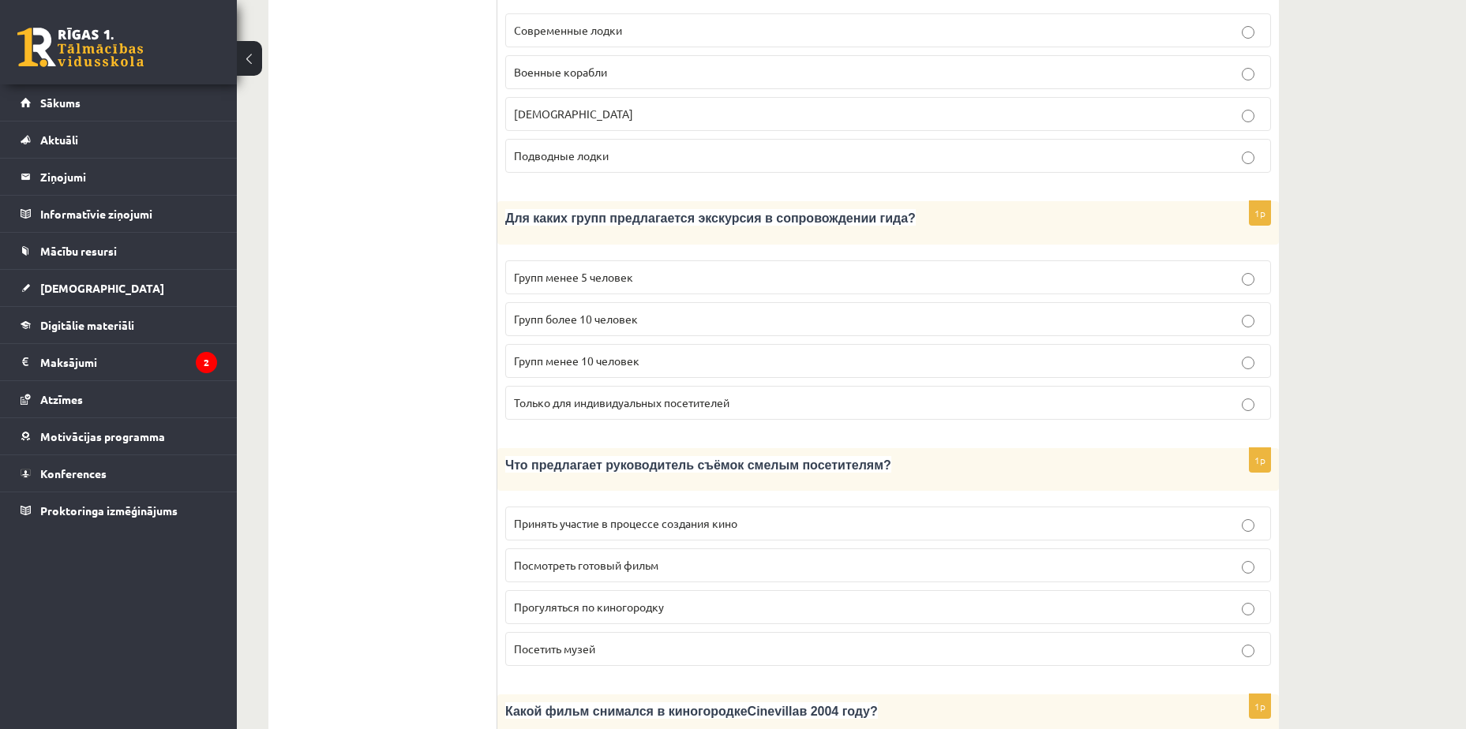
click at [605, 302] on label "Групп более 10 человек" at bounding box center [888, 319] width 766 height 34
click at [1077, 302] on label "Групп более 10 человек" at bounding box center [888, 319] width 766 height 34
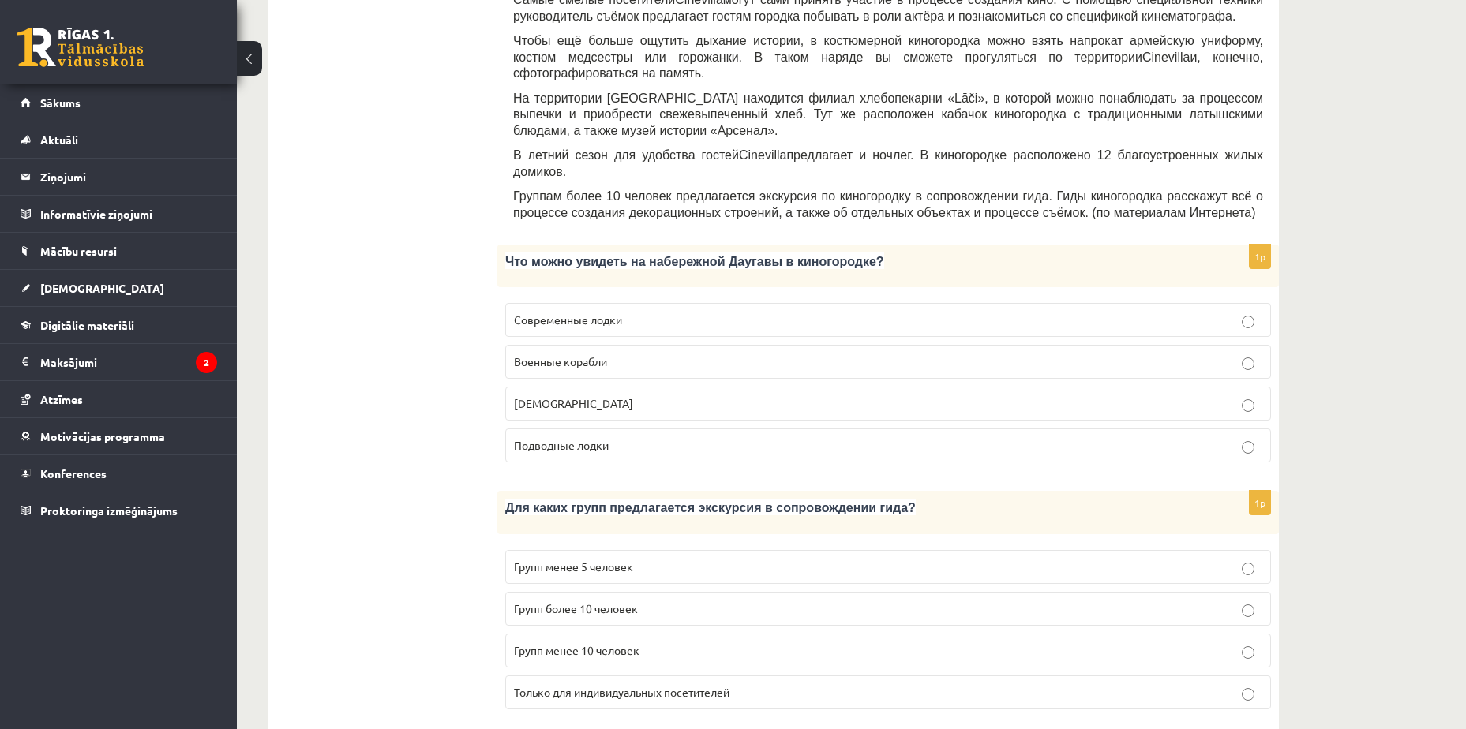
scroll to position [448, 0]
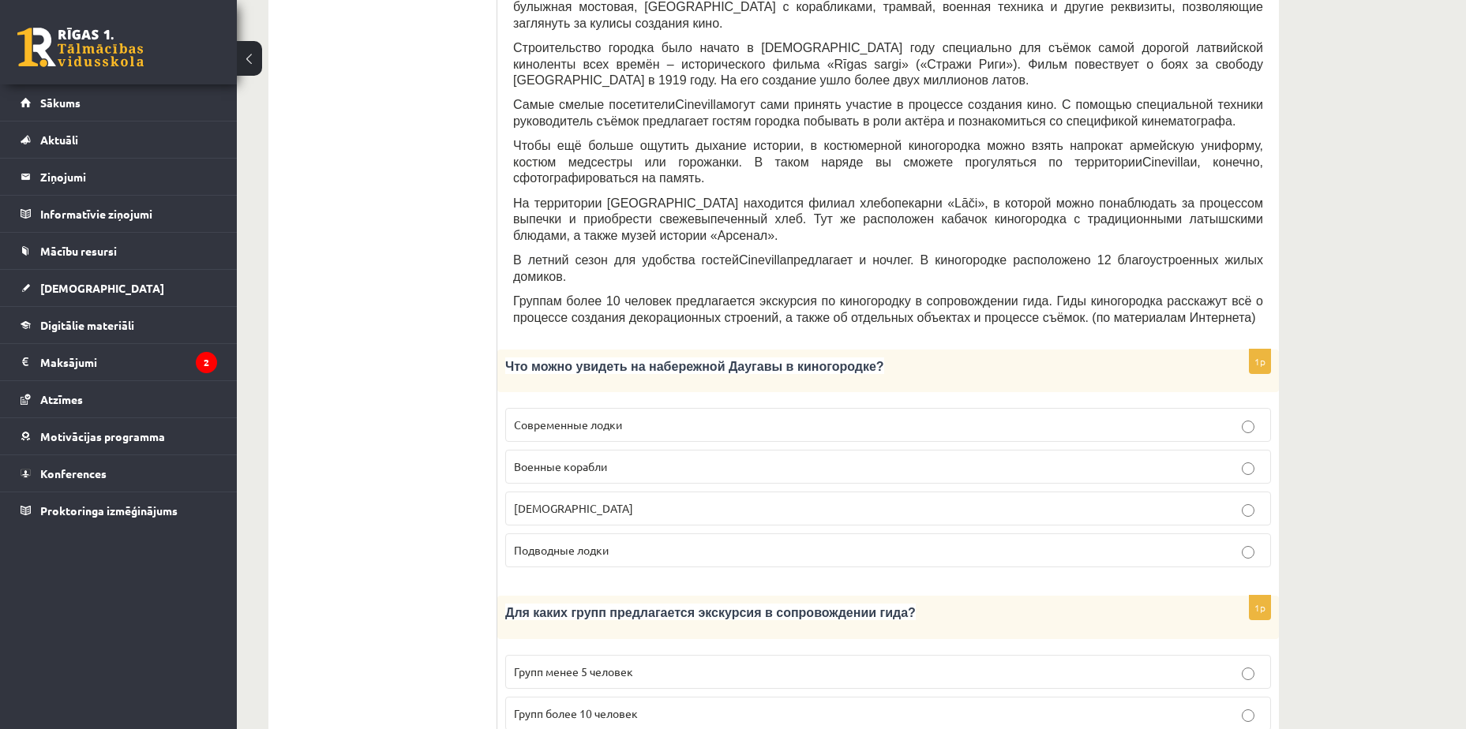
click at [608, 500] on p "Кораблики" at bounding box center [888, 508] width 748 height 17
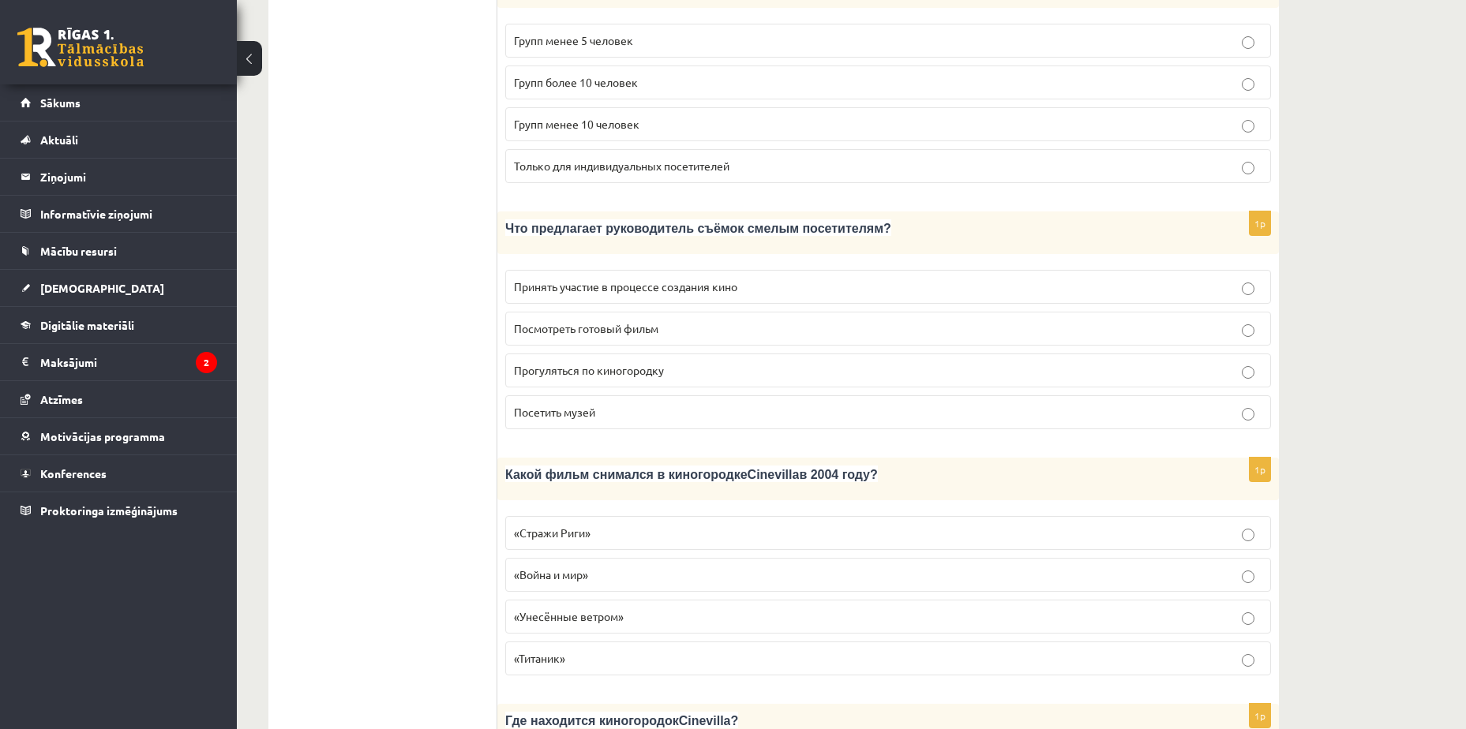
scroll to position [1001, 0]
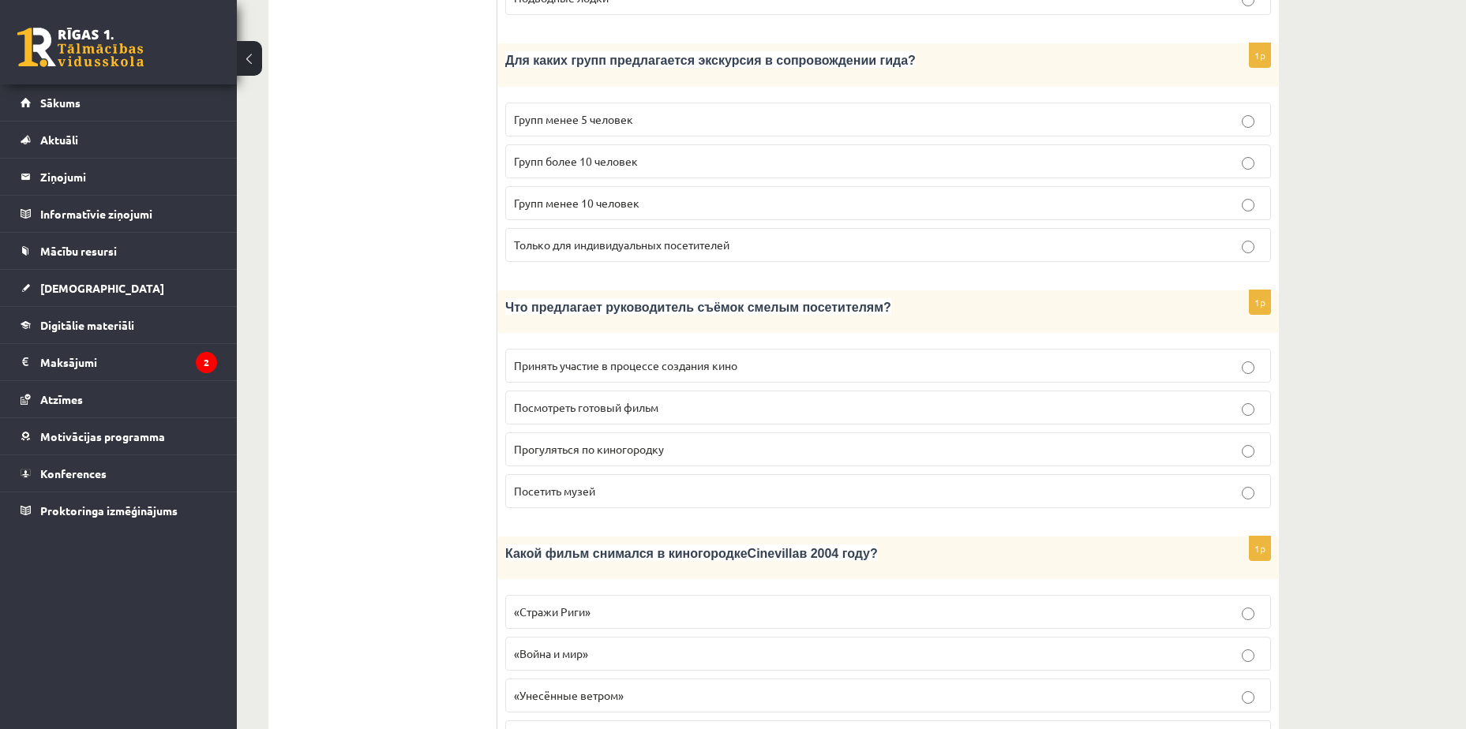
click at [830, 358] on p "Принять участие в процессе создания кино" at bounding box center [888, 366] width 748 height 17
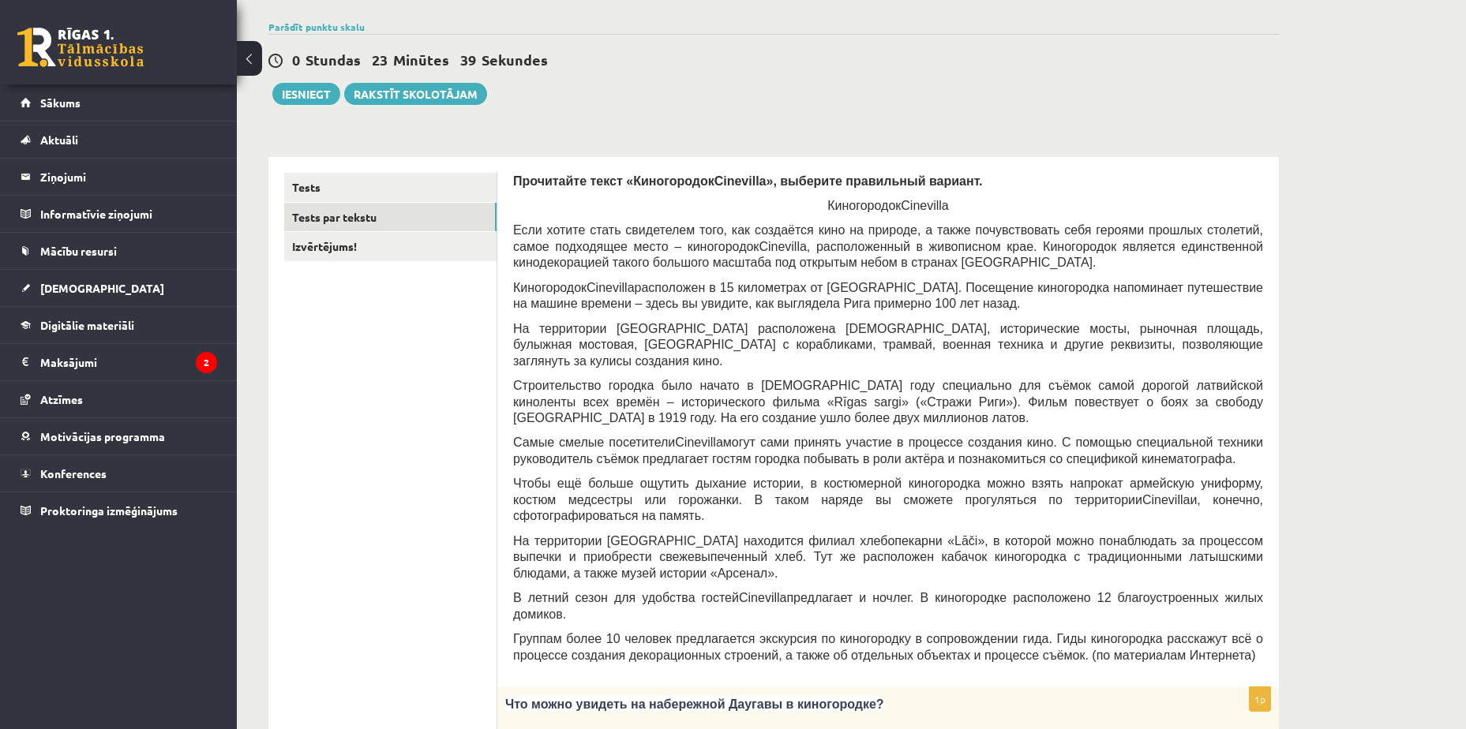
scroll to position [0, 0]
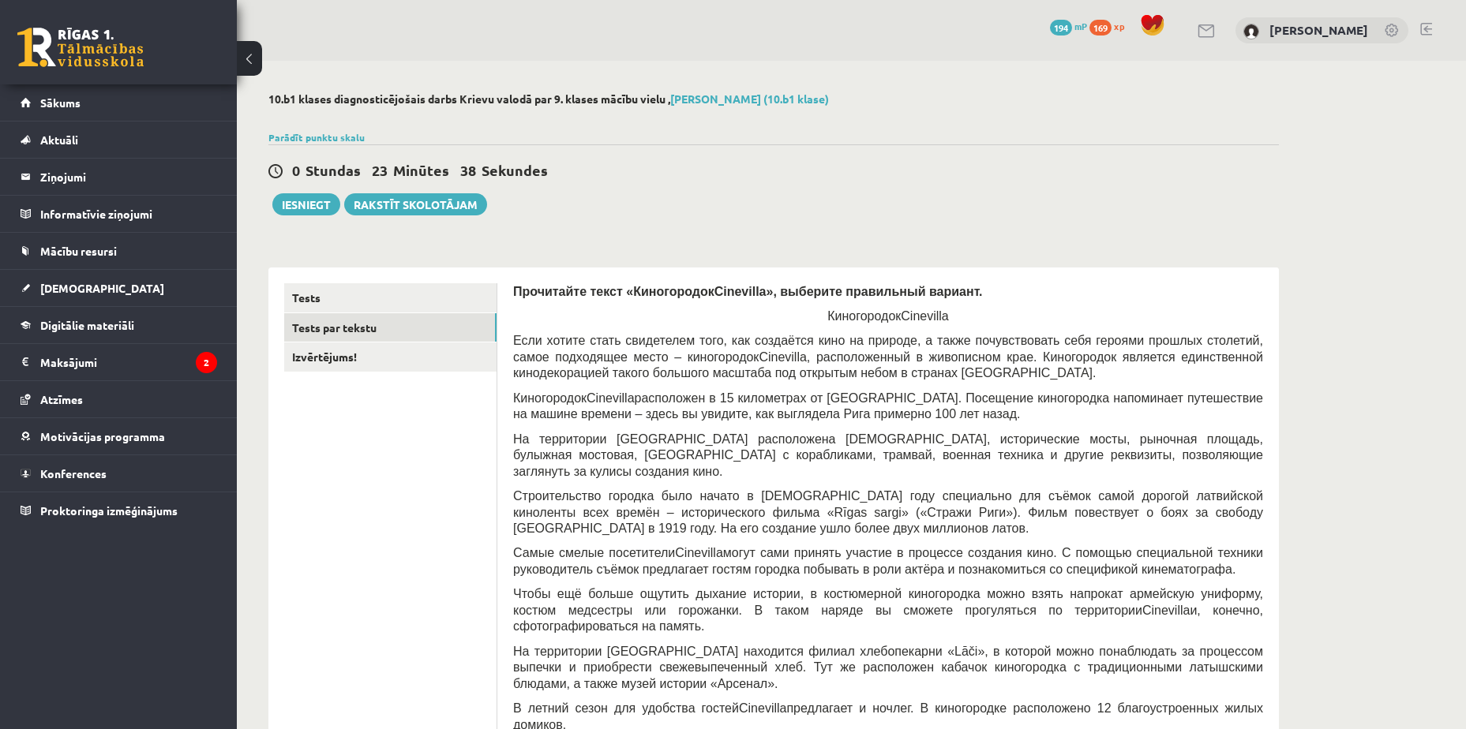
drag, startPoint x: 909, startPoint y: 206, endPoint x: 874, endPoint y: 212, distance: 35.9
click at [908, 205] on div "0 Stundas 23 Minūtes 38 Sekundes Ieskaite saglabāta! Iesniegt Rakstīt skolotājam" at bounding box center [773, 179] width 1010 height 71
click at [431, 357] on link "Izvērtējums!" at bounding box center [390, 357] width 212 height 29
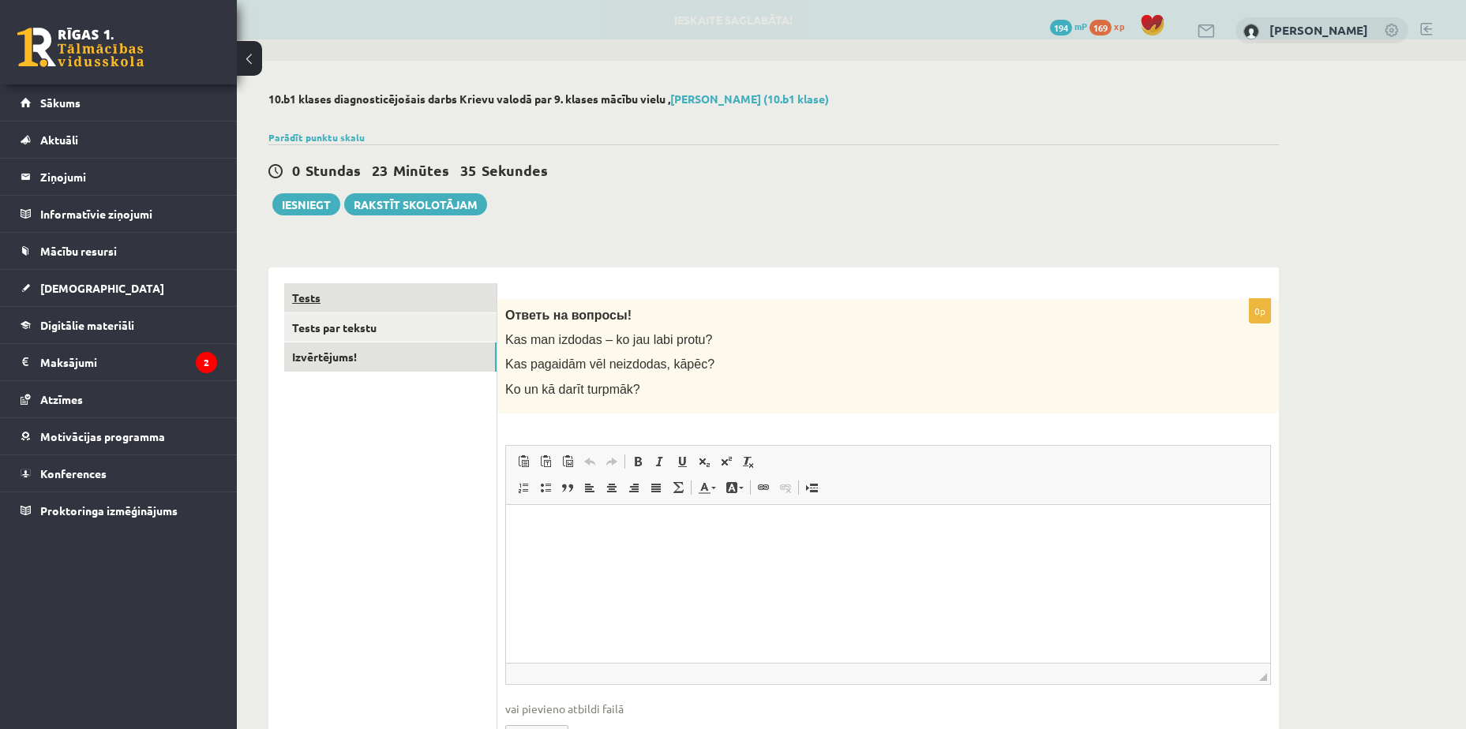
click at [416, 304] on link "Tests" at bounding box center [390, 297] width 212 height 29
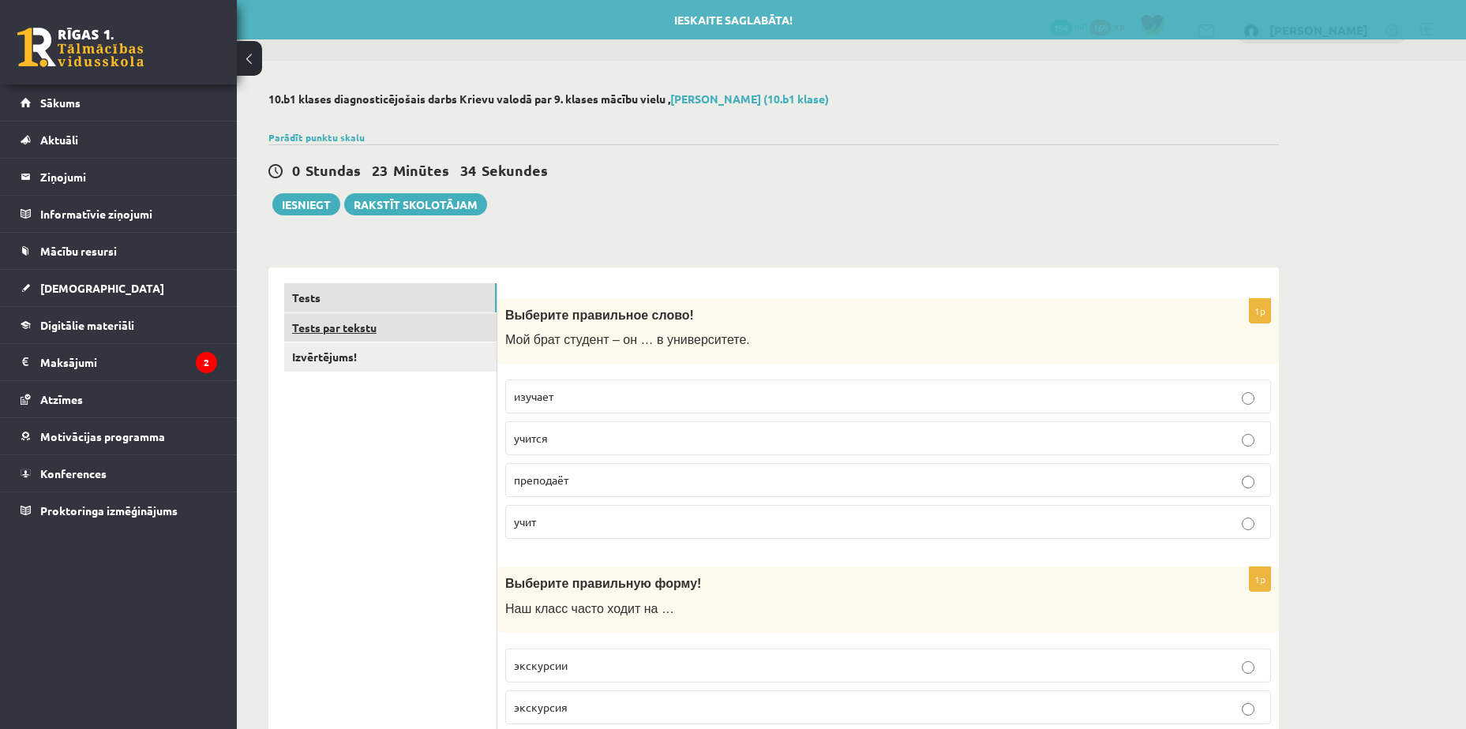
click at [421, 322] on link "Tests par tekstu" at bounding box center [390, 327] width 212 height 29
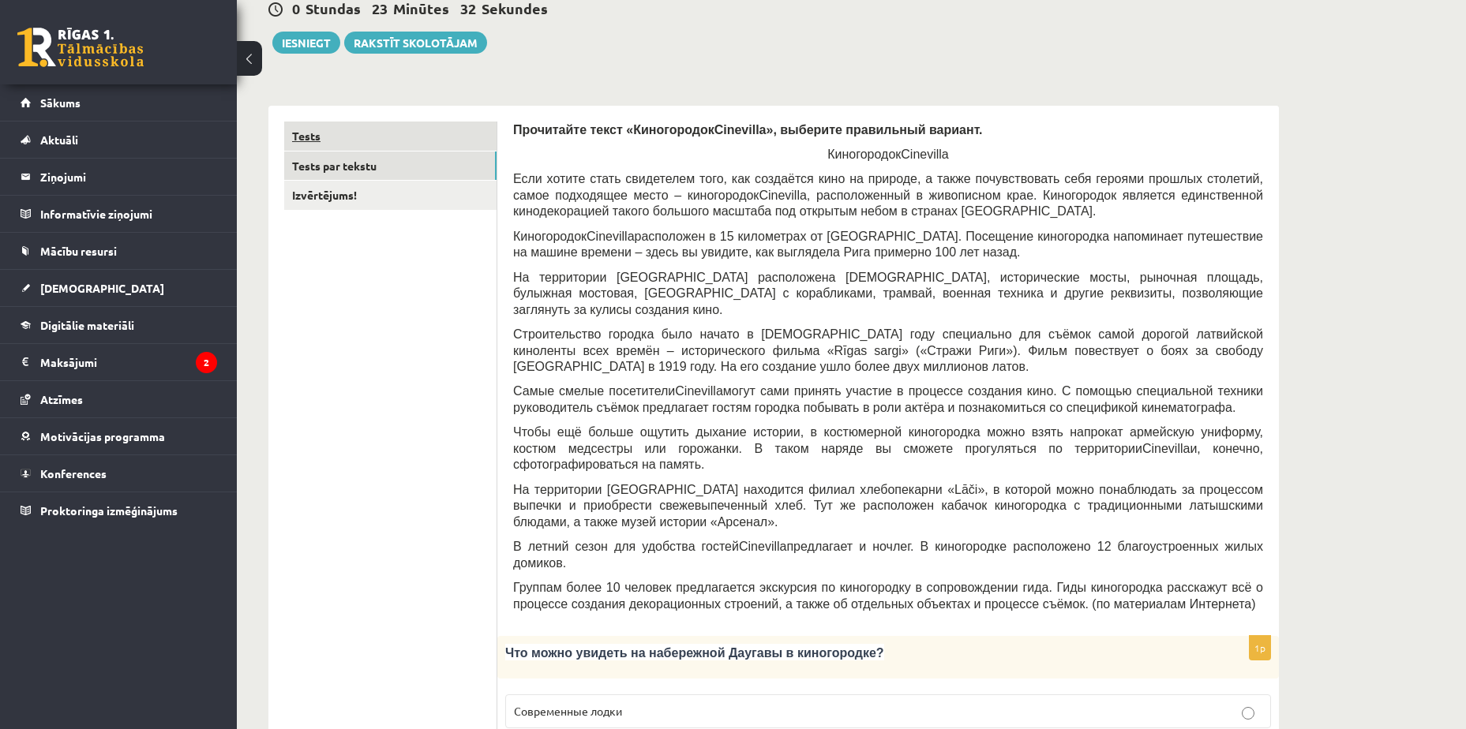
scroll to position [79, 0]
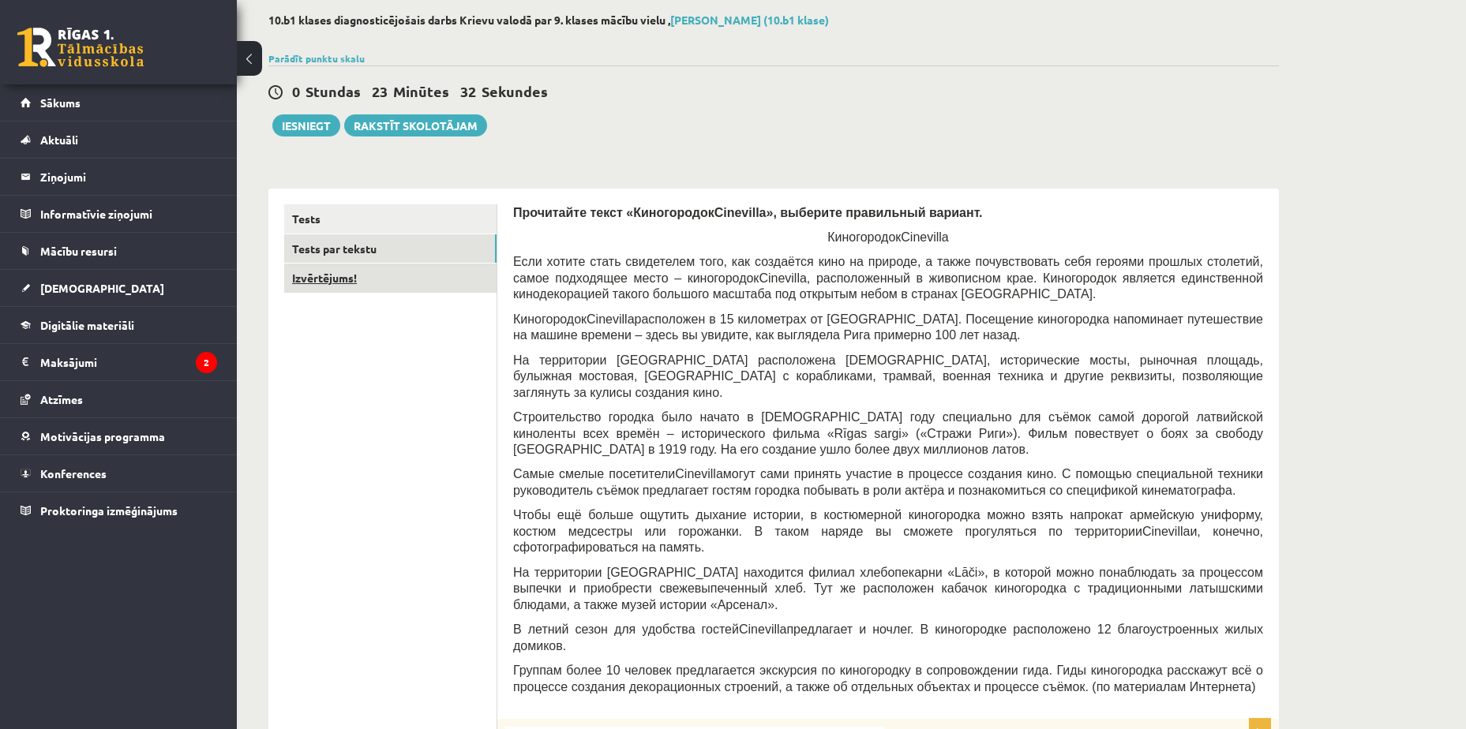
click at [421, 276] on link "Izvērtējums!" at bounding box center [390, 278] width 212 height 29
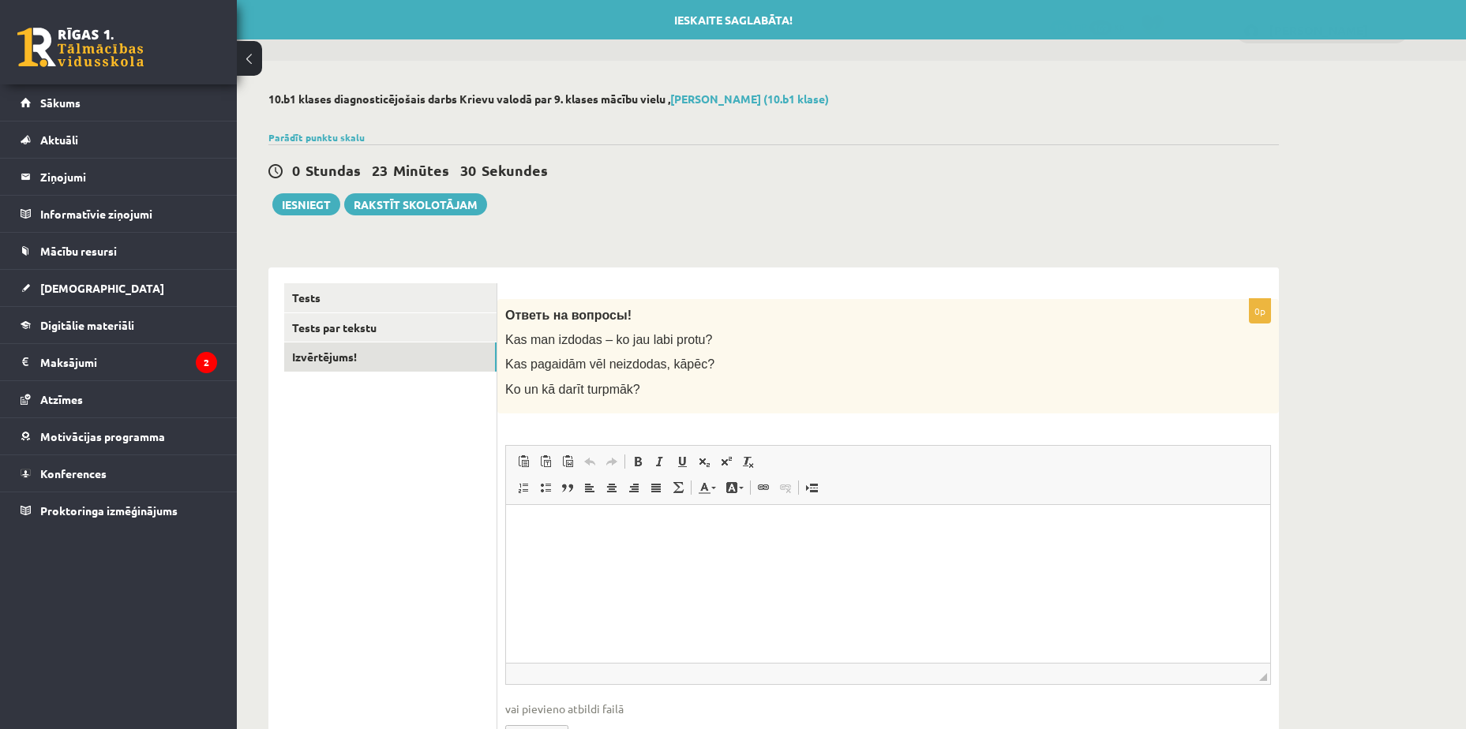
scroll to position [0, 0]
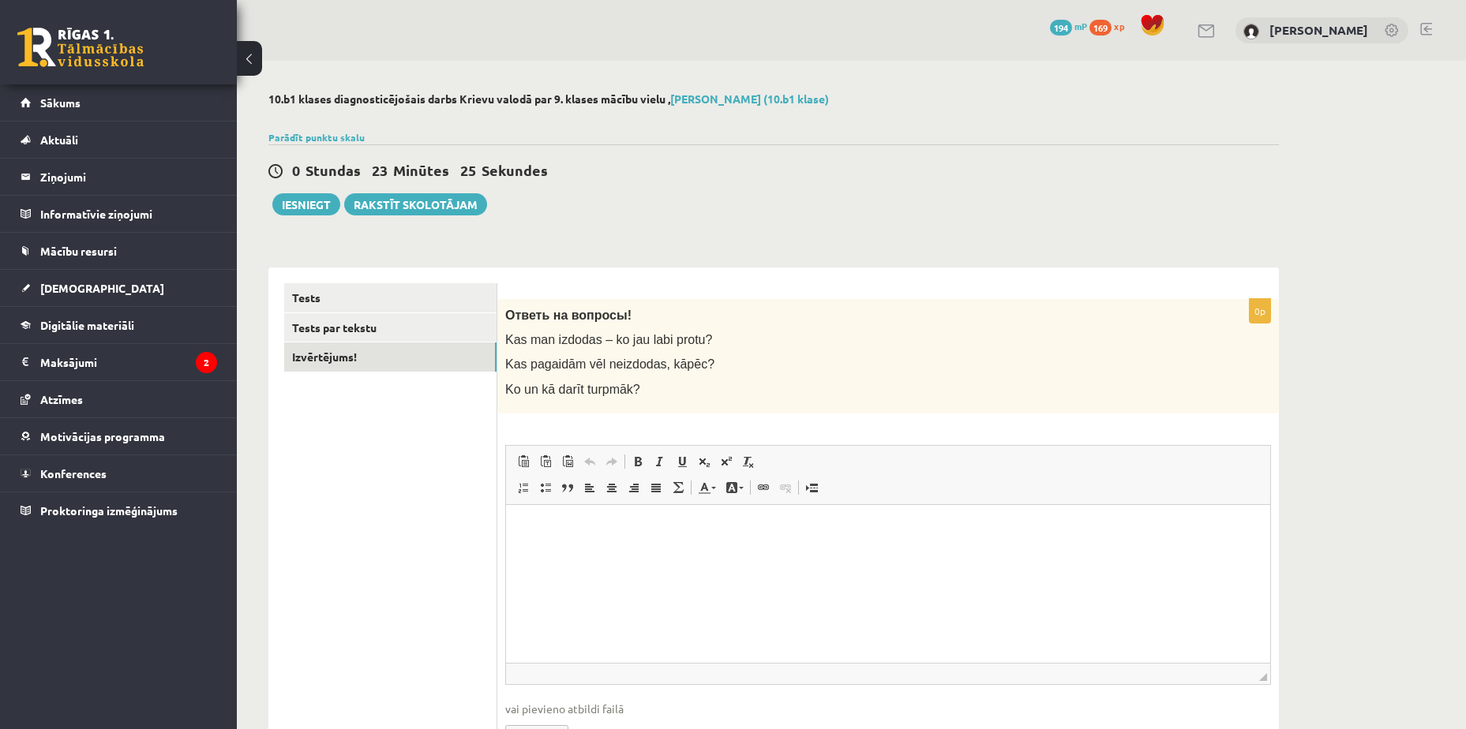
click at [734, 547] on html at bounding box center [888, 528] width 764 height 48
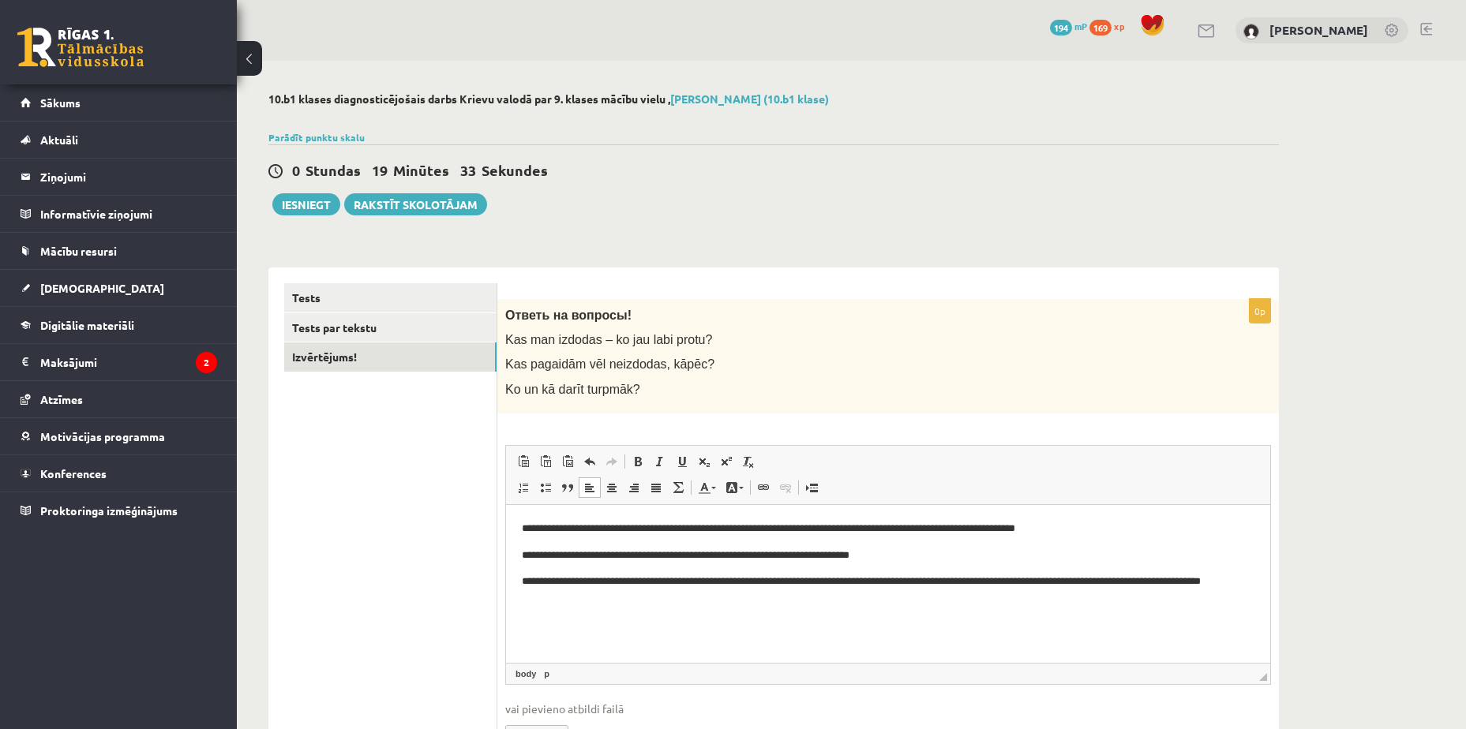
click at [920, 554] on p "**********" at bounding box center [888, 555] width 732 height 17
click at [1096, 530] on p "**********" at bounding box center [888, 528] width 732 height 17
click at [923, 553] on p "**********" at bounding box center [888, 555] width 732 height 17
click at [657, 622] on html "**********" at bounding box center [888, 563] width 764 height 118
click at [422, 321] on link "Tests par tekstu" at bounding box center [390, 327] width 212 height 29
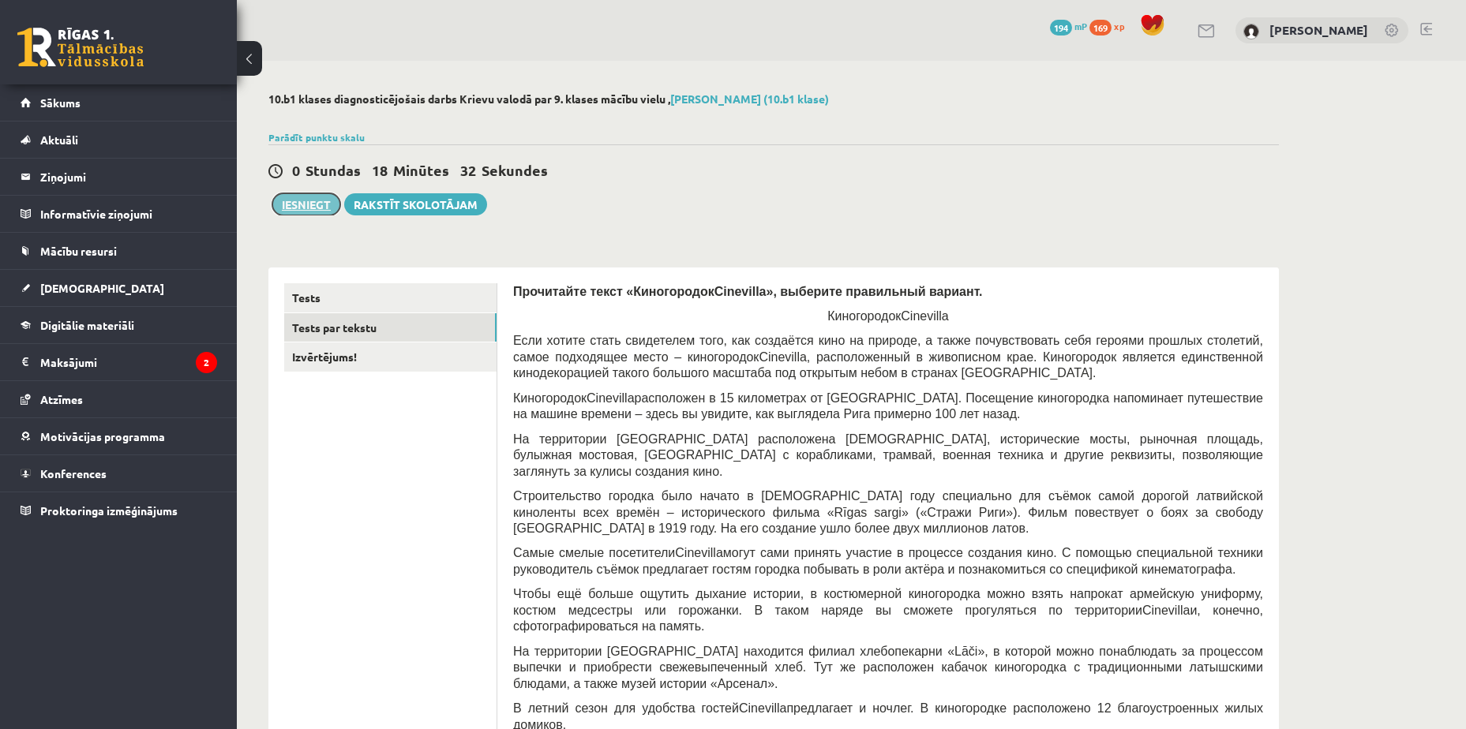
click at [310, 210] on button "Iesniegt" at bounding box center [306, 204] width 68 height 22
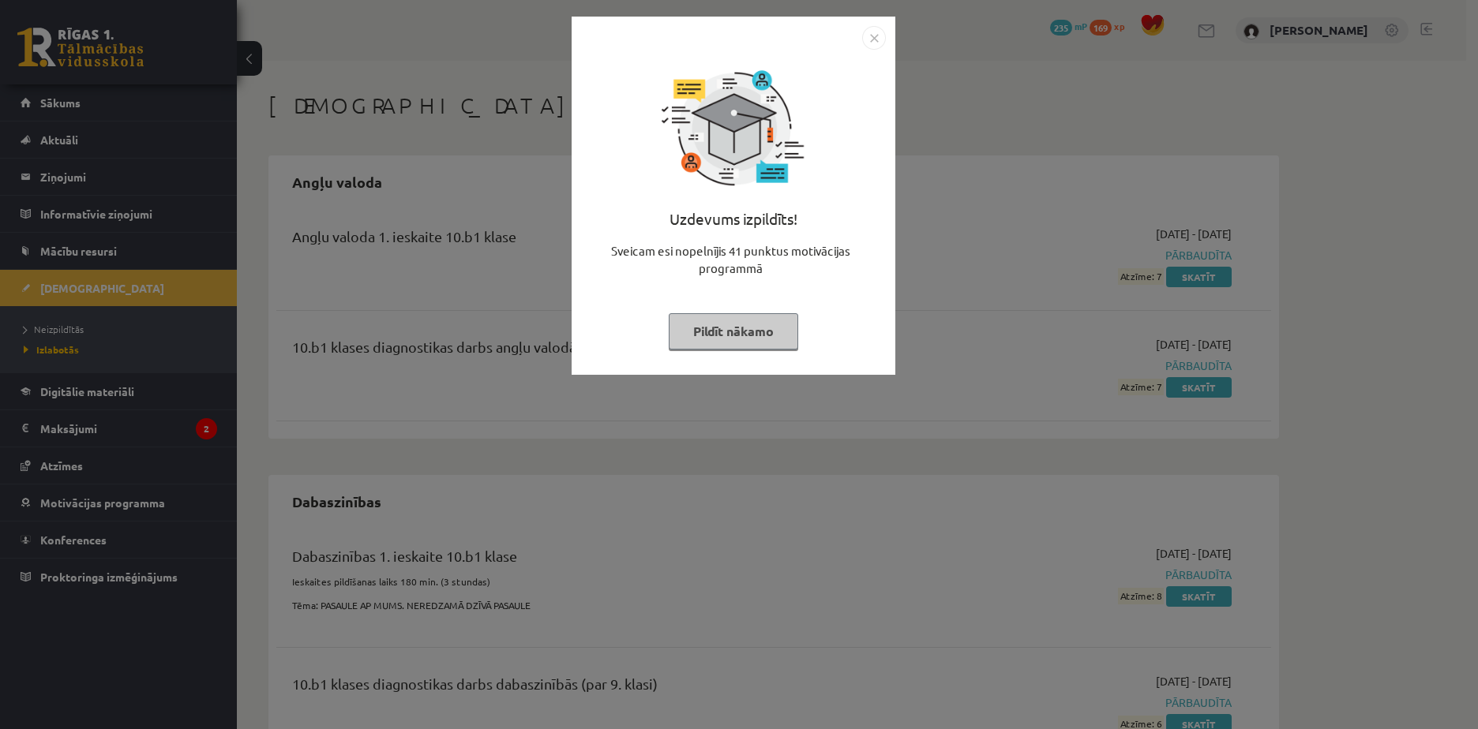
click at [870, 31] on img "Close" at bounding box center [874, 38] width 24 height 24
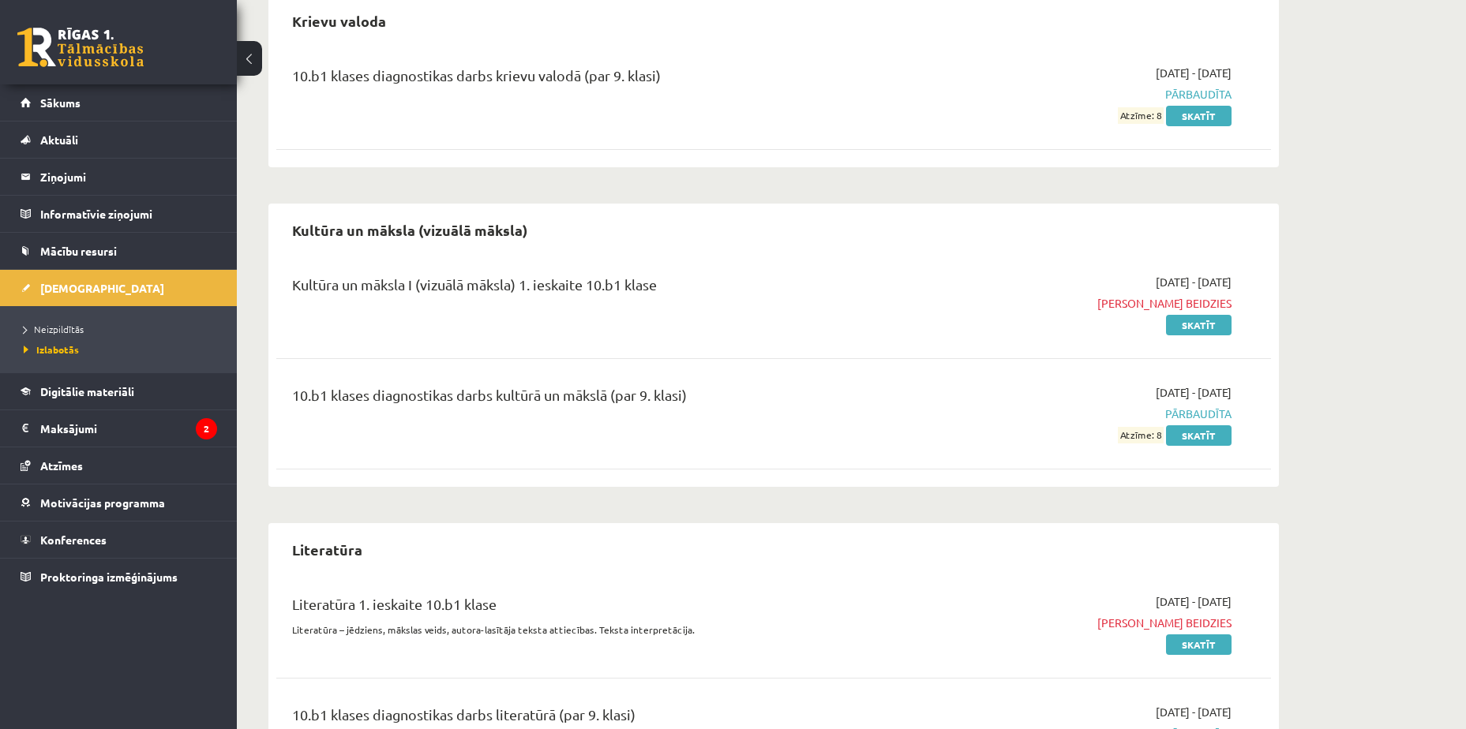
scroll to position [1263, 0]
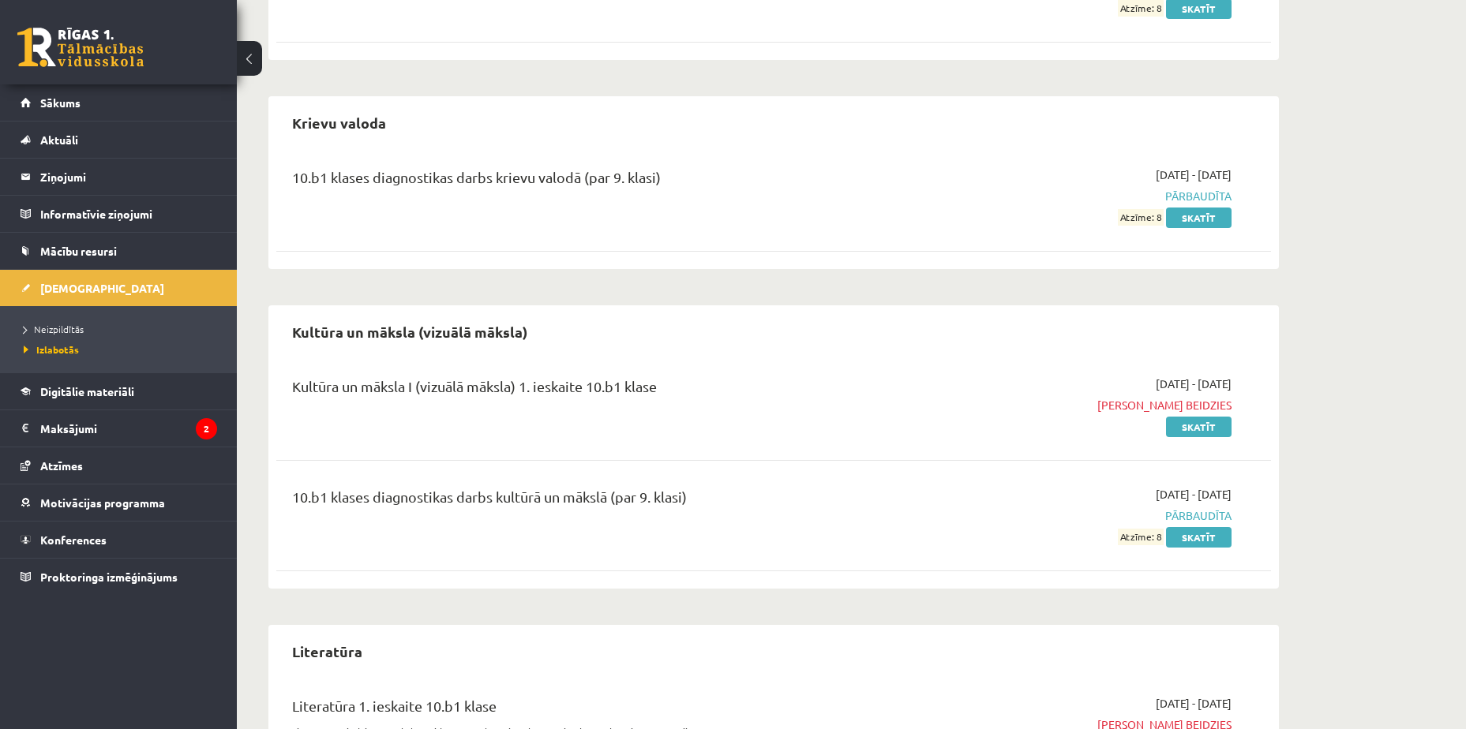
click at [1213, 220] on link "Skatīt" at bounding box center [1199, 218] width 66 height 21
click at [1202, 220] on link "Skatīt" at bounding box center [1199, 218] width 66 height 21
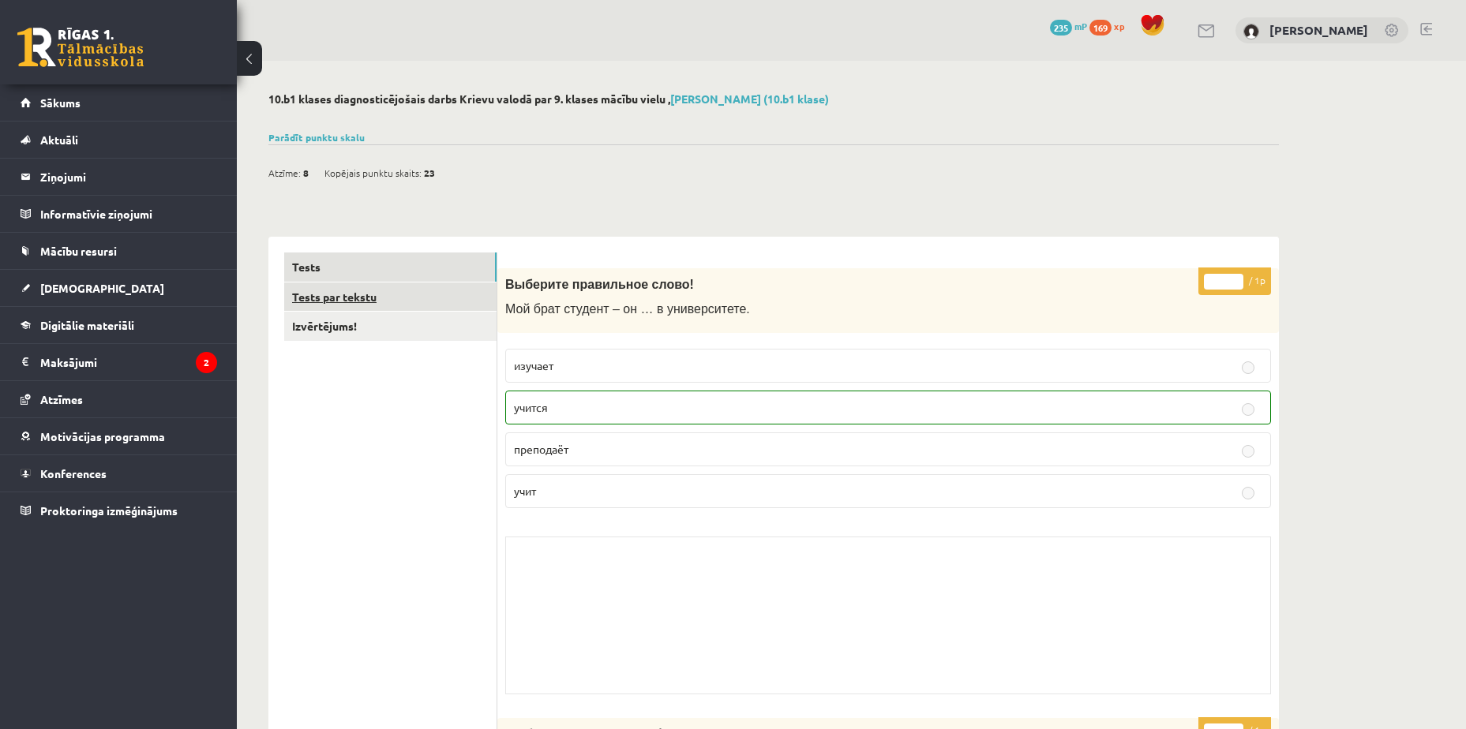
click at [458, 290] on link "Tests par tekstu" at bounding box center [390, 297] width 212 height 29
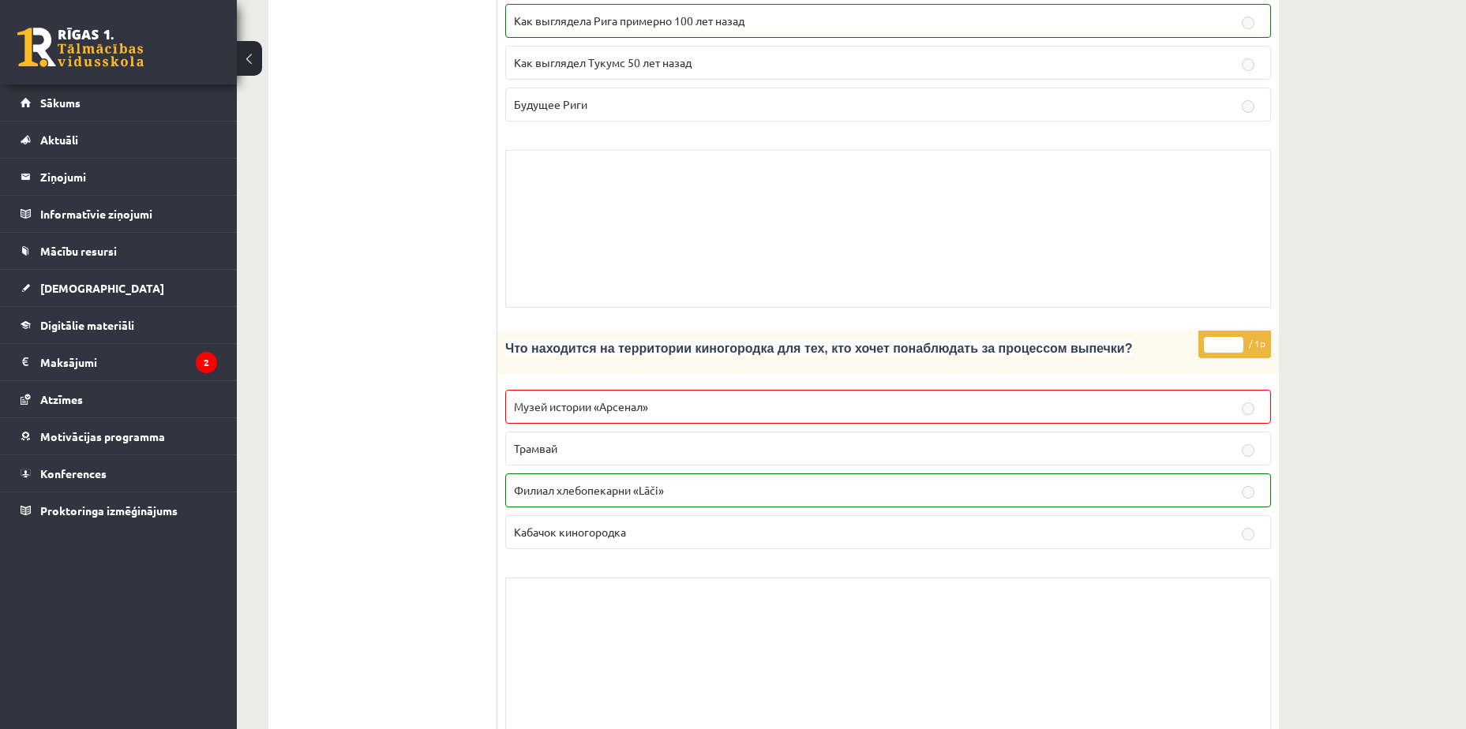
scroll to position [3447, 0]
